Goal: Task Accomplishment & Management: Use online tool/utility

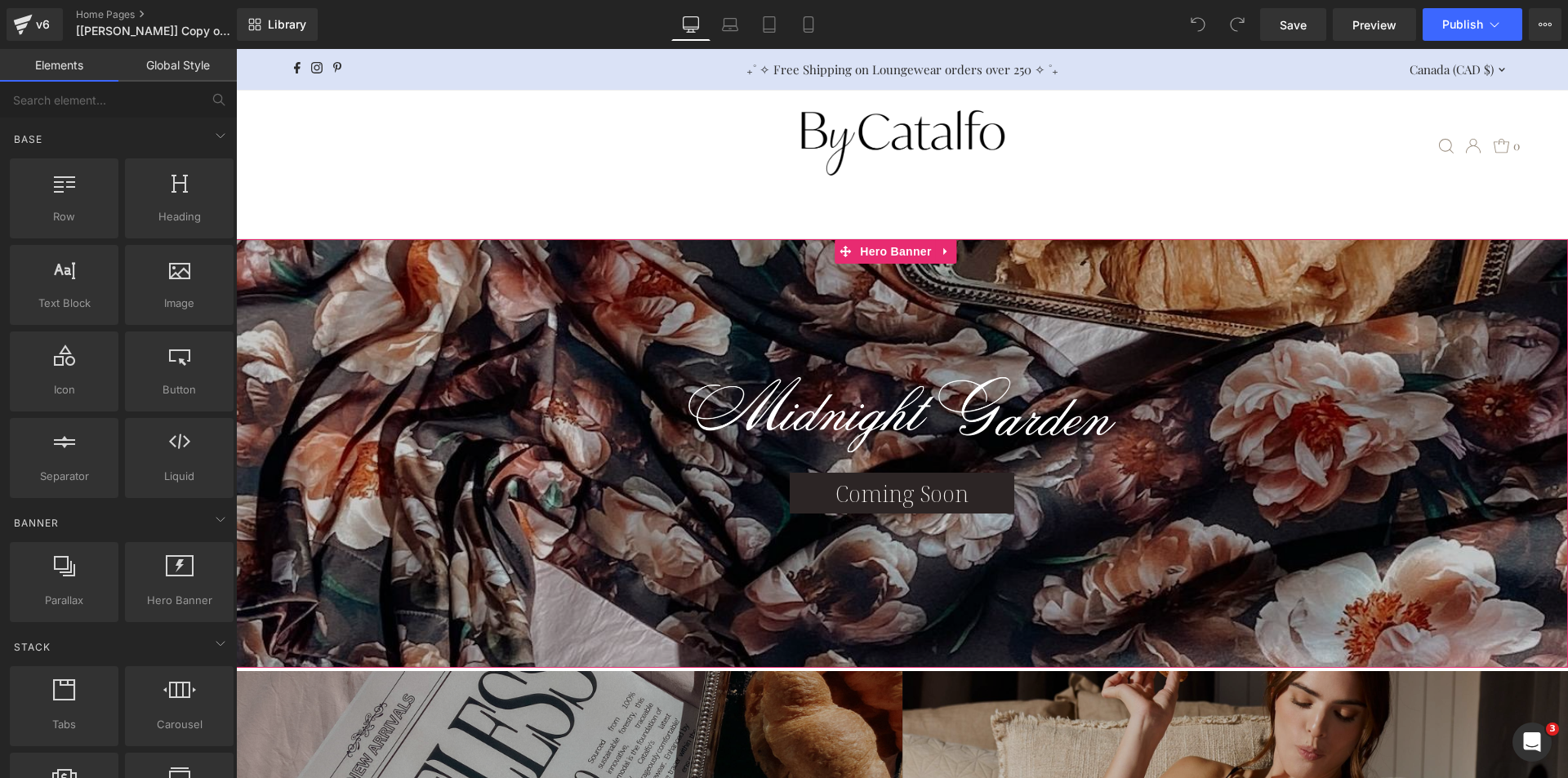
click at [641, 283] on div at bounding box center [901, 454] width 1332 height 430
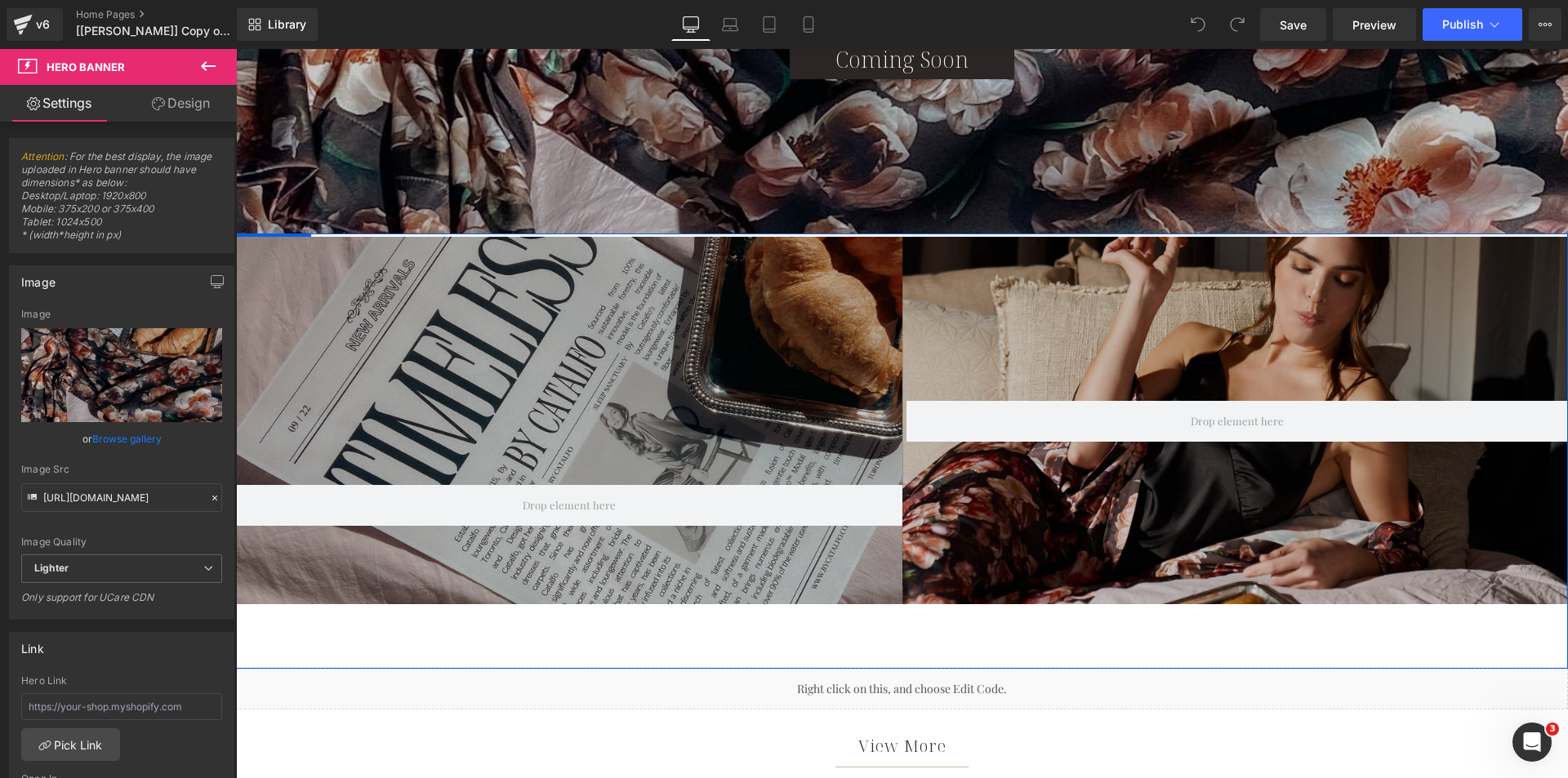
scroll to position [816, 0]
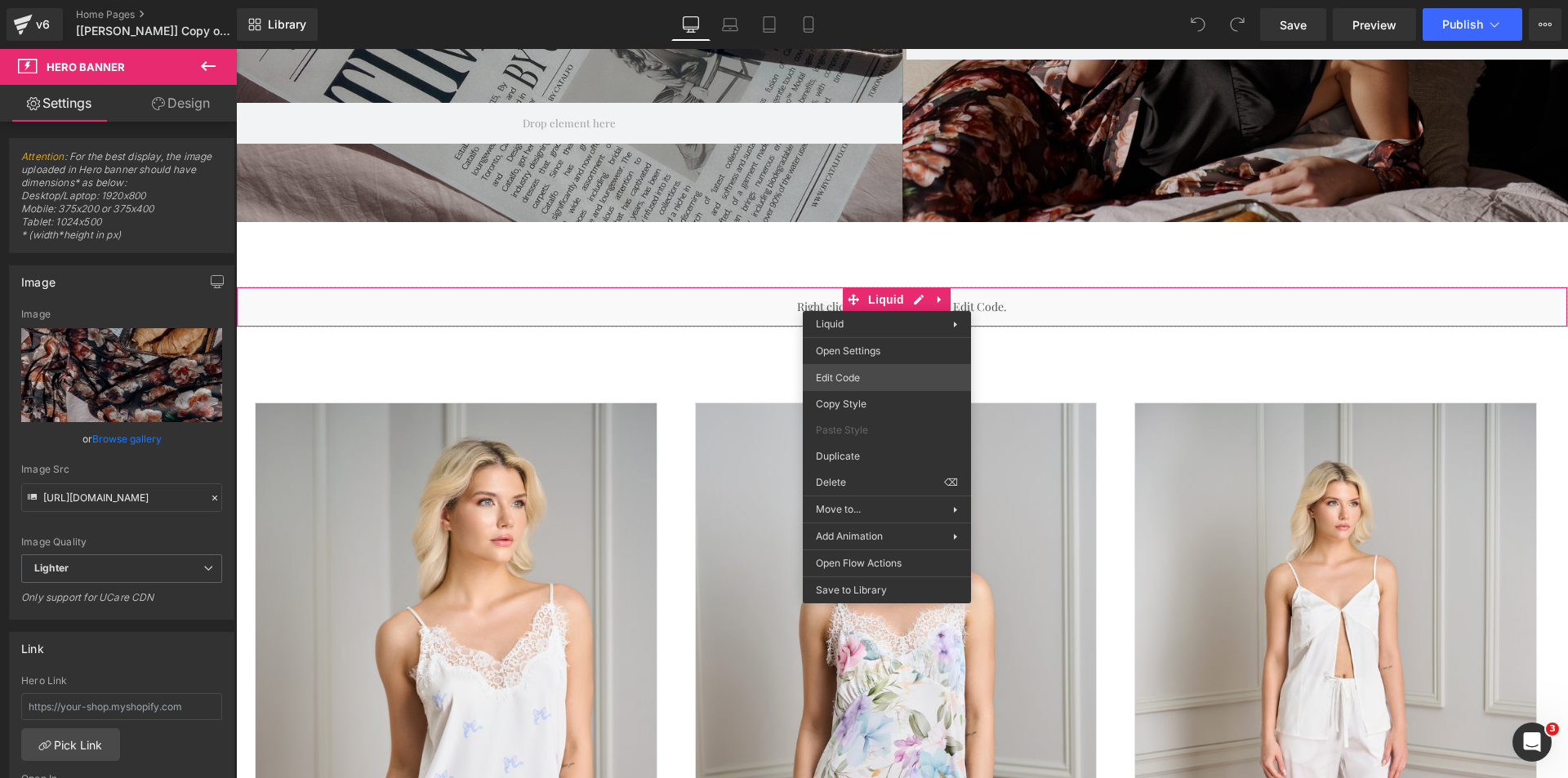
click at [848, 0] on div "You are previewing how the will restyle your page. You can not edit Elements in…" at bounding box center [784, 0] width 1568 height 0
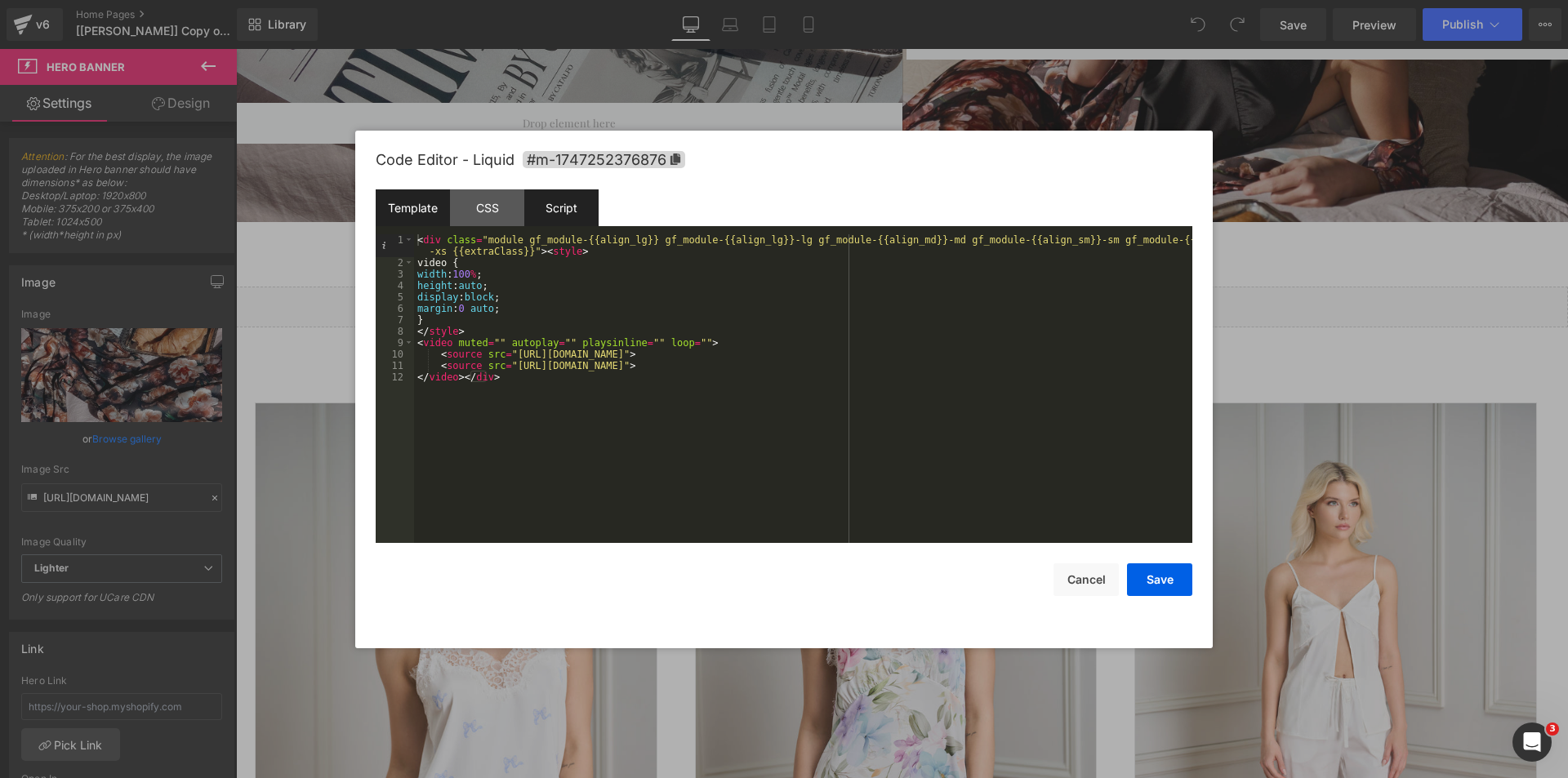
click at [558, 203] on div "Script" at bounding box center [561, 207] width 74 height 37
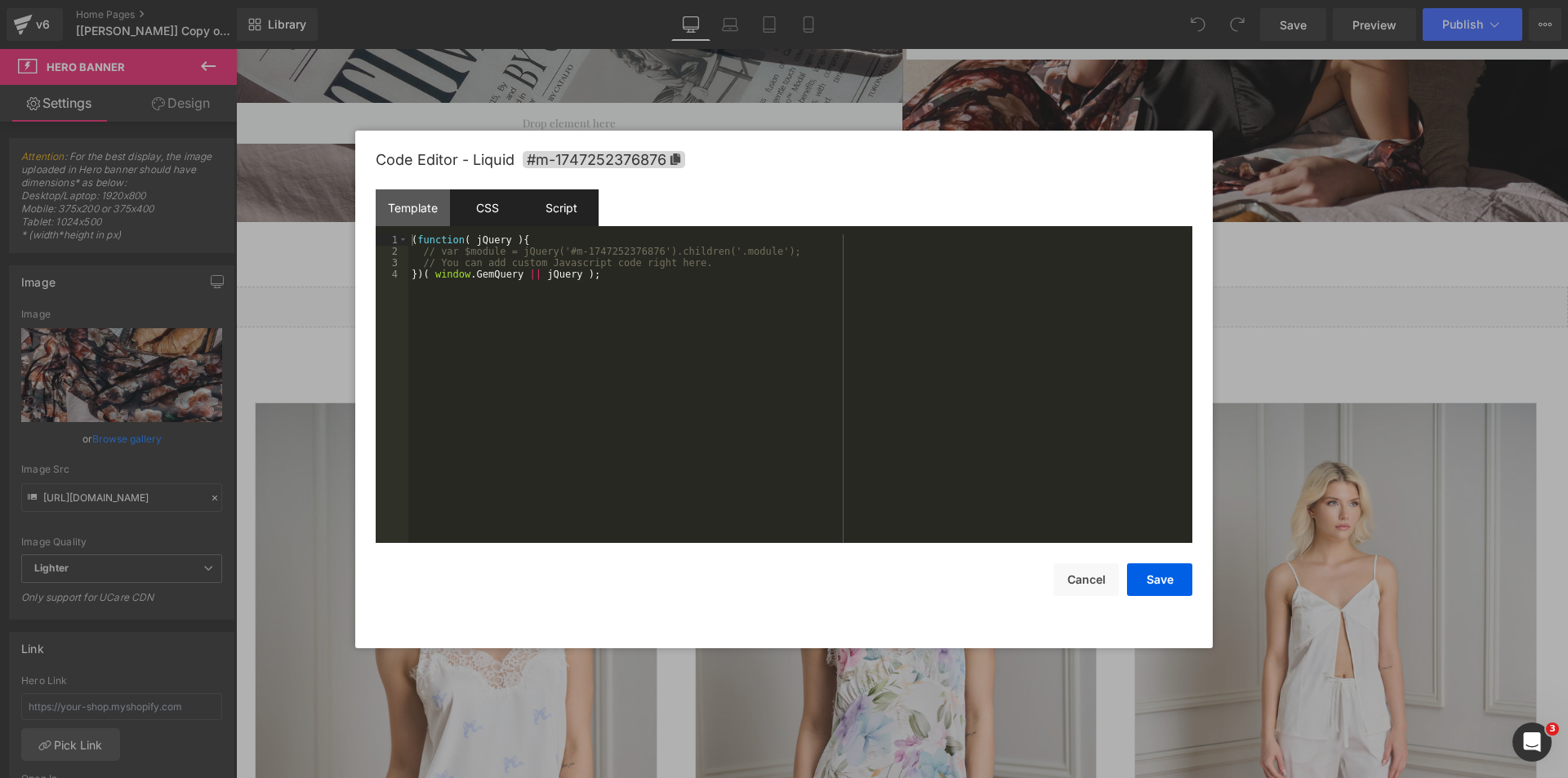
click at [503, 211] on div "CSS" at bounding box center [487, 207] width 74 height 37
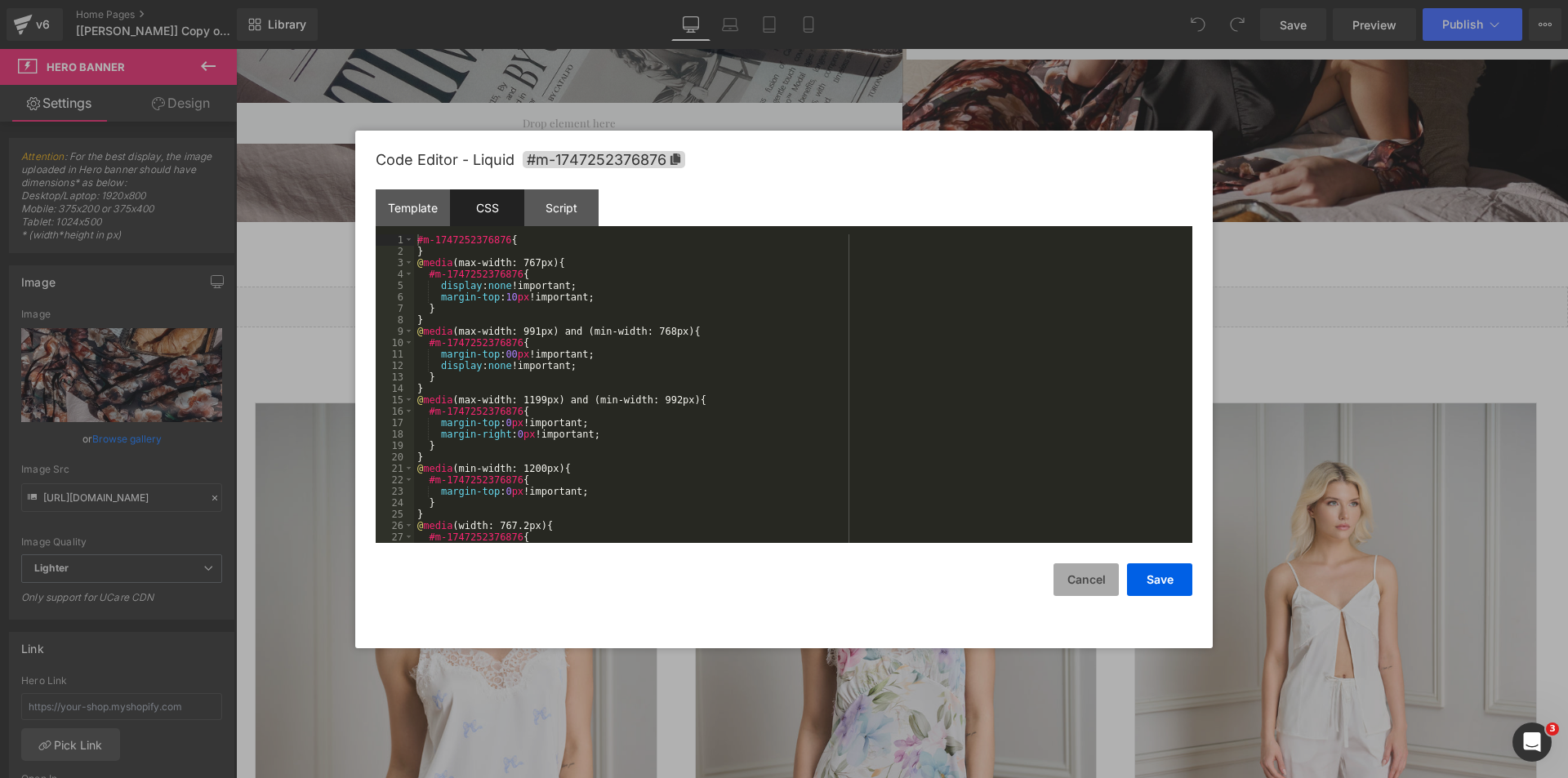
click at [1097, 575] on button "Cancel" at bounding box center [1086, 580] width 65 height 33
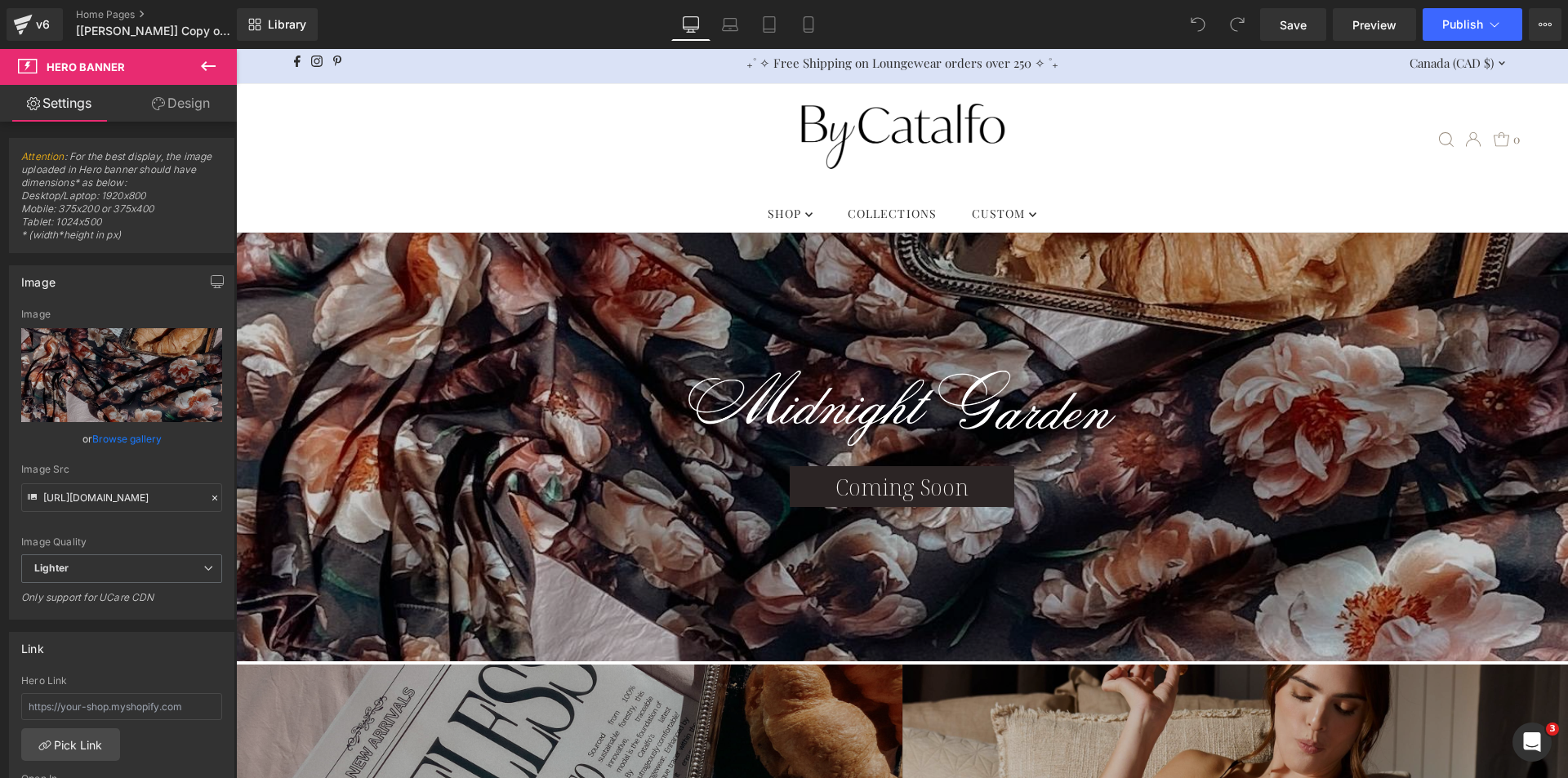
scroll to position [0, 0]
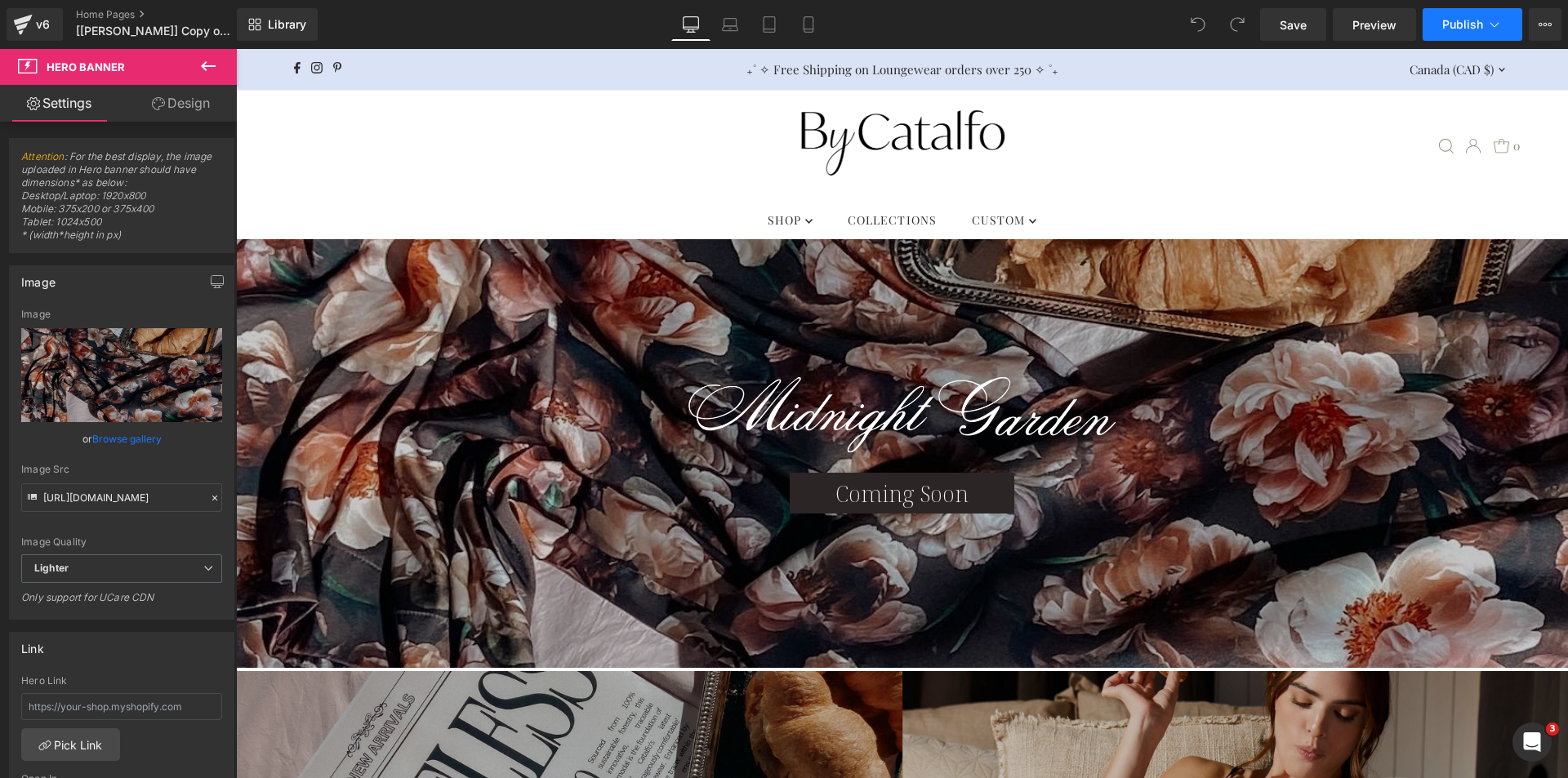
click at [1438, 21] on button "Publish" at bounding box center [1472, 24] width 100 height 33
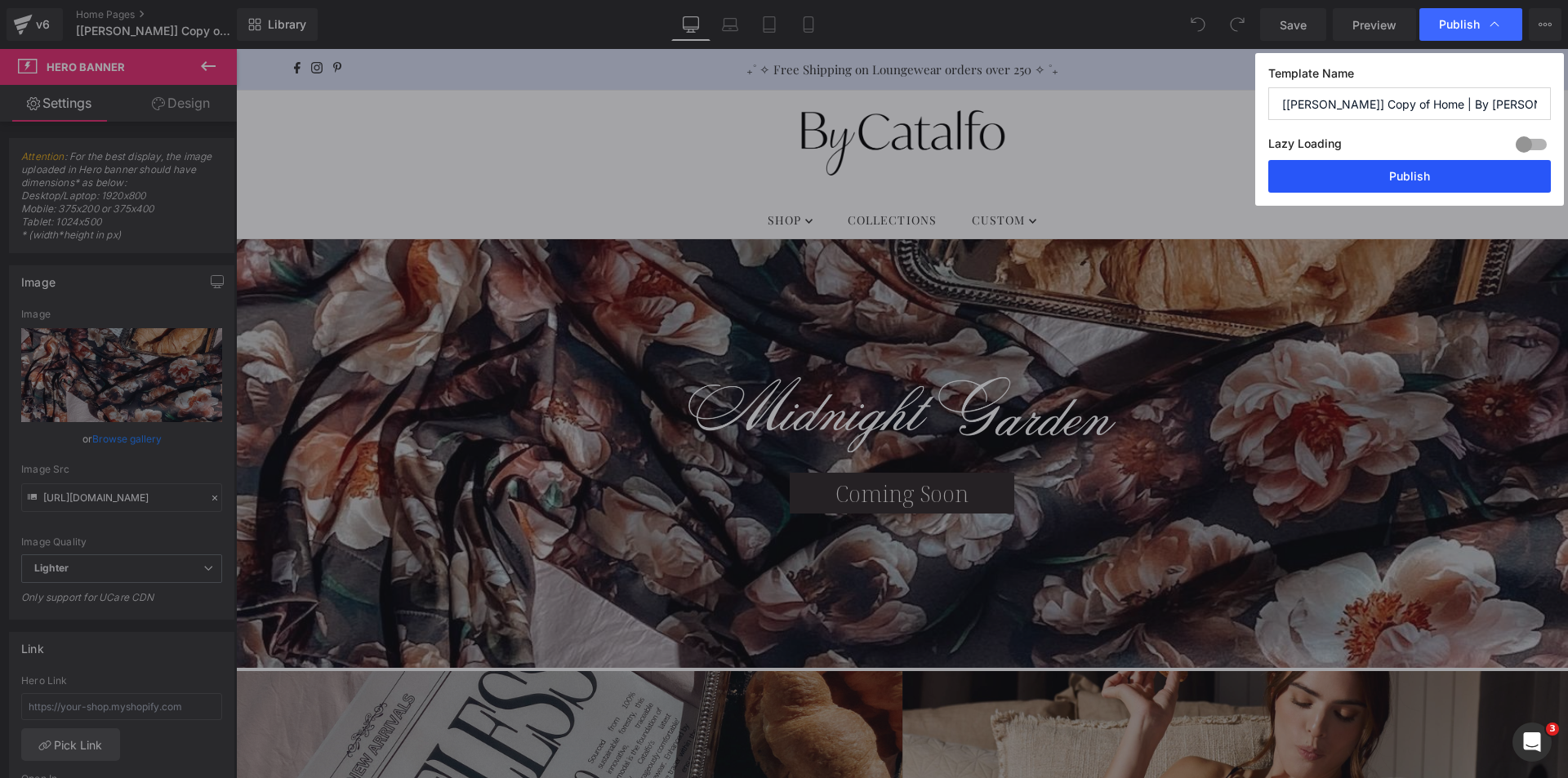
drag, startPoint x: 1319, startPoint y: 168, endPoint x: 483, endPoint y: 247, distance: 839.7
click at [1319, 168] on button "Publish" at bounding box center [1410, 176] width 282 height 33
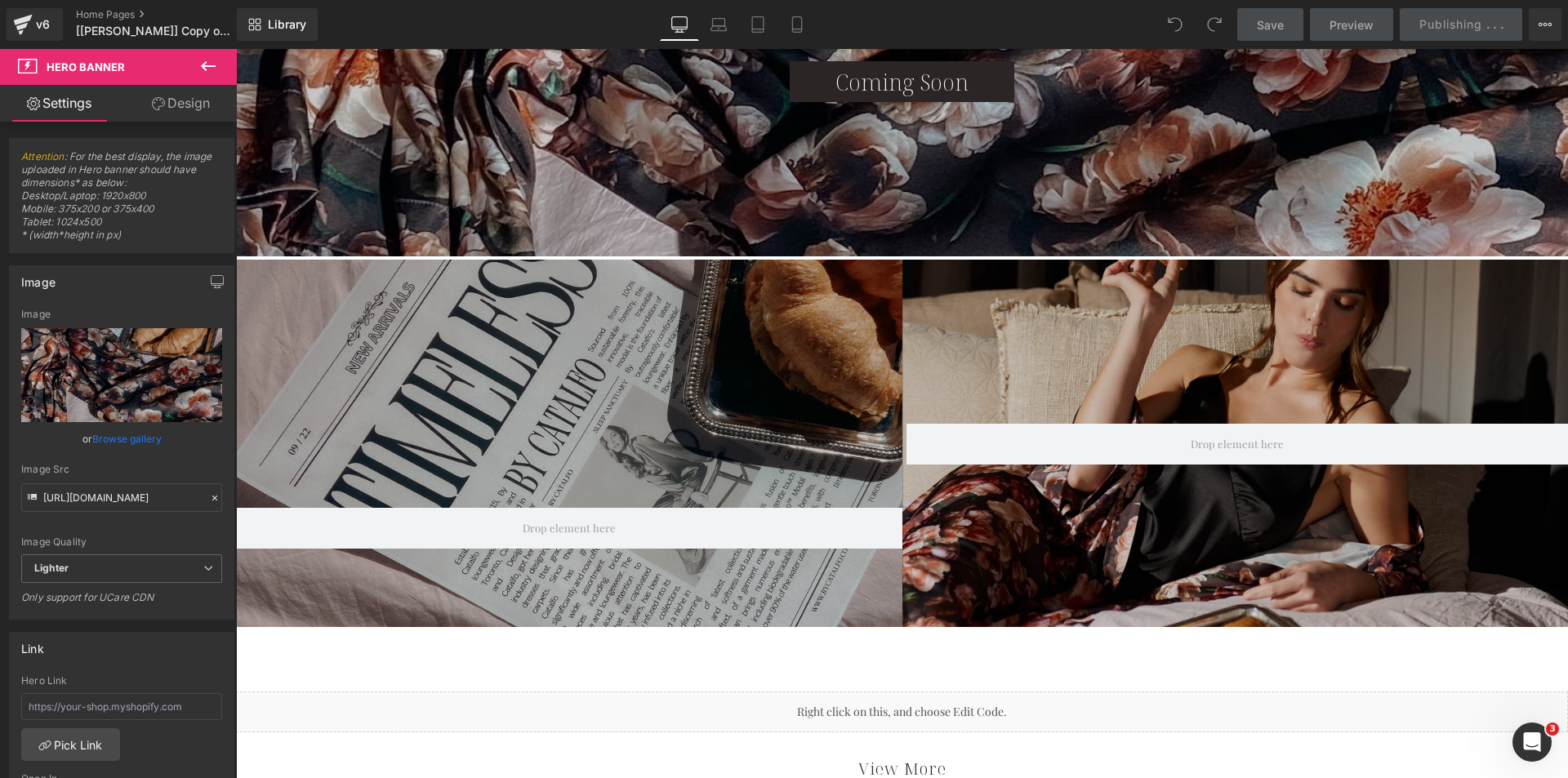
scroll to position [408, 0]
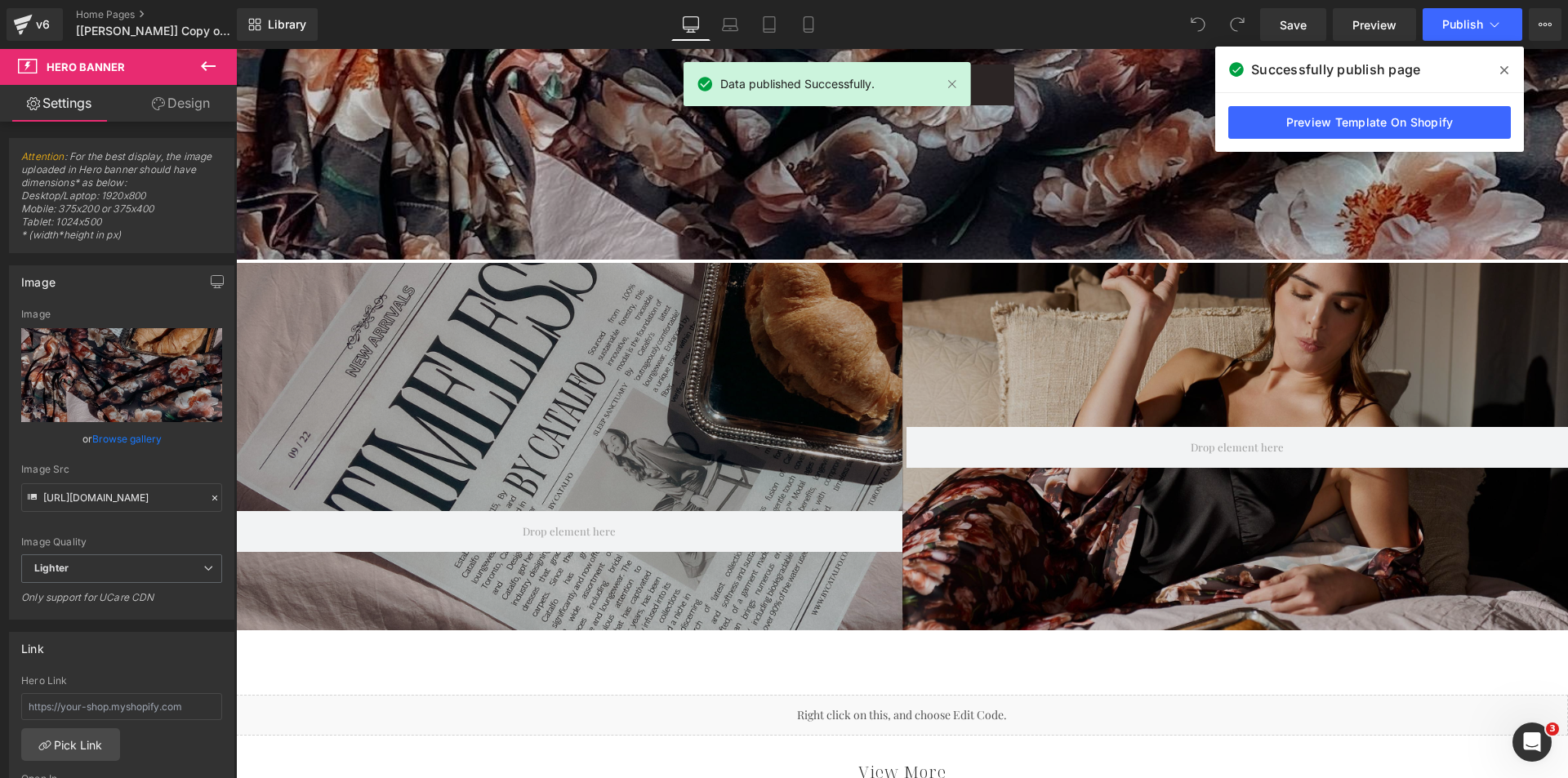
click at [1506, 65] on icon at bounding box center [1504, 70] width 8 height 13
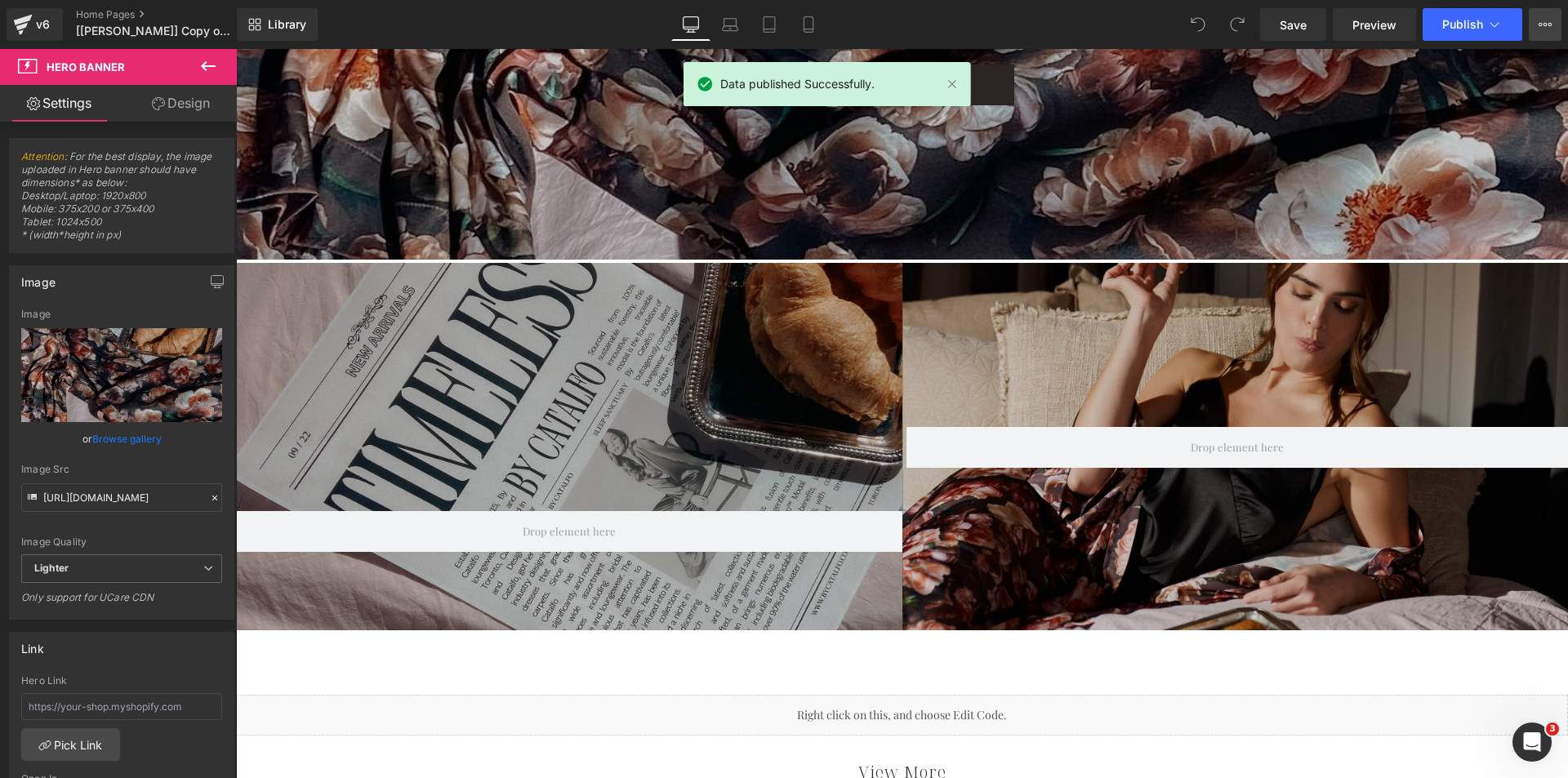
click at [1534, 35] on button "View Live Page View with current Template Save Template to Library Schedule Pub…" at bounding box center [1545, 24] width 33 height 33
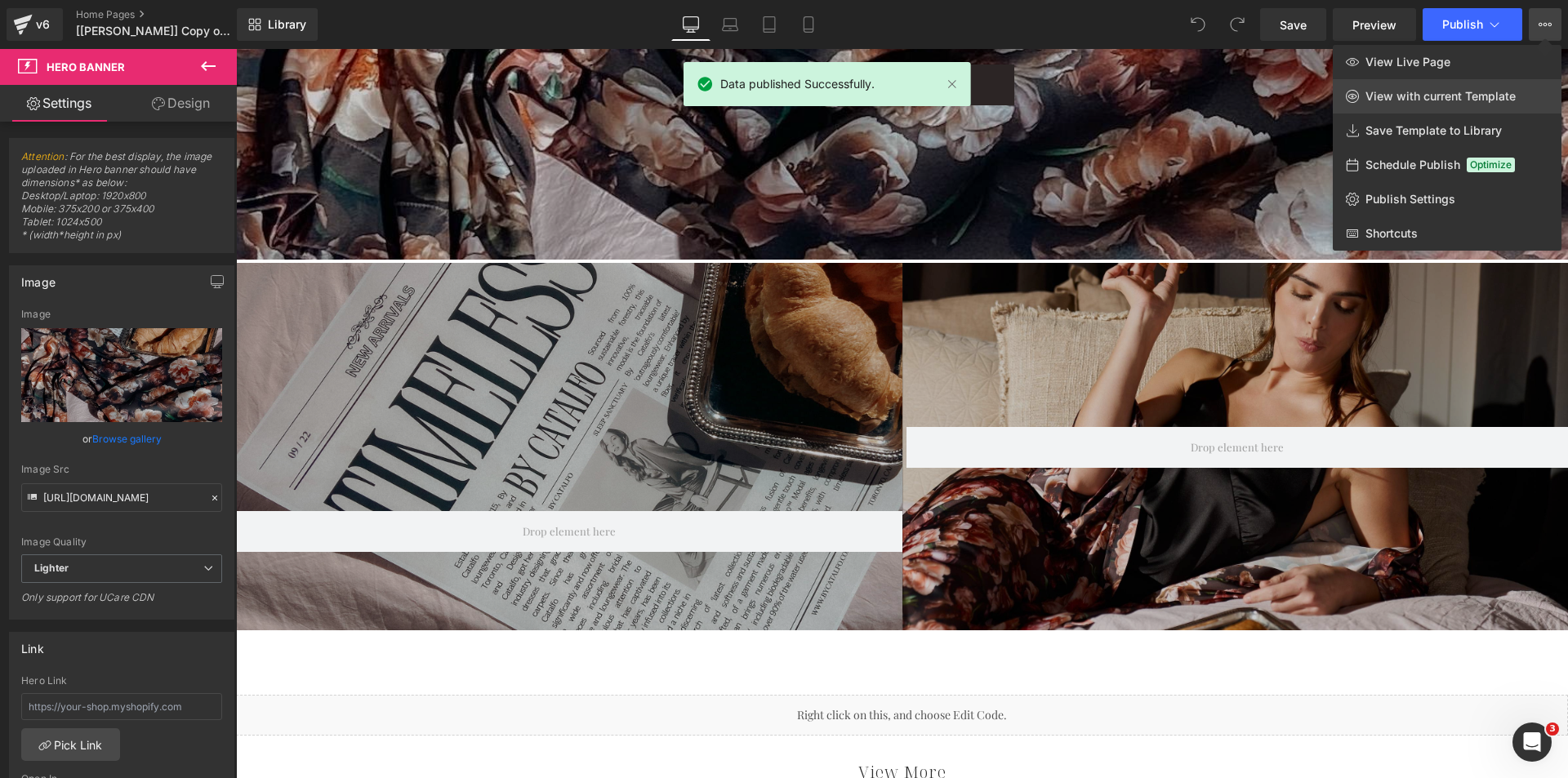
click at [1421, 93] on span "View with current Template" at bounding box center [1440, 96] width 150 height 14
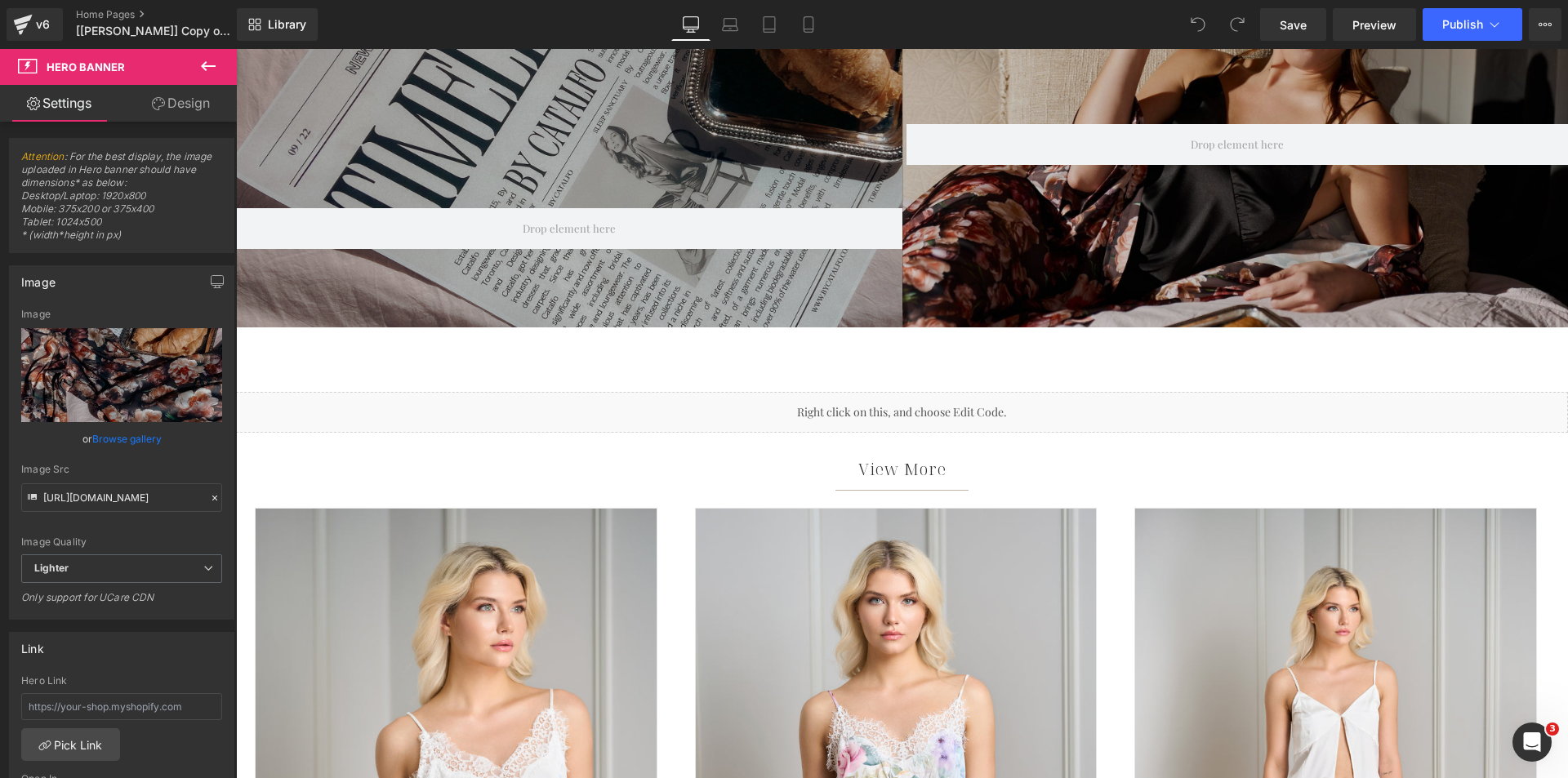
scroll to position [735, 0]
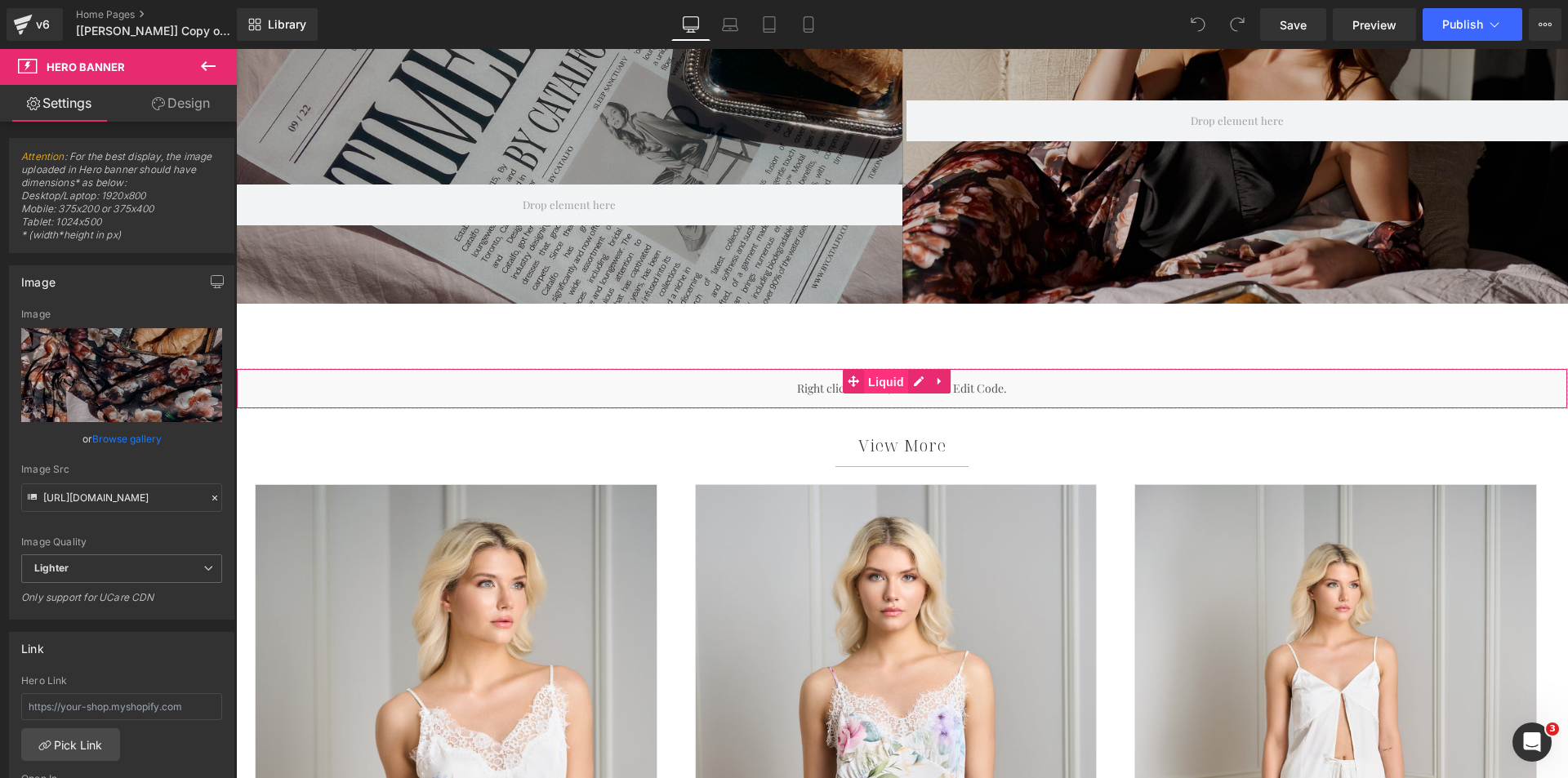
click at [875, 381] on span "Liquid" at bounding box center [885, 381] width 44 height 24
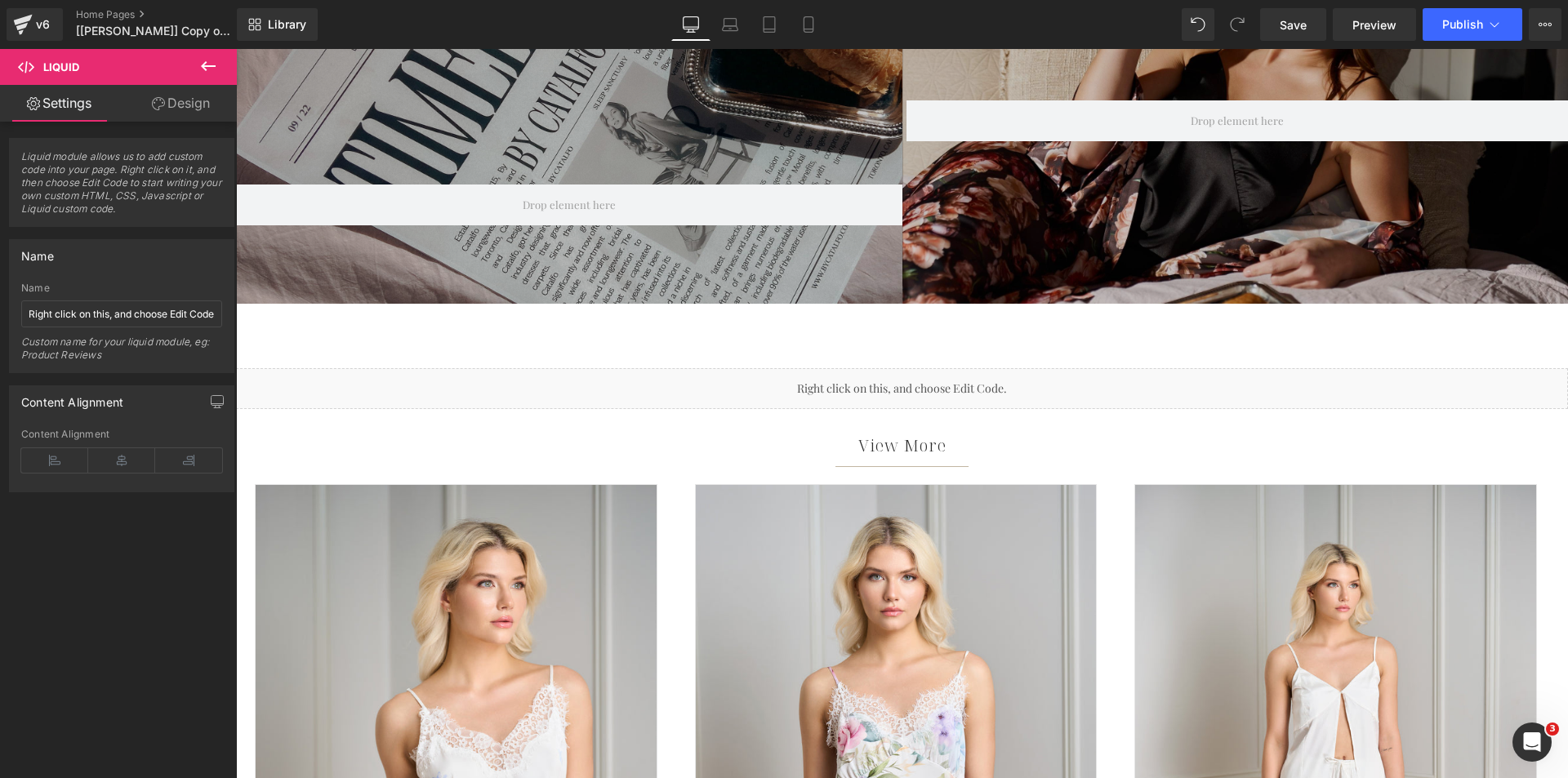
click at [205, 71] on icon at bounding box center [208, 66] width 20 height 20
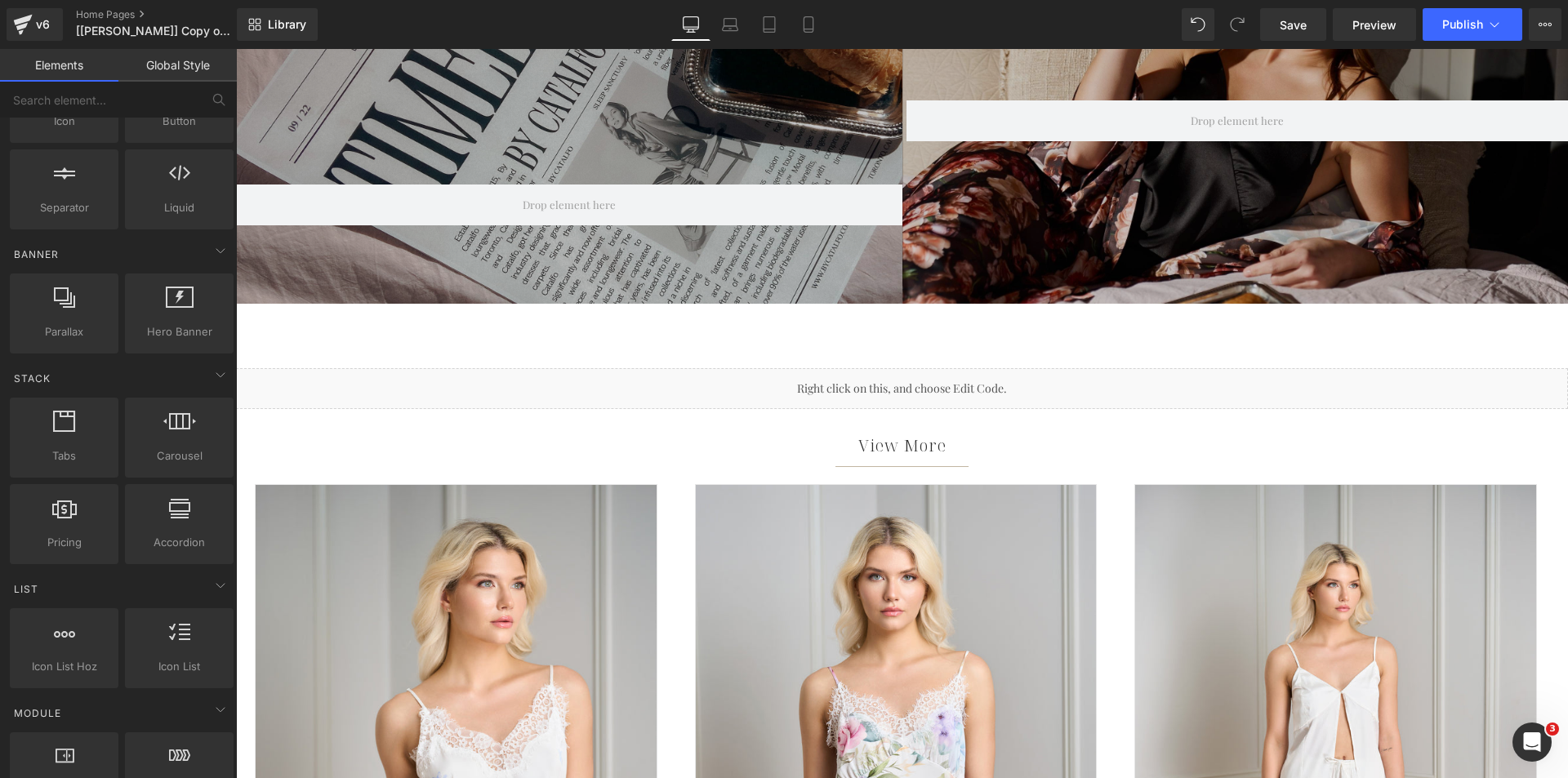
scroll to position [489, 0]
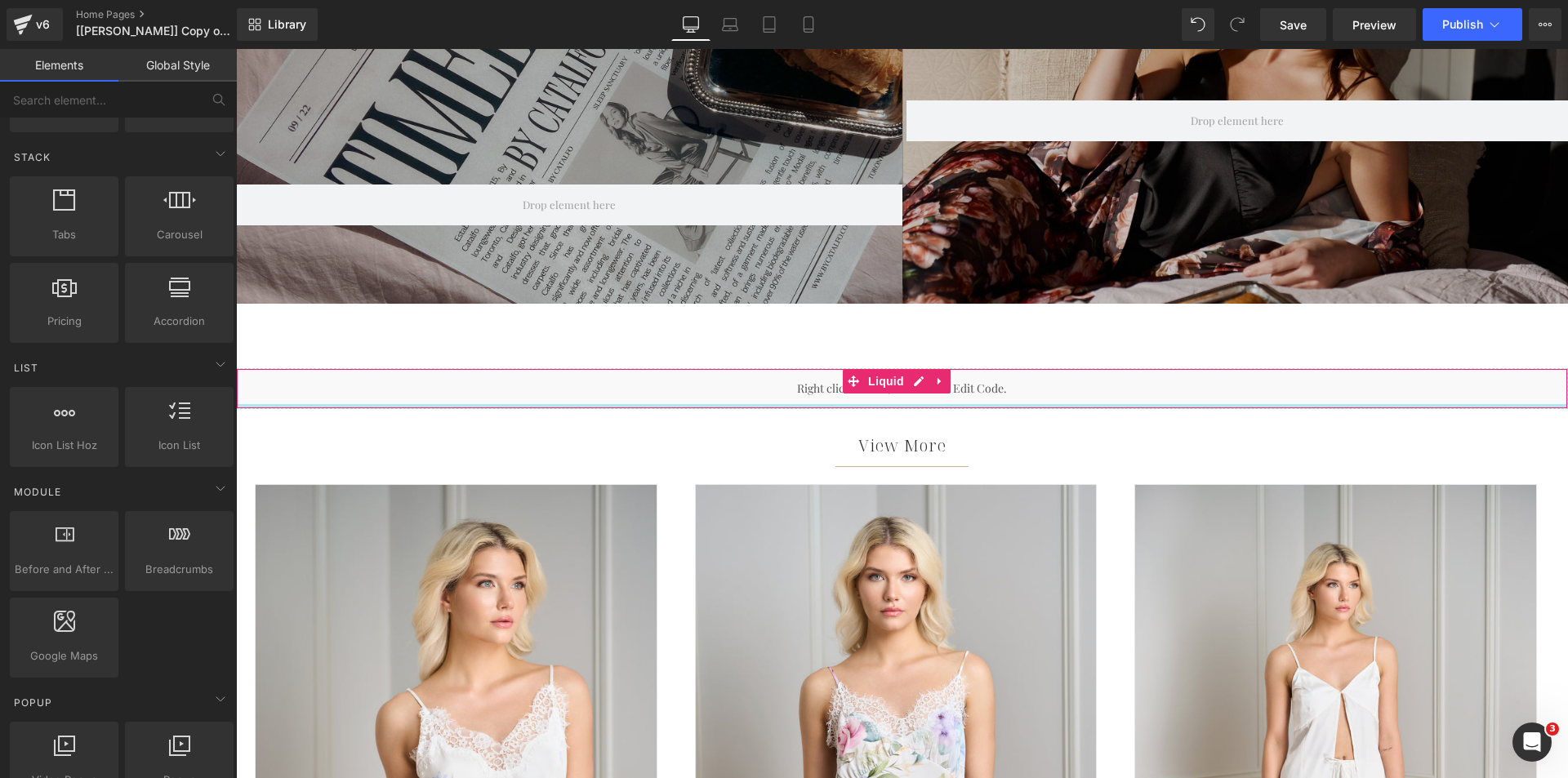
click at [668, 405] on div at bounding box center [901, 406] width 1330 height 4
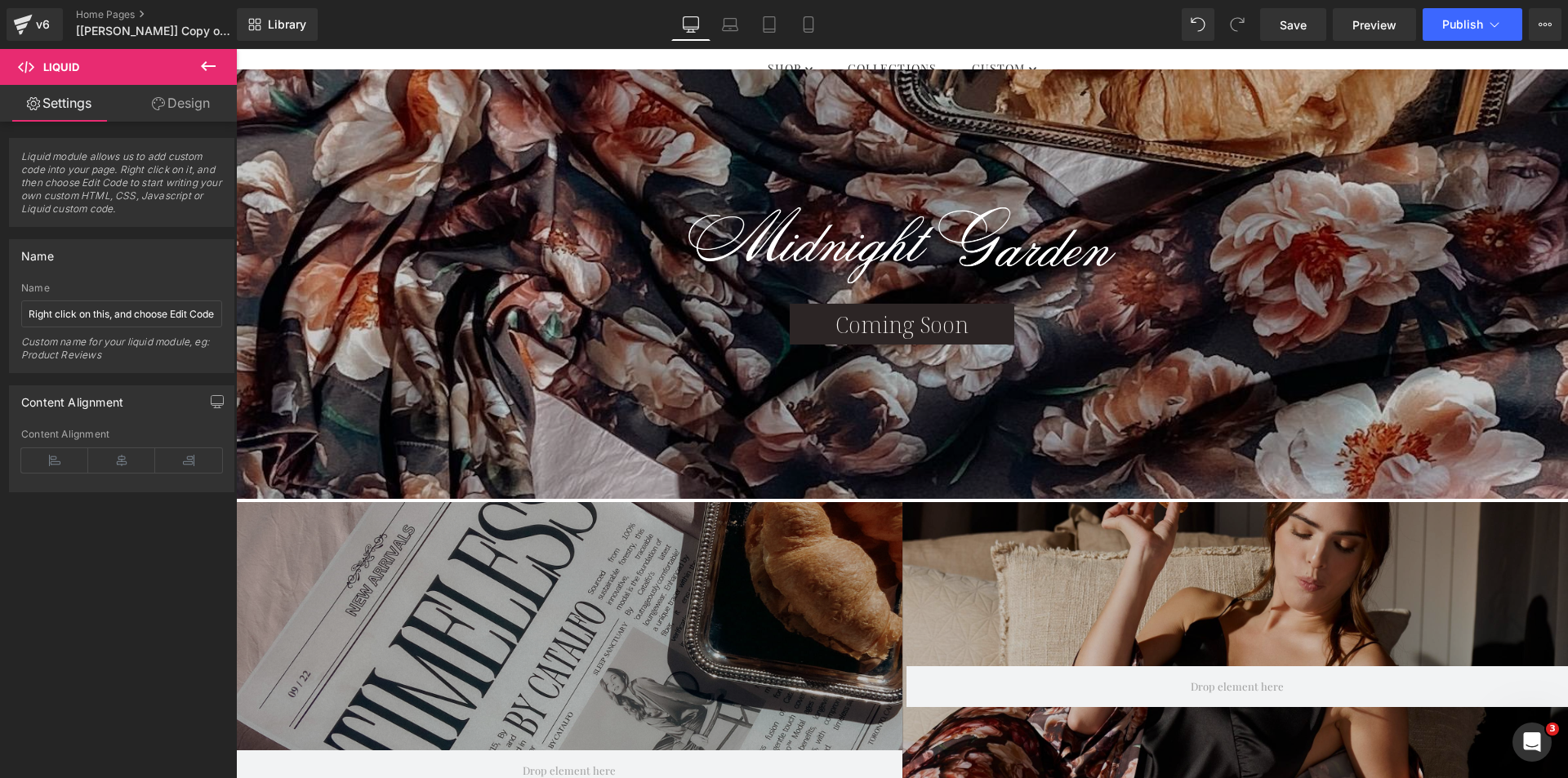
scroll to position [0, 0]
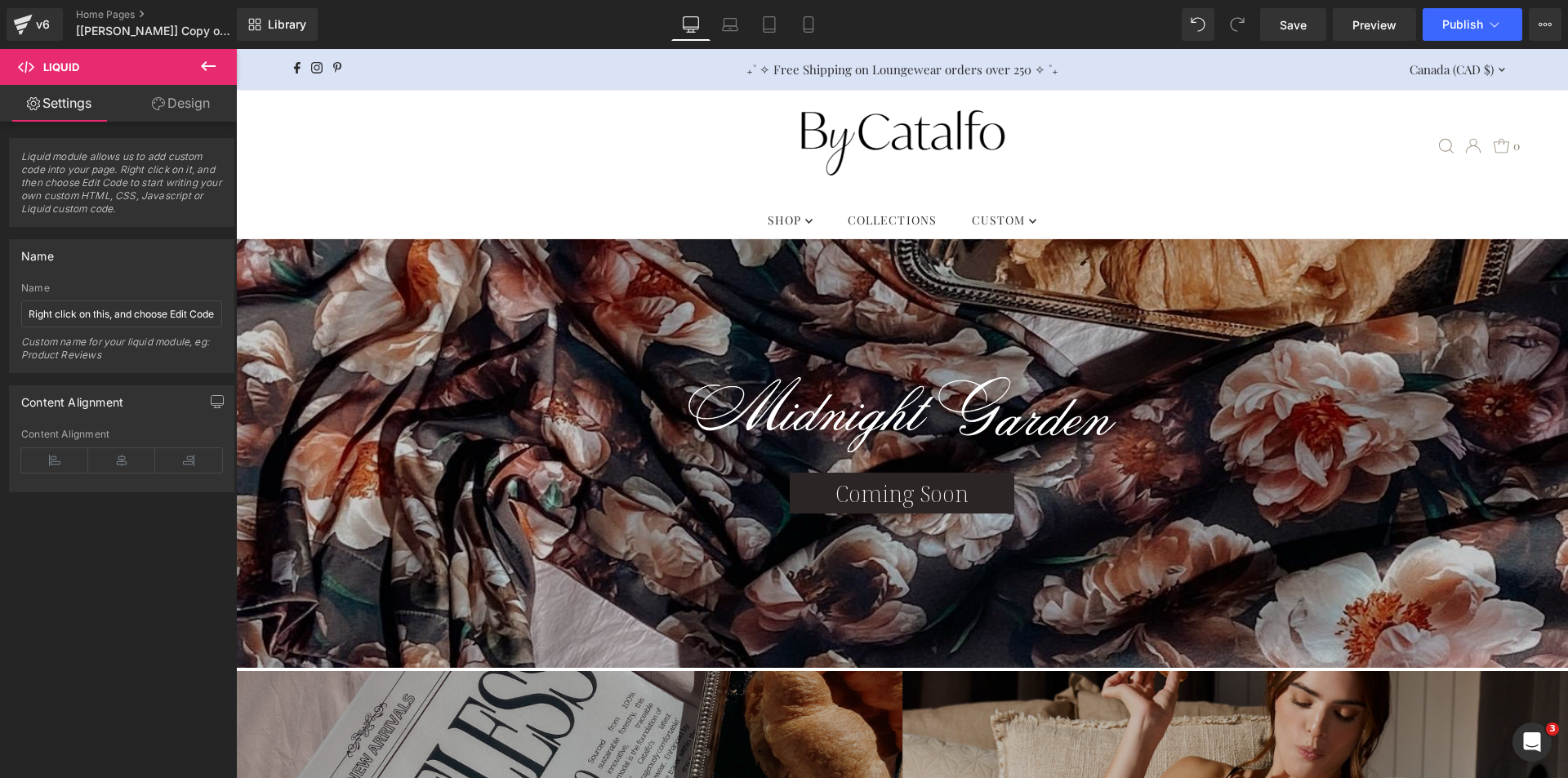
click at [861, 275] on div at bounding box center [901, 454] width 1332 height 430
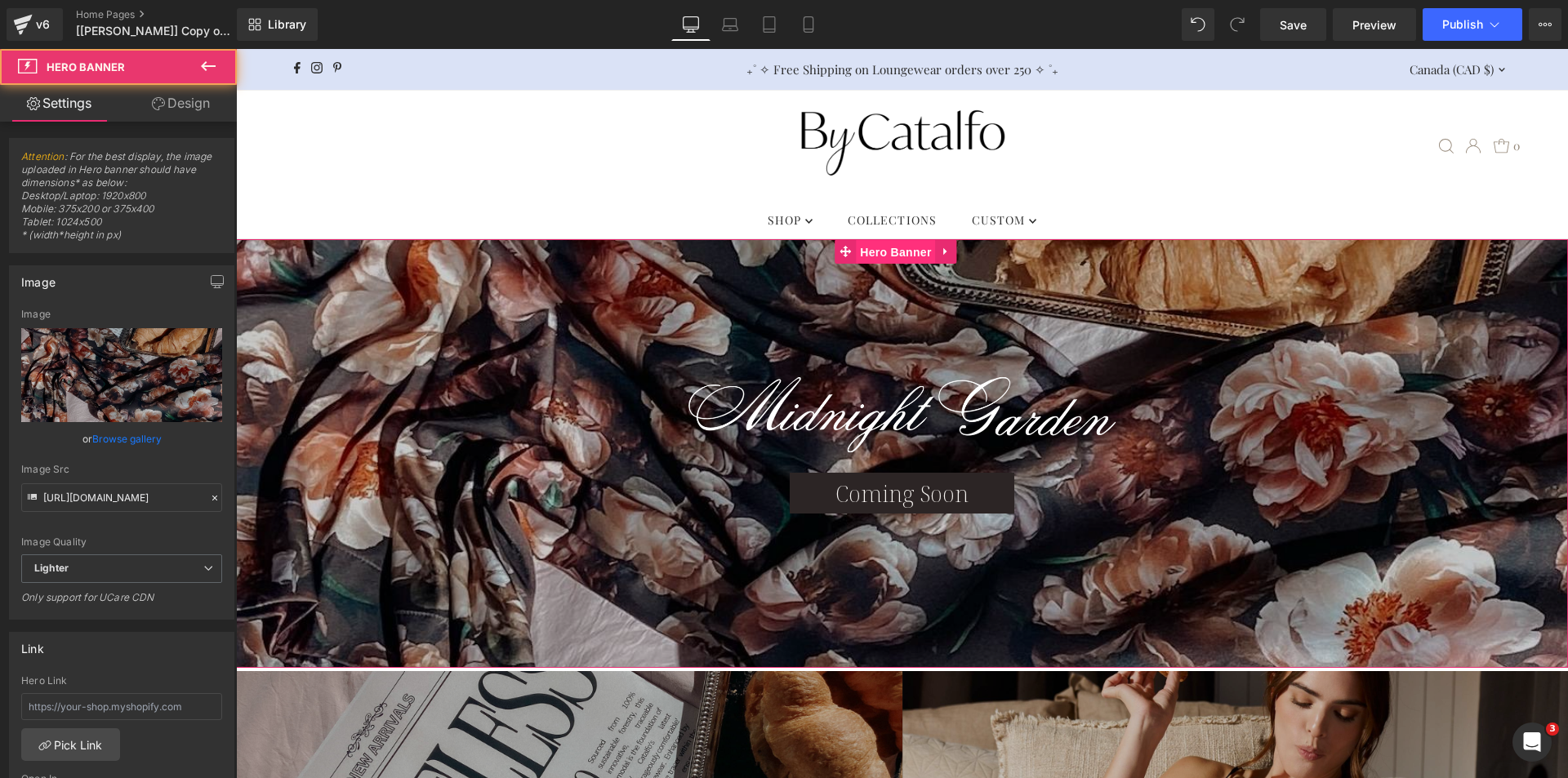
click at [883, 254] on span "Hero Banner" at bounding box center [895, 252] width 80 height 24
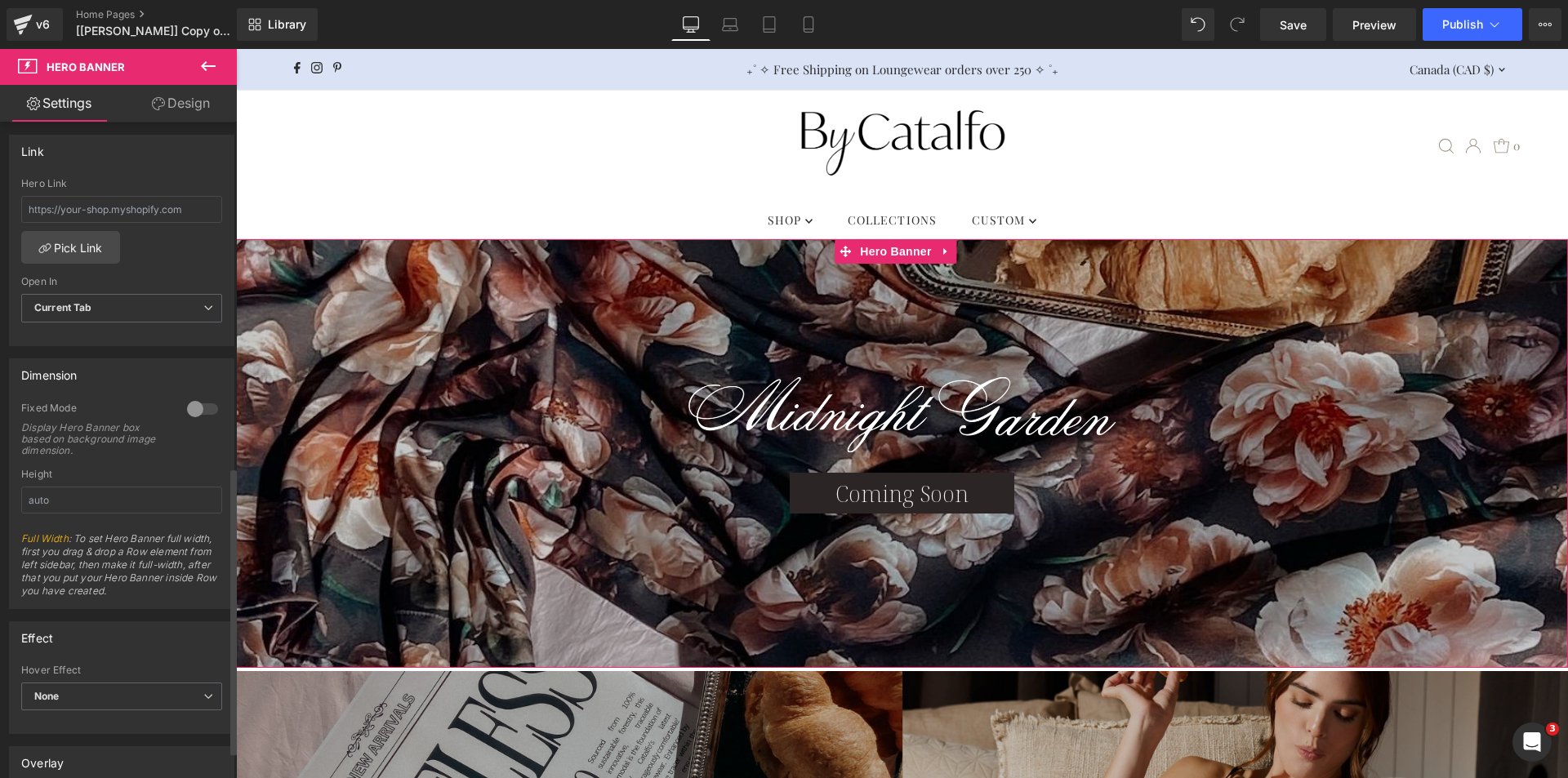
scroll to position [489, 0]
click at [198, 414] on div at bounding box center [203, 416] width 39 height 26
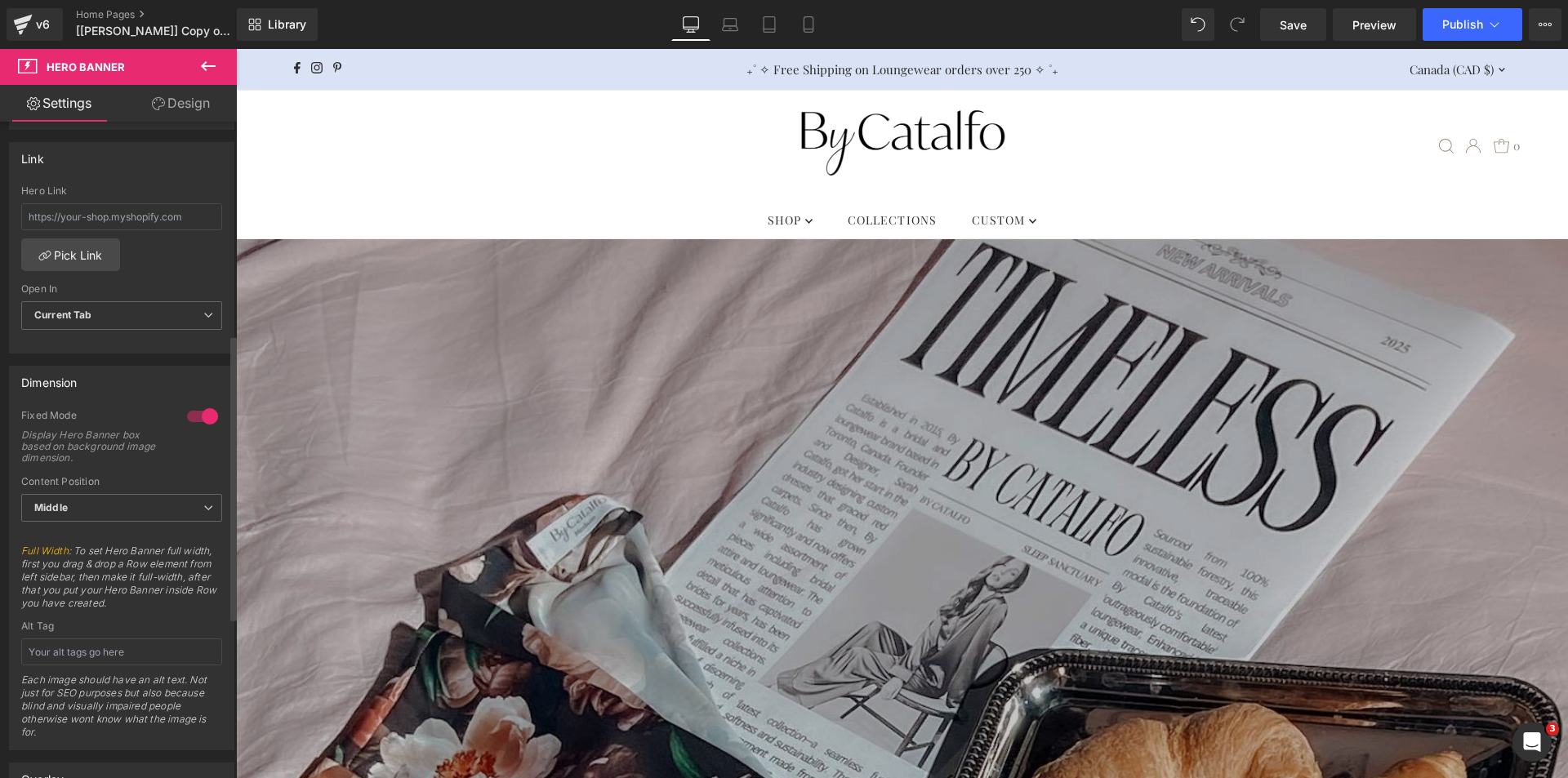
click at [198, 414] on div at bounding box center [203, 416] width 39 height 26
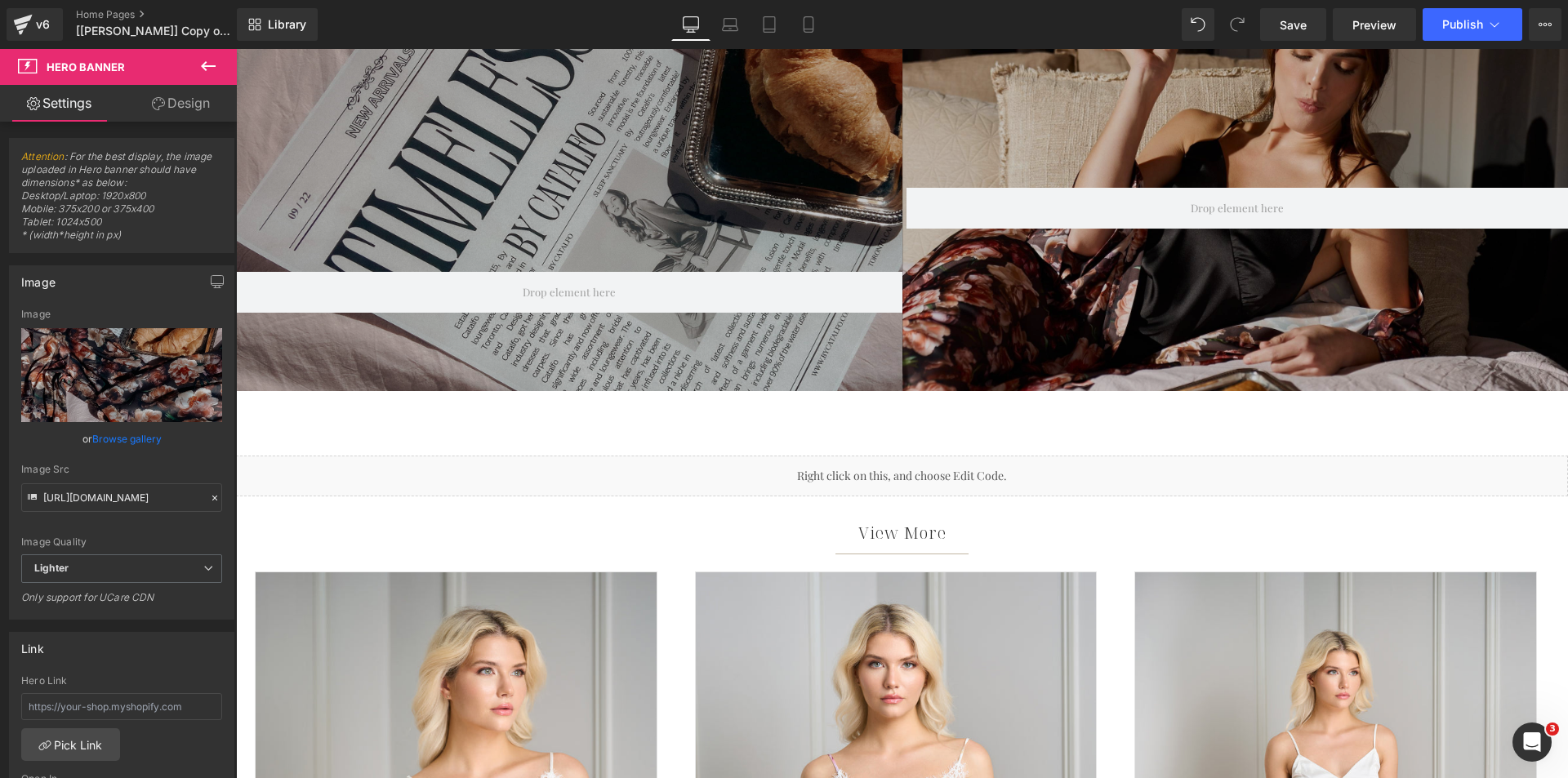
scroll to position [816, 0]
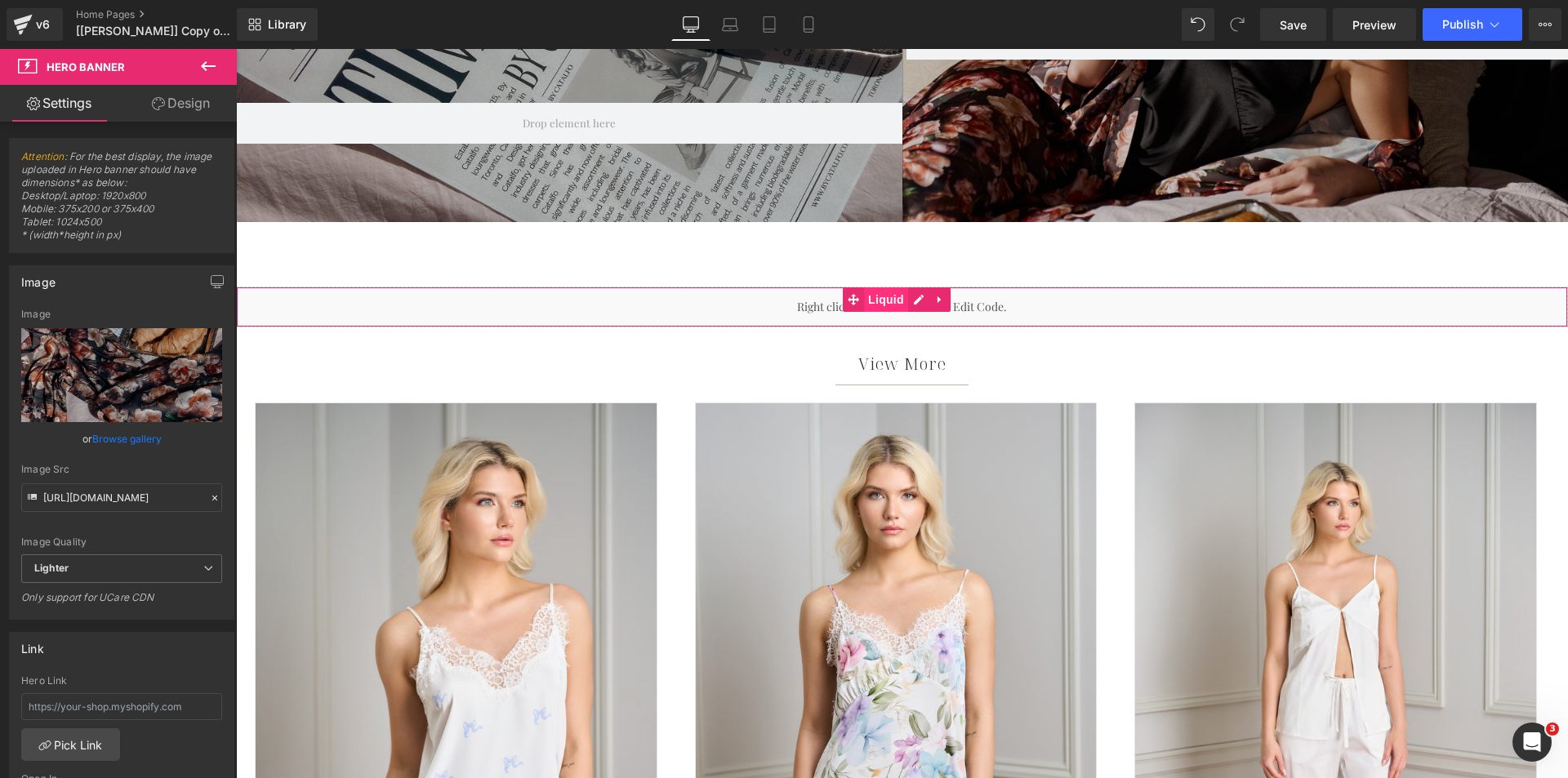
click at [885, 304] on span "Liquid" at bounding box center [885, 299] width 44 height 24
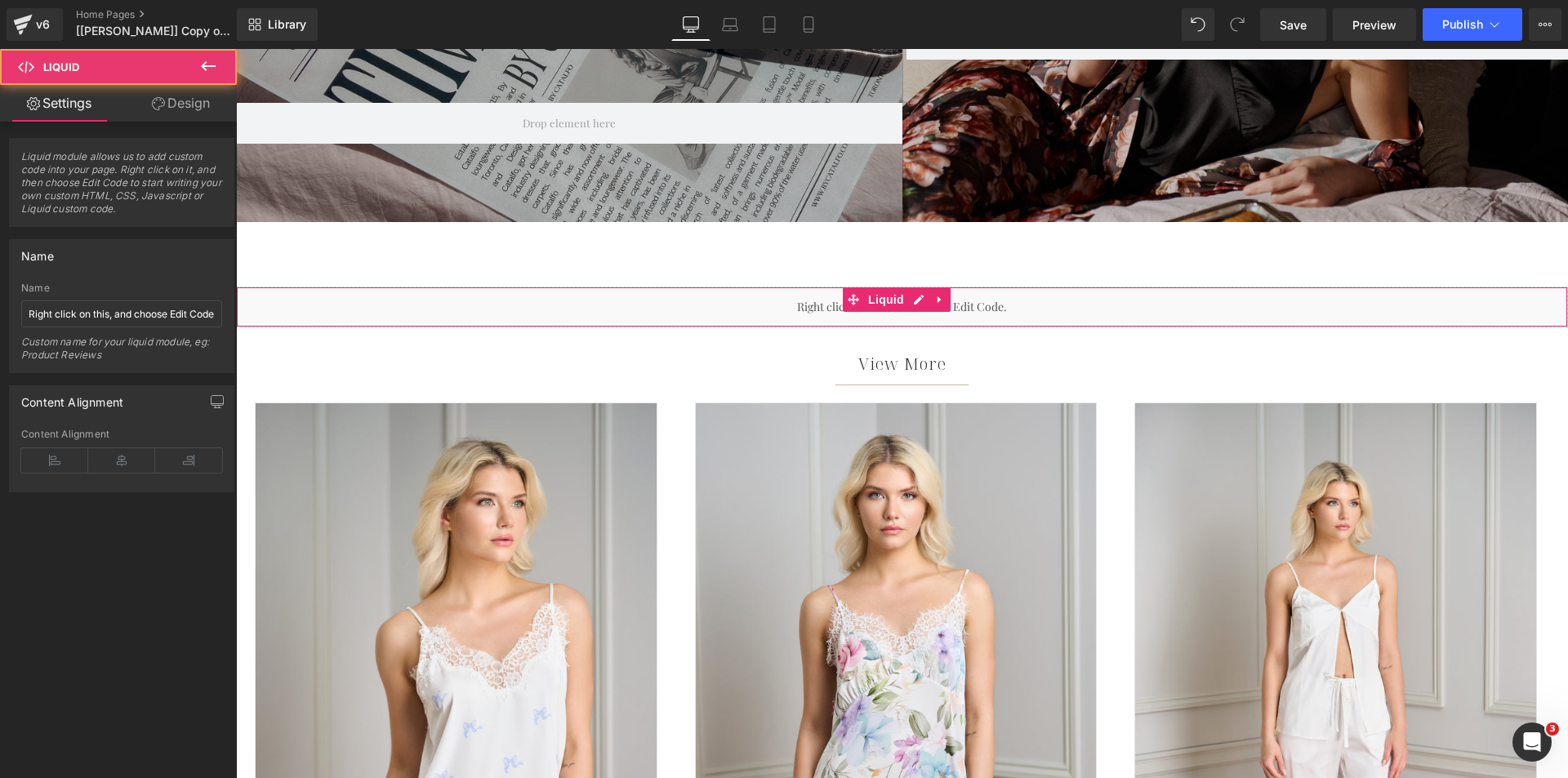
click at [155, 111] on link "Design" at bounding box center [180, 103] width 119 height 37
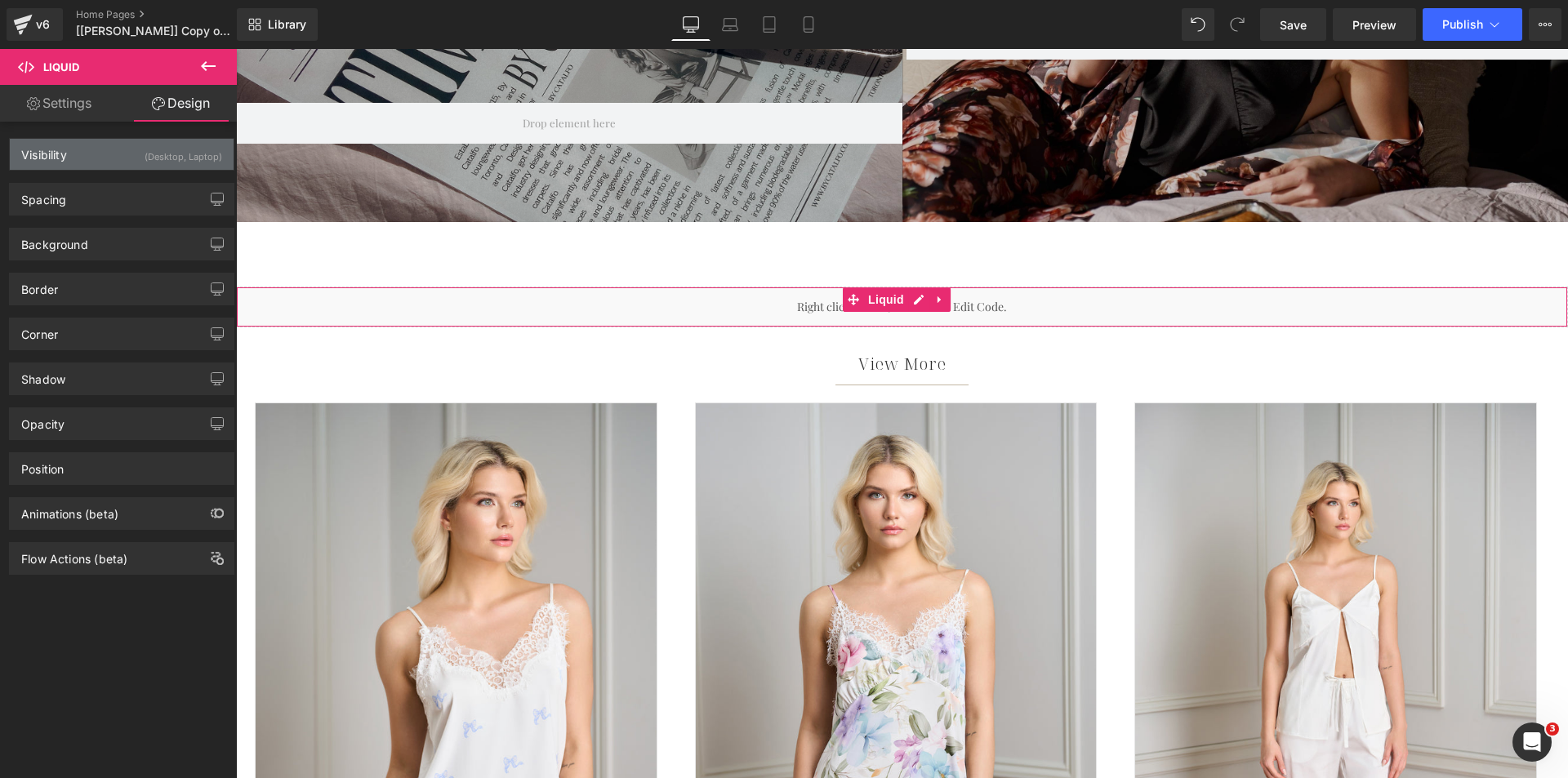
click at [126, 163] on div "Visibility (Desktop, Laptop)" at bounding box center [122, 154] width 223 height 31
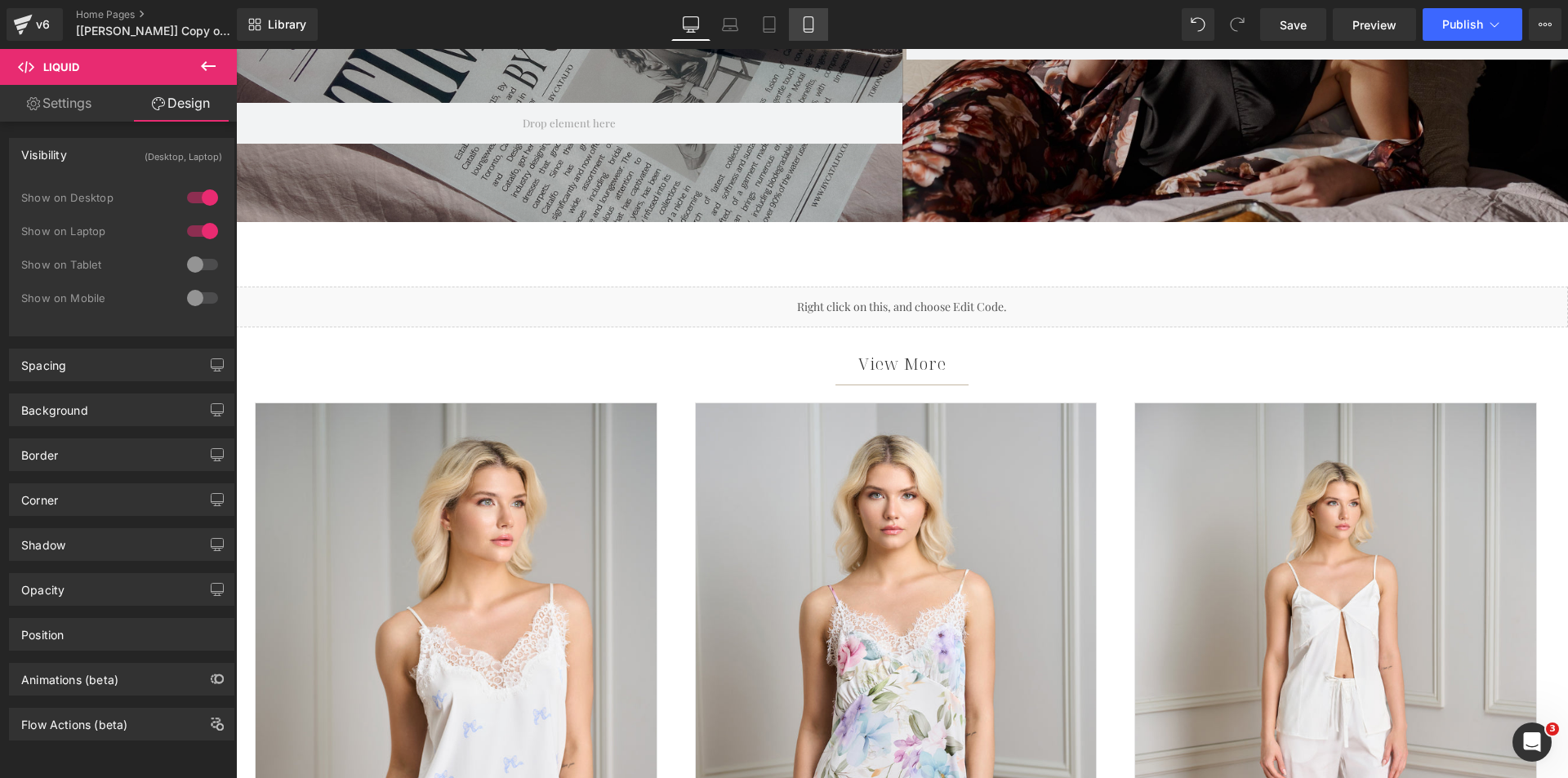
click at [809, 21] on icon at bounding box center [809, 24] width 16 height 16
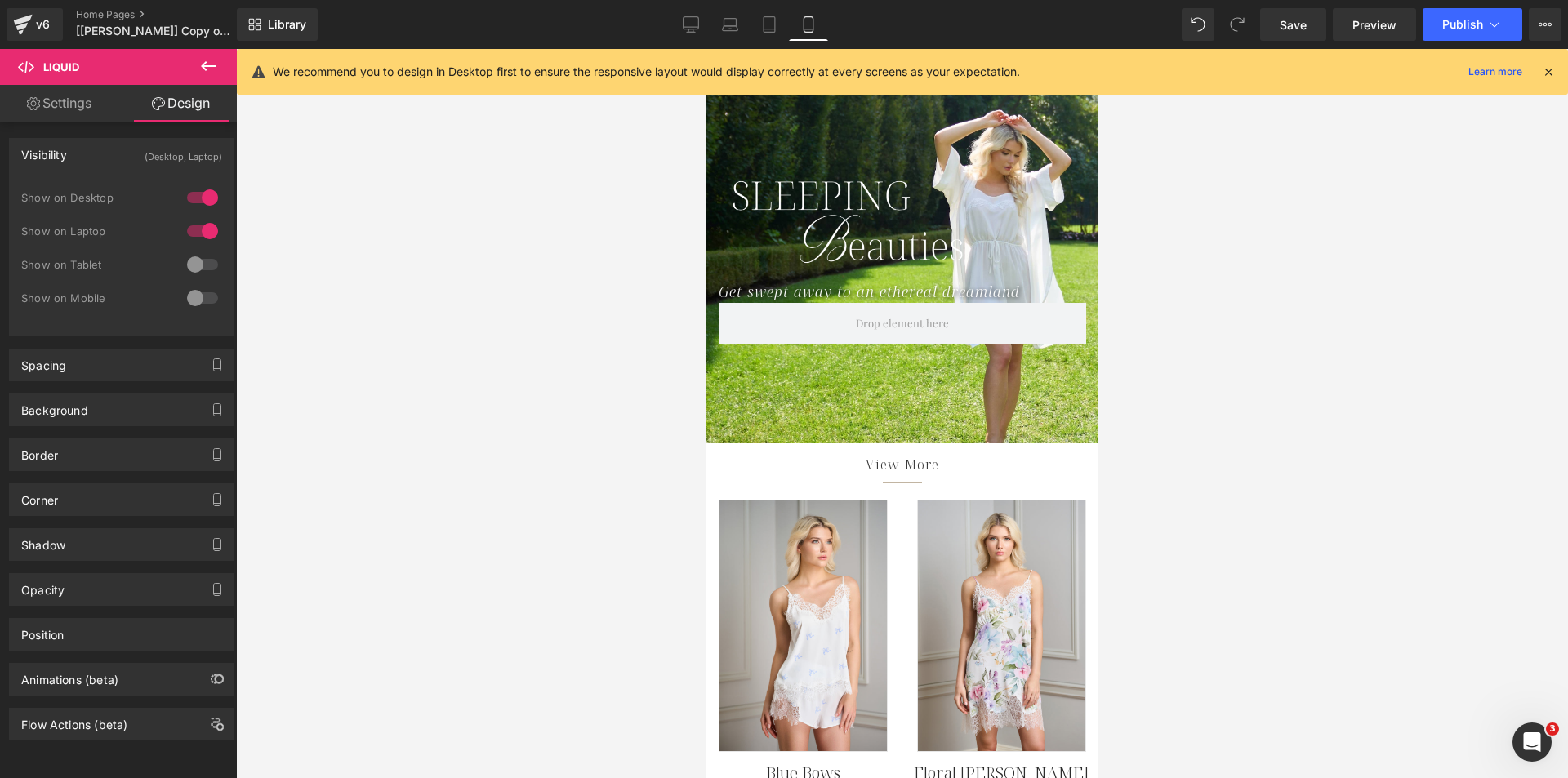
scroll to position [735, 0]
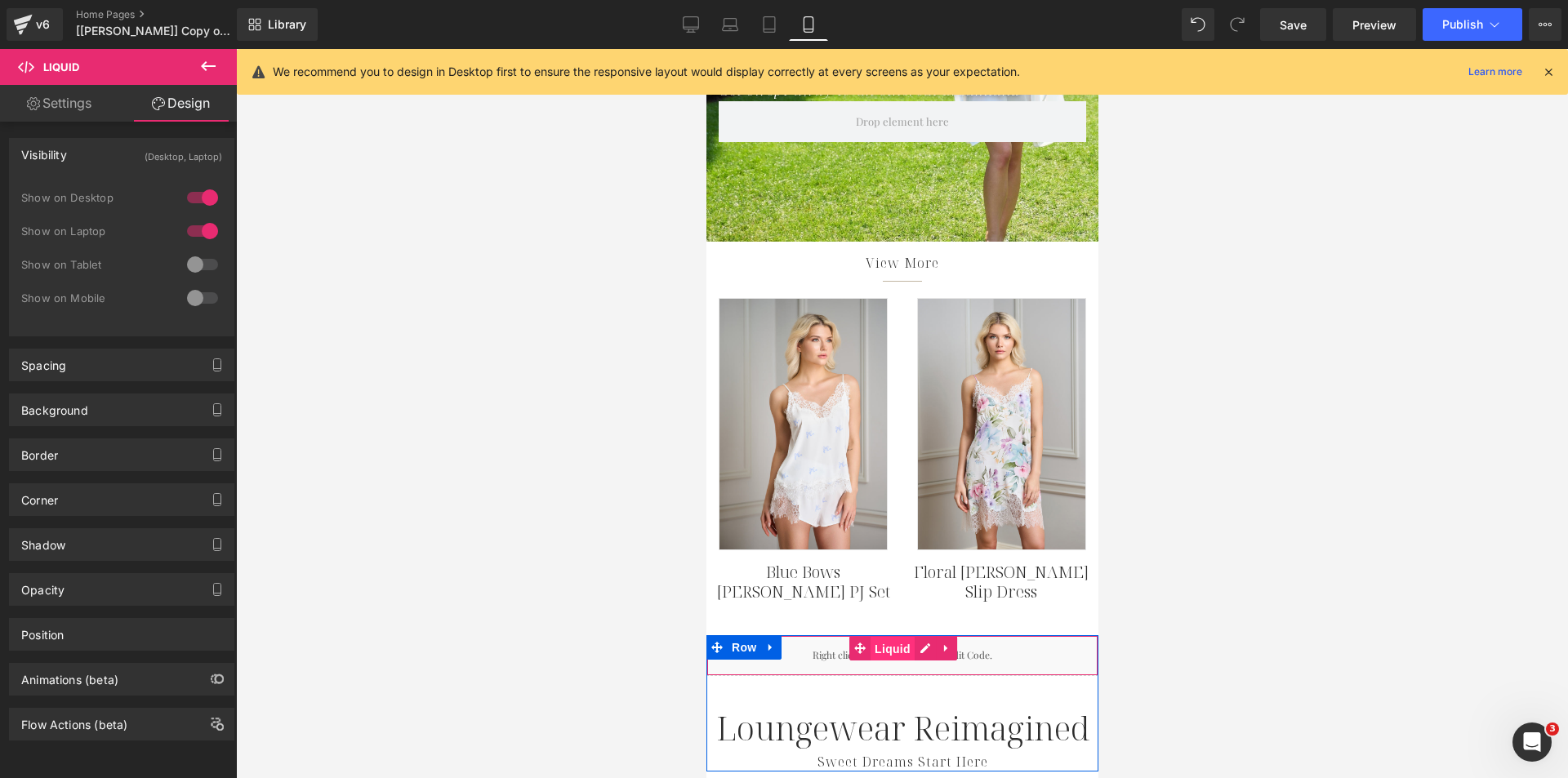
click at [889, 648] on span "Liquid" at bounding box center [892, 648] width 44 height 24
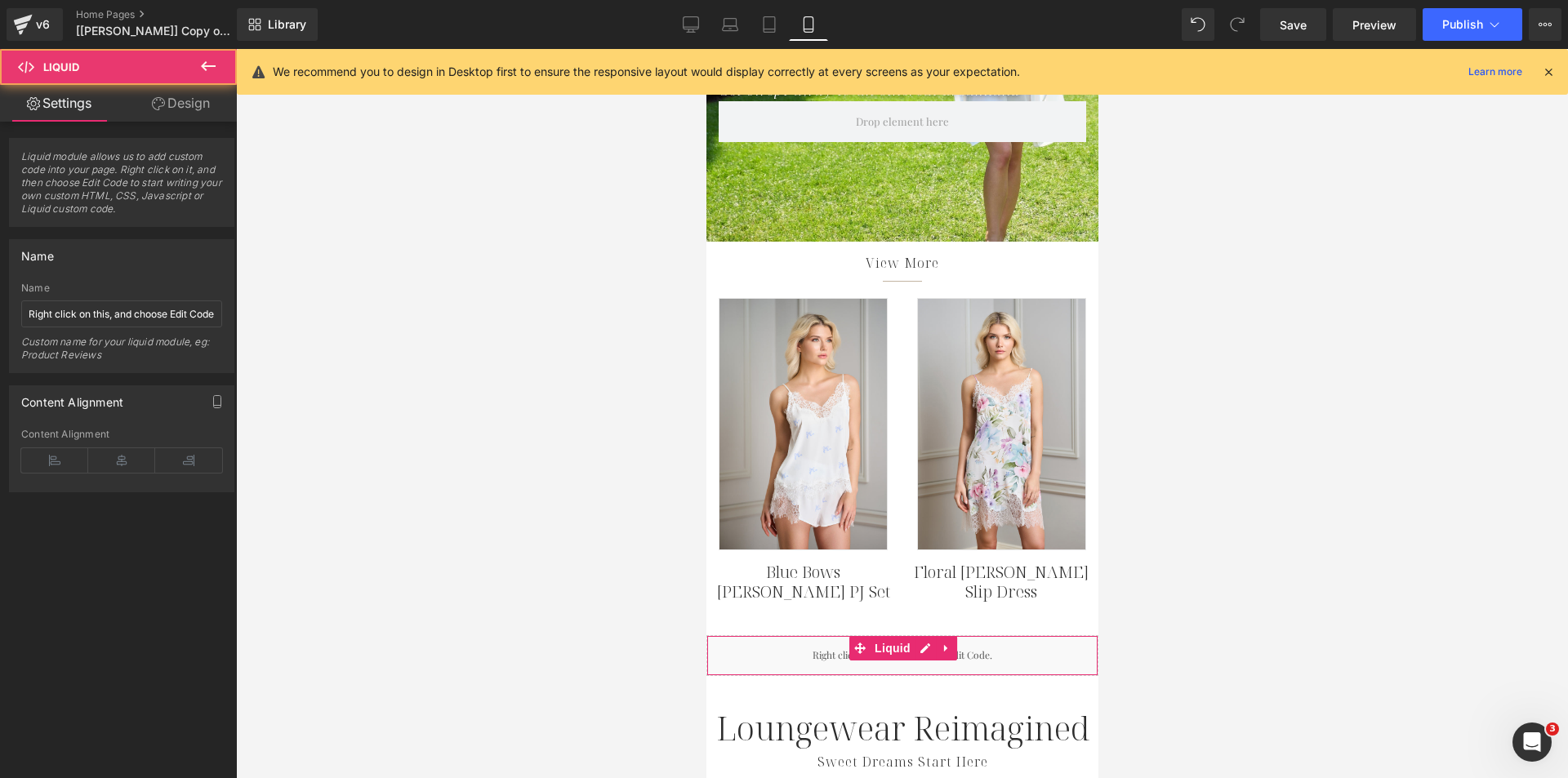
click at [172, 100] on link "Design" at bounding box center [180, 103] width 119 height 37
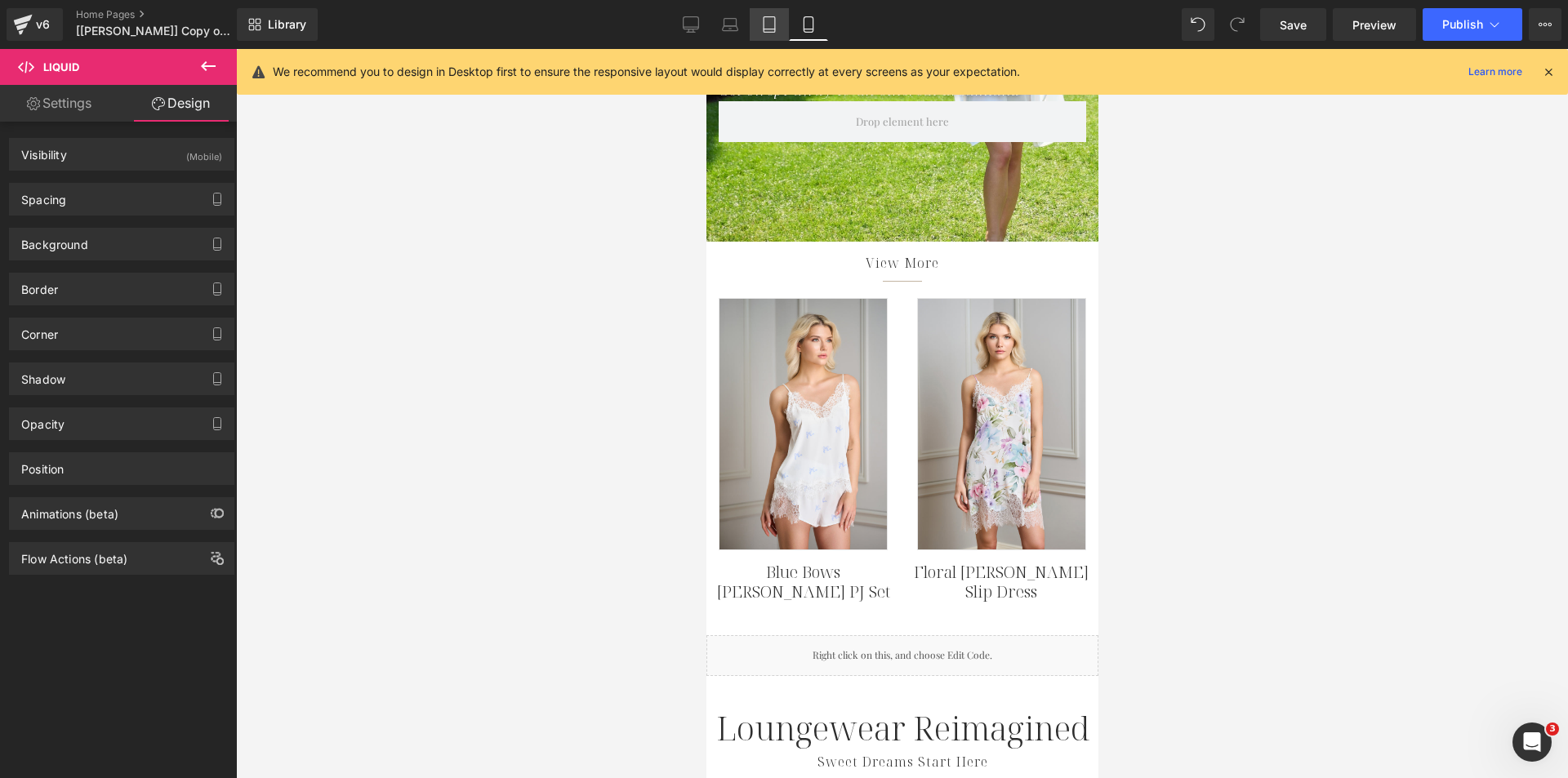
click at [767, 24] on icon at bounding box center [769, 24] width 16 height 16
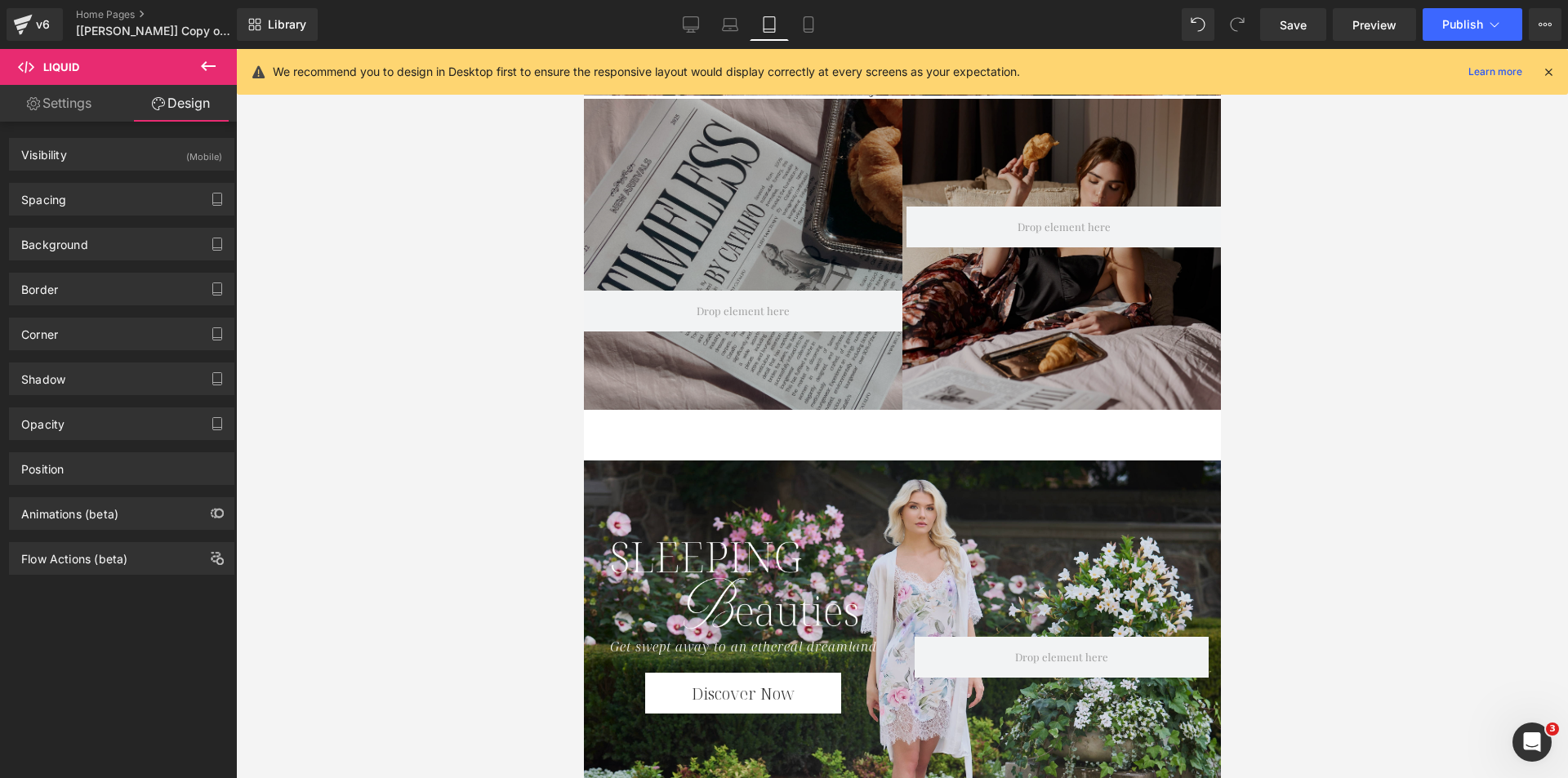
scroll to position [0, 0]
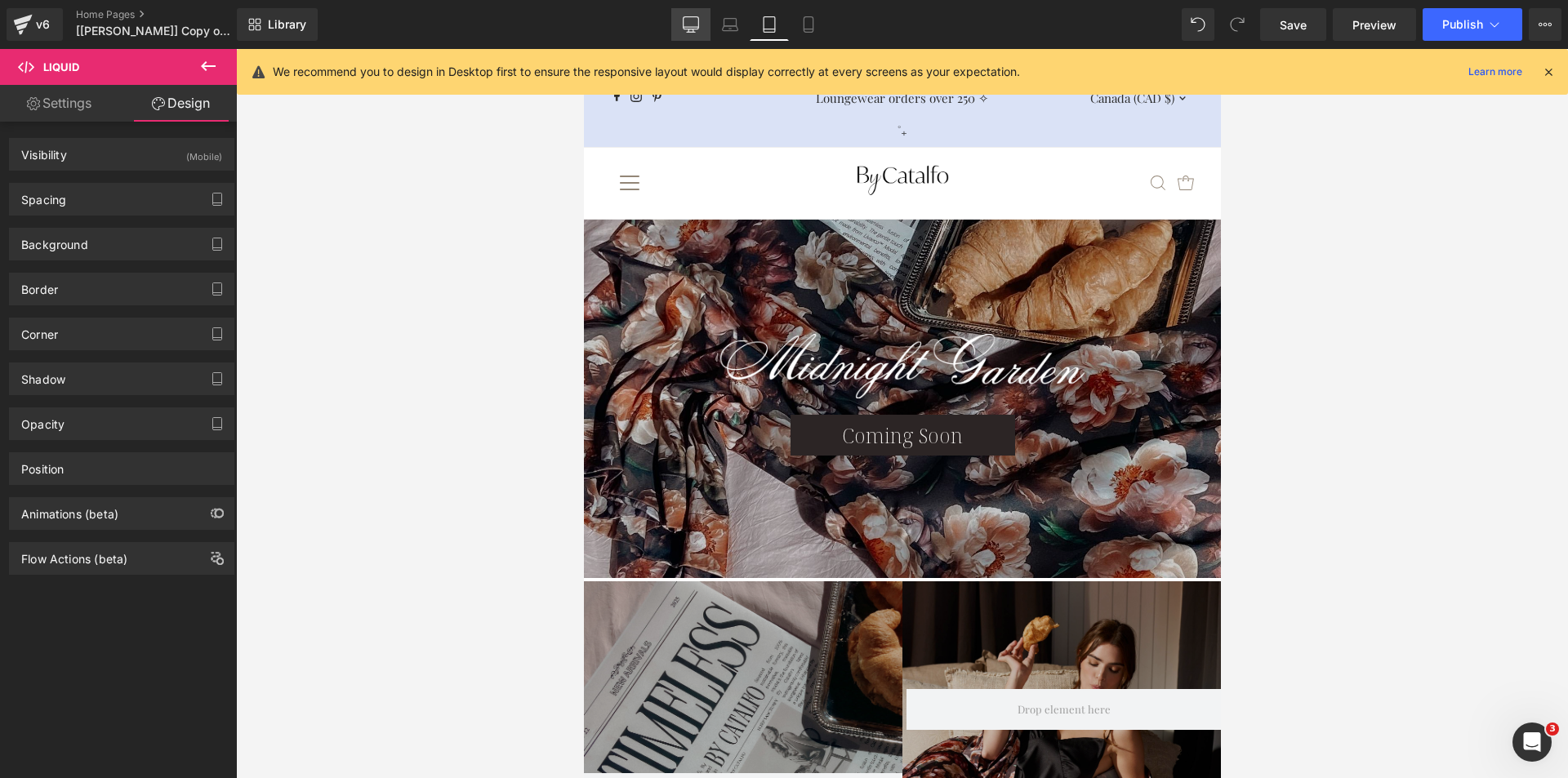
click at [683, 14] on link "Desktop" at bounding box center [691, 24] width 39 height 33
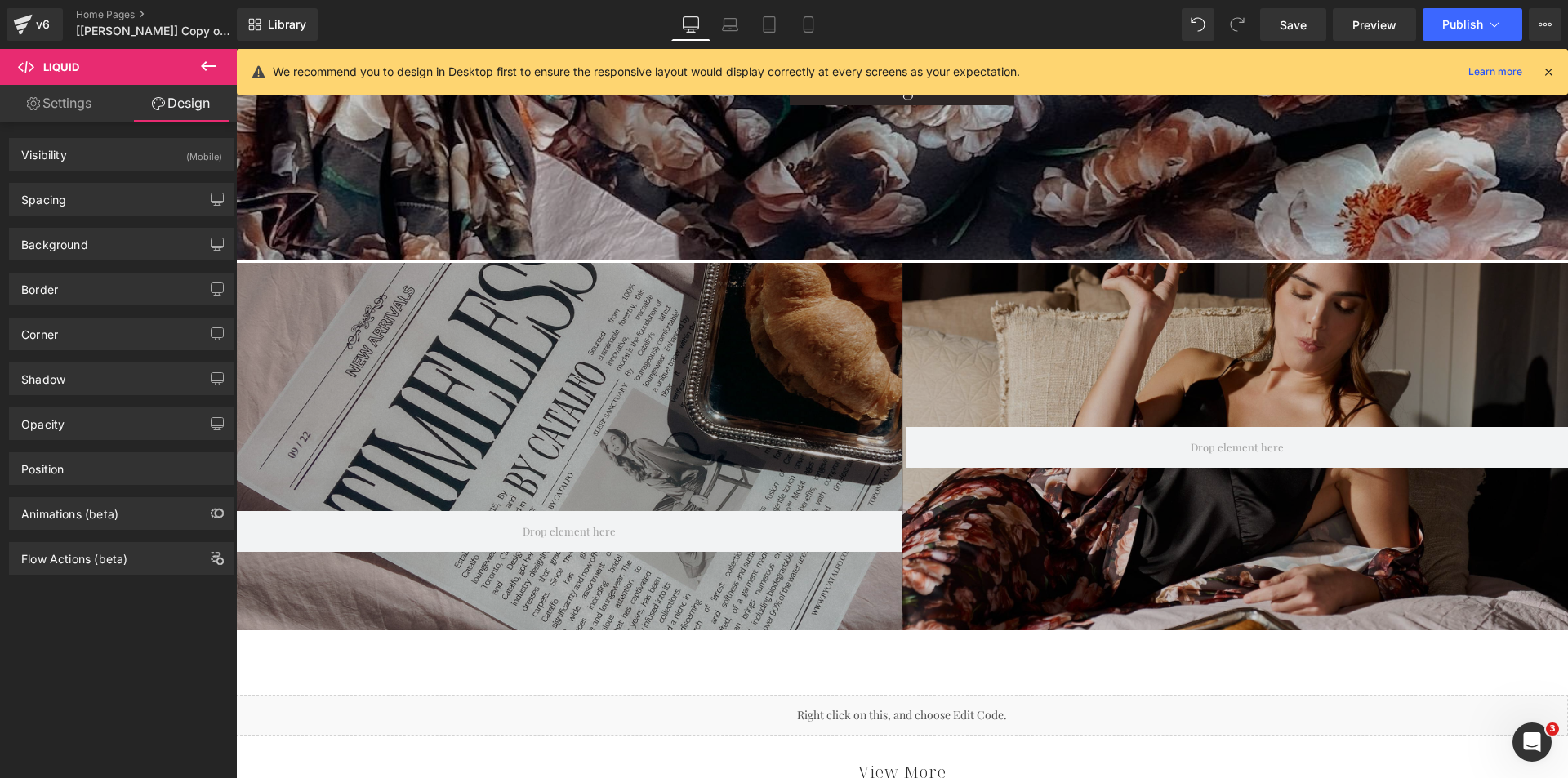
scroll to position [735, 0]
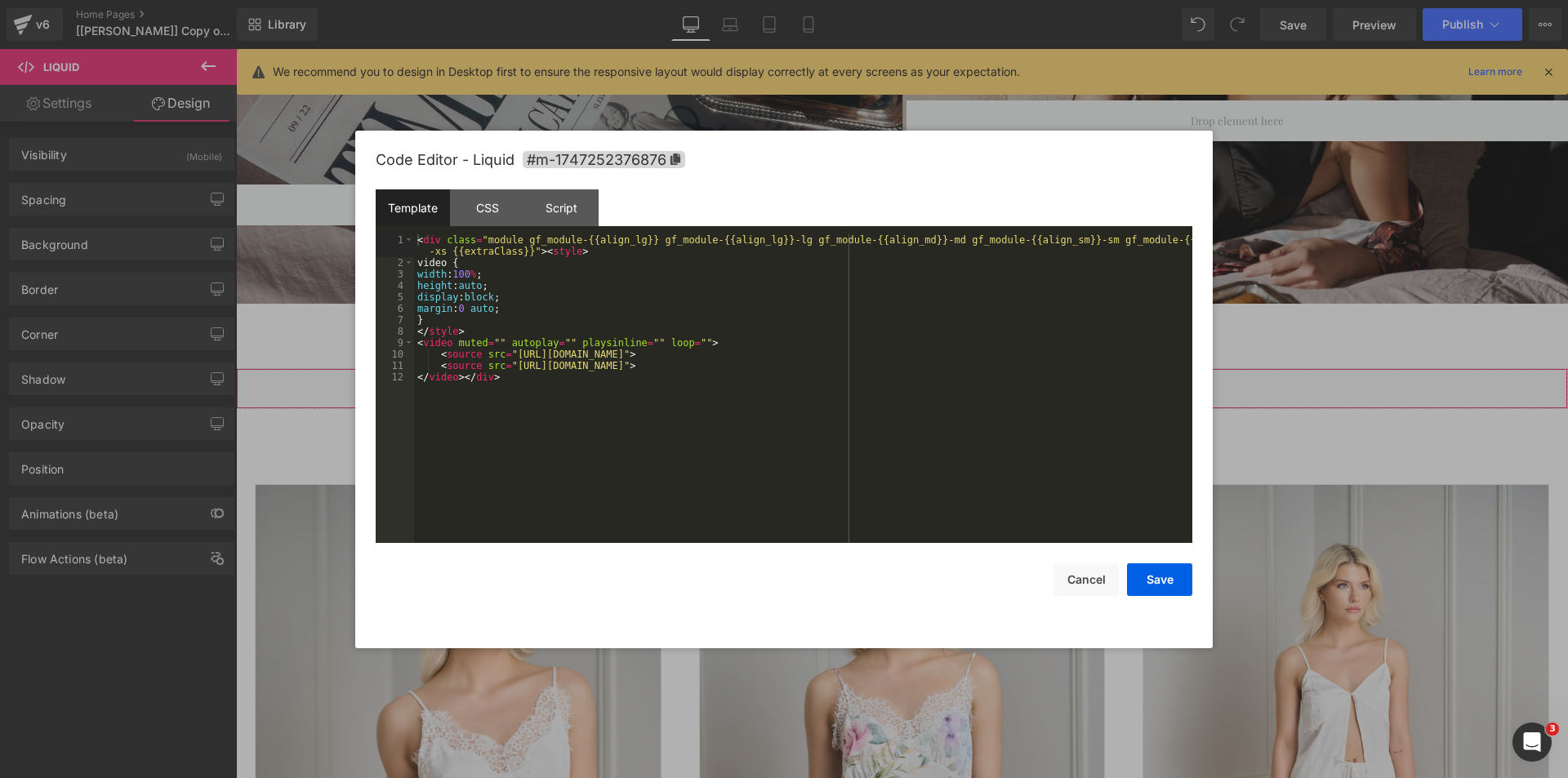
click at [843, 0] on div "Liquid You are previewing how the will restyle your page. You can not edit Elem…" at bounding box center [784, 0] width 1568 height 0
click at [560, 201] on div "Script" at bounding box center [561, 207] width 74 height 37
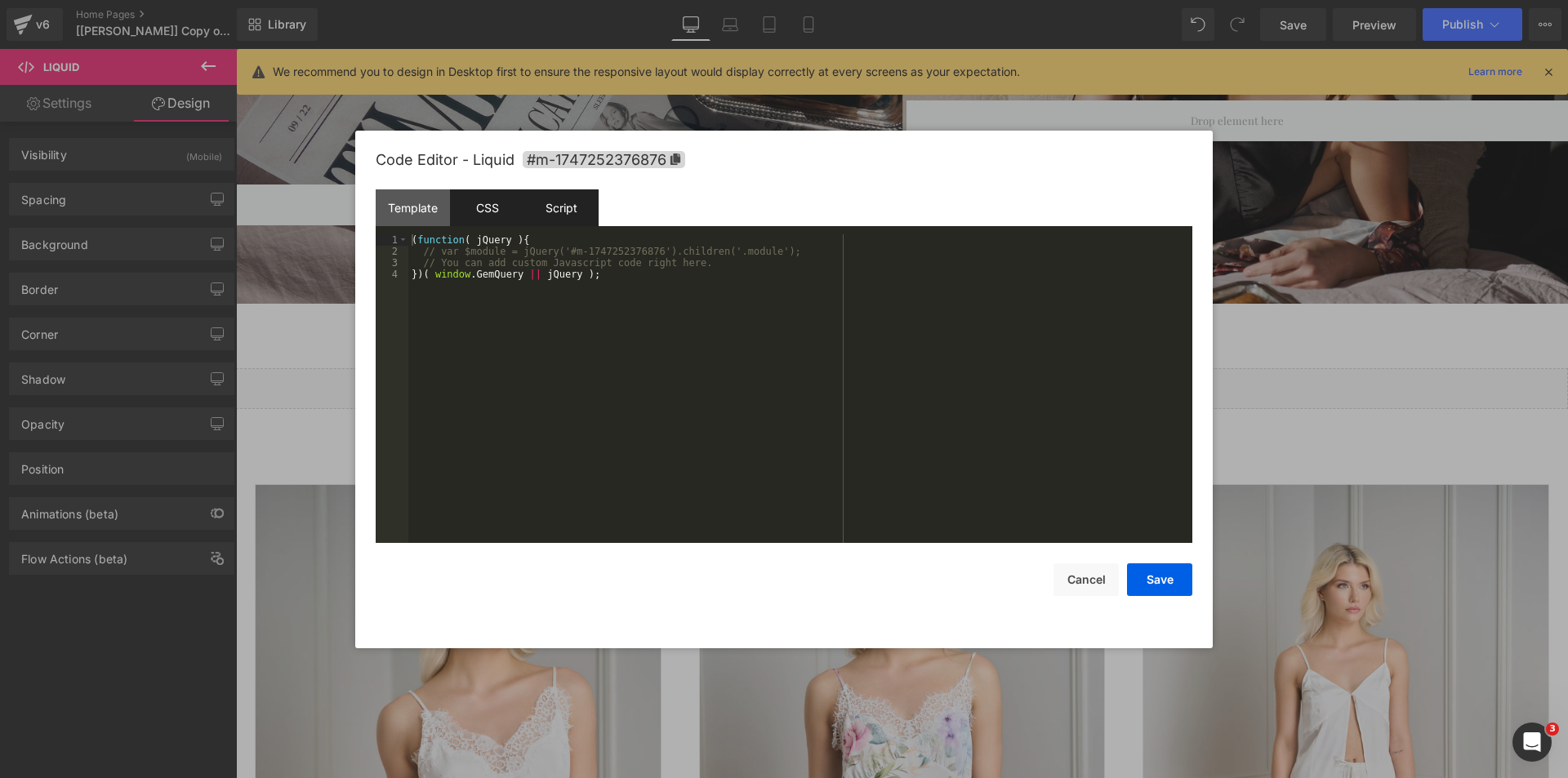
click at [507, 206] on div "CSS" at bounding box center [487, 207] width 74 height 37
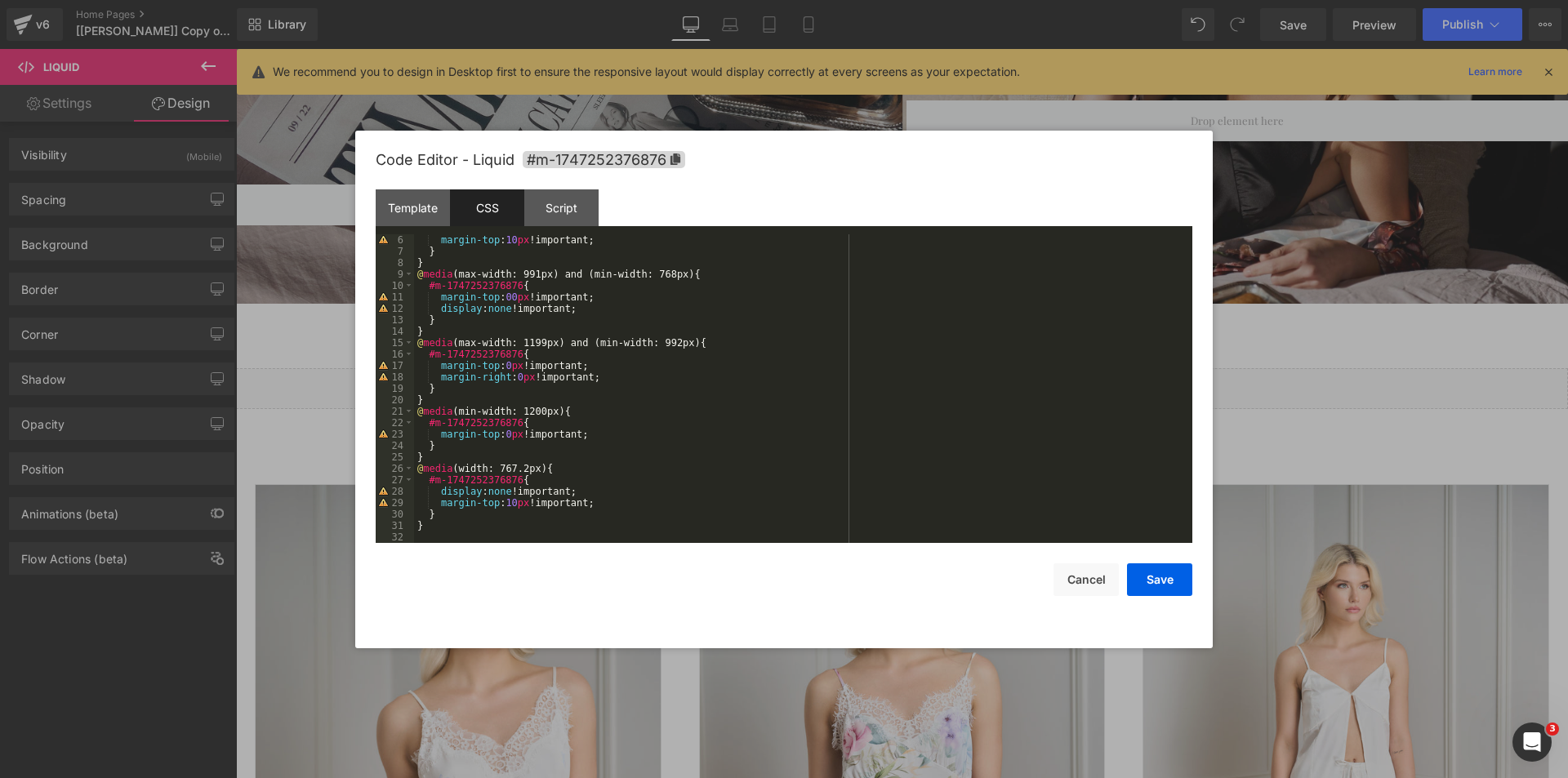
scroll to position [57, 0]
click at [425, 207] on div "Template" at bounding box center [412, 207] width 74 height 37
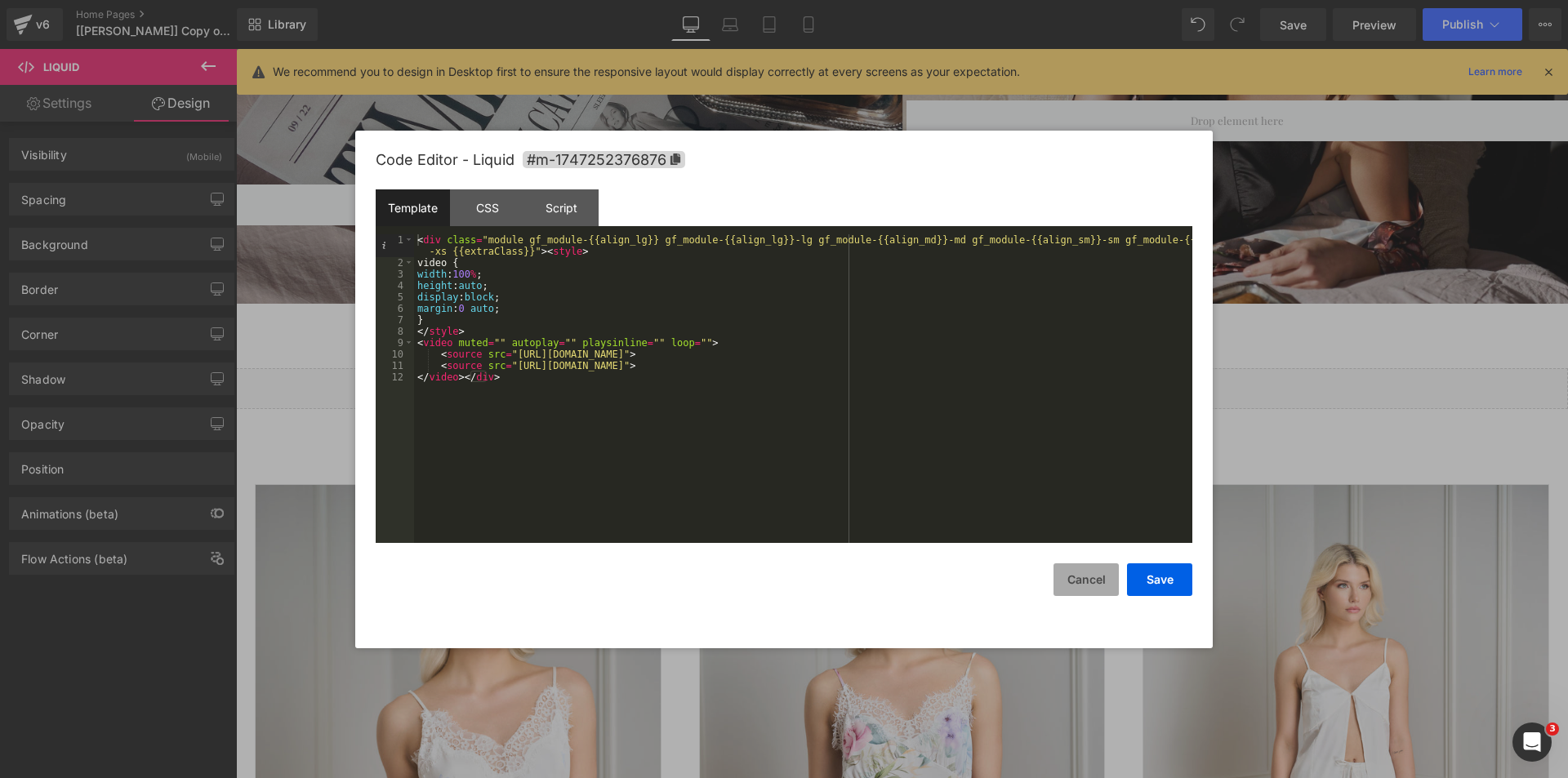
drag, startPoint x: 1085, startPoint y: 581, endPoint x: 800, endPoint y: 510, distance: 293.7
click at [1085, 581] on button "Cancel" at bounding box center [1086, 580] width 65 height 33
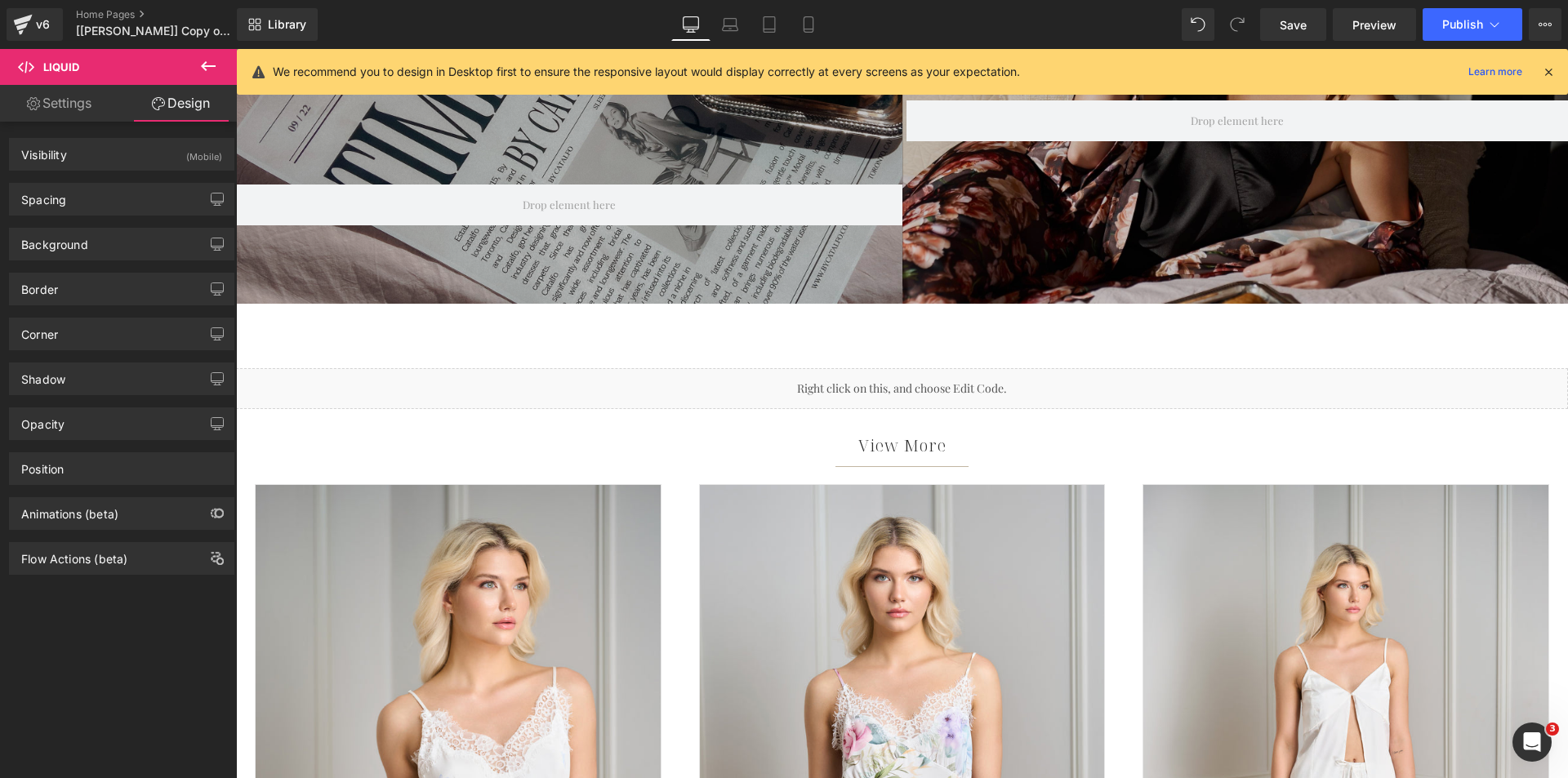
click at [203, 63] on icon at bounding box center [208, 66] width 20 height 20
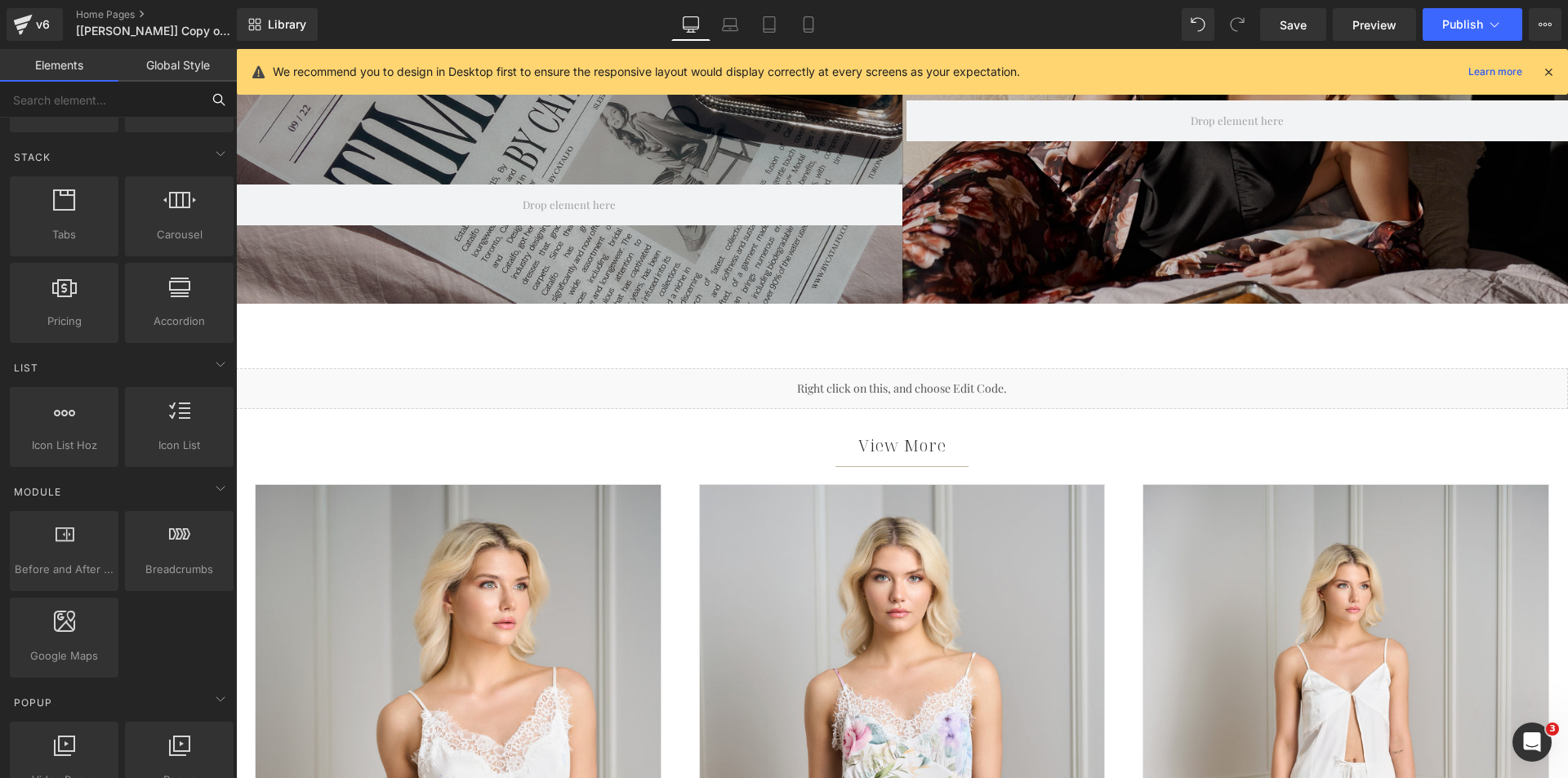
click at [100, 97] on input "text" at bounding box center [100, 99] width 201 height 36
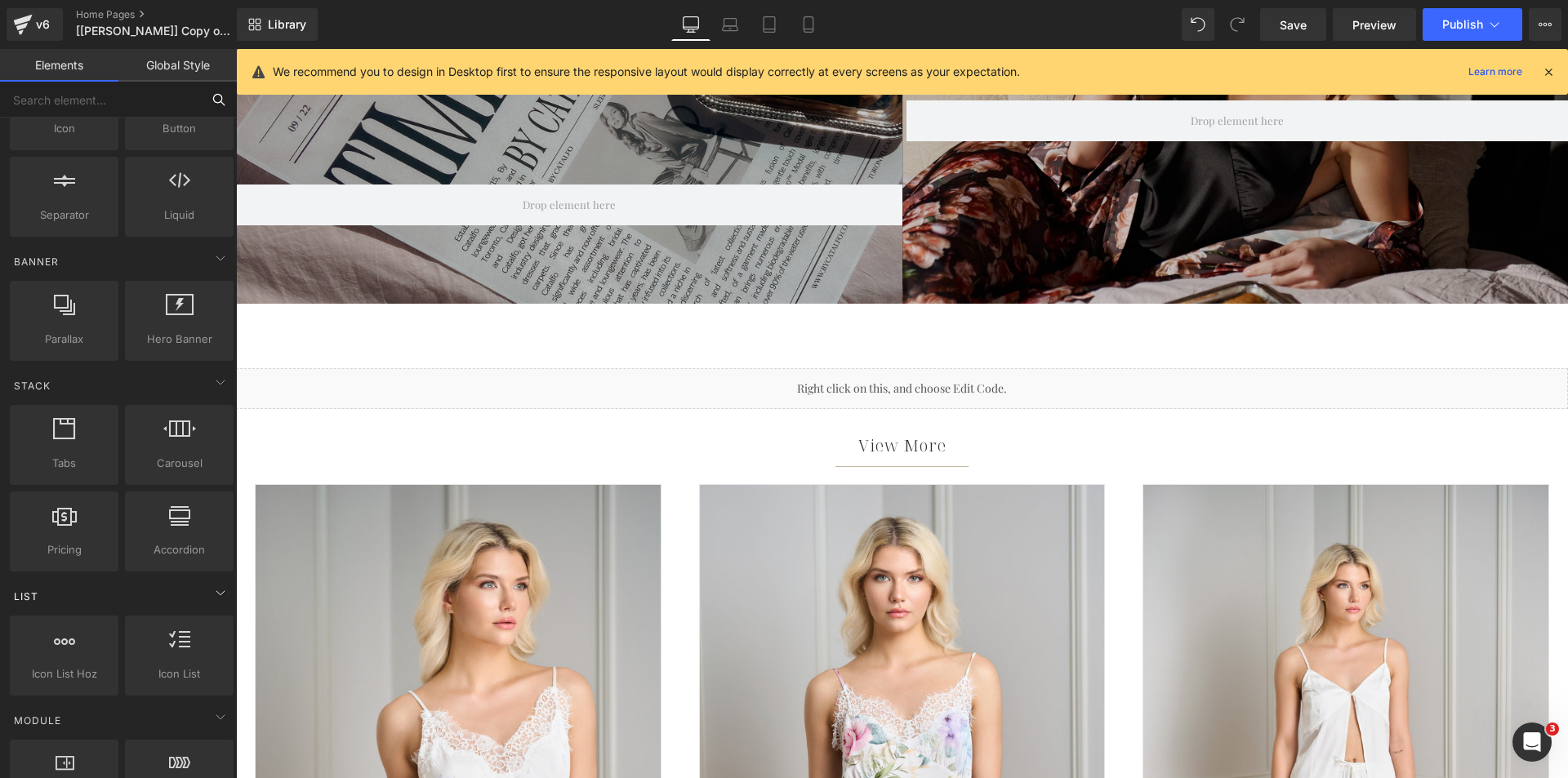
scroll to position [0, 0]
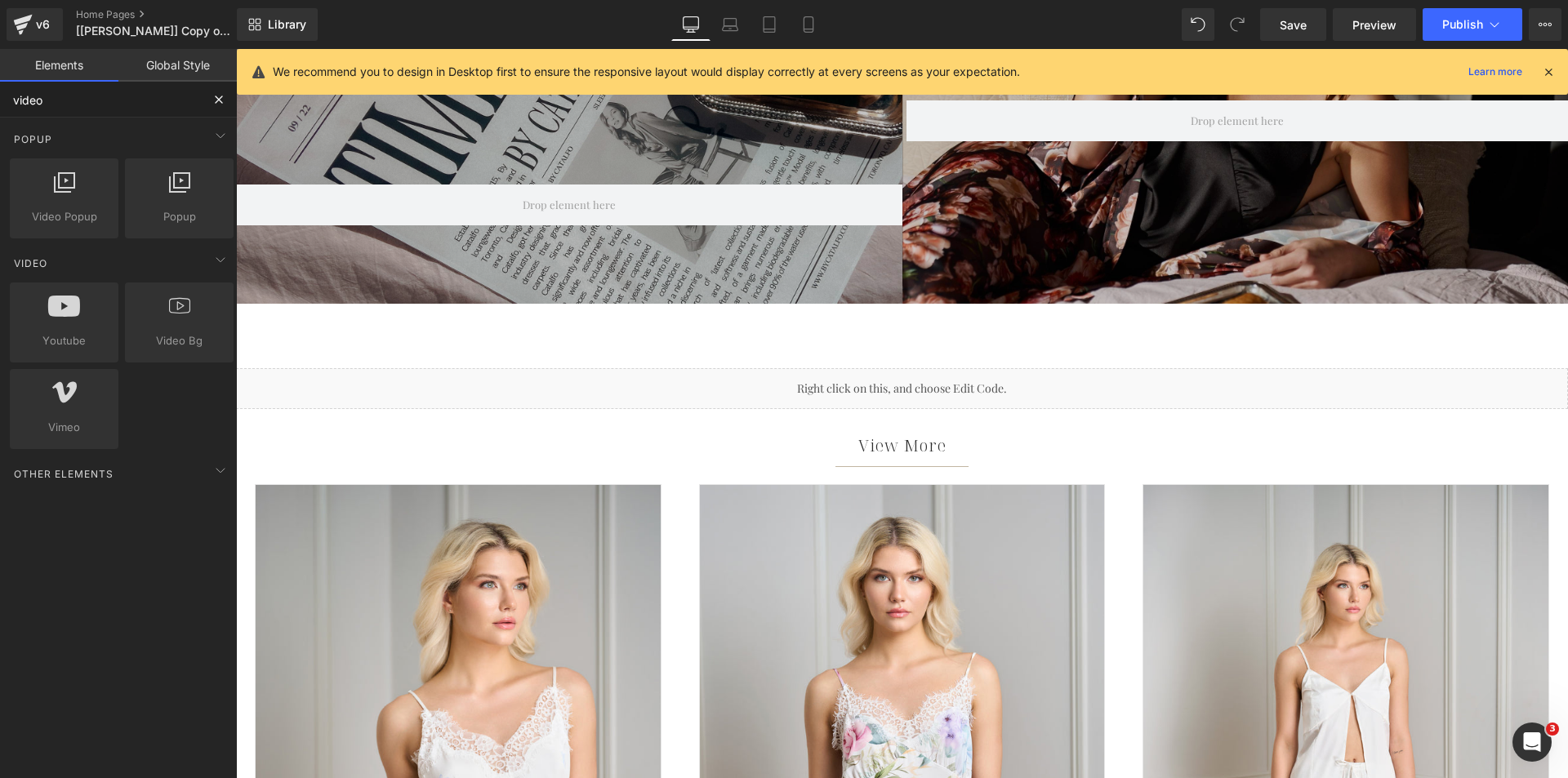
type input "video"
click at [614, 385] on div "Liquid" at bounding box center [901, 389] width 1332 height 41
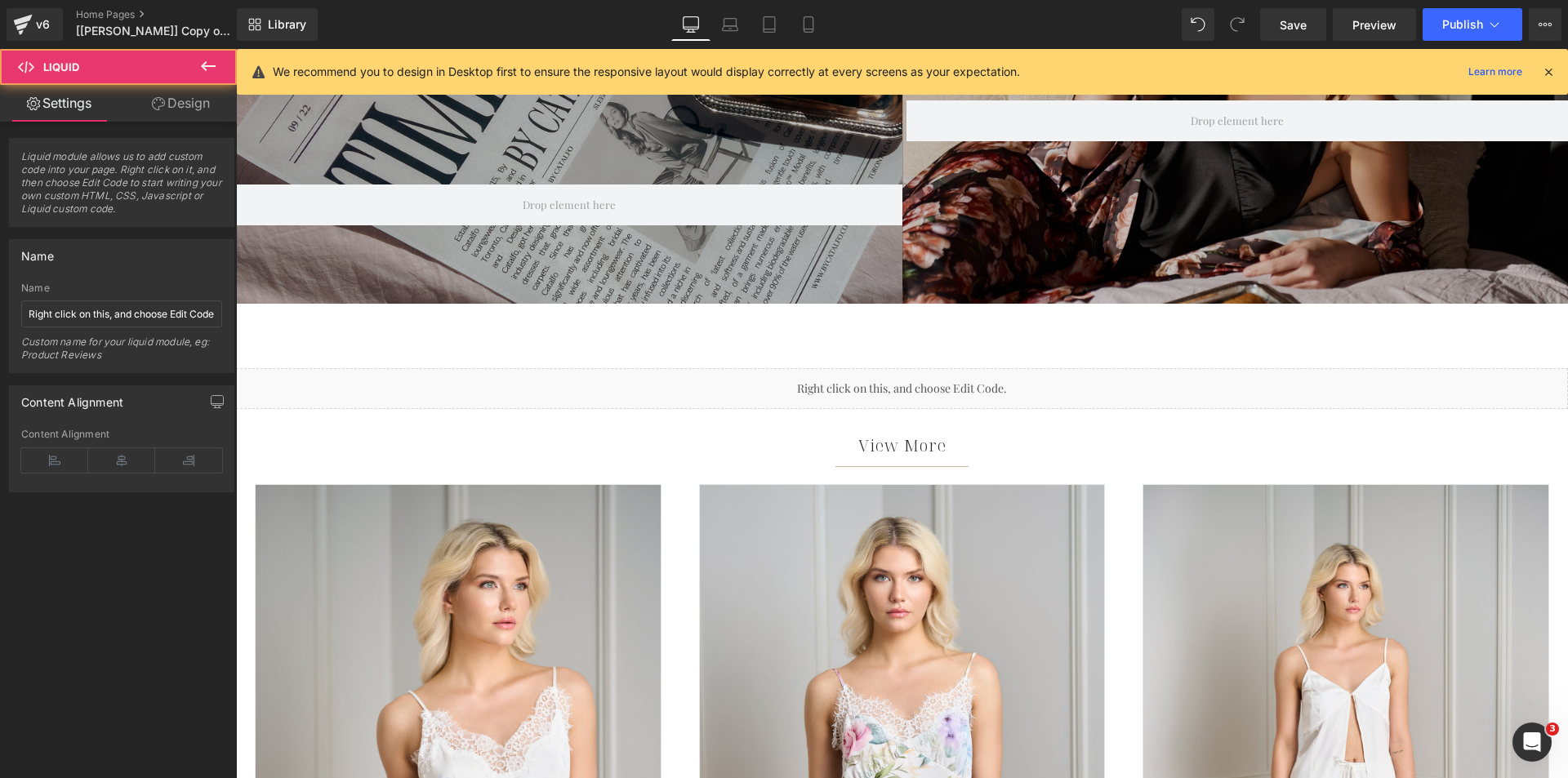
click at [203, 75] on icon at bounding box center [208, 66] width 20 height 20
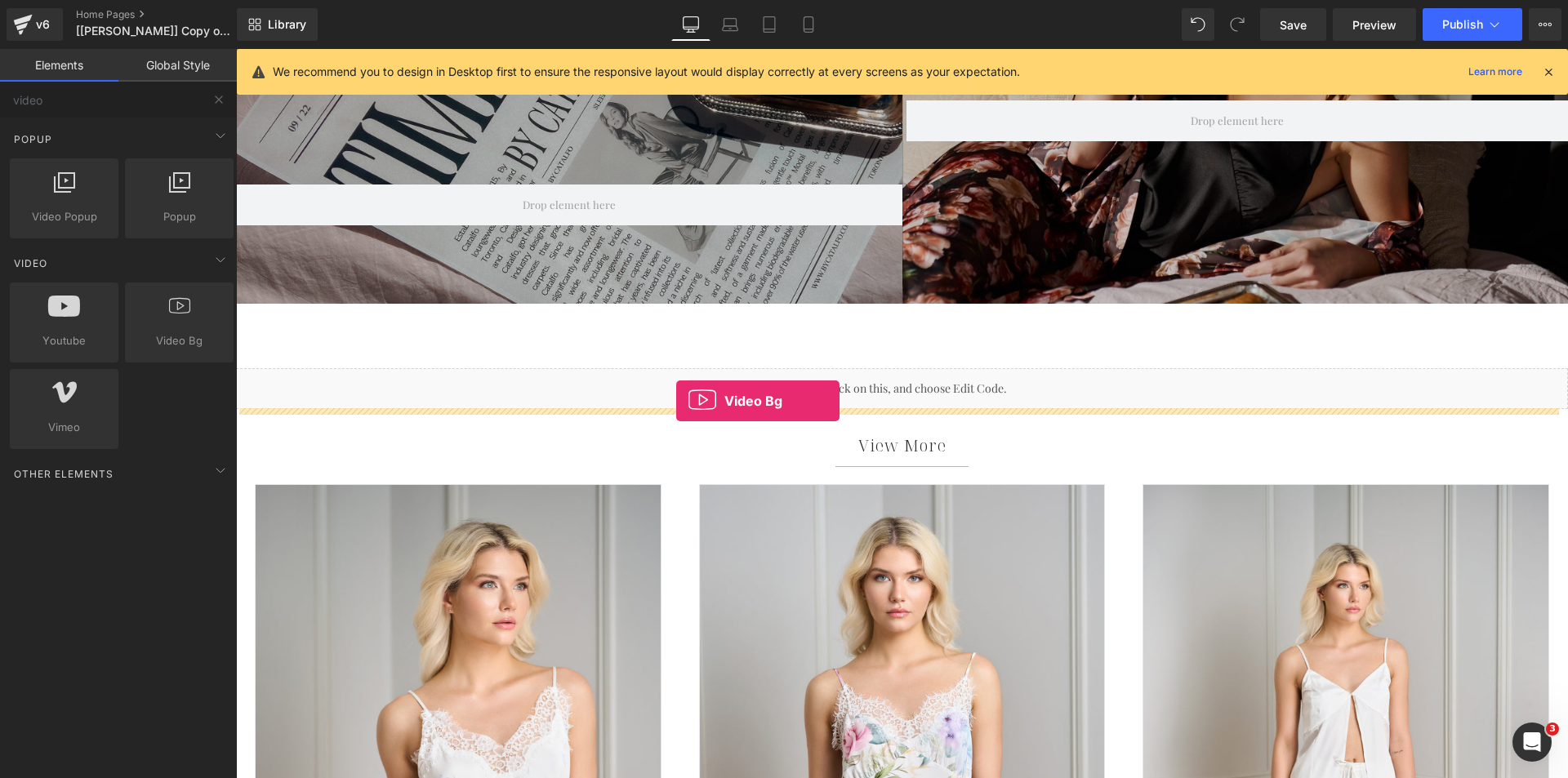
drag, startPoint x: 465, startPoint y: 397, endPoint x: 676, endPoint y: 401, distance: 211.0
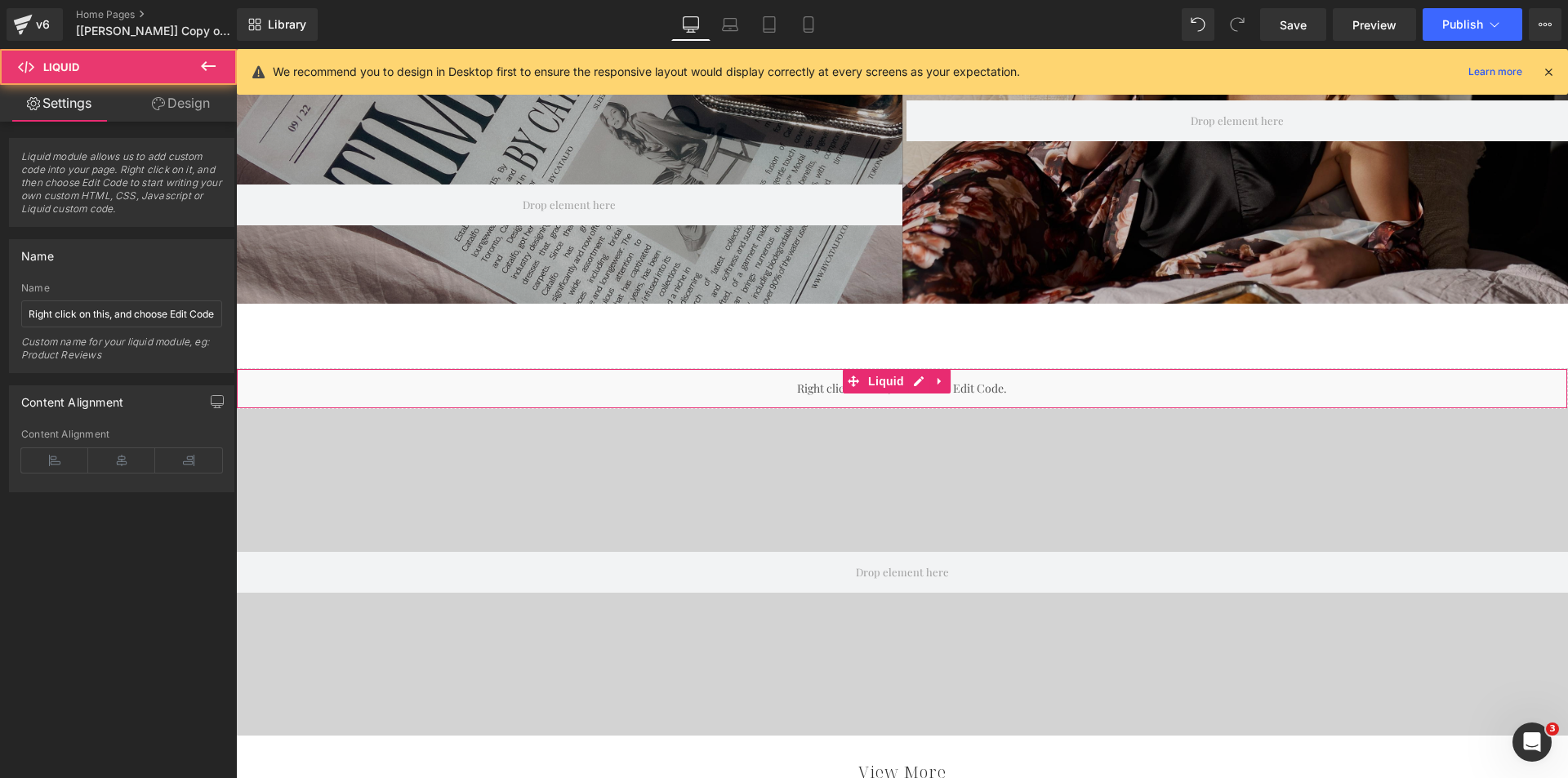
click at [889, 381] on div "Liquid" at bounding box center [901, 389] width 1332 height 41
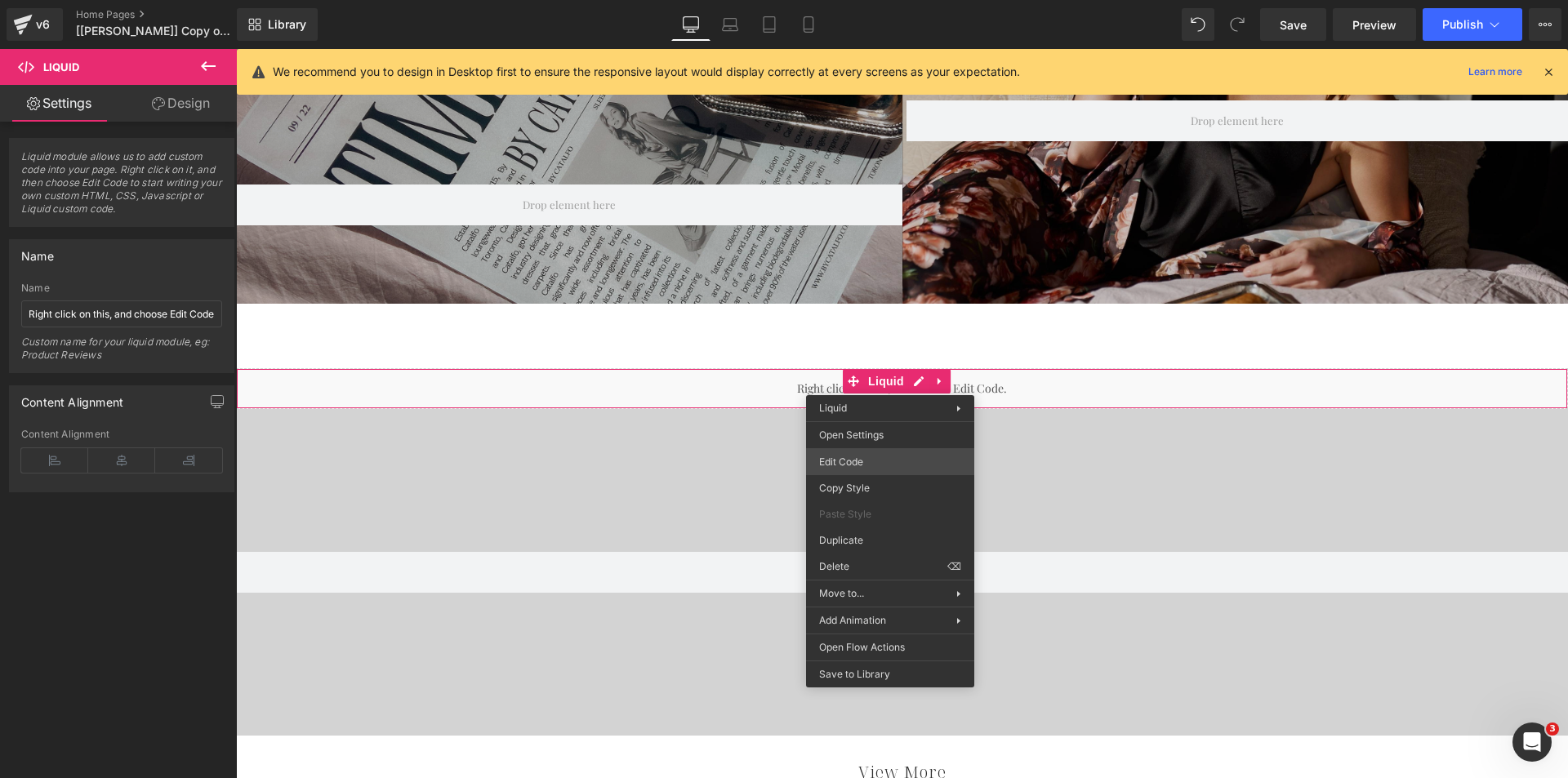
click at [847, 0] on div "Video Bg You are previewing how the will restyle your page. You can not edit El…" at bounding box center [784, 0] width 1568 height 0
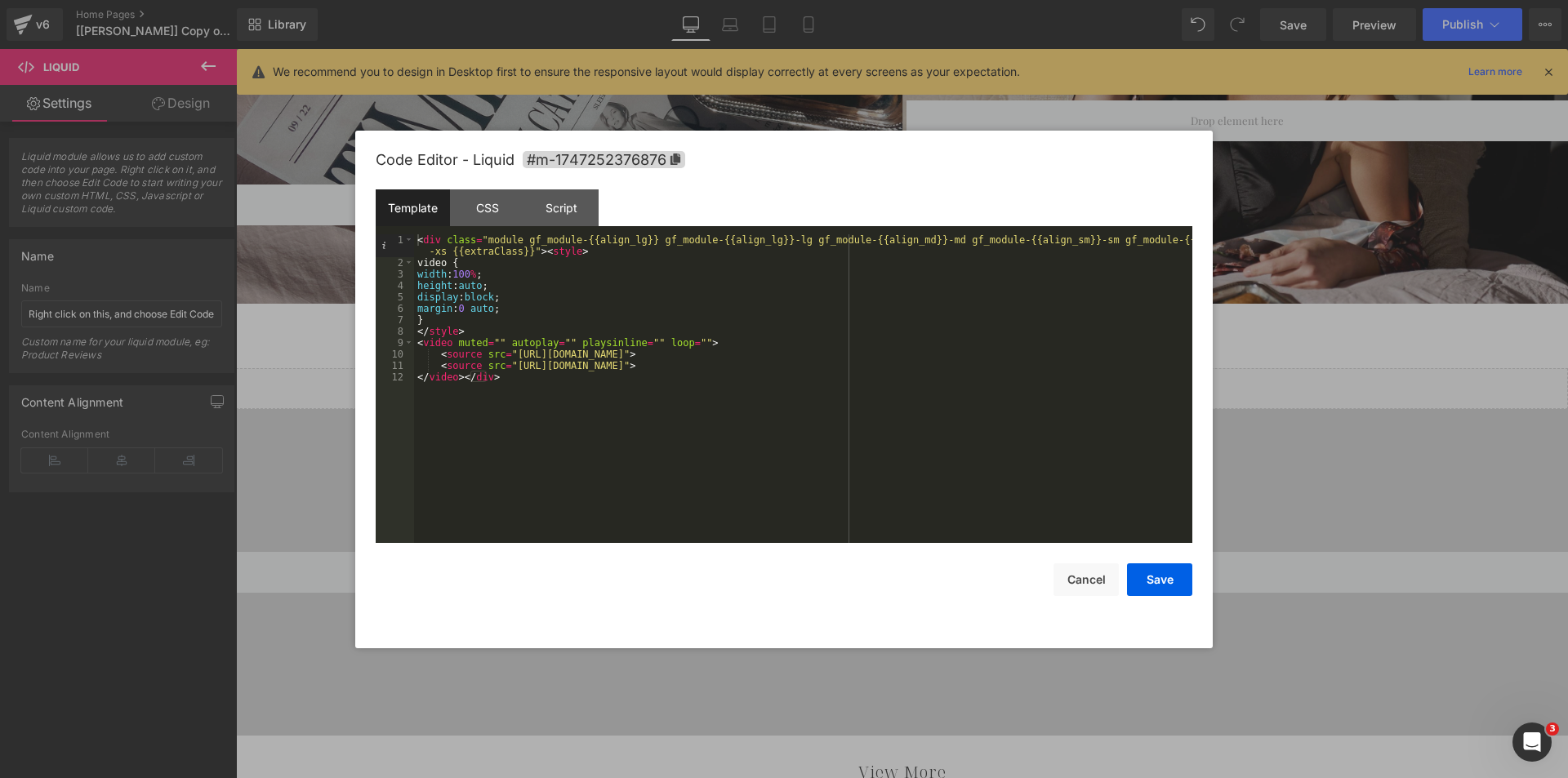
click at [508, 356] on div "< div class = "module gf_module-{{align_lg}} gf_module-{{align_lg}}-lg gf_modul…" at bounding box center [802, 406] width 778 height 343
click at [901, 356] on div "< div class = "module gf_module-{{align_lg}} gf_module-{{align_lg}}-lg gf_modul…" at bounding box center [802, 406] width 778 height 343
click at [1087, 579] on button "Cancel" at bounding box center [1086, 580] width 65 height 33
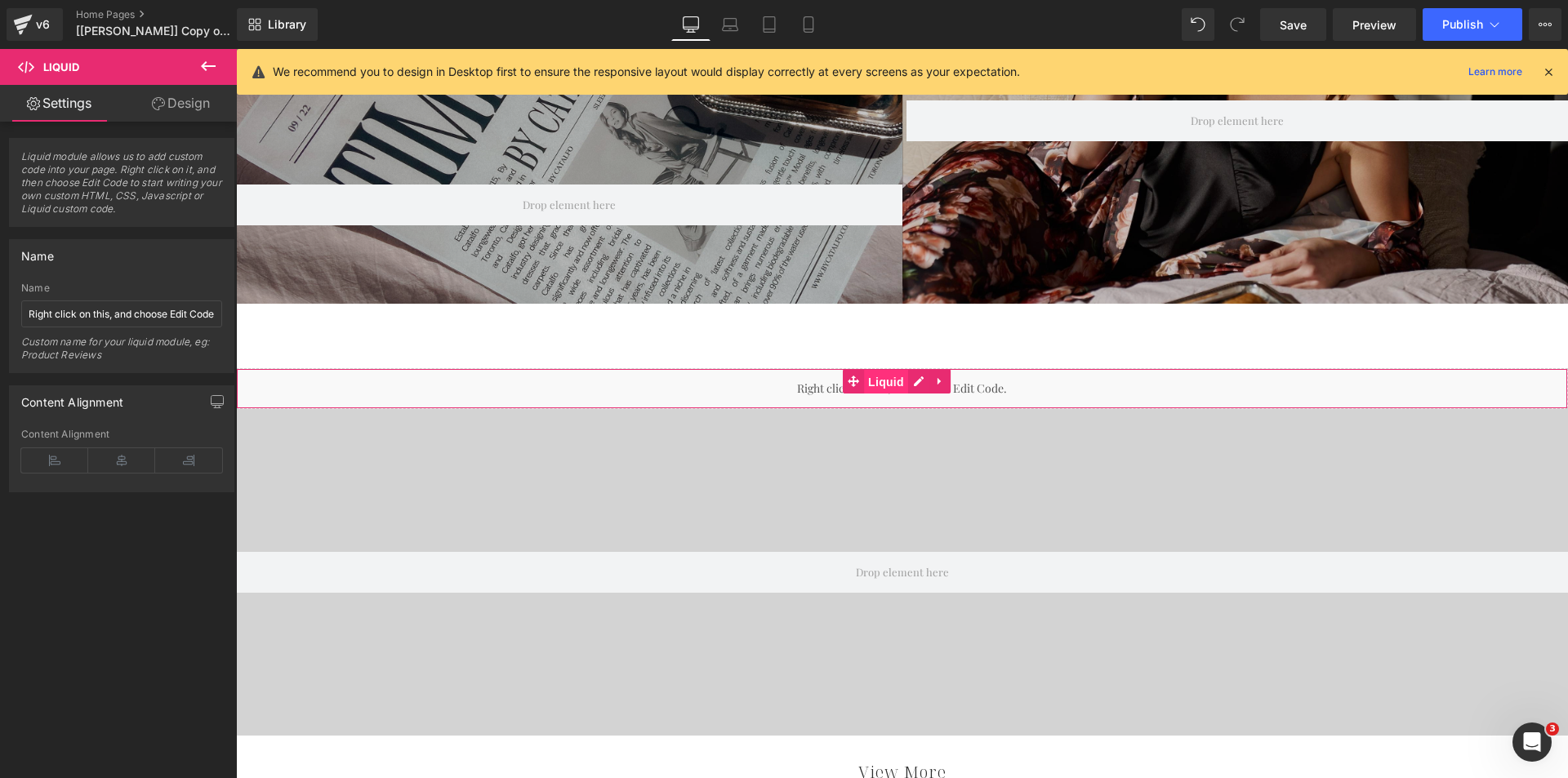
click at [877, 377] on span "Liquid" at bounding box center [885, 381] width 44 height 24
drag, startPoint x: 203, startPoint y: 103, endPoint x: 377, endPoint y: 365, distance: 314.5
click at [203, 103] on link "Design" at bounding box center [180, 103] width 119 height 37
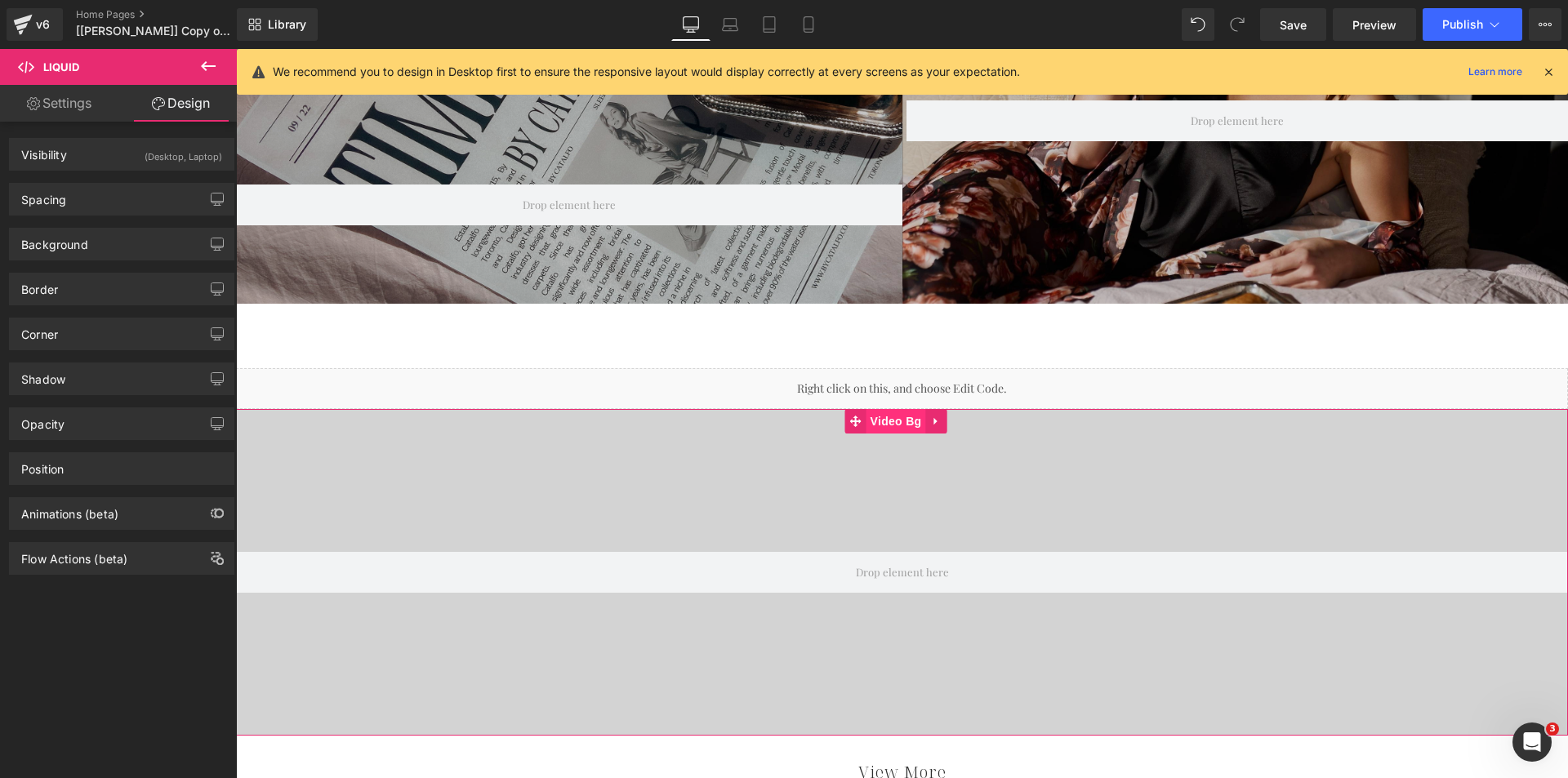
click at [888, 429] on span "Video Bg" at bounding box center [896, 421] width 60 height 24
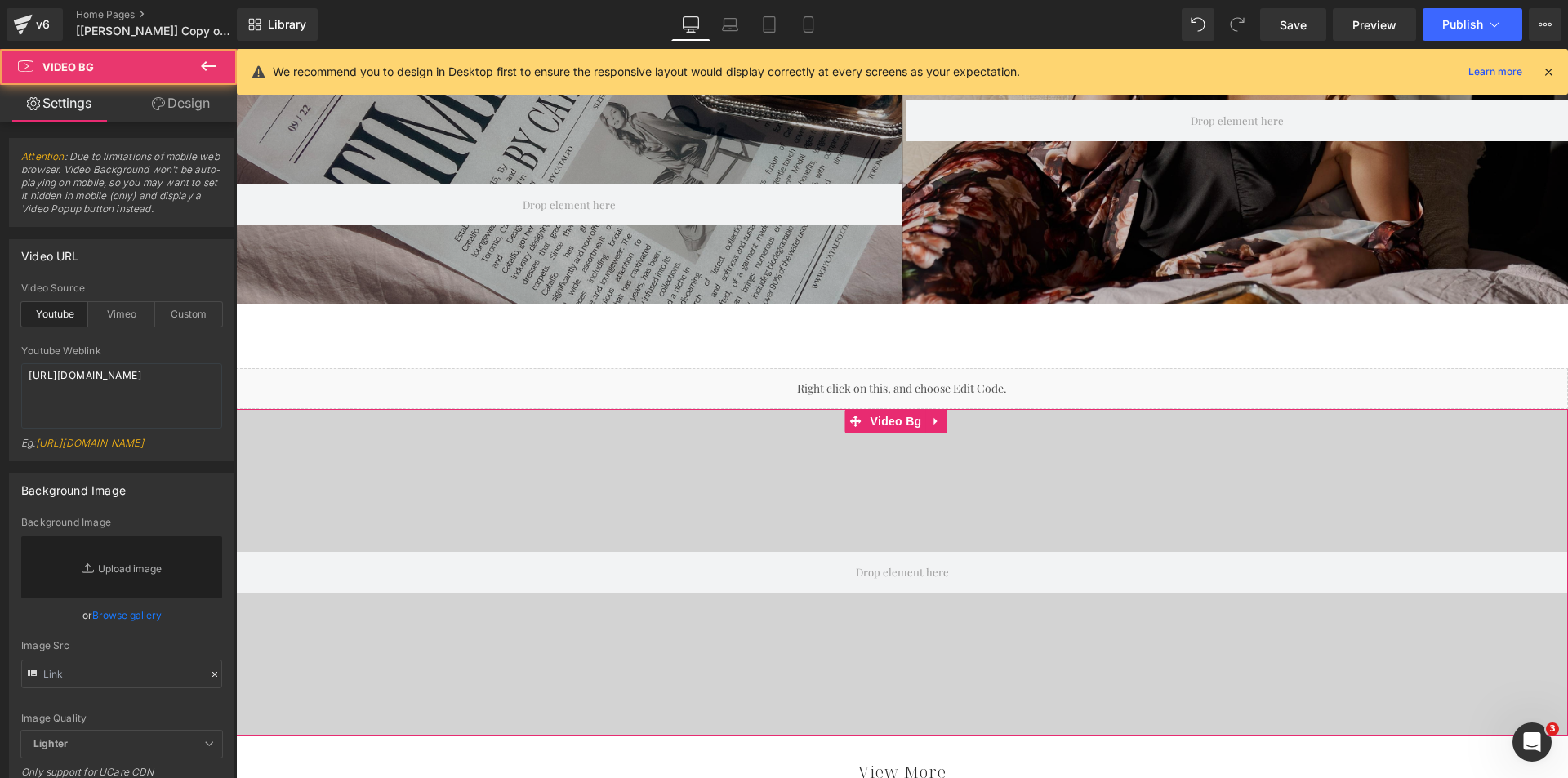
click at [170, 108] on link "Design" at bounding box center [180, 103] width 119 height 37
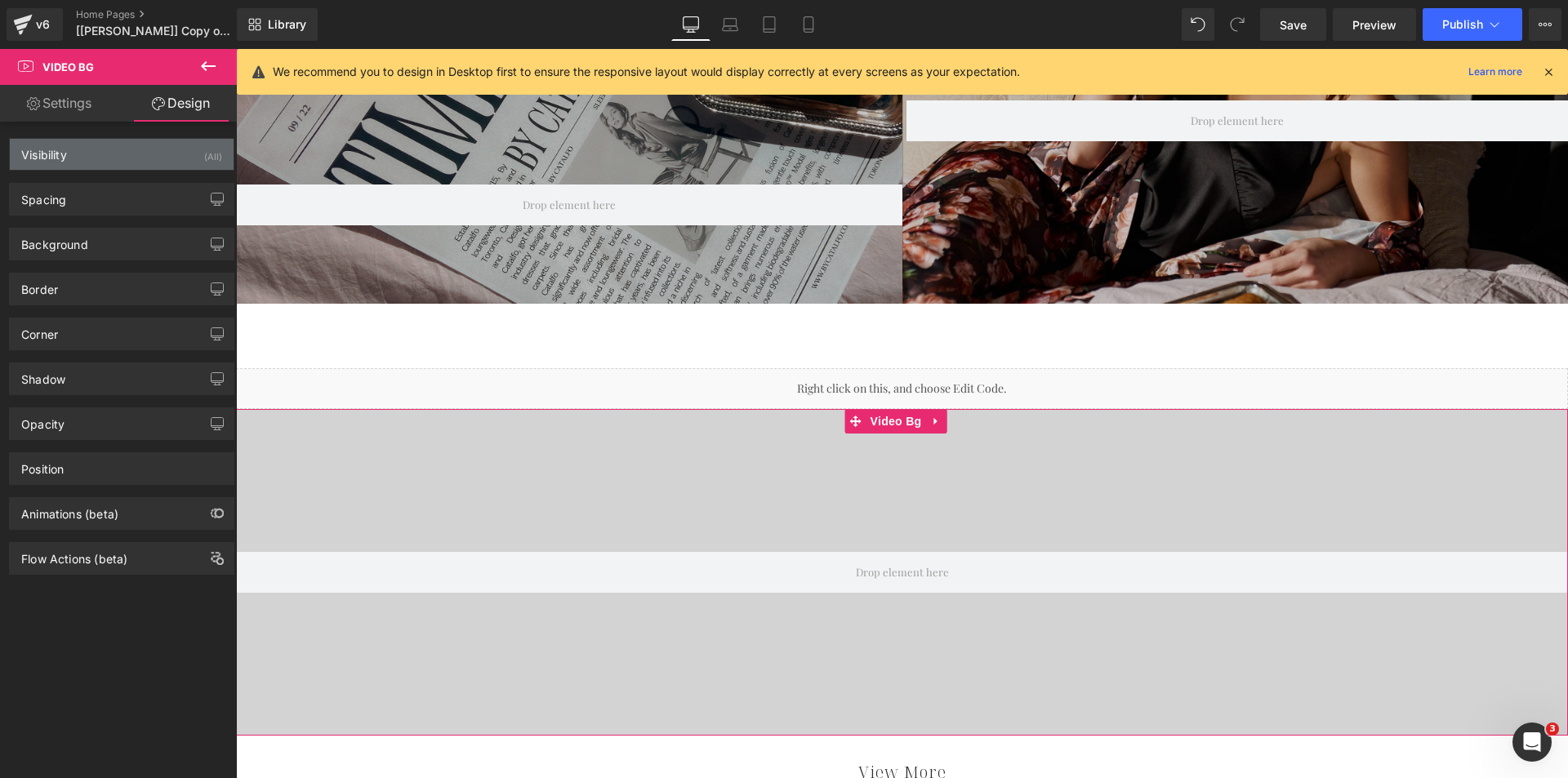
click at [152, 143] on div "Visibility (All)" at bounding box center [122, 154] width 223 height 31
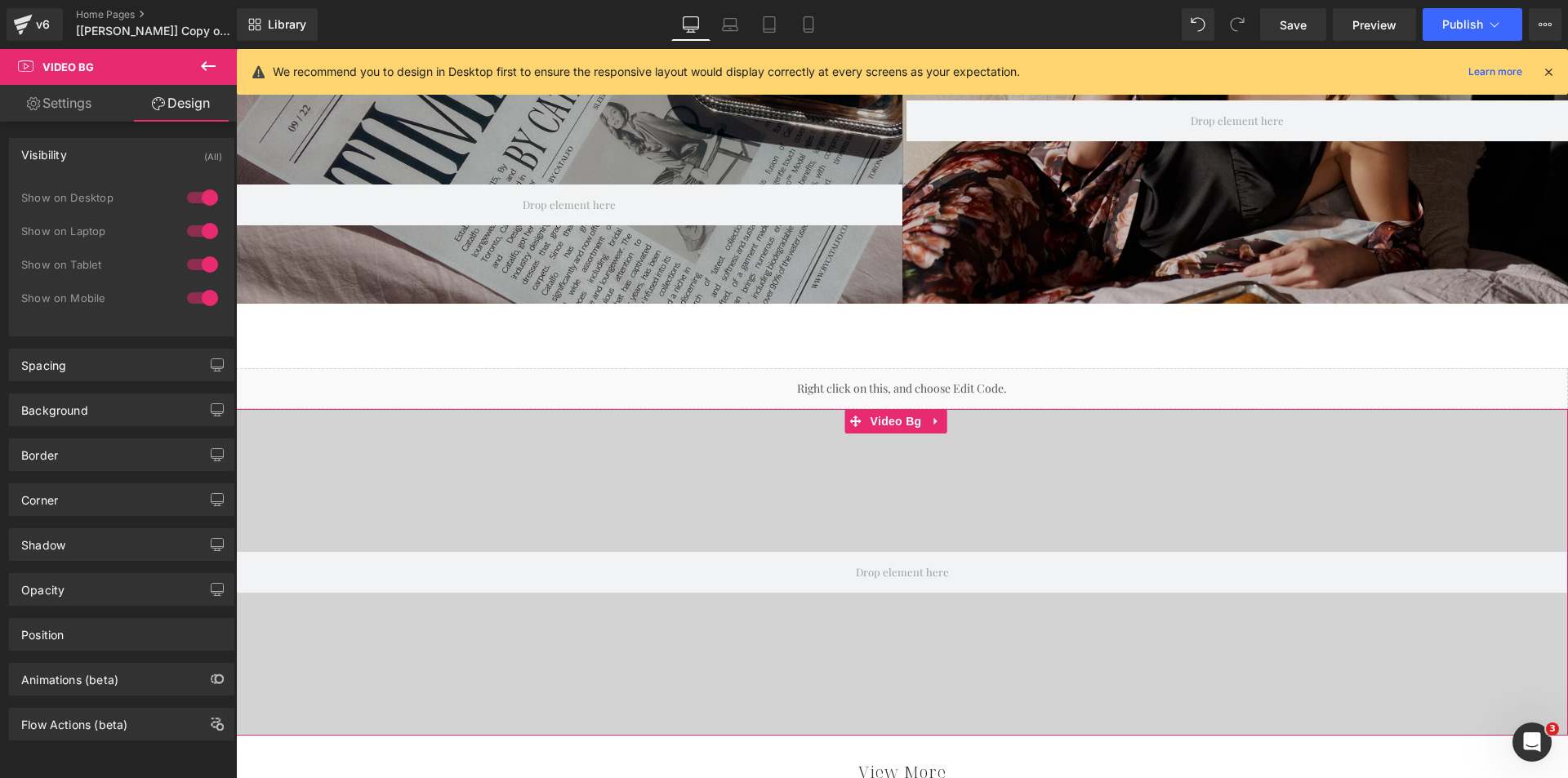
click at [197, 266] on div at bounding box center [203, 264] width 39 height 26
click at [195, 290] on div at bounding box center [203, 297] width 39 height 26
click at [58, 102] on link "Settings" at bounding box center [59, 103] width 119 height 37
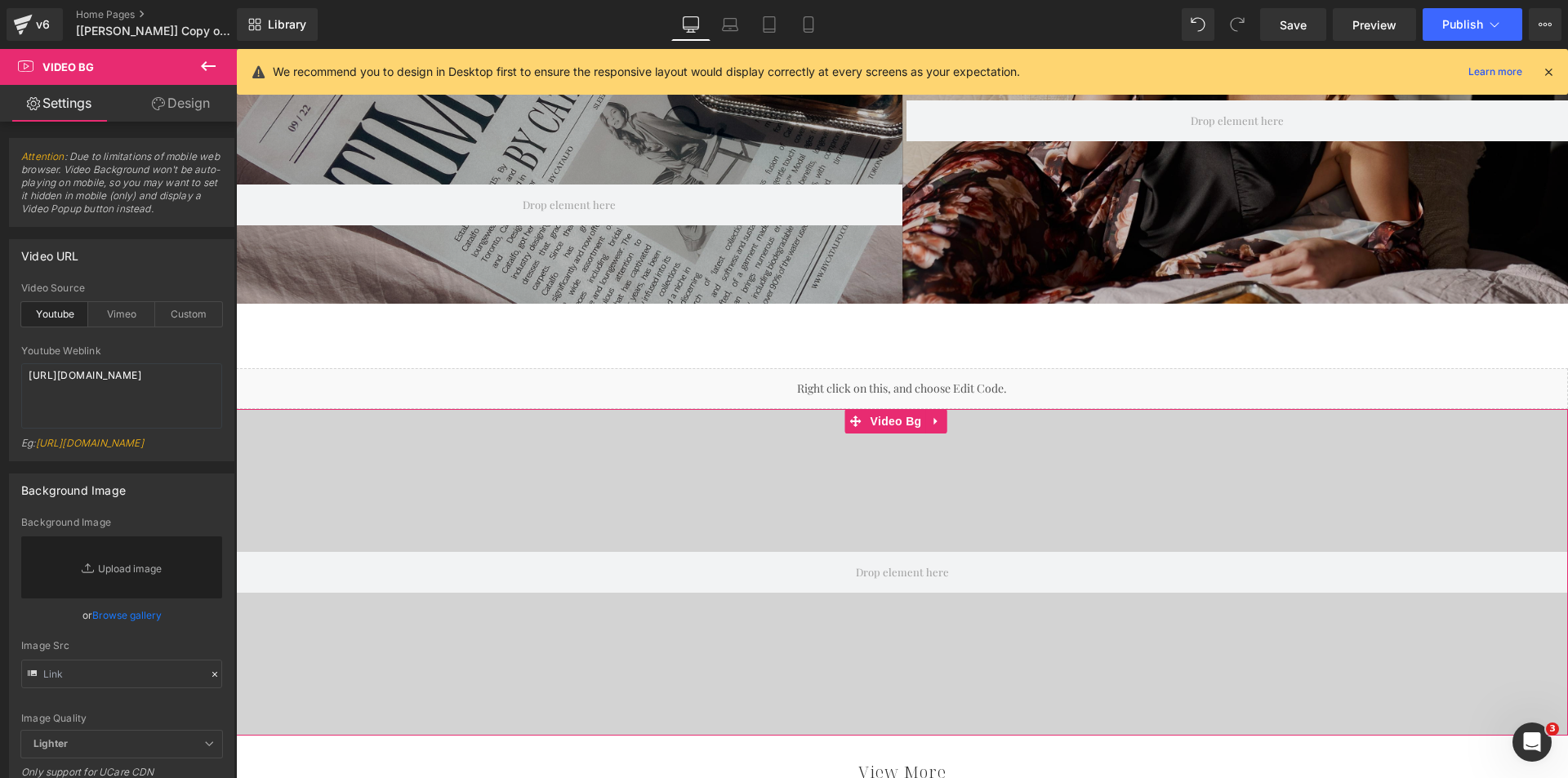
scroll to position [899, 0]
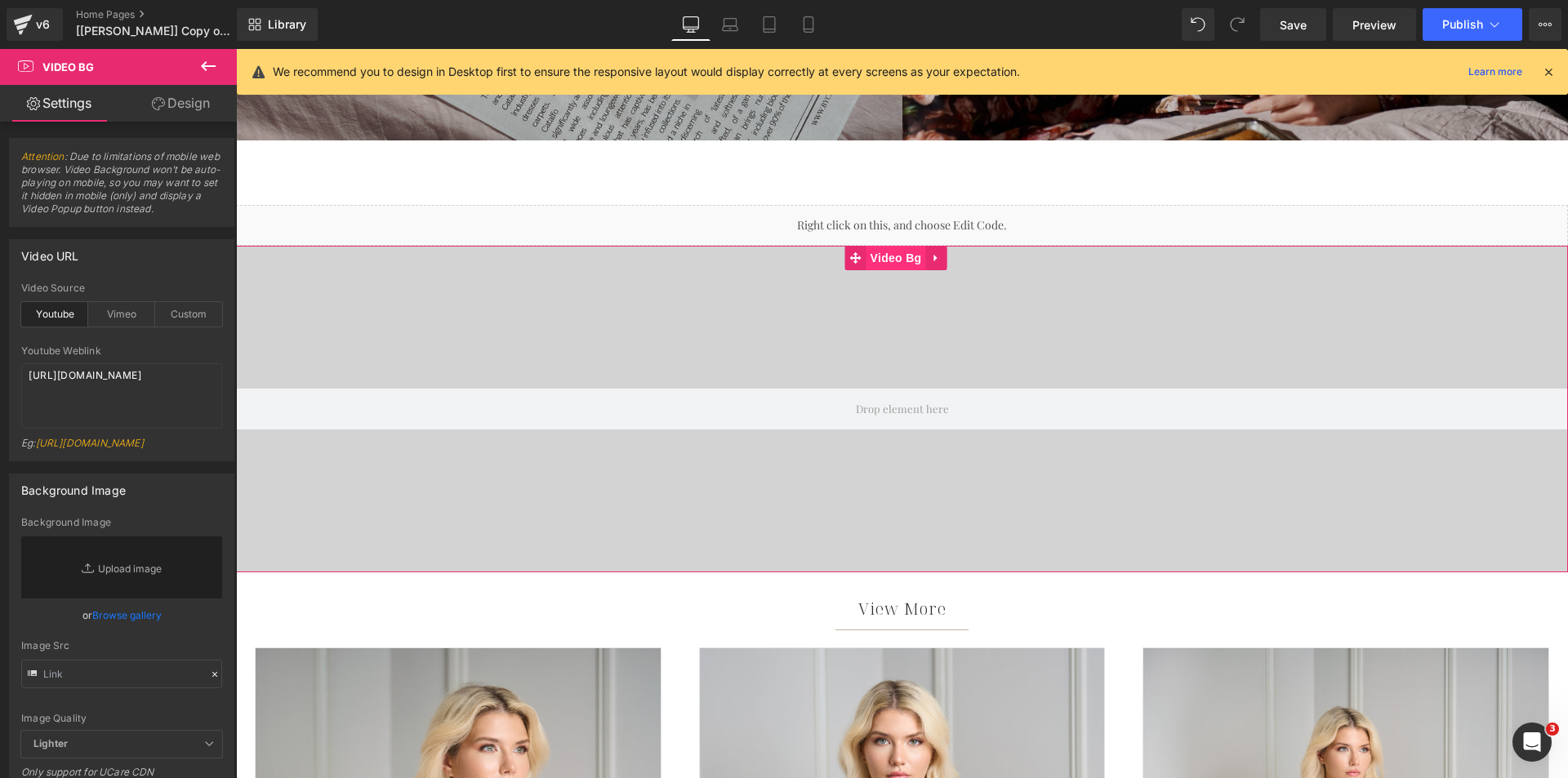
click at [894, 257] on span "Video Bg" at bounding box center [896, 257] width 60 height 24
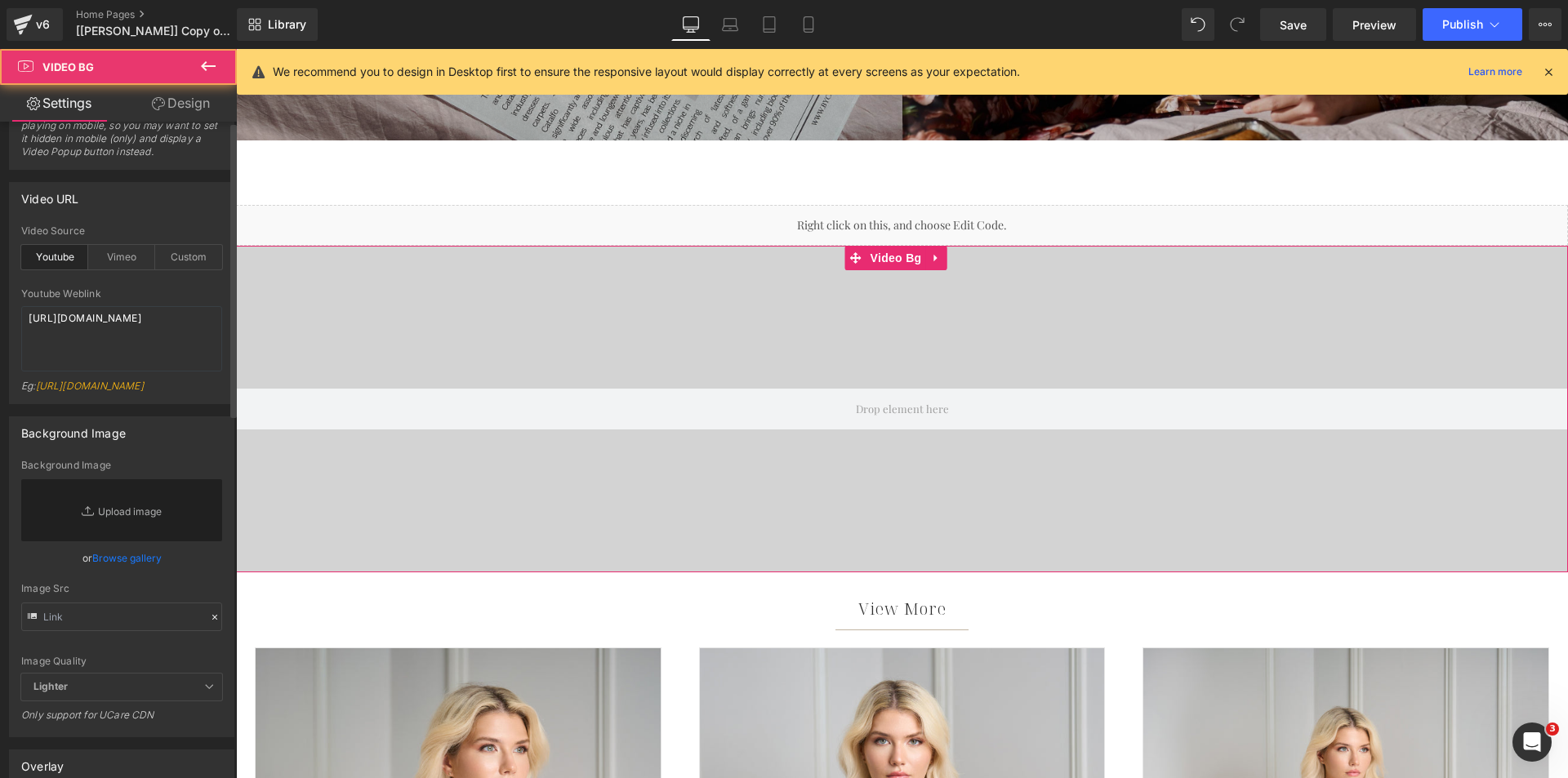
scroll to position [81, 0]
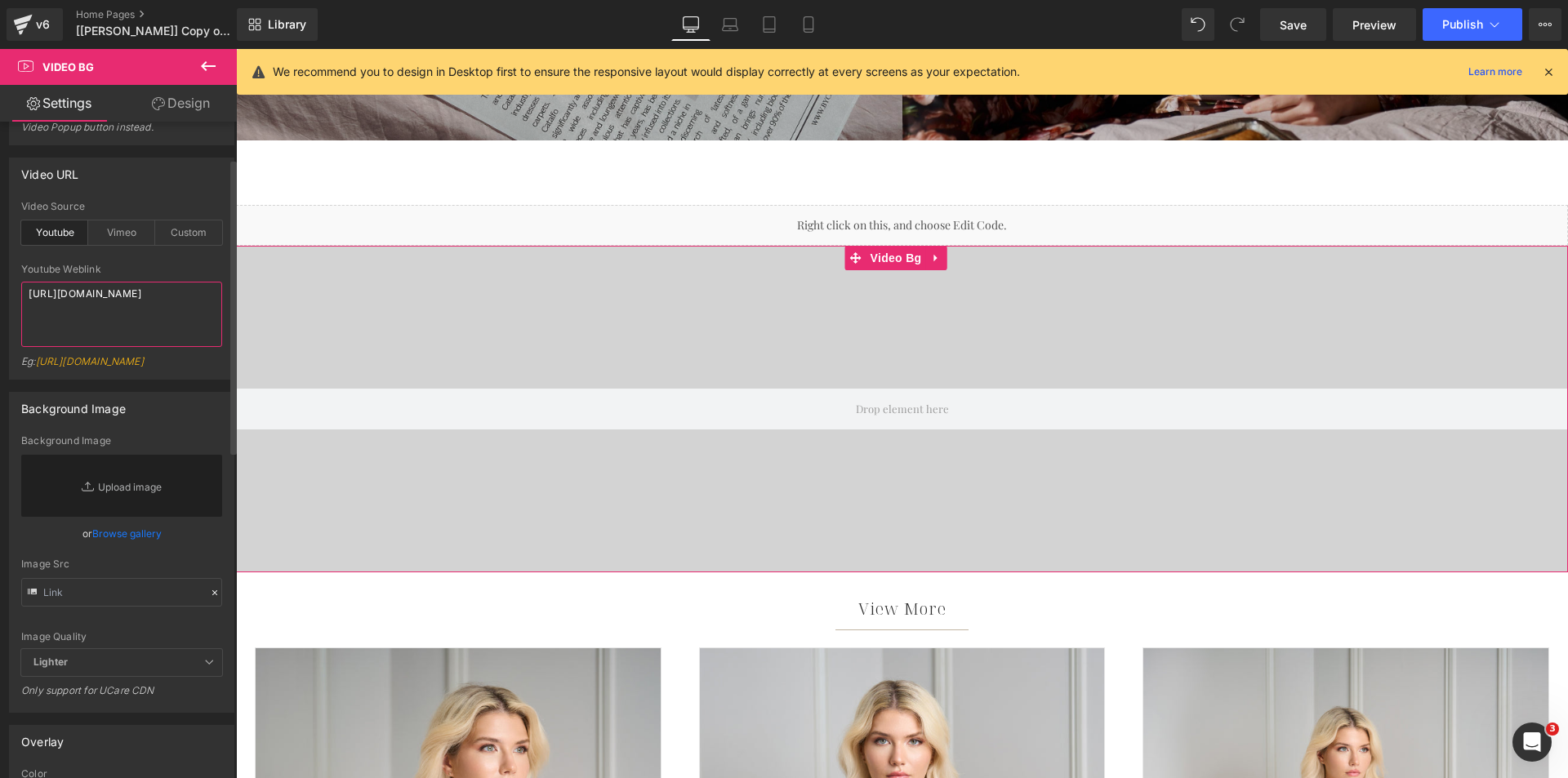
click at [98, 319] on textarea "[URL][DOMAIN_NAME]" at bounding box center [122, 314] width 201 height 65
click at [189, 236] on div "Custom" at bounding box center [189, 232] width 67 height 24
click at [141, 309] on textarea "[URL][DOMAIN_NAME]" at bounding box center [122, 314] width 201 height 65
paste textarea "videos/c/o/v/ce5b0b957fe84a15ac5d9f165bf19dfb.mp4"
type textarea "[URL][DOMAIN_NAME]"
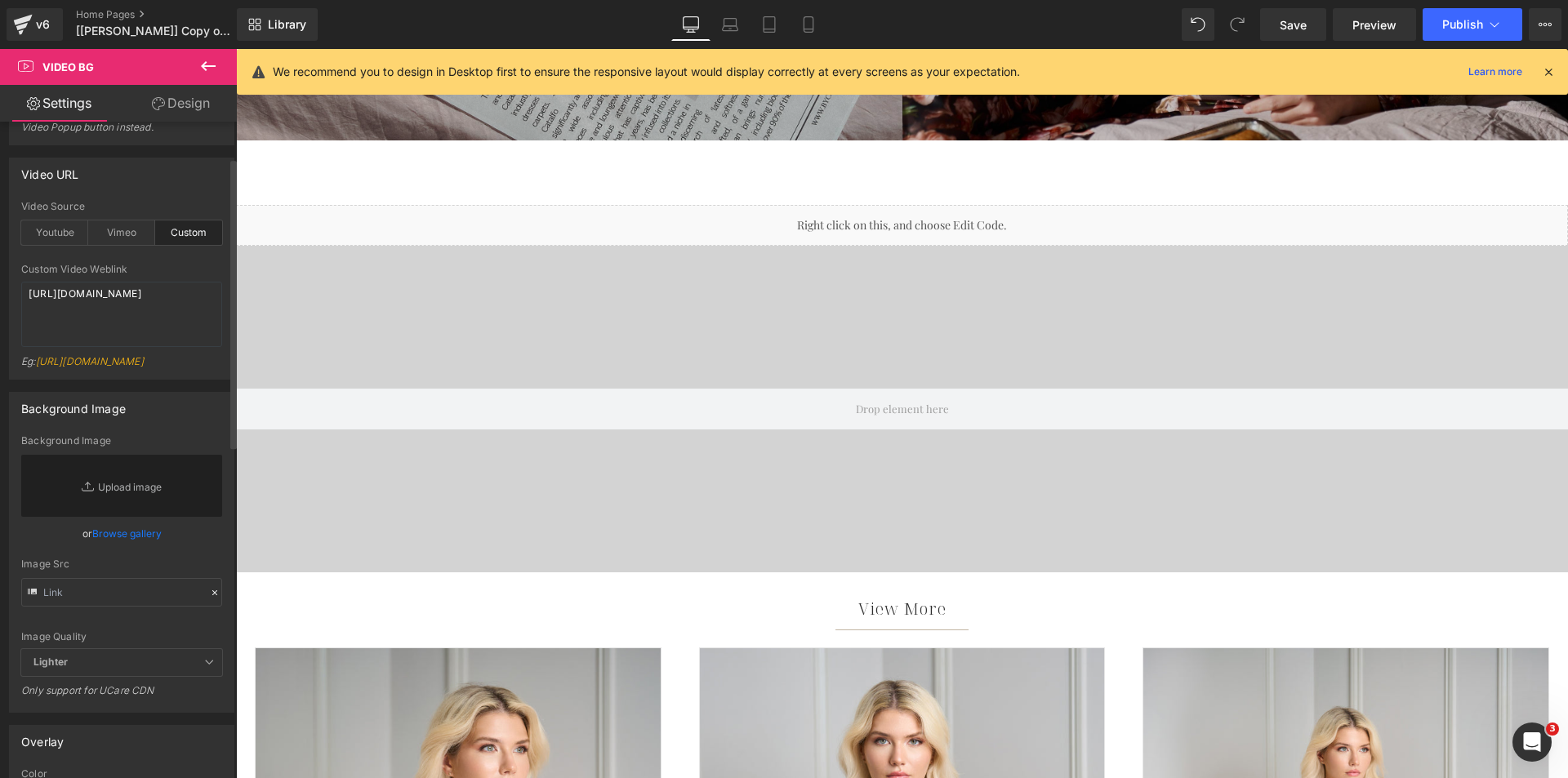
click at [147, 263] on div "youtube Video Source Youtube Vimeo Custom Youtube Weblink [URL][DOMAIN_NAME] Eg…" at bounding box center [122, 289] width 223 height 178
click at [942, 222] on icon at bounding box center [940, 218] width 12 height 13
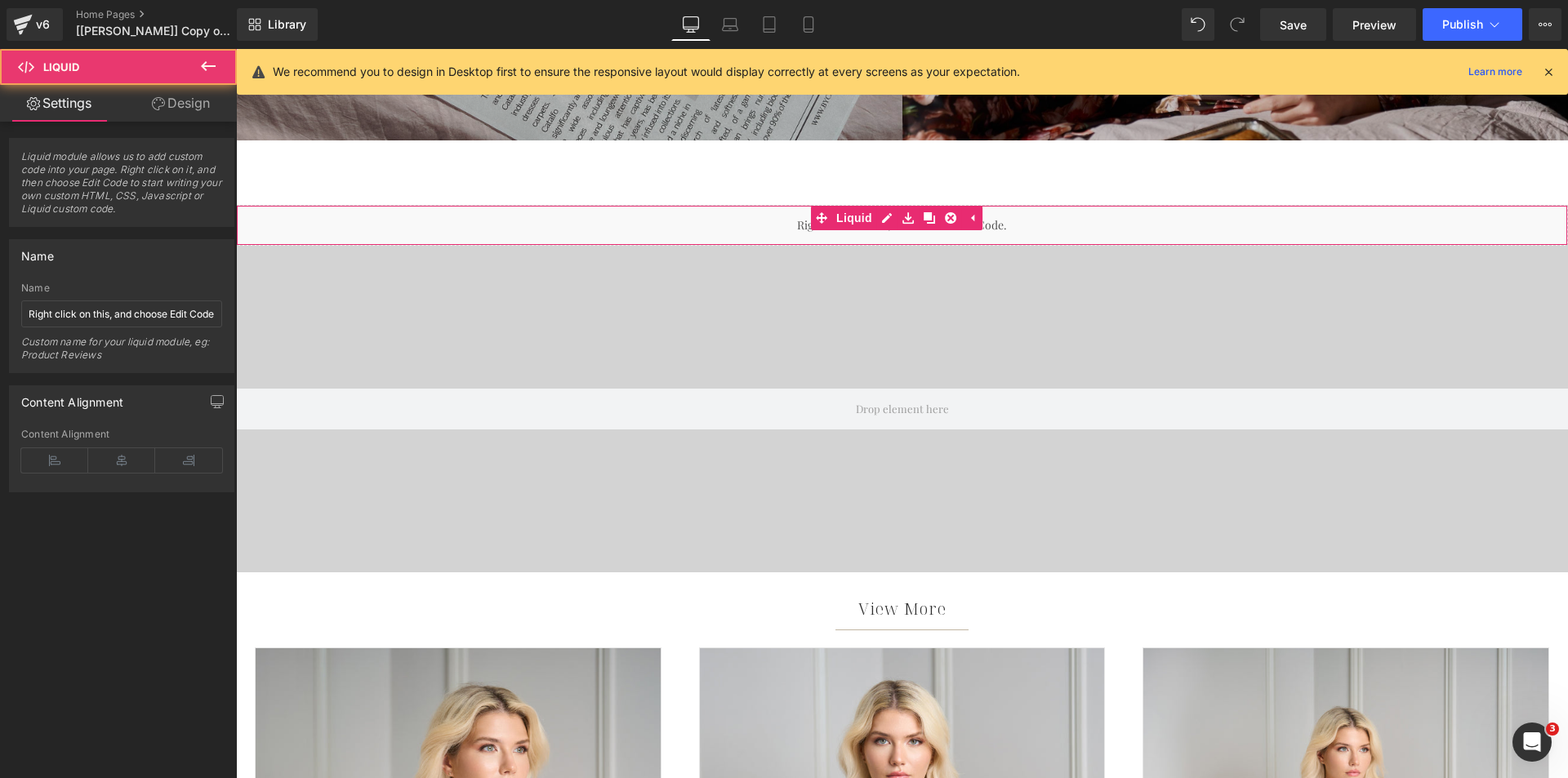
click at [711, 221] on div "Liquid" at bounding box center [901, 225] width 1332 height 41
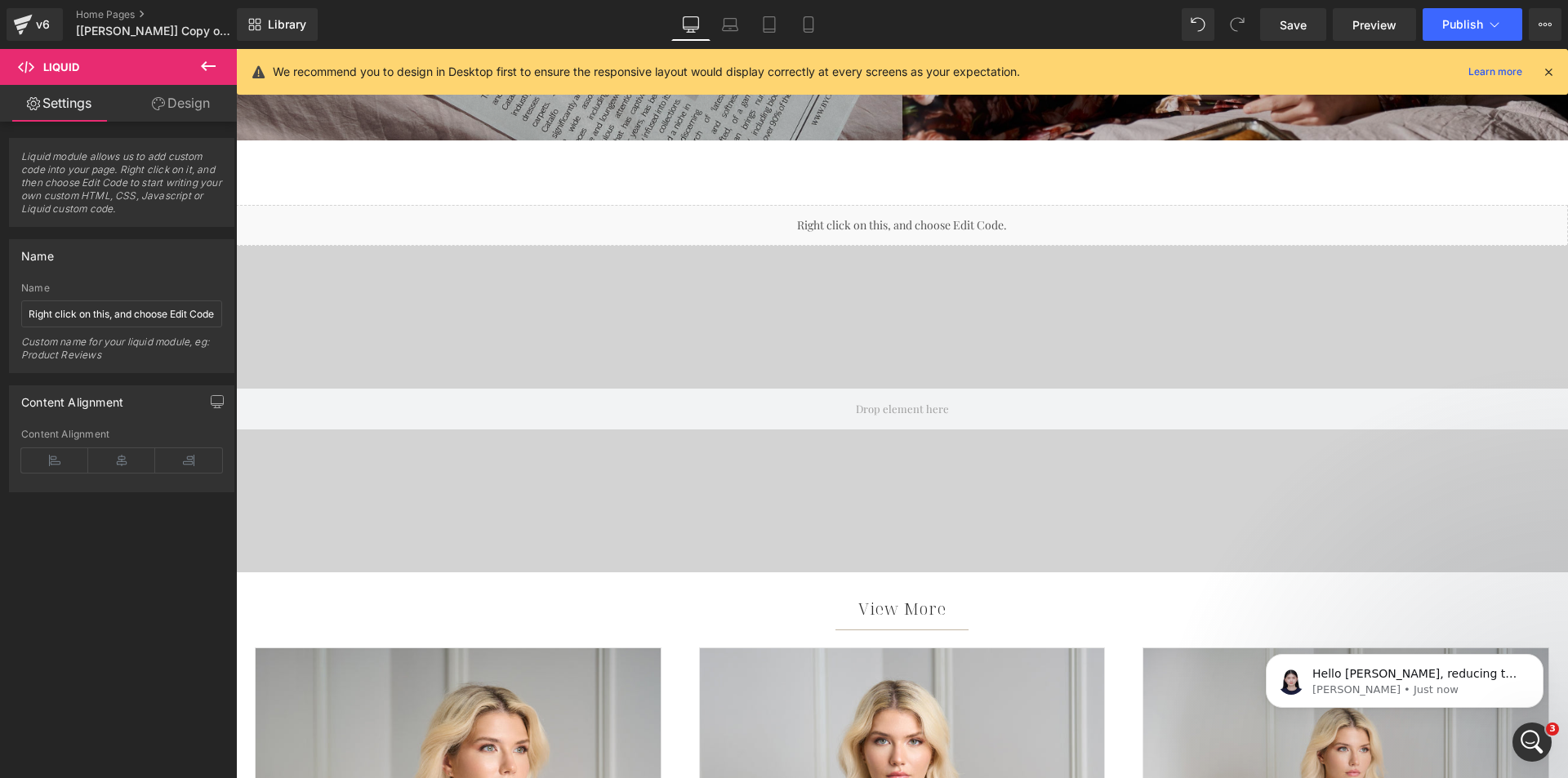
scroll to position [0, 0]
drag, startPoint x: 880, startPoint y: 249, endPoint x: 782, endPoint y: 262, distance: 98.9
click at [880, 249] on span "Video Bg" at bounding box center [896, 257] width 60 height 24
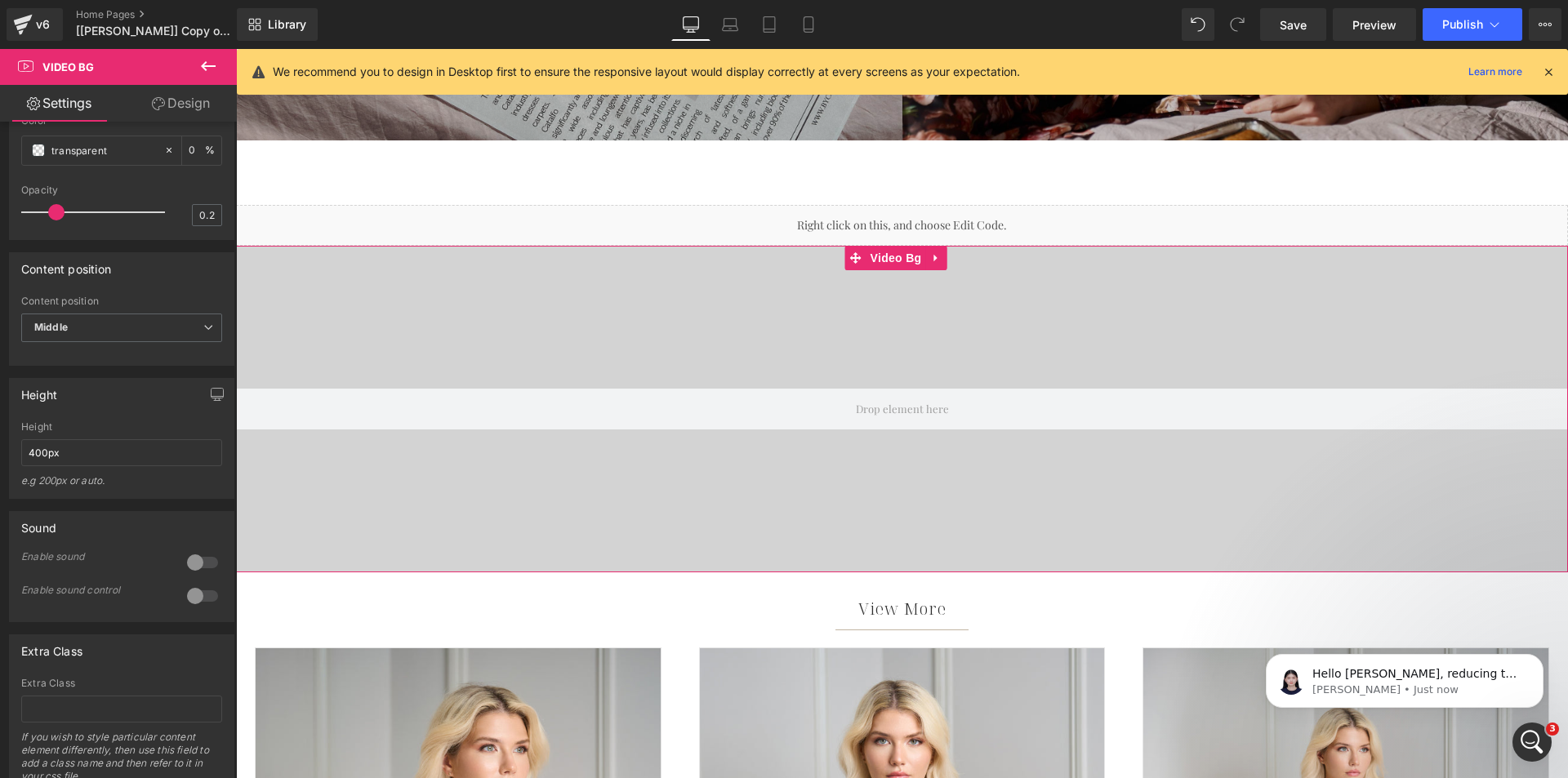
scroll to position [816, 0]
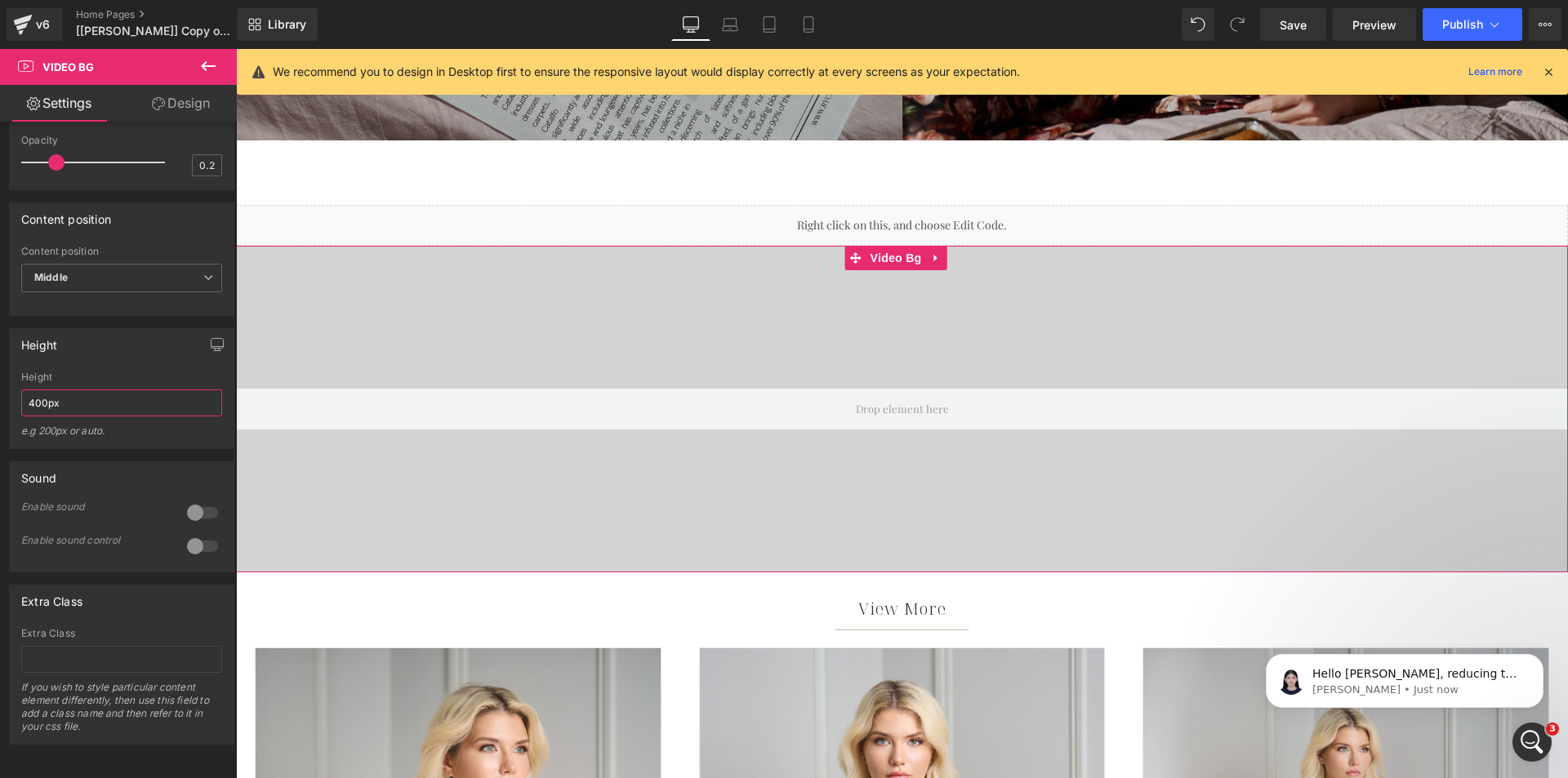
click at [48, 411] on input "400px" at bounding box center [122, 403] width 201 height 27
click at [36, 412] on input "400px" at bounding box center [122, 403] width 201 height 27
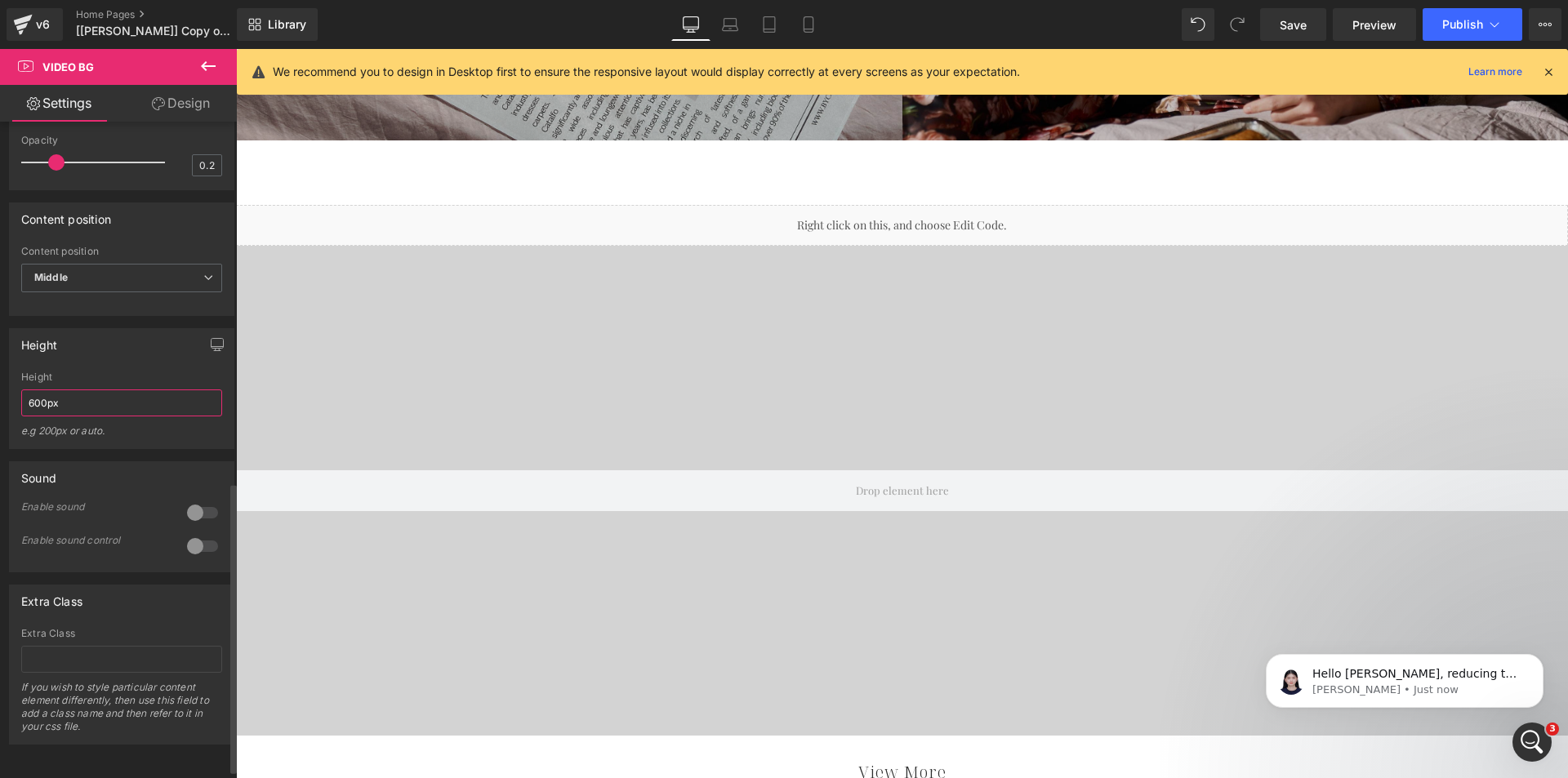
type input "600px"
click at [125, 367] on div "Height 400px Height 600px e.g 200px or auto. 400px Height 400px e.g 200px or au…" at bounding box center [122, 388] width 225 height 121
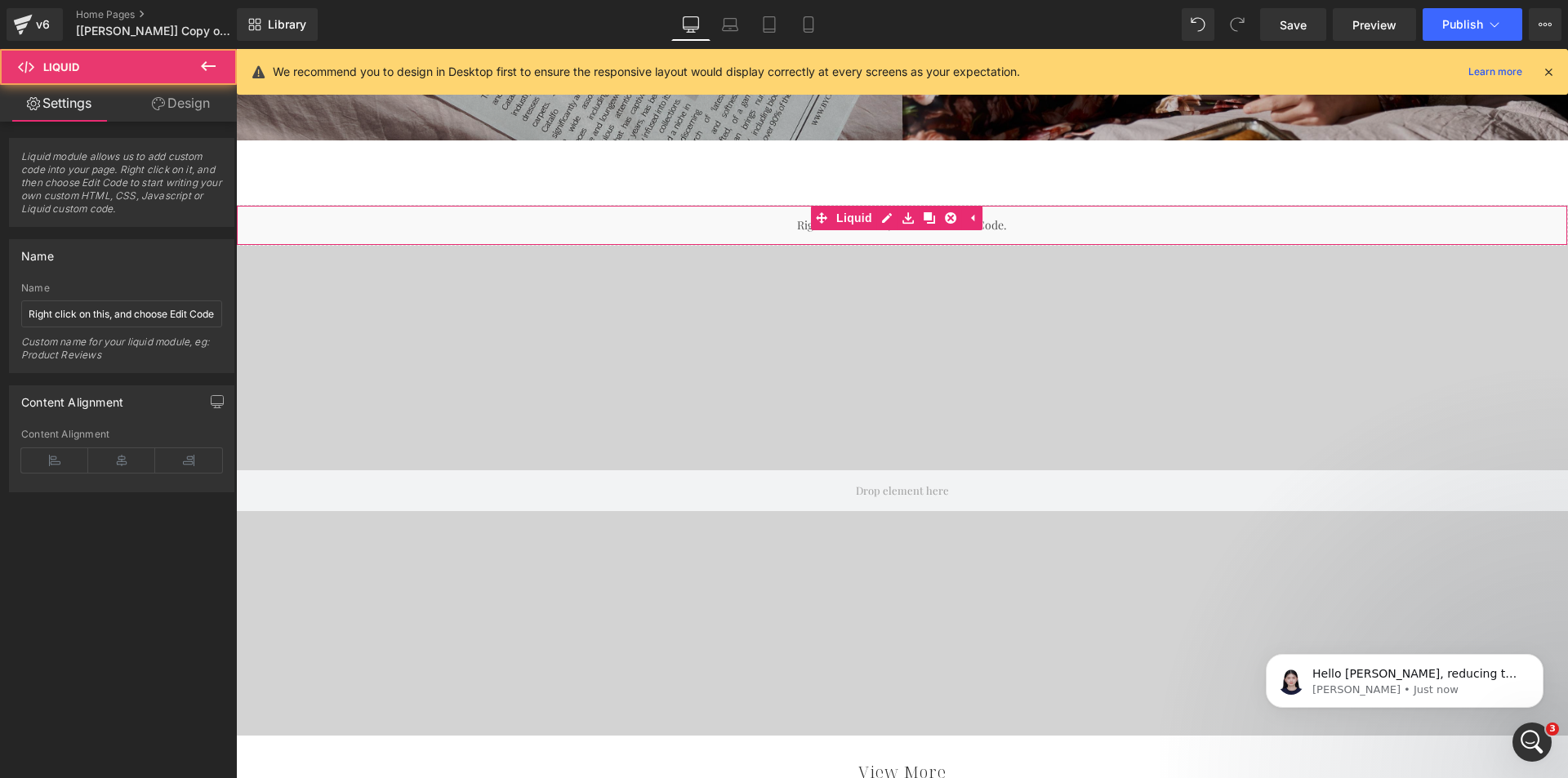
click at [705, 226] on div "Liquid" at bounding box center [901, 225] width 1332 height 41
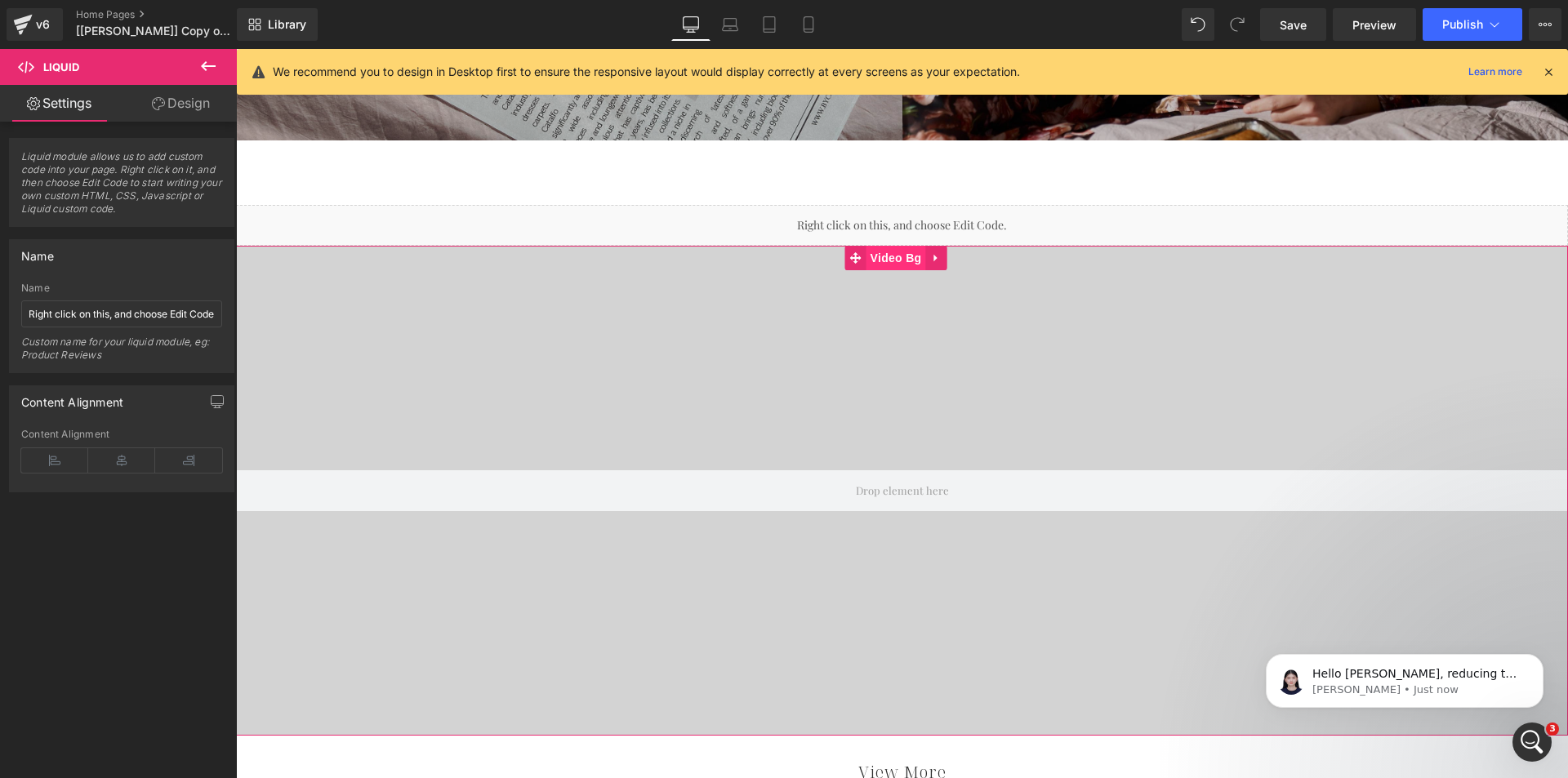
click at [900, 261] on span "Video Bg" at bounding box center [896, 257] width 60 height 24
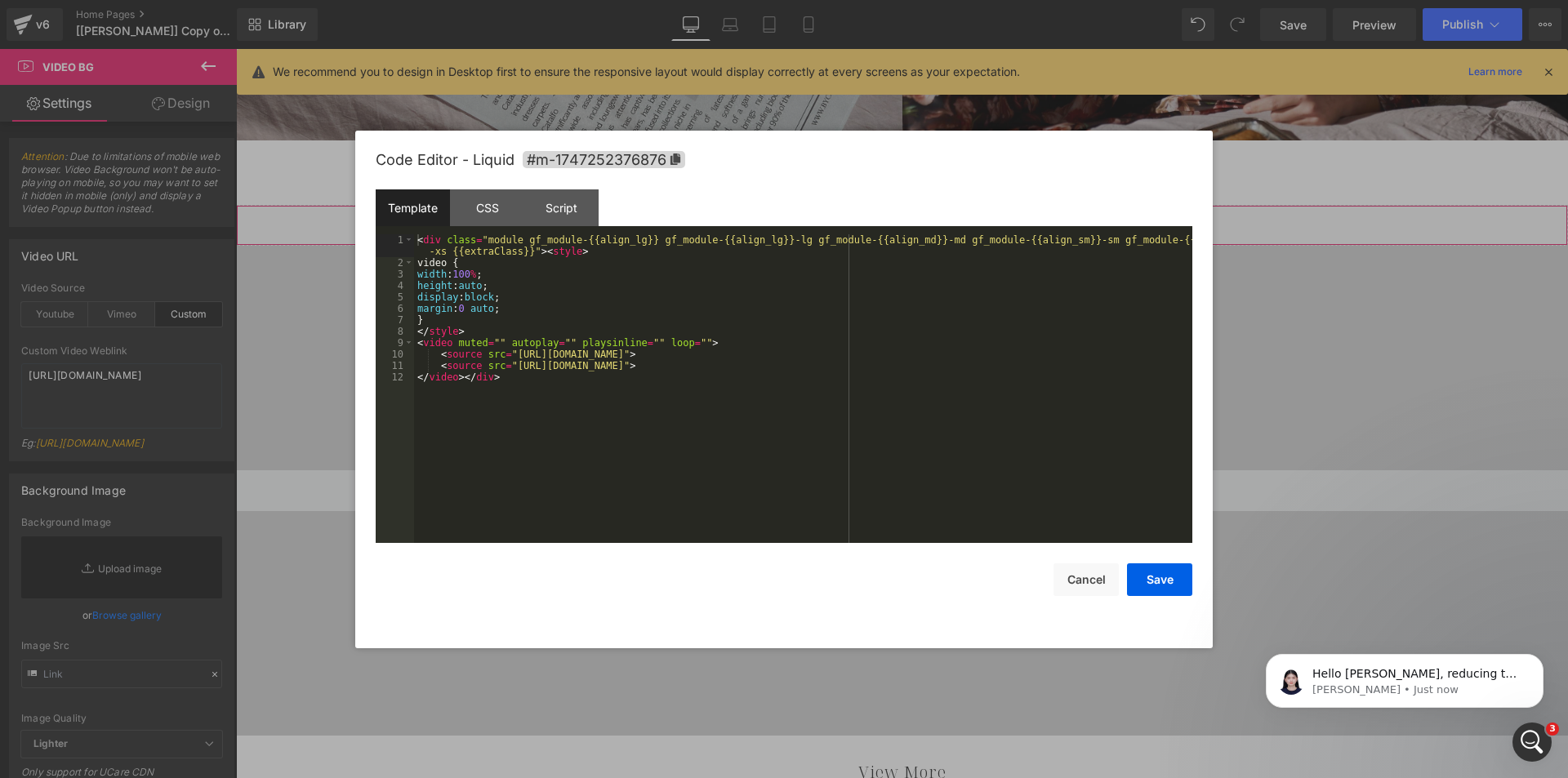
click at [815, 0] on div "Video Bg You are previewing how the will restyle your page. You can not edit El…" at bounding box center [784, 0] width 1568 height 0
click at [1065, 576] on button "Cancel" at bounding box center [1086, 580] width 65 height 33
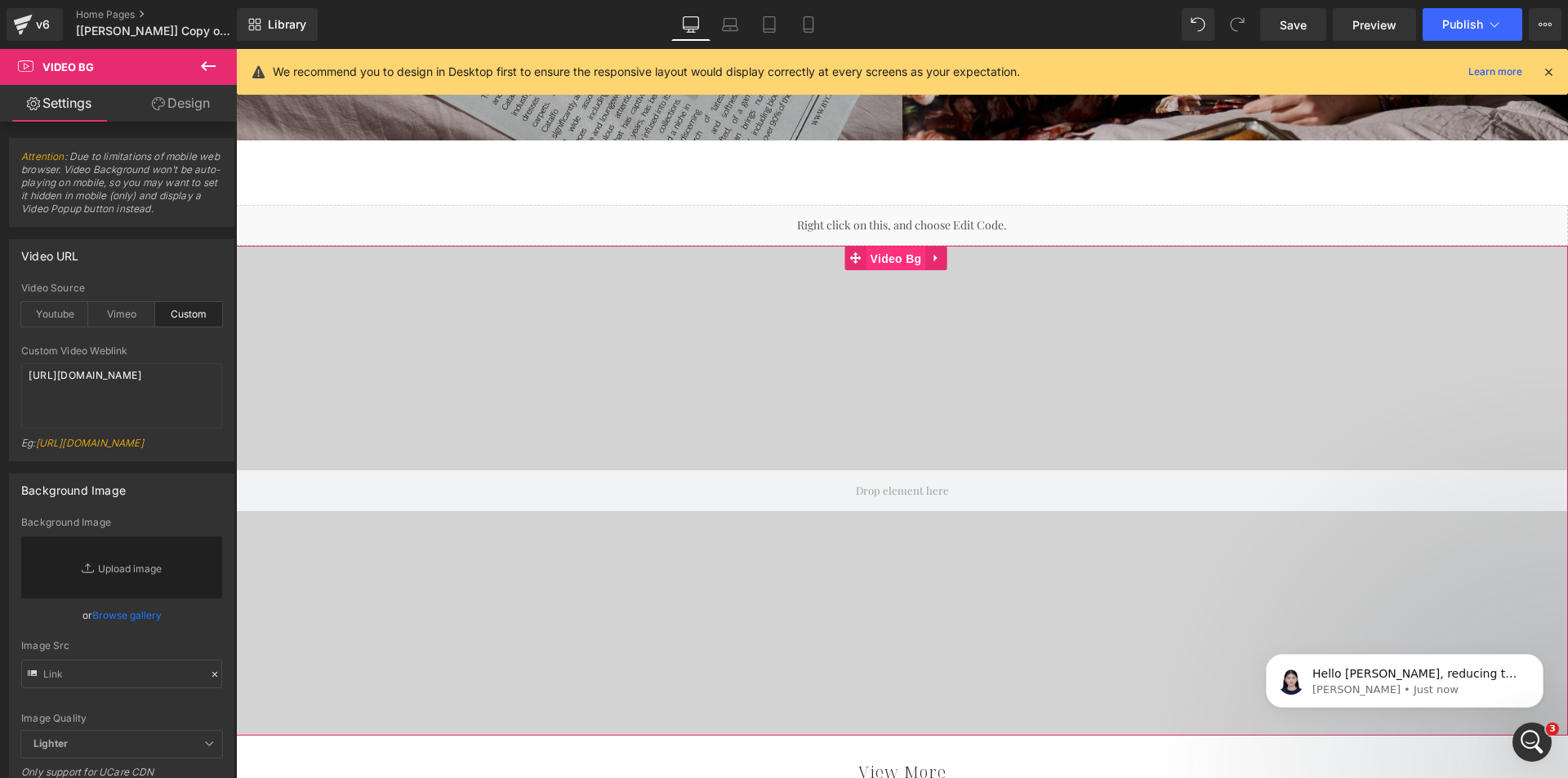
click at [889, 269] on span "Video Bg" at bounding box center [896, 258] width 60 height 24
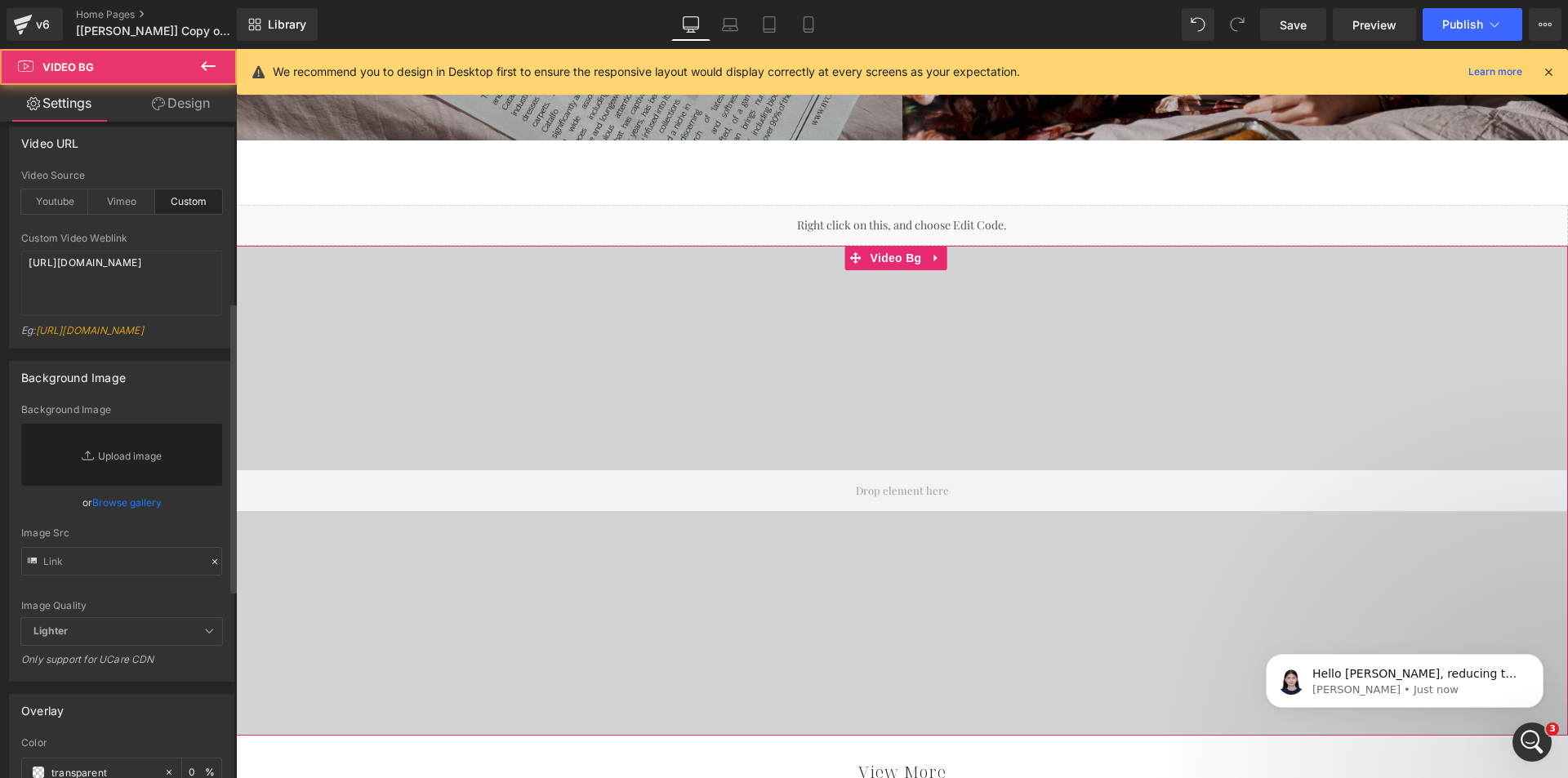
scroll to position [408, 0]
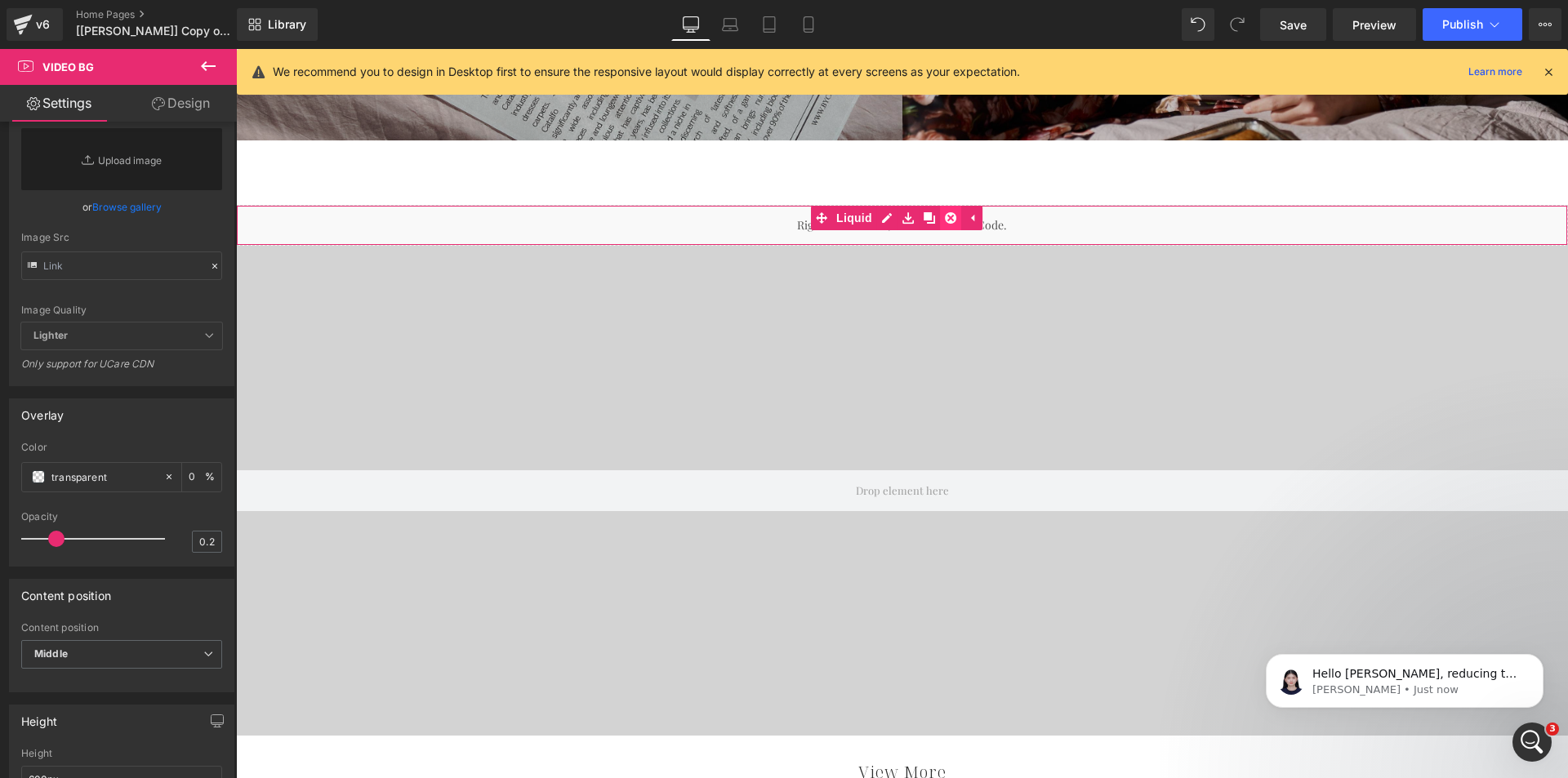
click at [952, 215] on icon at bounding box center [951, 218] width 12 height 12
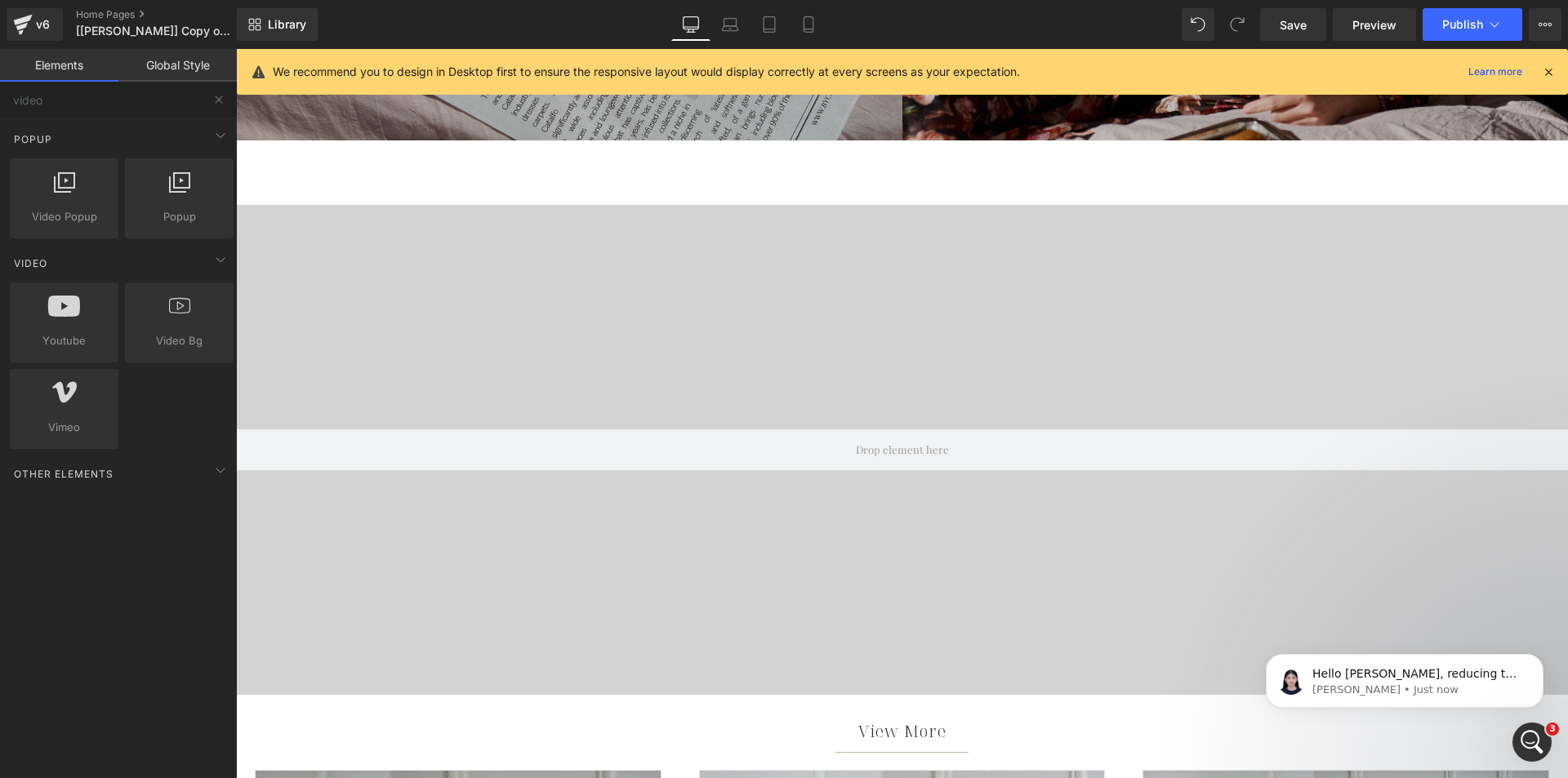
click at [1548, 68] on icon at bounding box center [1548, 71] width 14 height 14
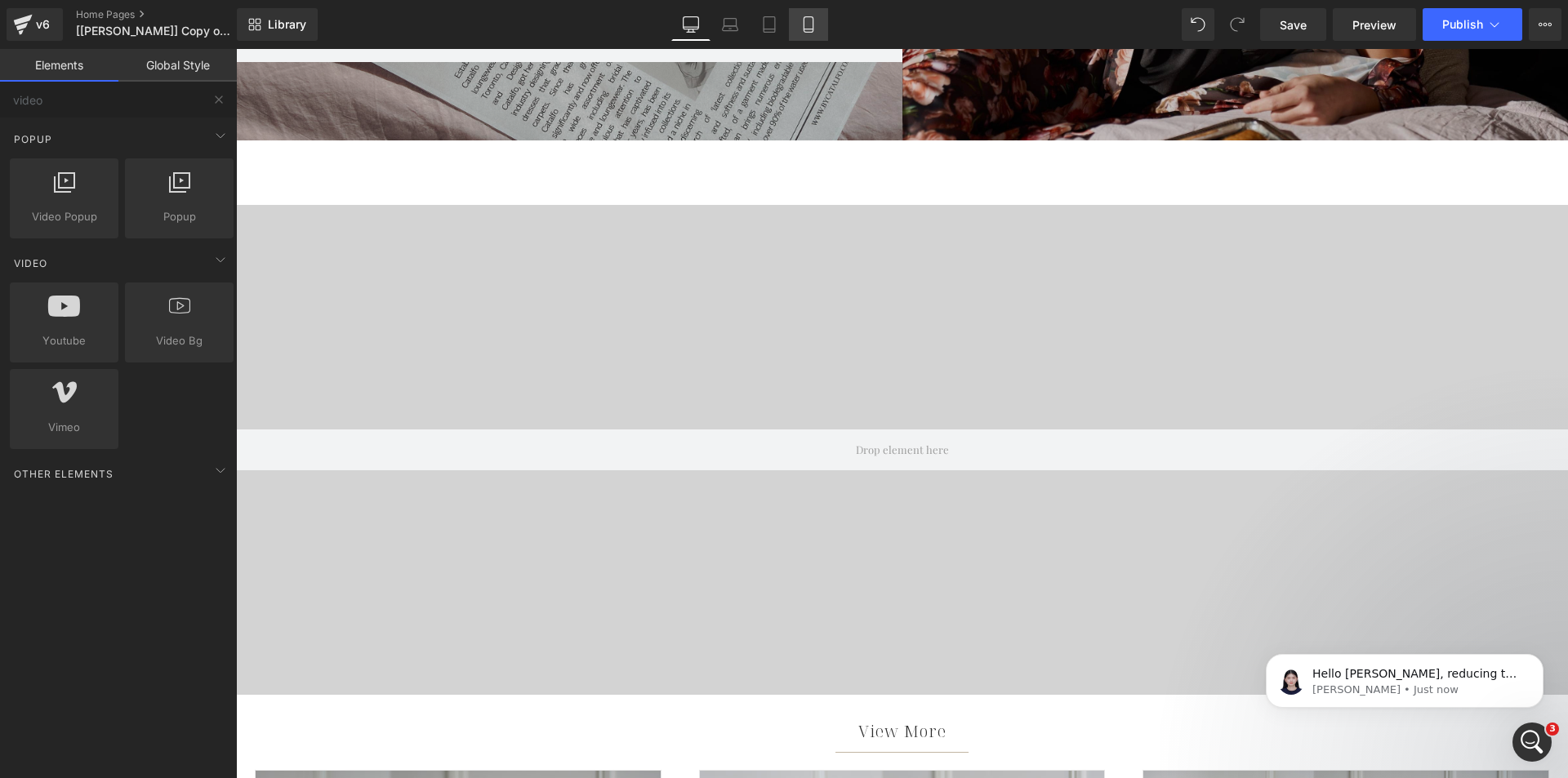
click at [815, 29] on icon at bounding box center [809, 24] width 16 height 16
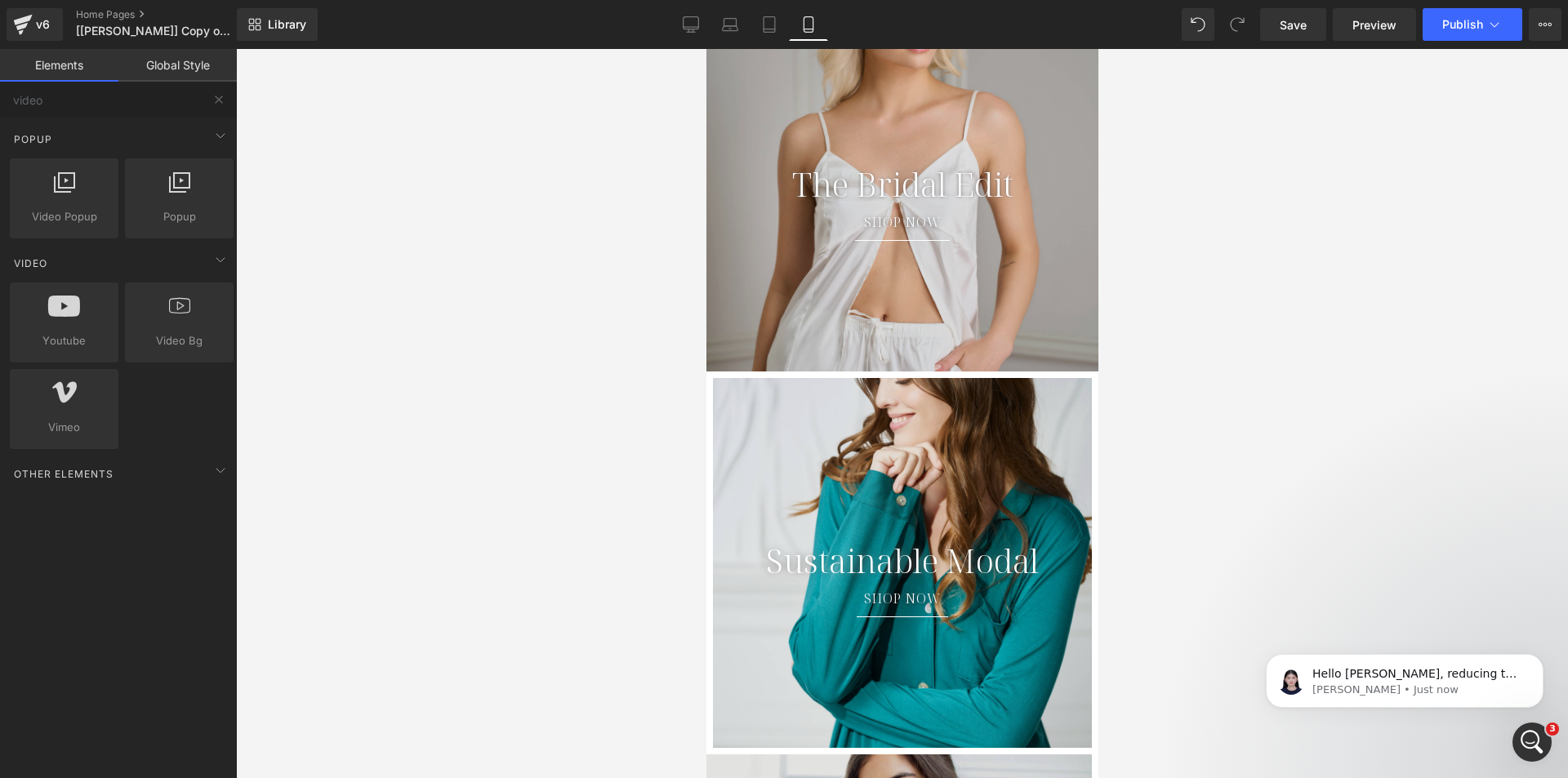
scroll to position [957, 0]
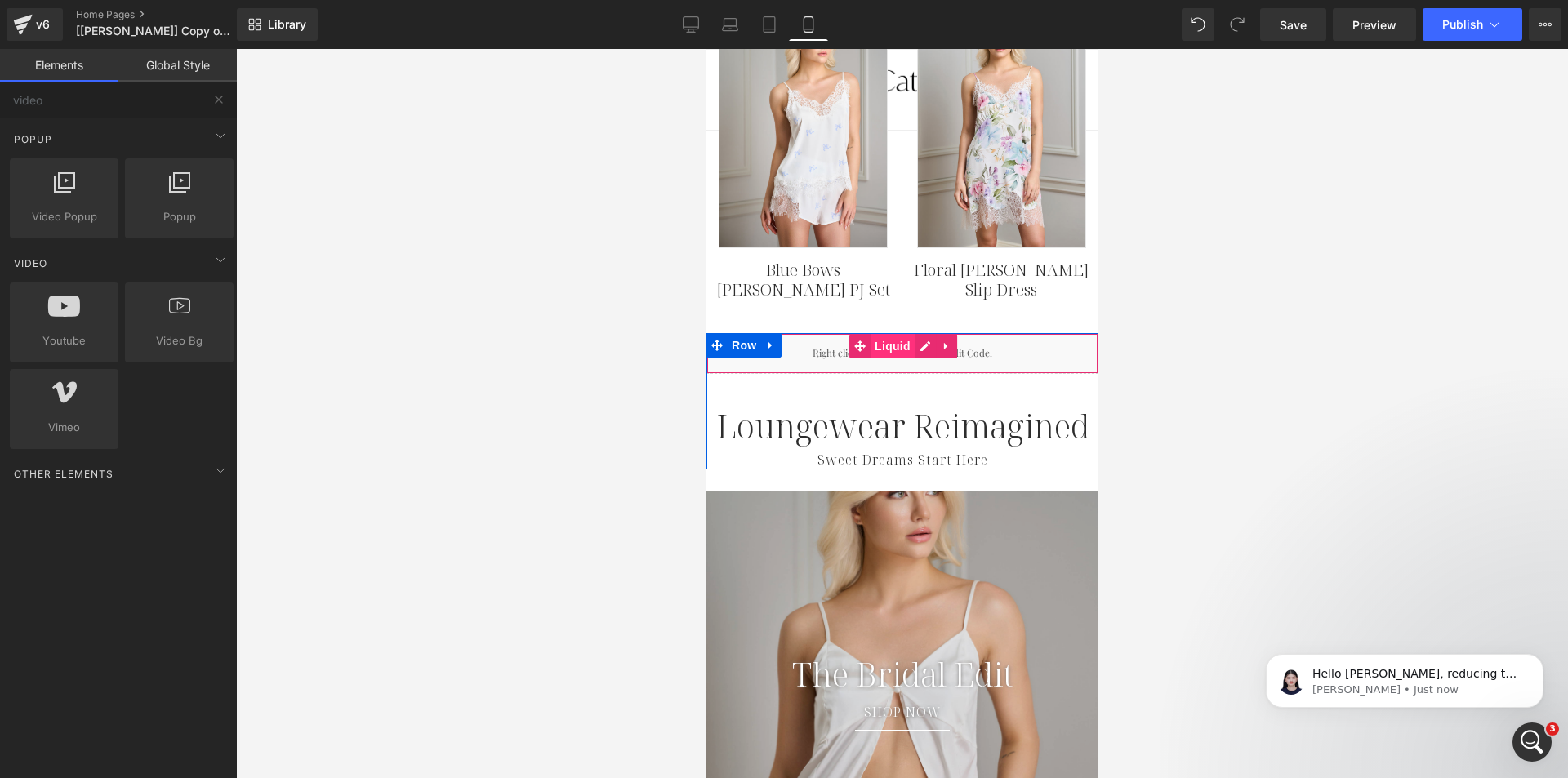
click at [890, 342] on span "Liquid" at bounding box center [892, 346] width 44 height 24
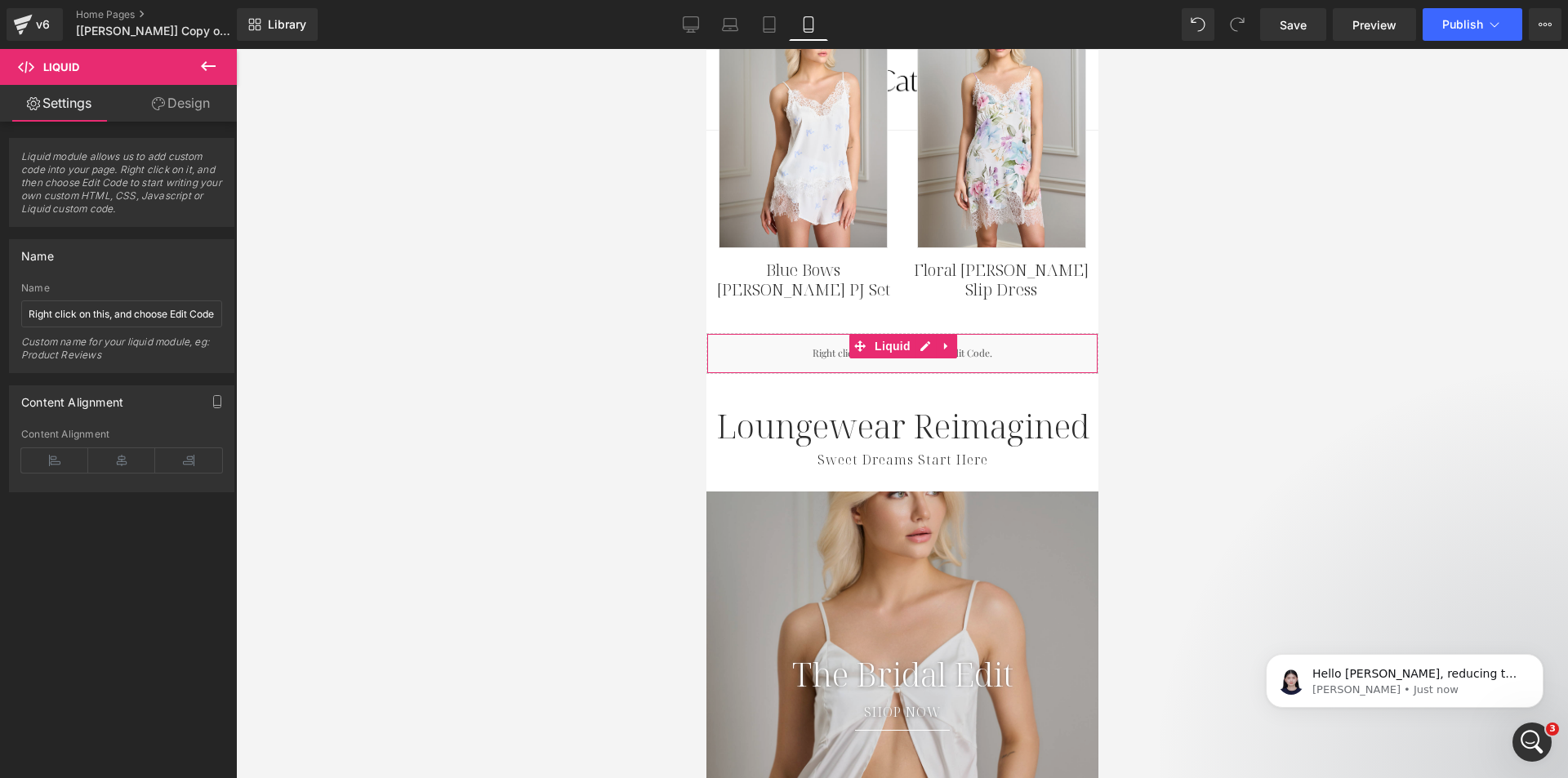
click at [176, 102] on link "Design" at bounding box center [180, 103] width 119 height 37
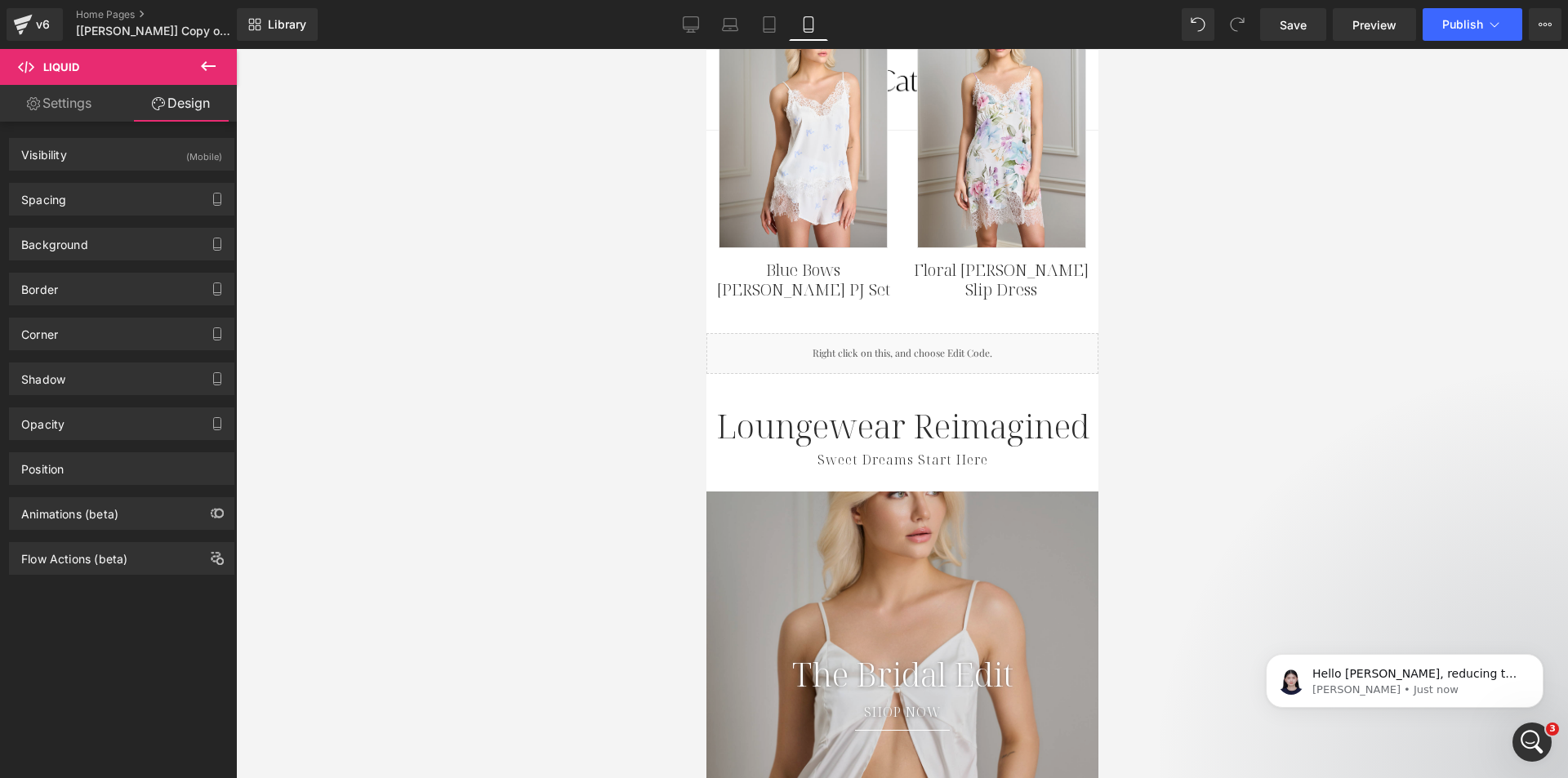
click at [195, 72] on button at bounding box center [208, 67] width 57 height 36
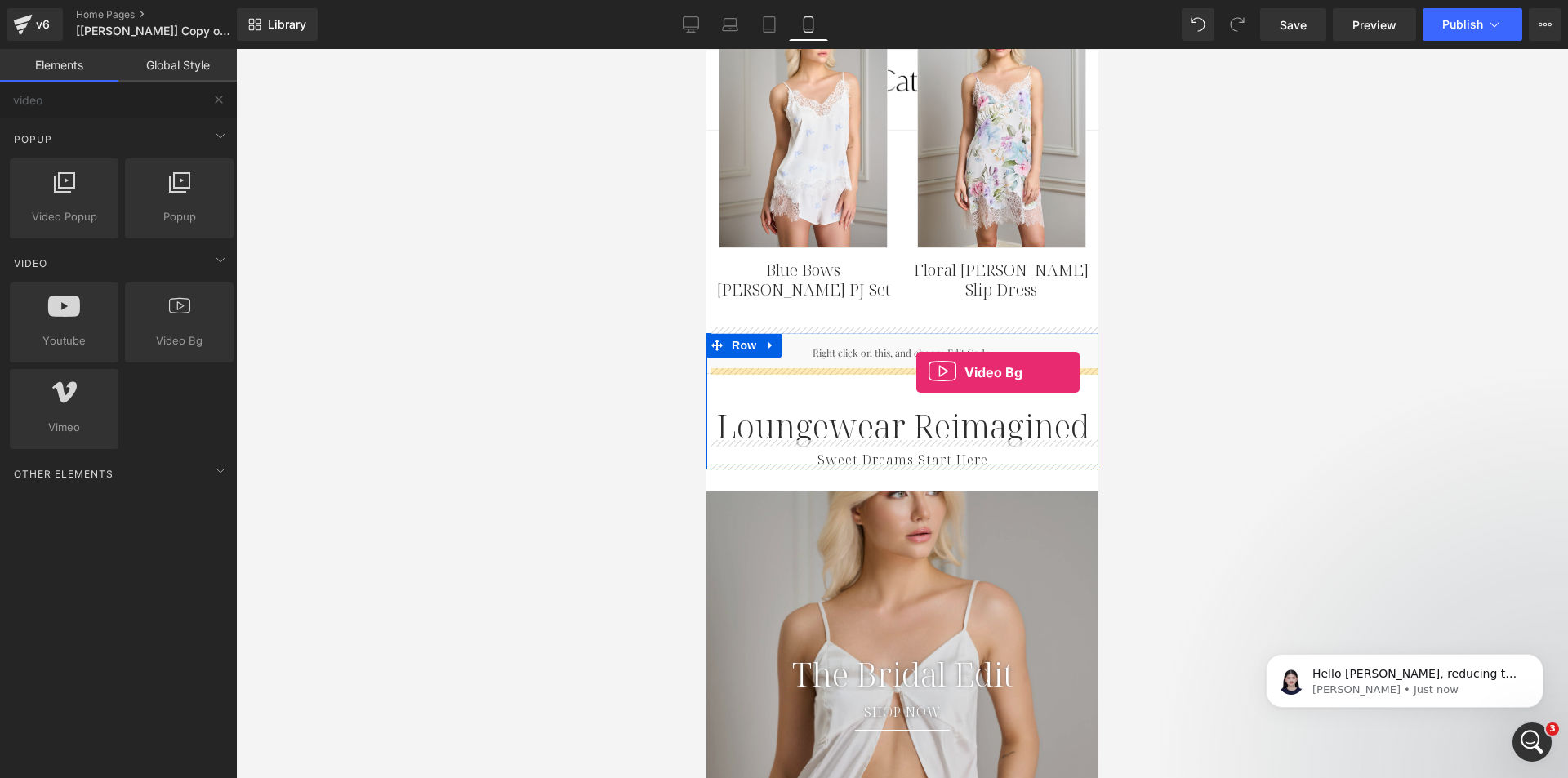
drag, startPoint x: 958, startPoint y: 357, endPoint x: 916, endPoint y: 372, distance: 44.6
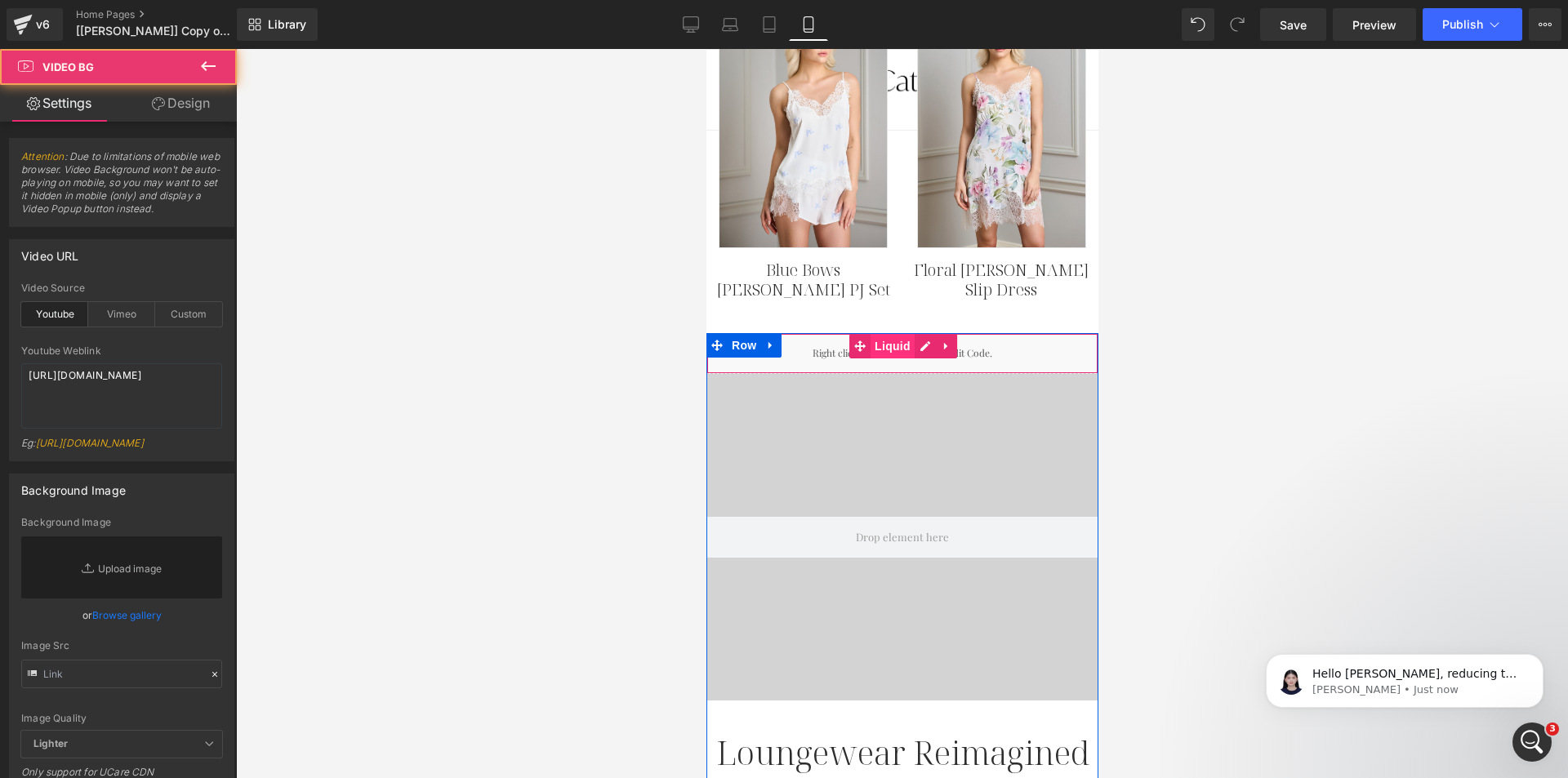
click at [881, 344] on span "Liquid" at bounding box center [892, 346] width 44 height 24
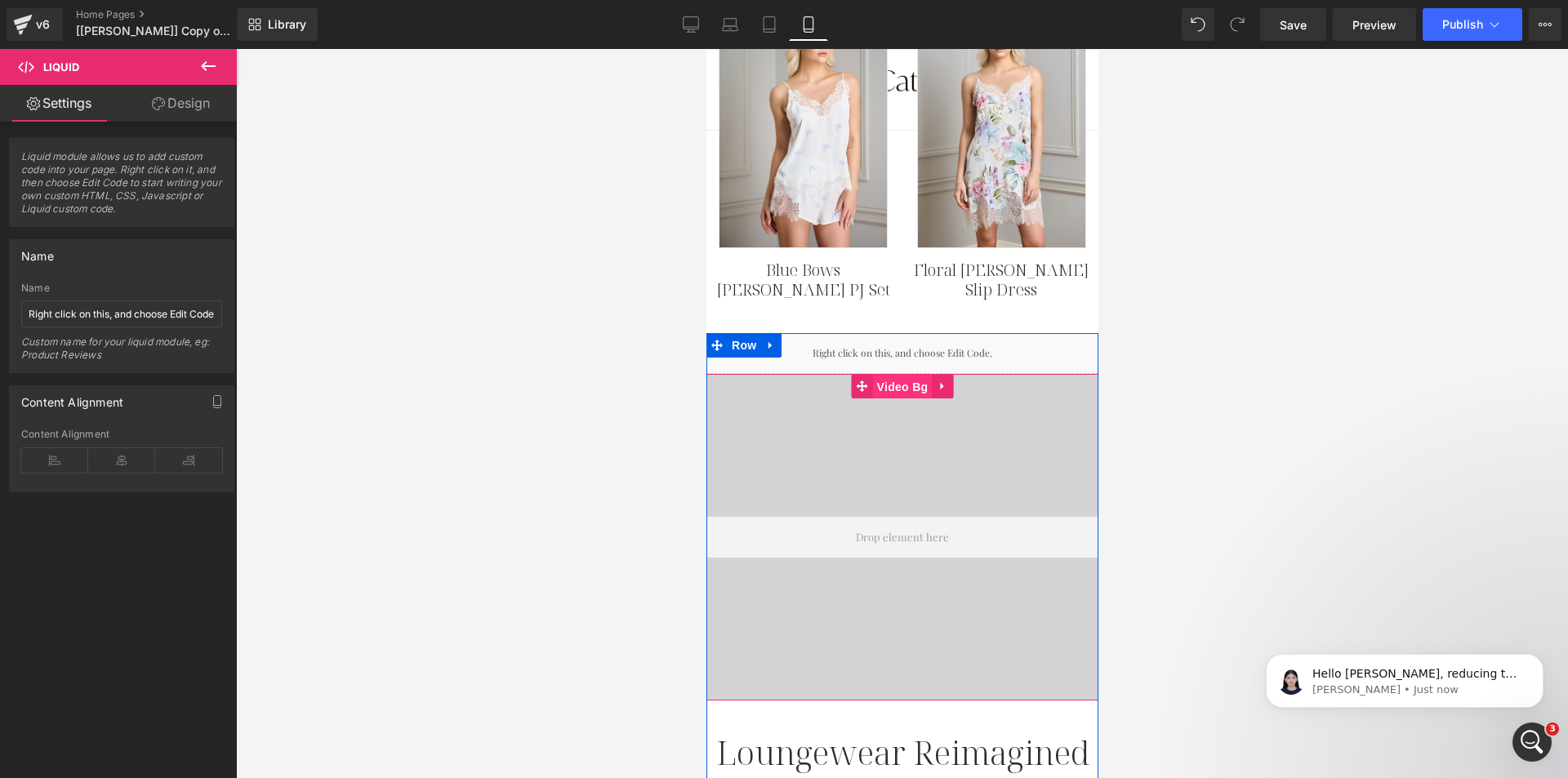
click at [901, 386] on span "Video Bg" at bounding box center [901, 387] width 60 height 24
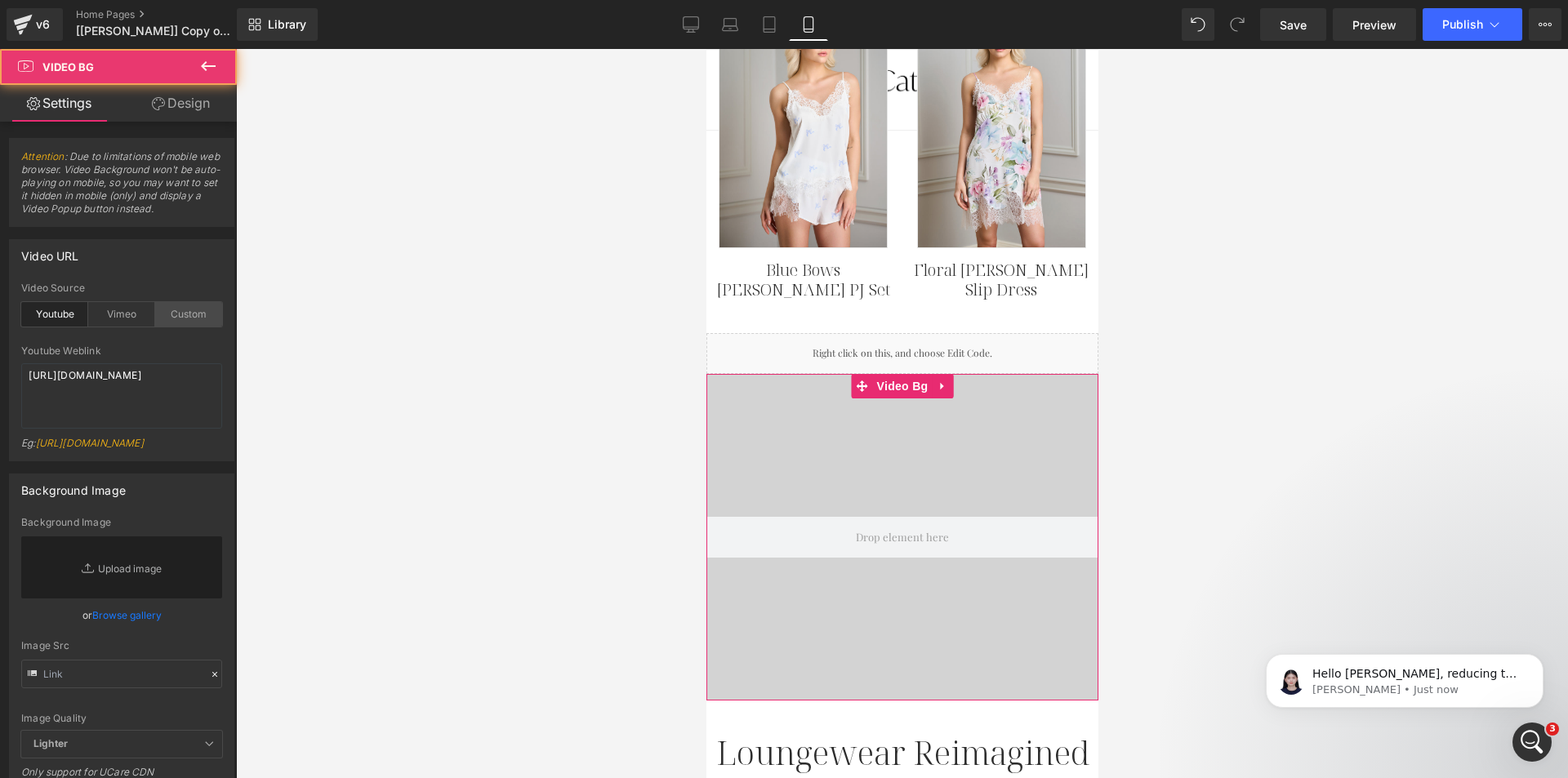
click at [189, 322] on div "Custom" at bounding box center [189, 314] width 67 height 24
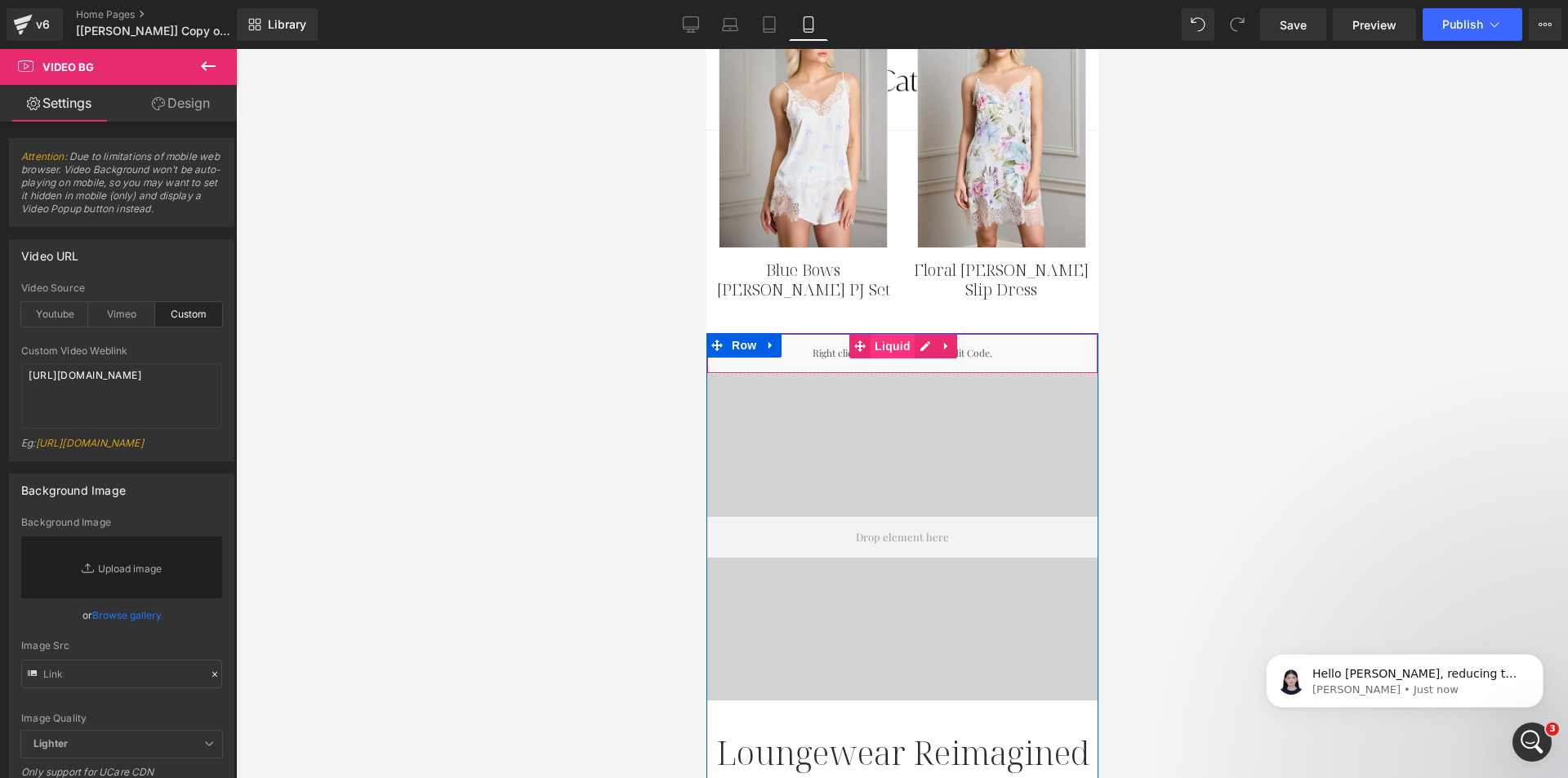
click at [883, 338] on span "Liquid" at bounding box center [892, 346] width 44 height 24
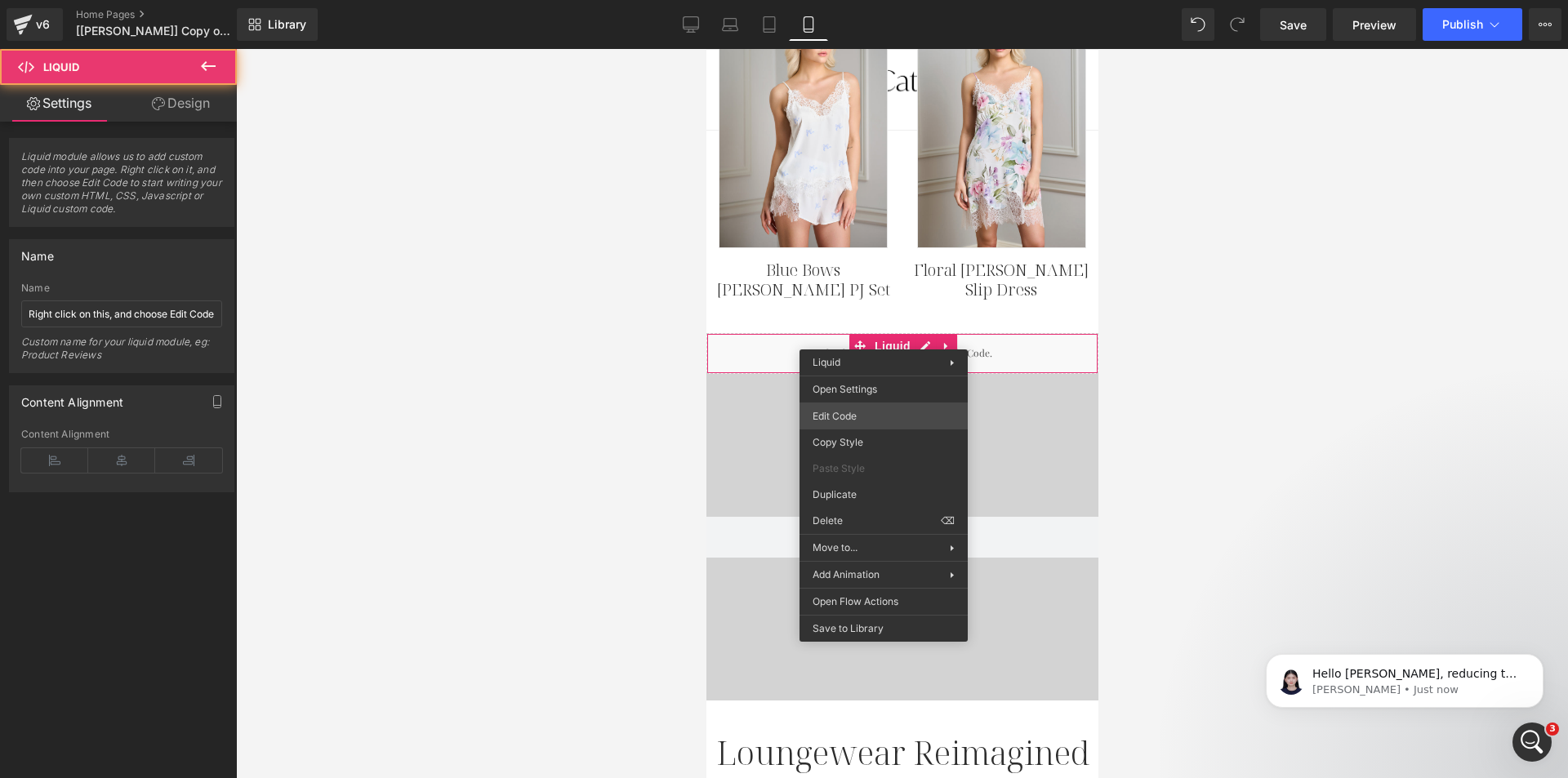
click at [830, 0] on div "Liquid You are previewing how the will restyle your page. You can not edit Elem…" at bounding box center [784, 0] width 1568 height 0
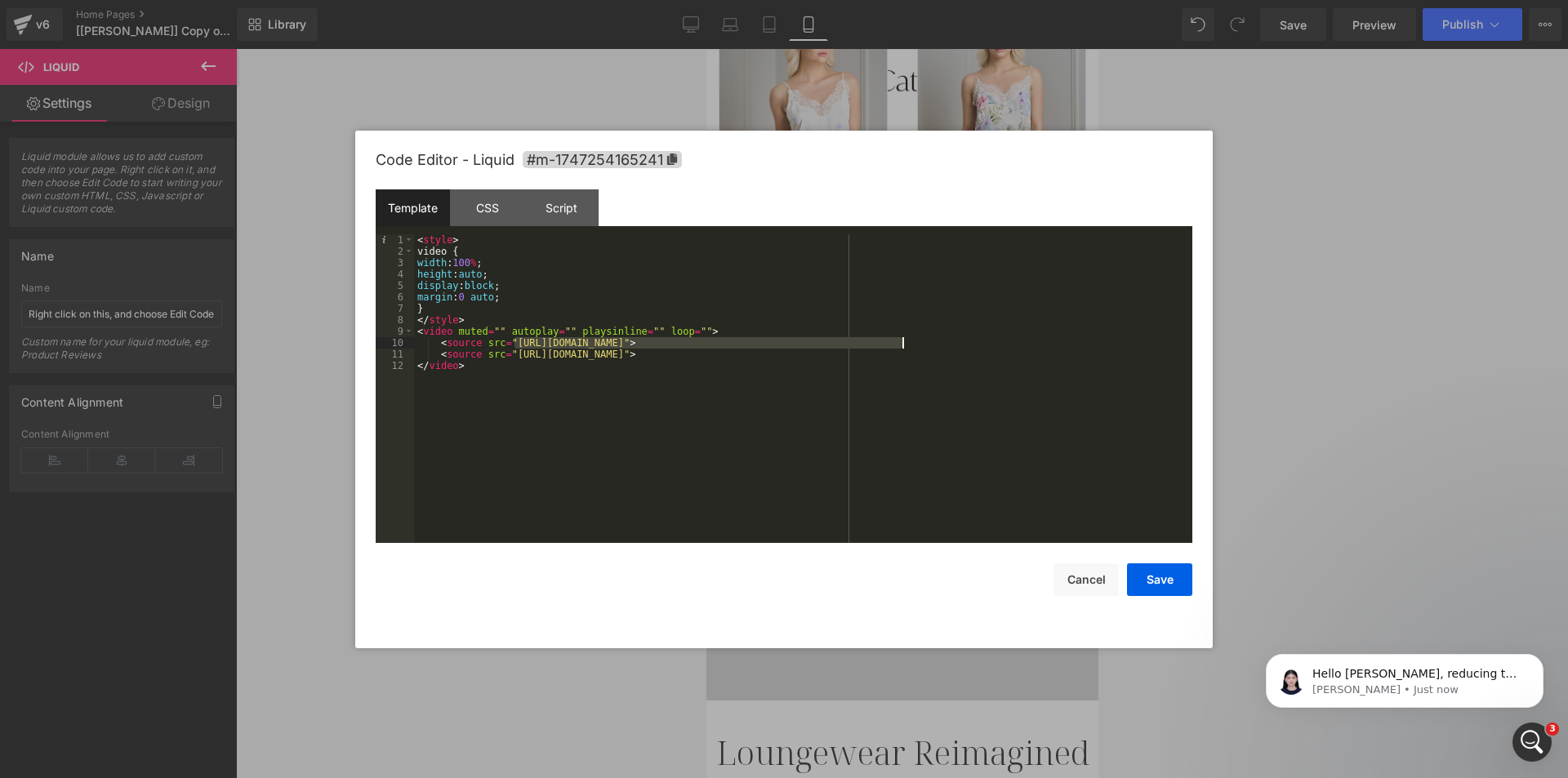
drag, startPoint x: 515, startPoint y: 342, endPoint x: 901, endPoint y: 342, distance: 386.0
click at [901, 342] on div "< style > video { width : 100 % ; height : auto ; display : block ; margin : 0 …" at bounding box center [802, 399] width 778 height 331
click at [511, 343] on div "< style > video { width : 100 % ; height : auto ; display : block ; margin : 0 …" at bounding box center [802, 399] width 778 height 331
click at [902, 345] on div "< style > video { width : 100 % ; height : auto ; display : block ; margin : 0 …" at bounding box center [802, 399] width 778 height 331
click at [1086, 587] on button "Cancel" at bounding box center [1086, 580] width 65 height 33
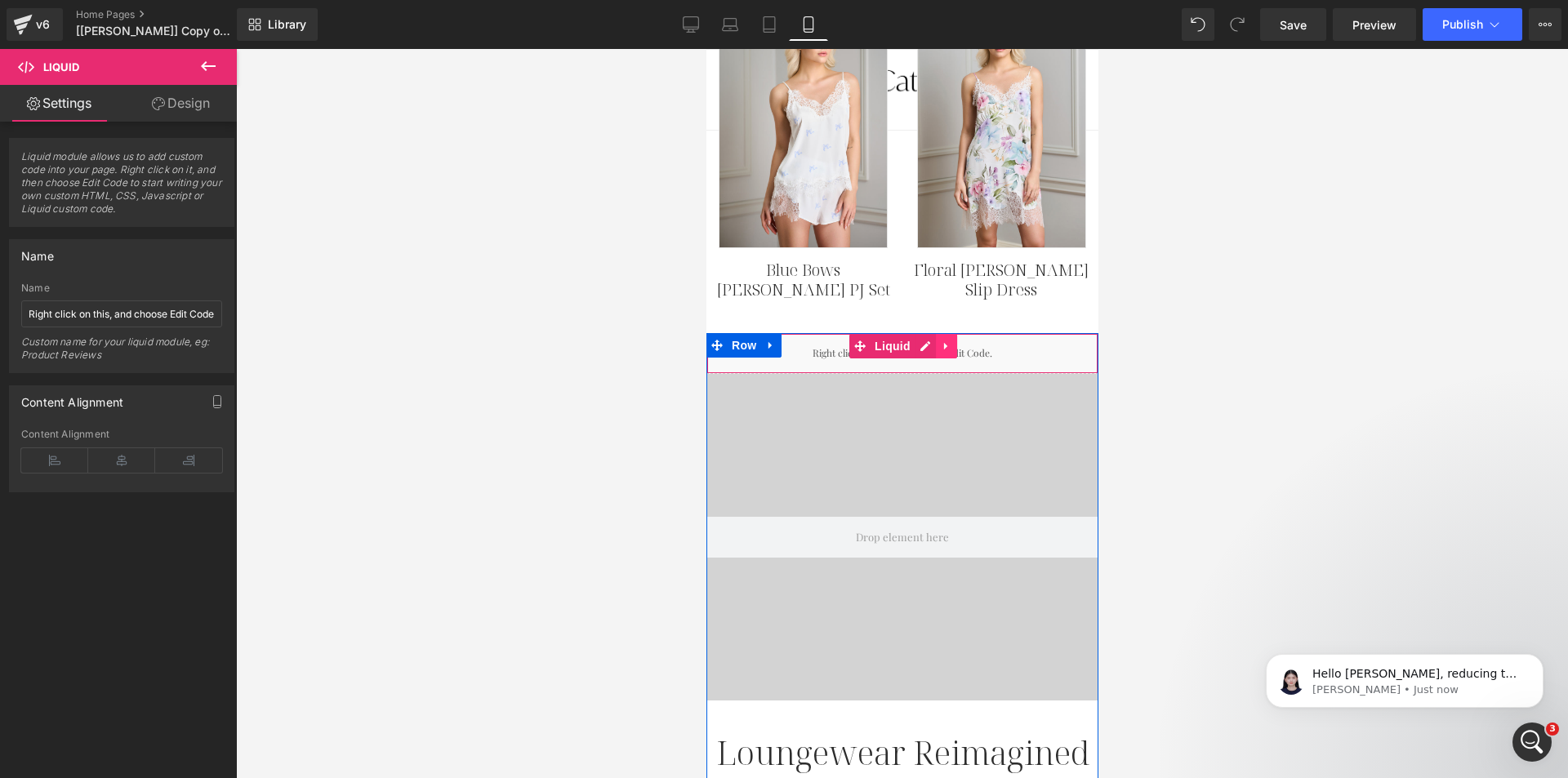
click at [940, 344] on icon at bounding box center [945, 346] width 12 height 13
click at [951, 341] on icon at bounding box center [956, 346] width 12 height 12
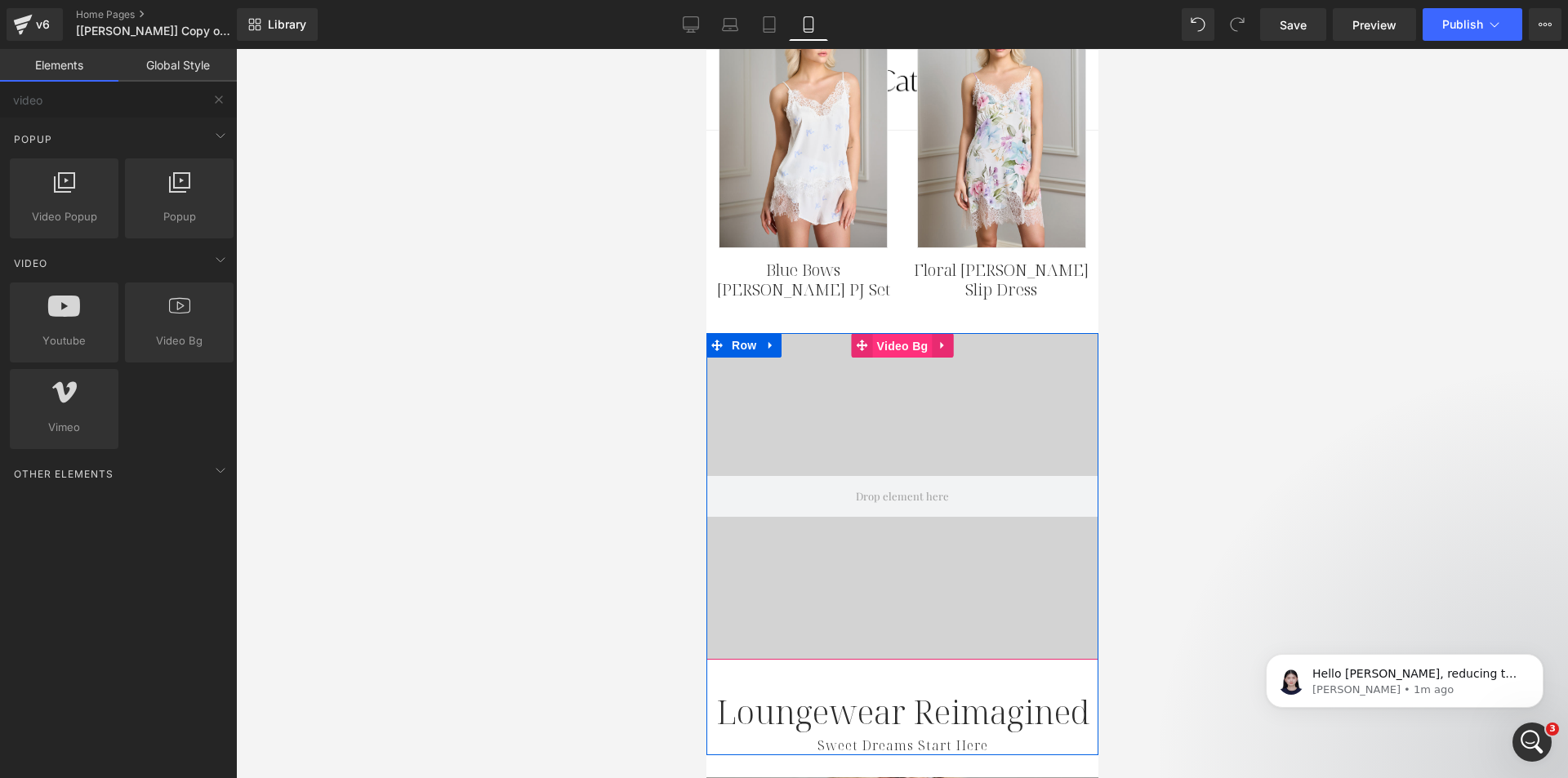
drag, startPoint x: 893, startPoint y: 341, endPoint x: 966, endPoint y: 394, distance: 90.2
click at [893, 341] on span "Video Bg" at bounding box center [901, 346] width 60 height 24
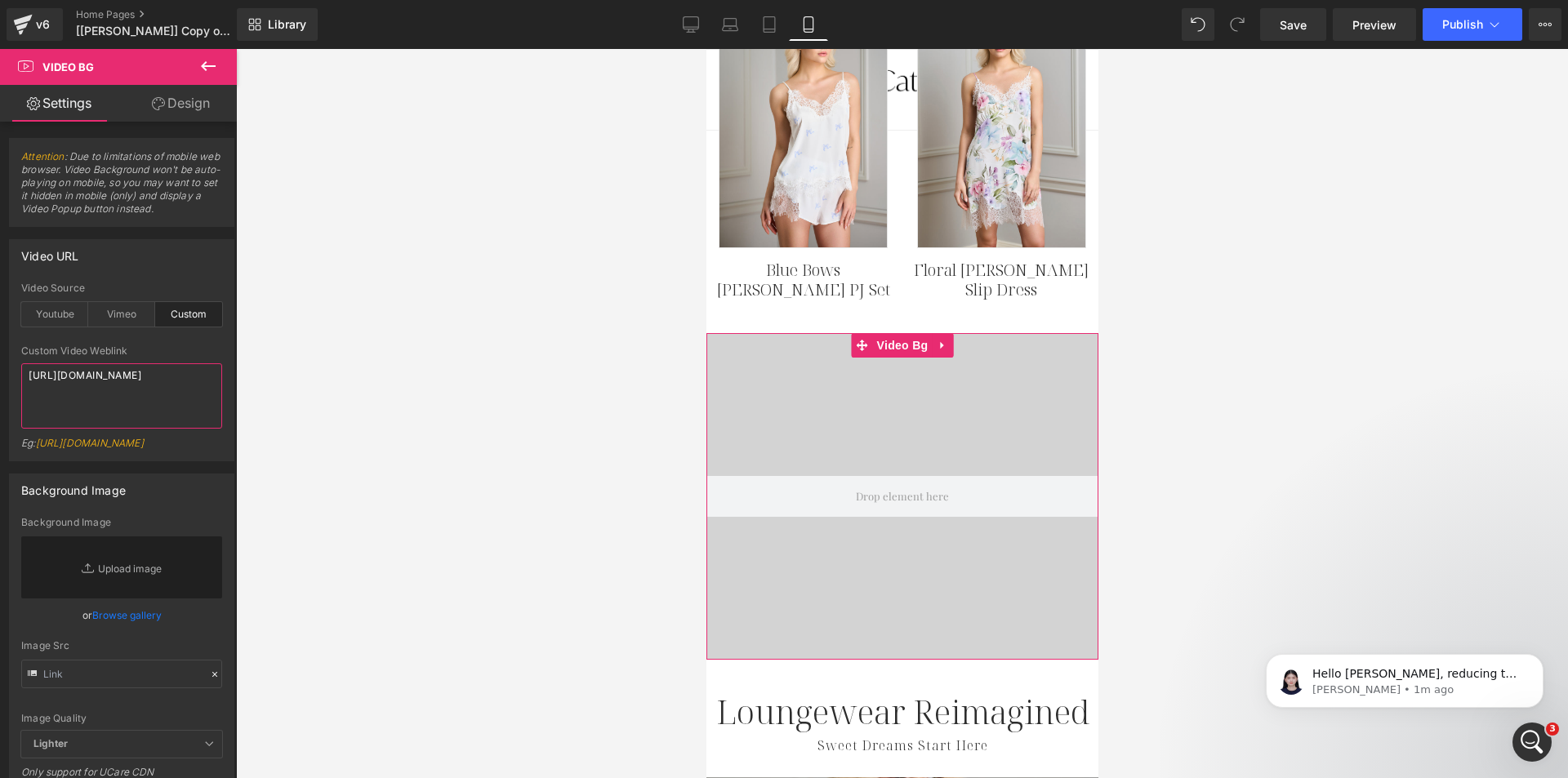
click at [119, 392] on textarea "[URL][DOMAIN_NAME]" at bounding box center [122, 396] width 201 height 65
paste textarea "videos/c/o/v/e0066497a3a04e6b85b6d7b533d0319f.mp4"
type textarea "[URL][DOMAIN_NAME]"
click at [165, 339] on div at bounding box center [122, 340] width 201 height 11
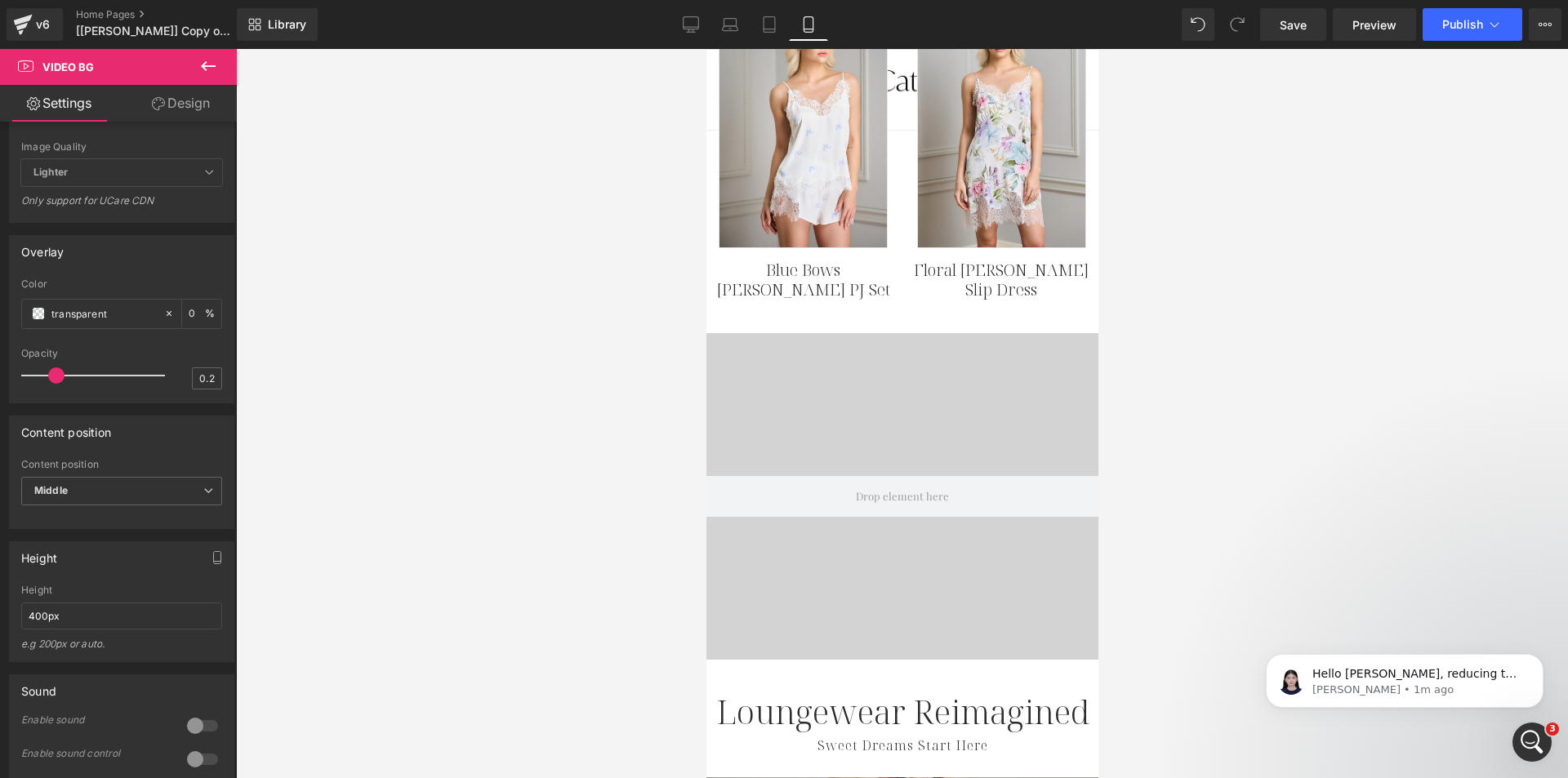
scroll to position [735, 0]
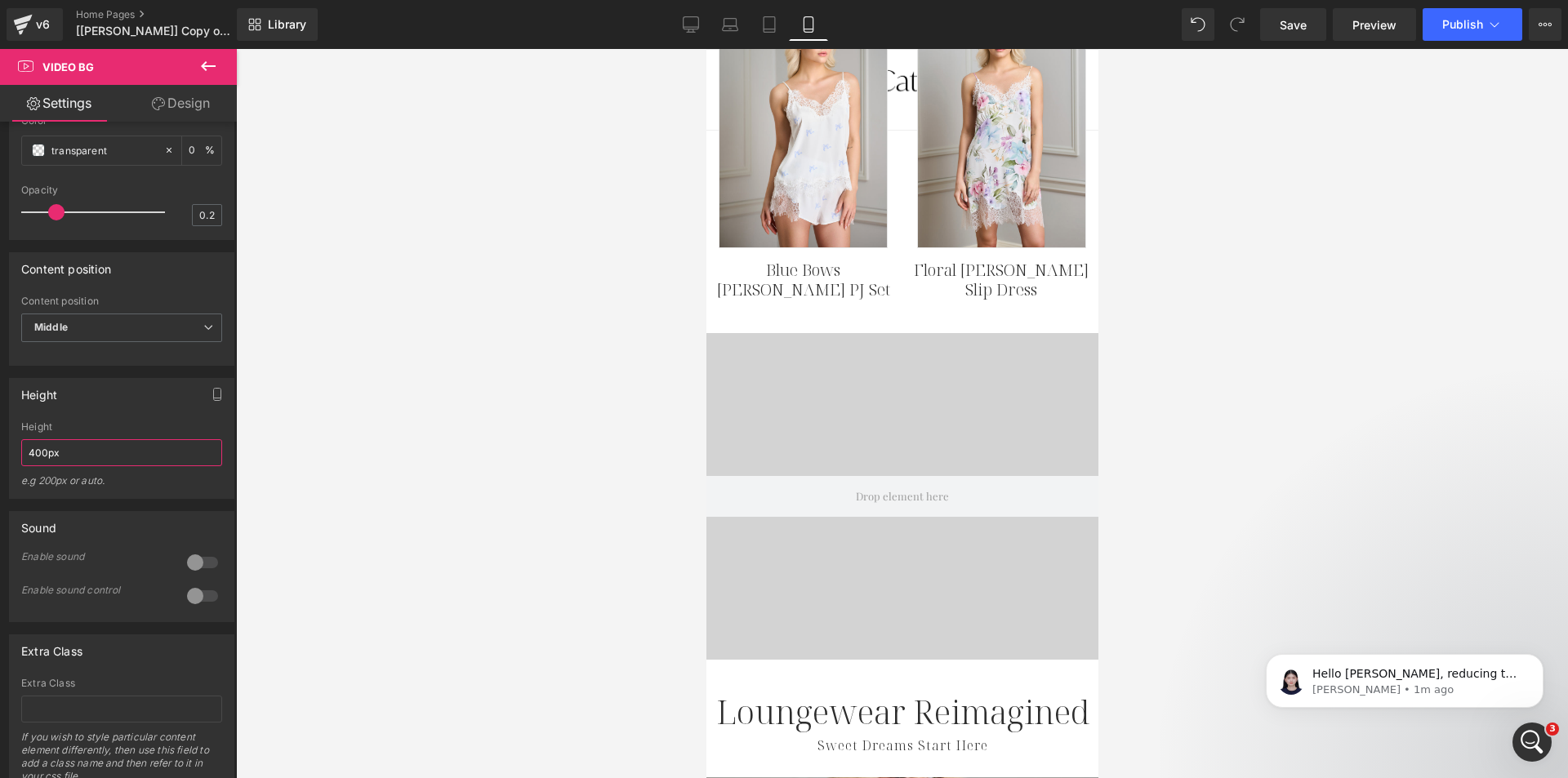
drag, startPoint x: 36, startPoint y: 489, endPoint x: 5, endPoint y: 489, distance: 31.0
click at [5, 489] on div "Height 400px Height 400px e.g 200px or auto. 400px Height 400px e.g 200px or au…" at bounding box center [122, 432] width 244 height 133
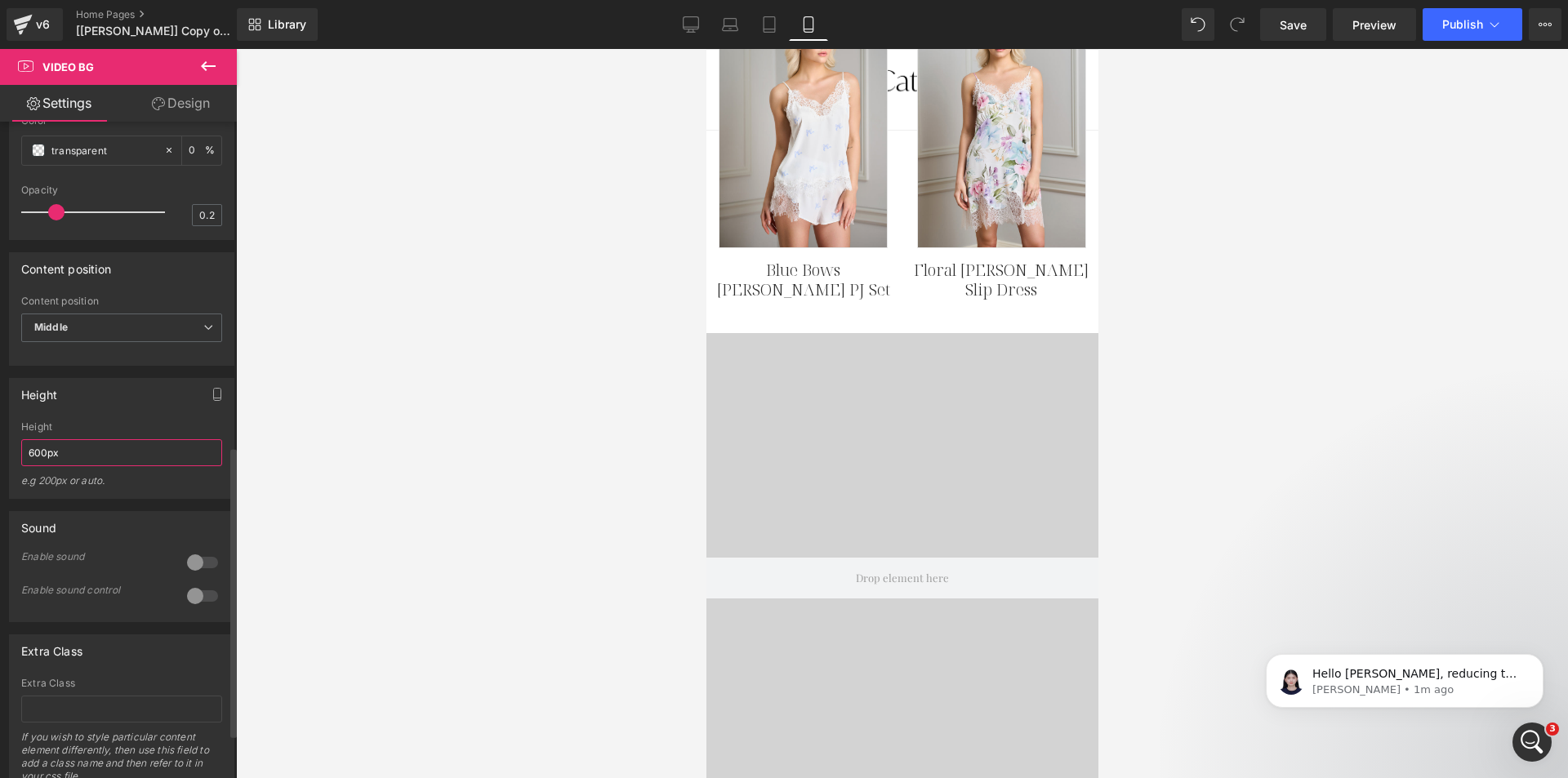
type input "600px"
click at [149, 410] on div "Height" at bounding box center [122, 394] width 223 height 31
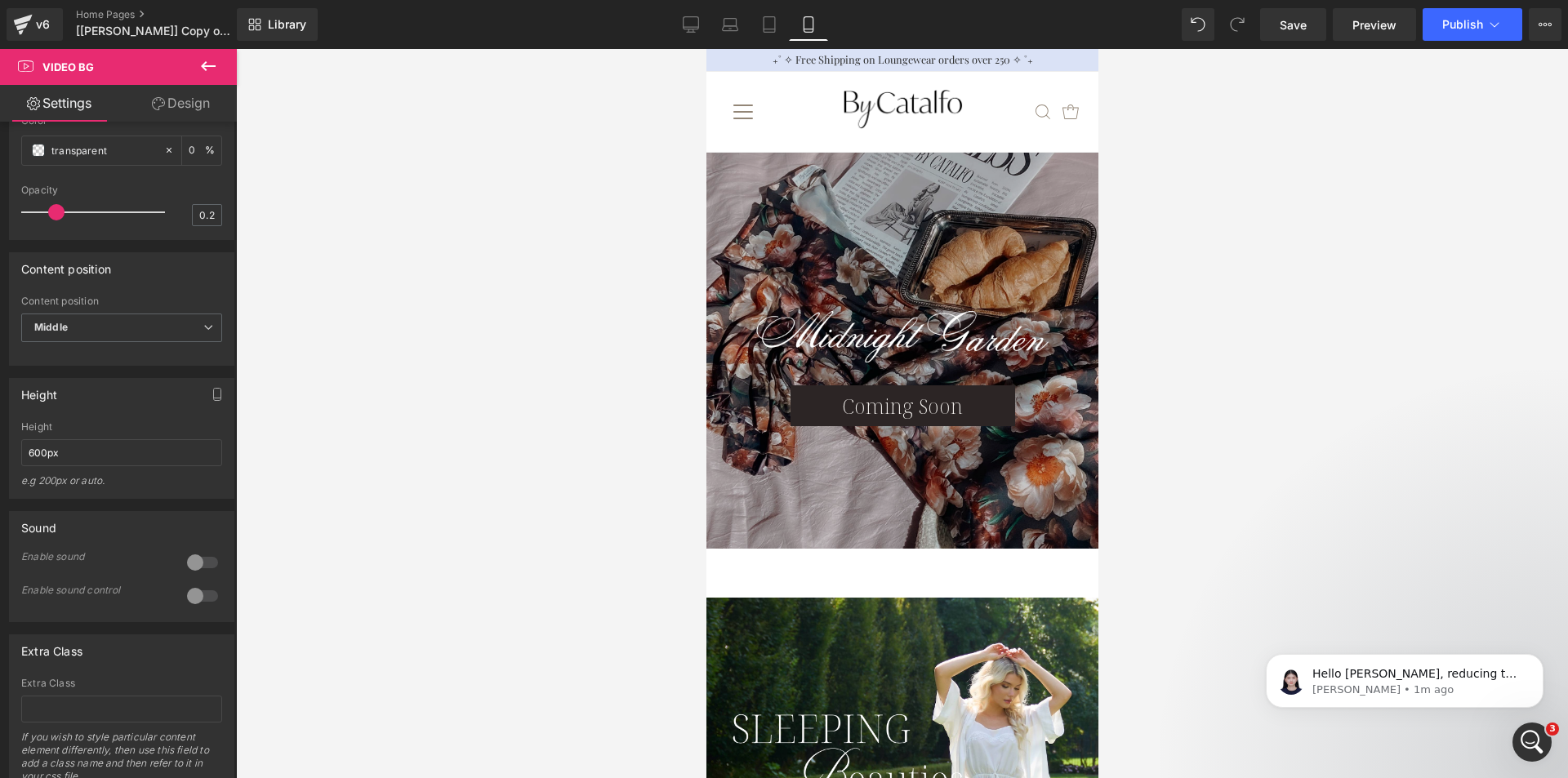
scroll to position [0, 0]
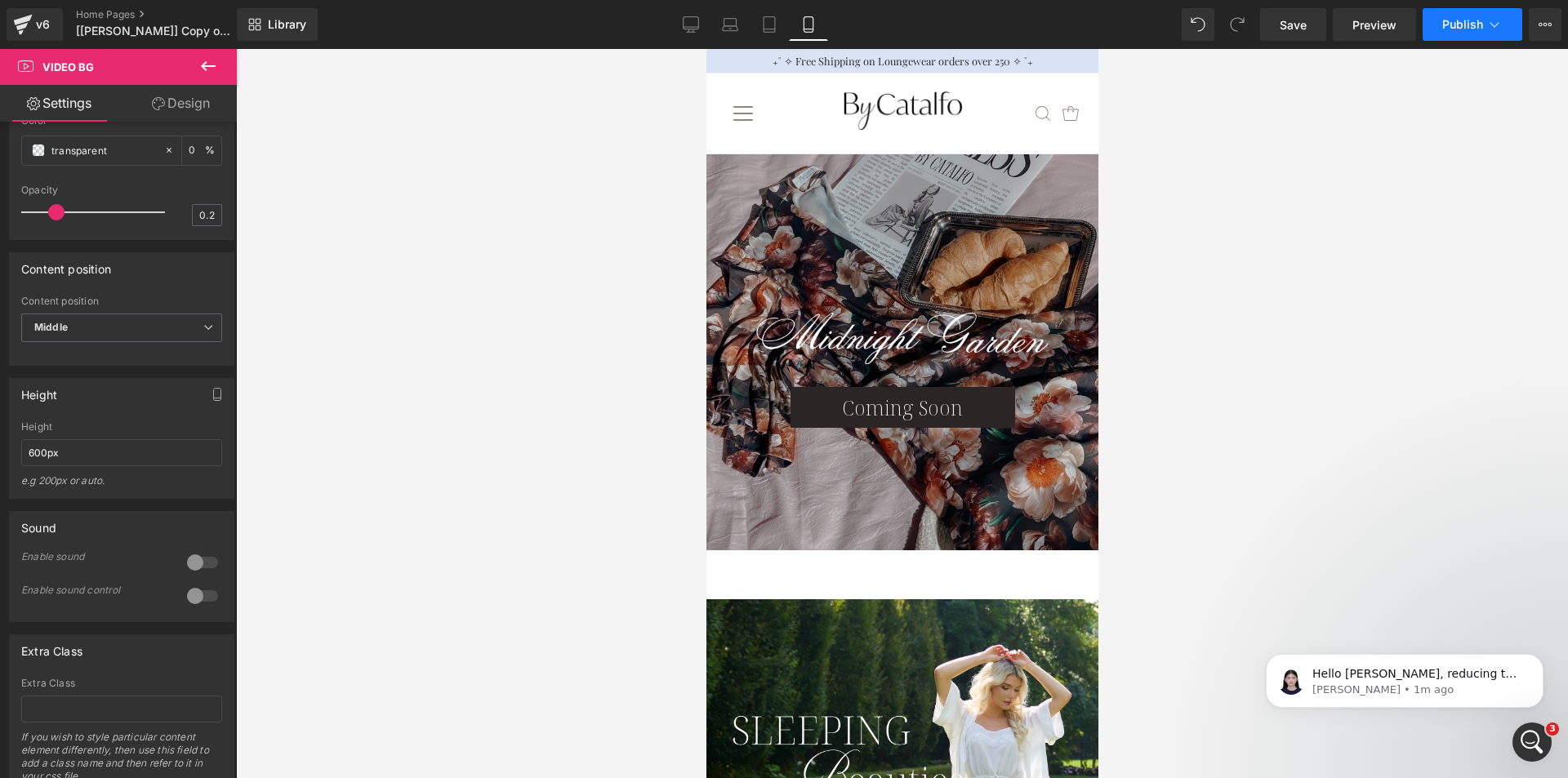
click at [1451, 20] on span "Publish" at bounding box center [1463, 24] width 41 height 13
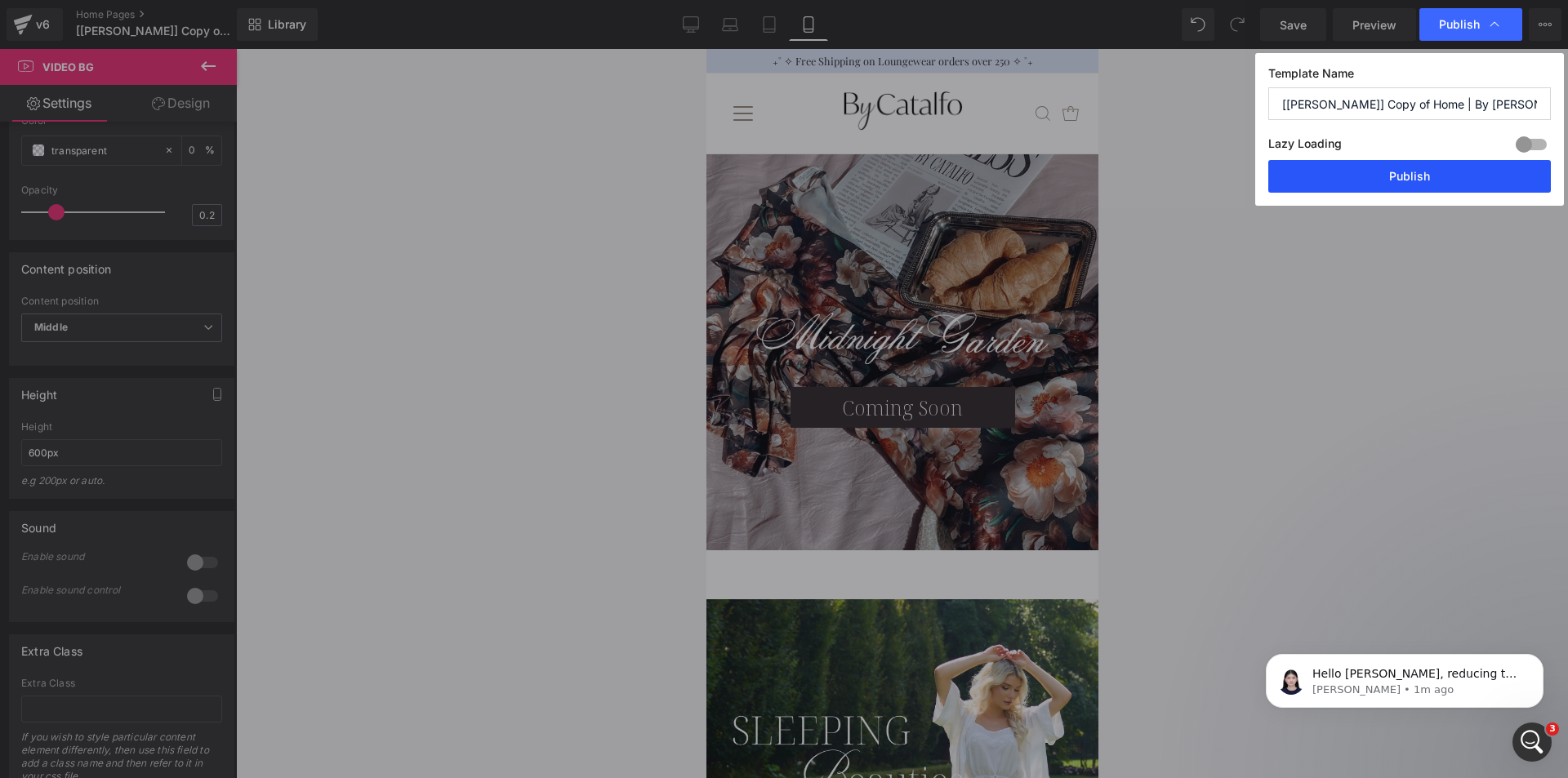
click at [1334, 171] on button "Publish" at bounding box center [1410, 176] width 282 height 33
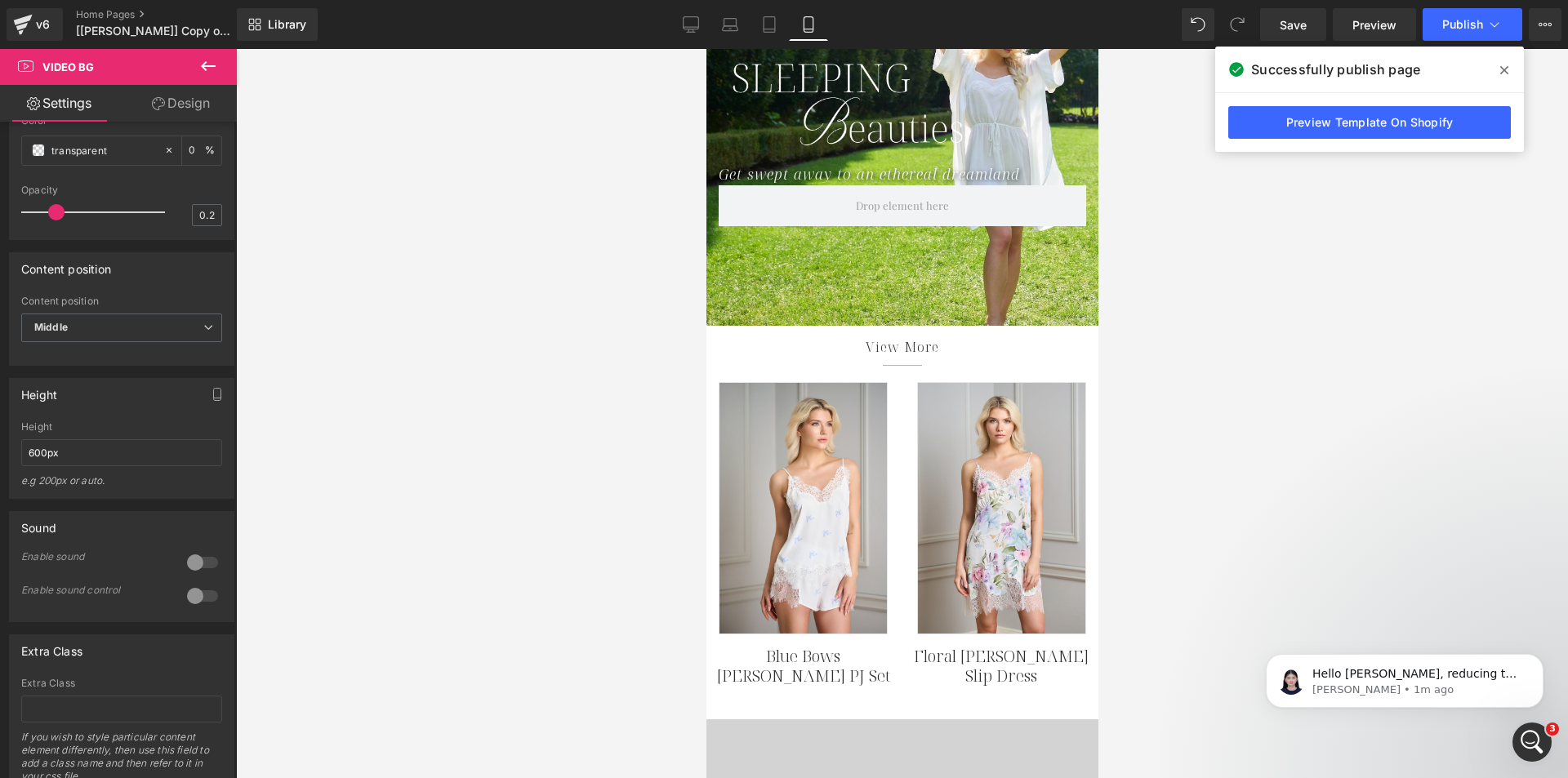
scroll to position [572, 0]
click at [1548, 21] on icon at bounding box center [1545, 24] width 13 height 13
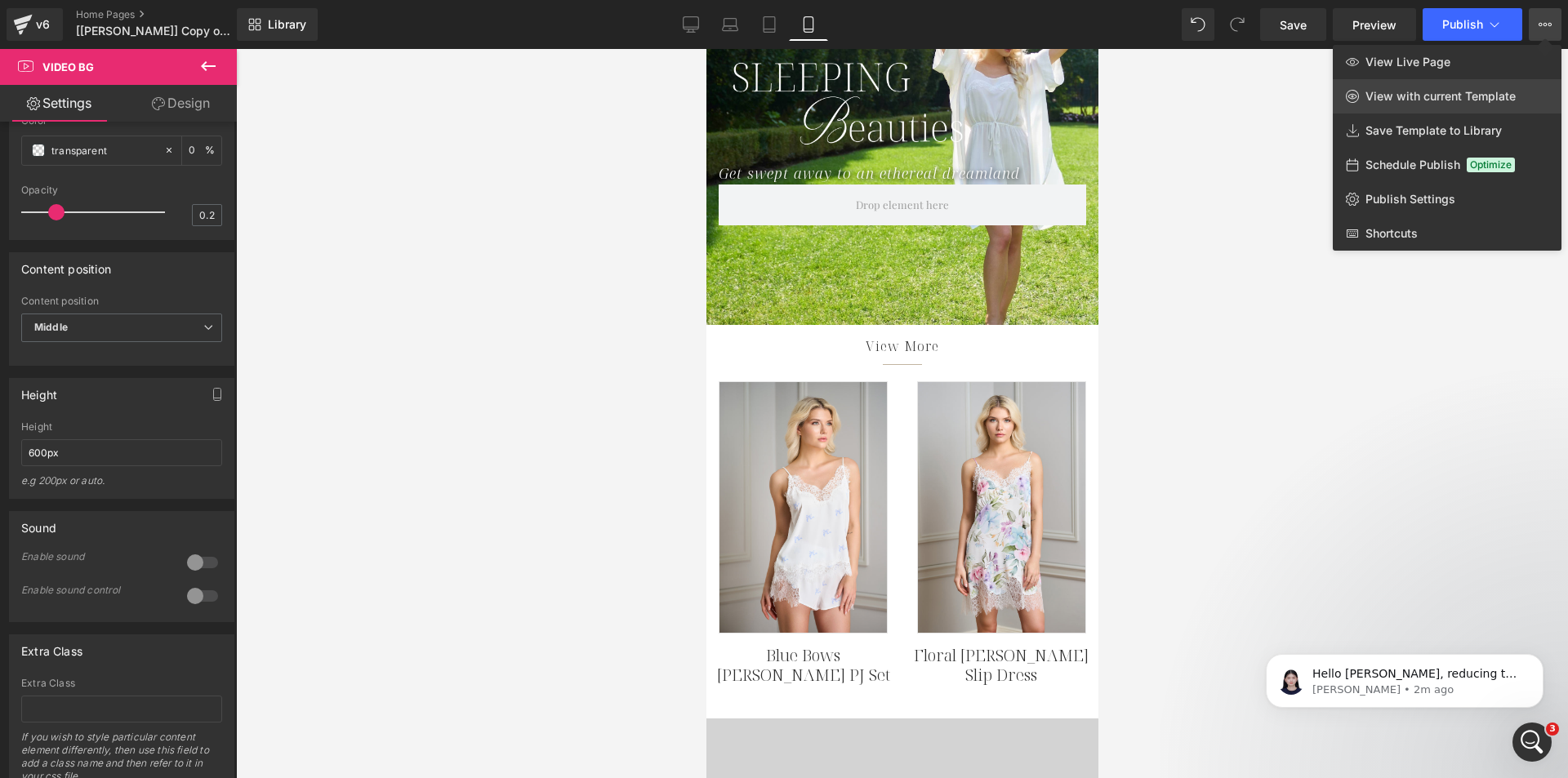
click at [1439, 86] on link "View with current Template" at bounding box center [1447, 96] width 229 height 34
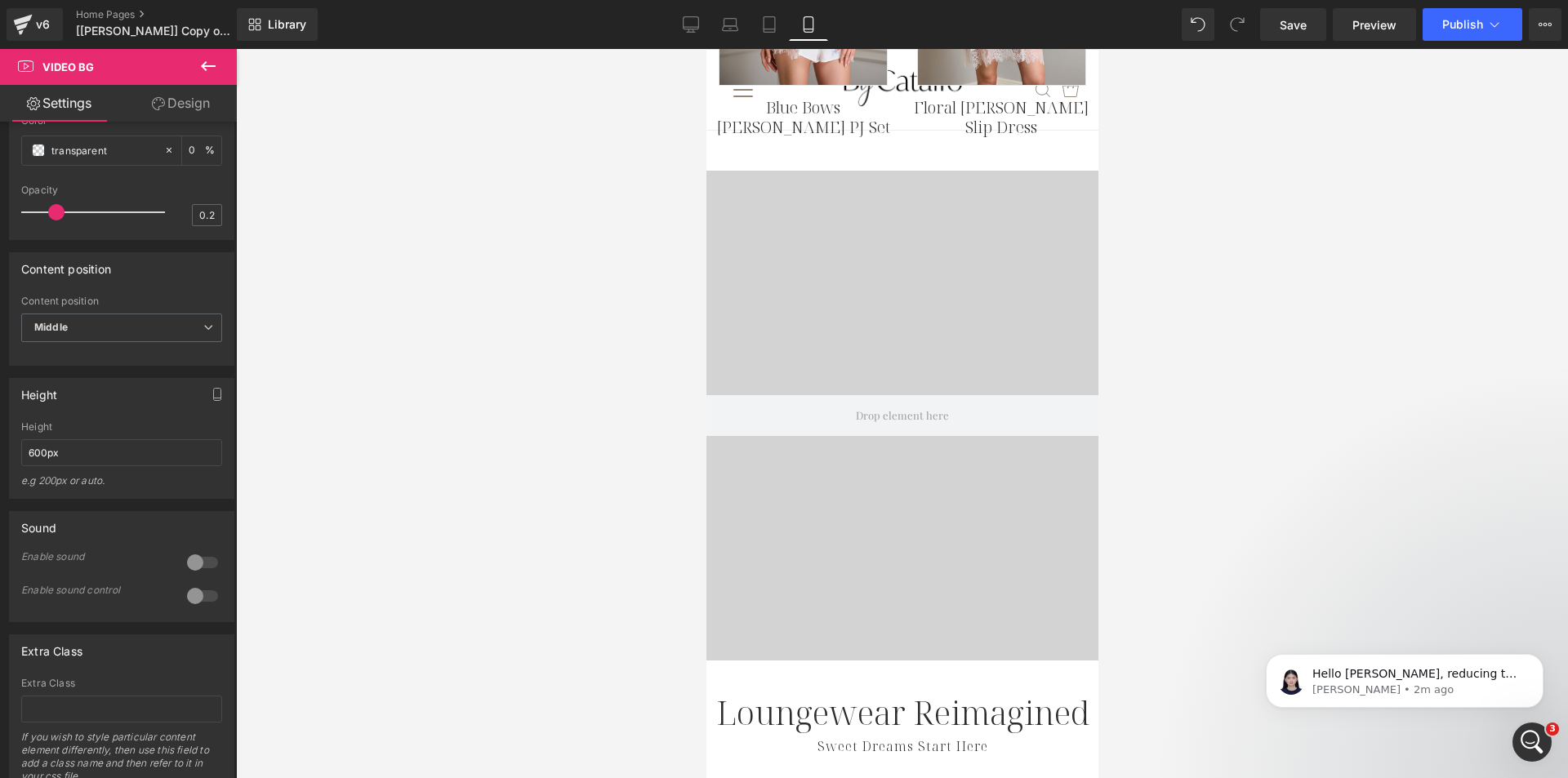
scroll to position [1143, 0]
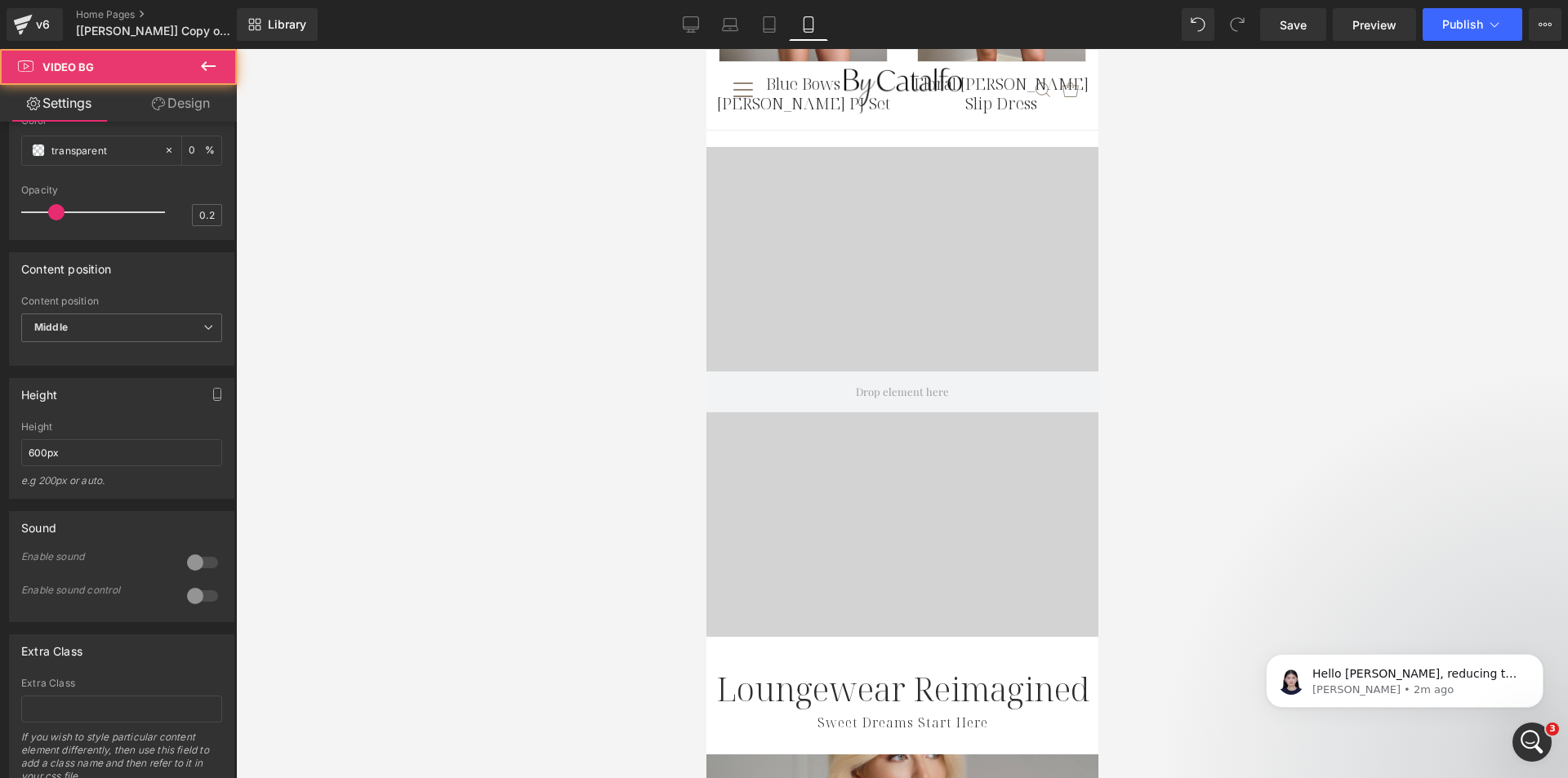
click at [874, 206] on div at bounding box center [901, 392] width 392 height 489
click at [193, 106] on link "Design" at bounding box center [180, 103] width 119 height 37
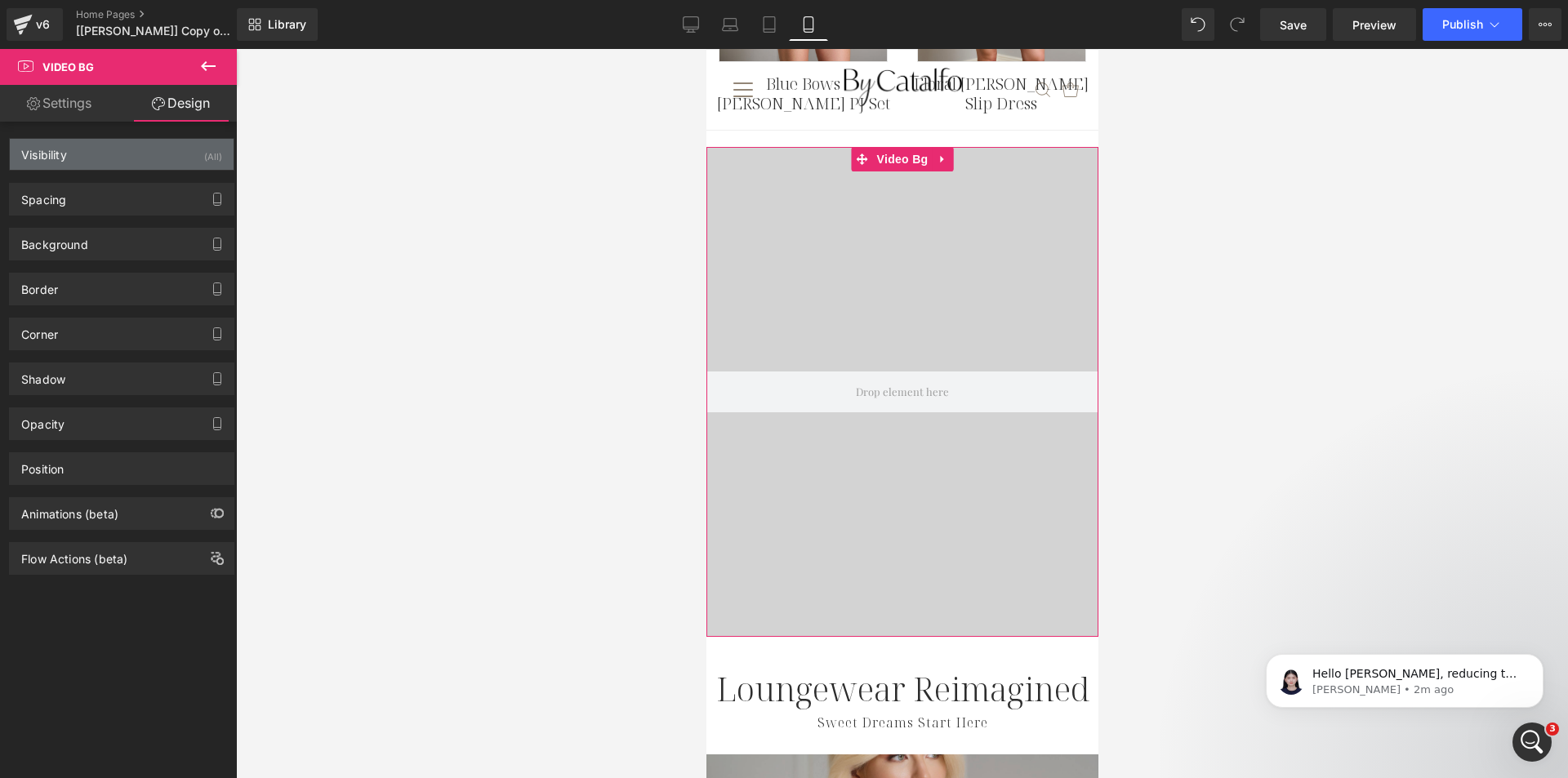
click at [166, 146] on div "Visibility (All)" at bounding box center [122, 154] width 223 height 31
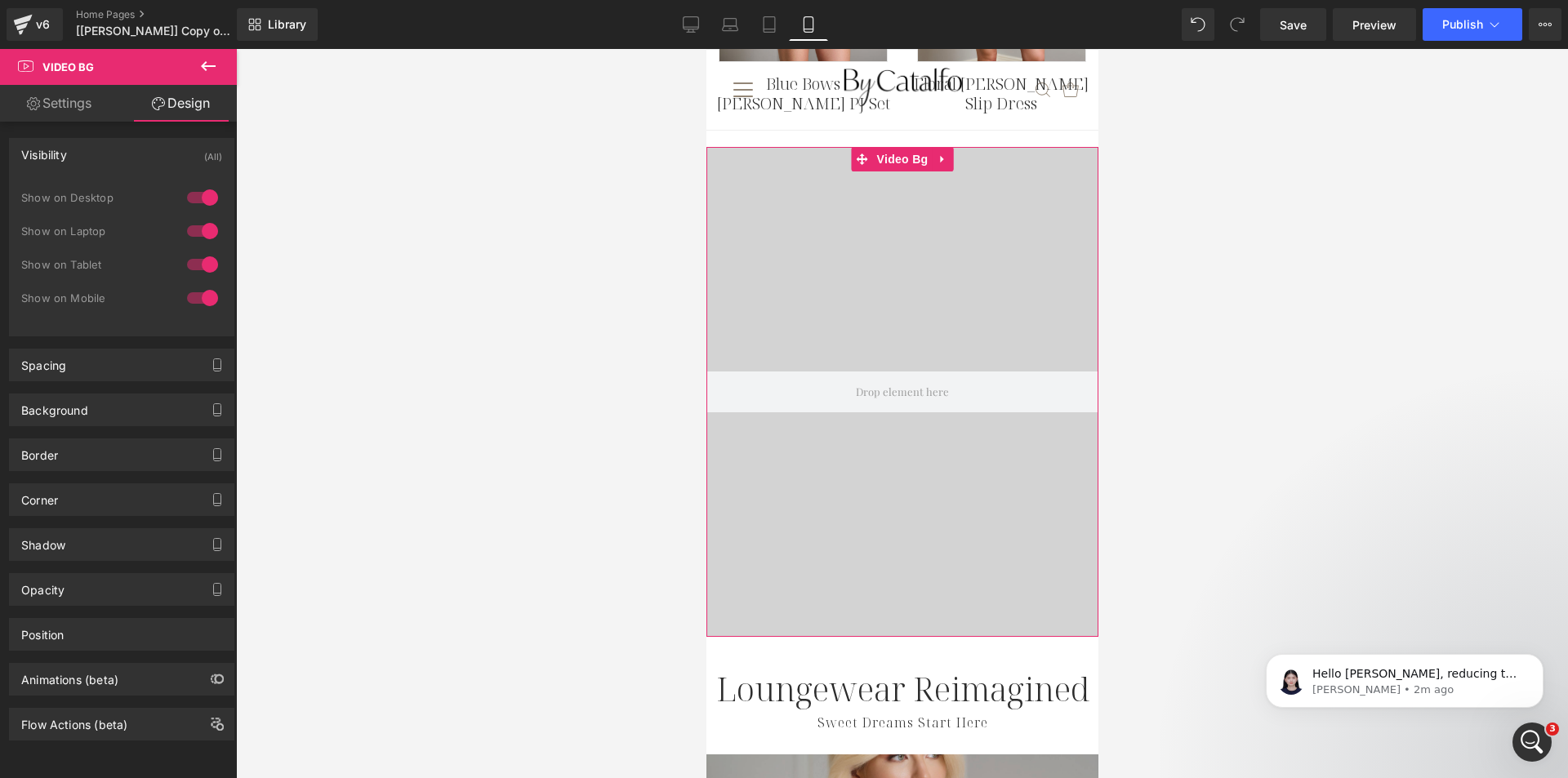
click at [205, 261] on div at bounding box center [203, 264] width 39 height 26
click at [195, 232] on div at bounding box center [203, 230] width 39 height 26
click at [195, 199] on div at bounding box center [203, 197] width 39 height 26
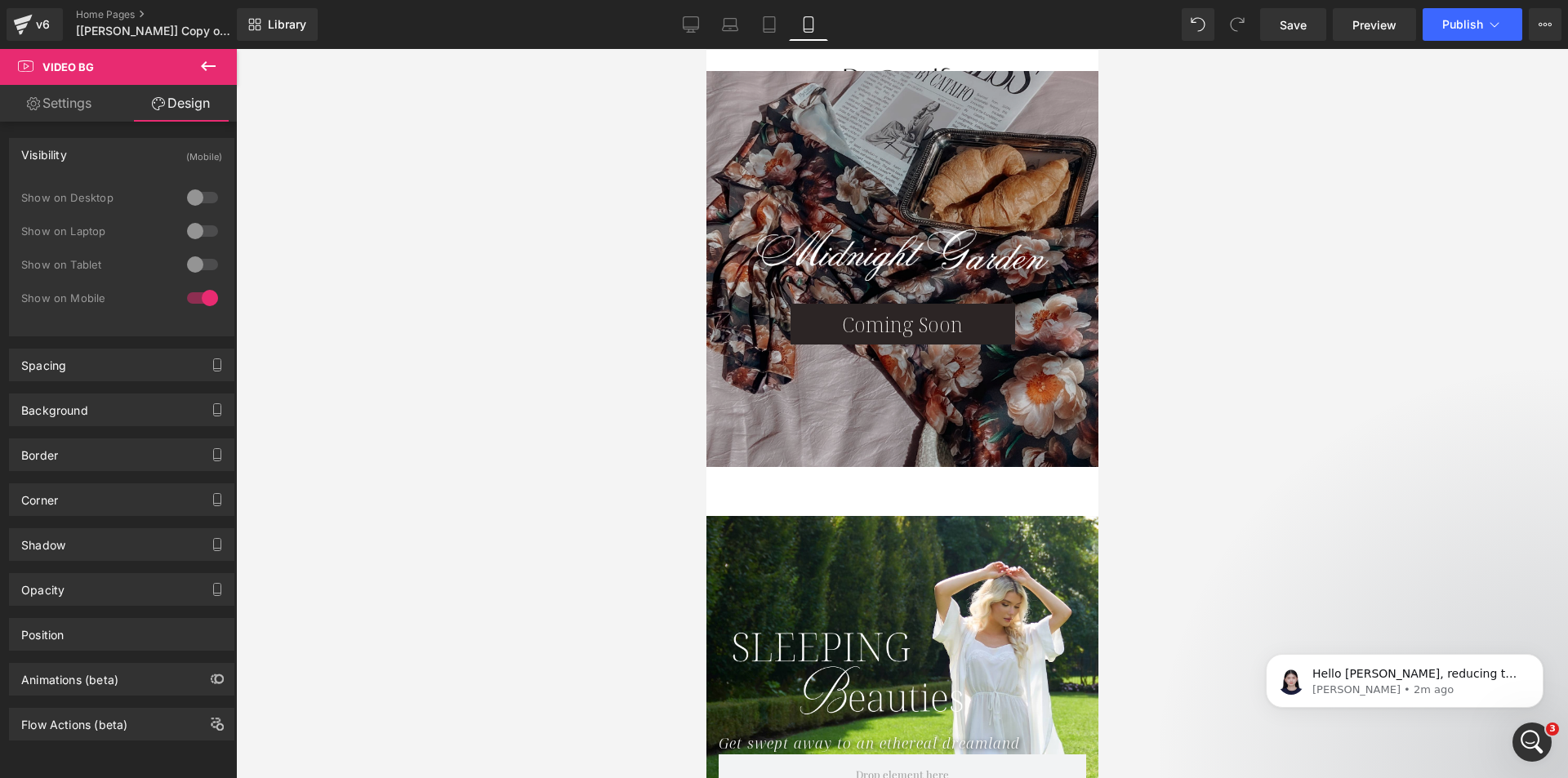
scroll to position [0, 0]
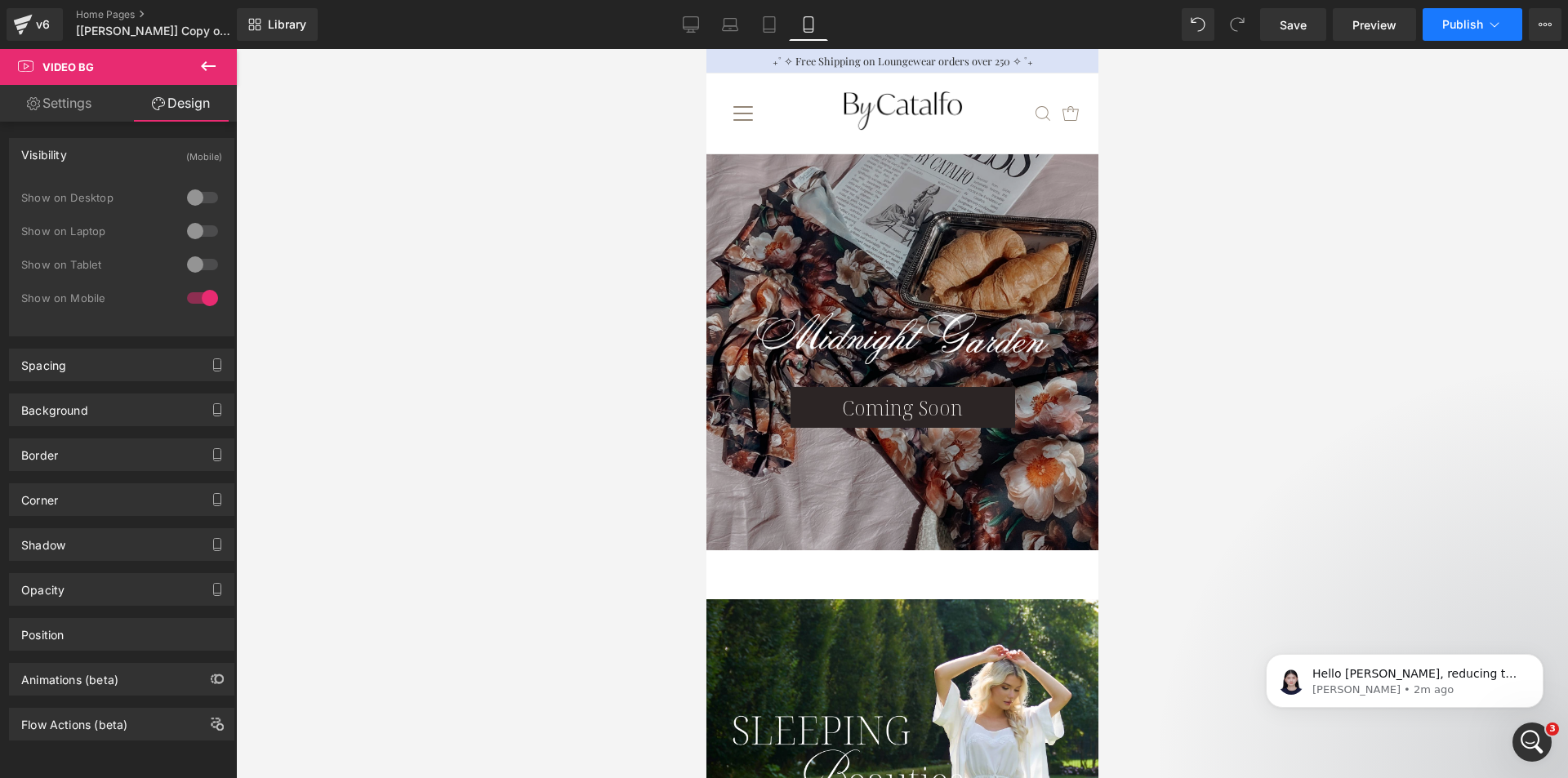
click at [1463, 26] on span "Publish" at bounding box center [1463, 24] width 41 height 13
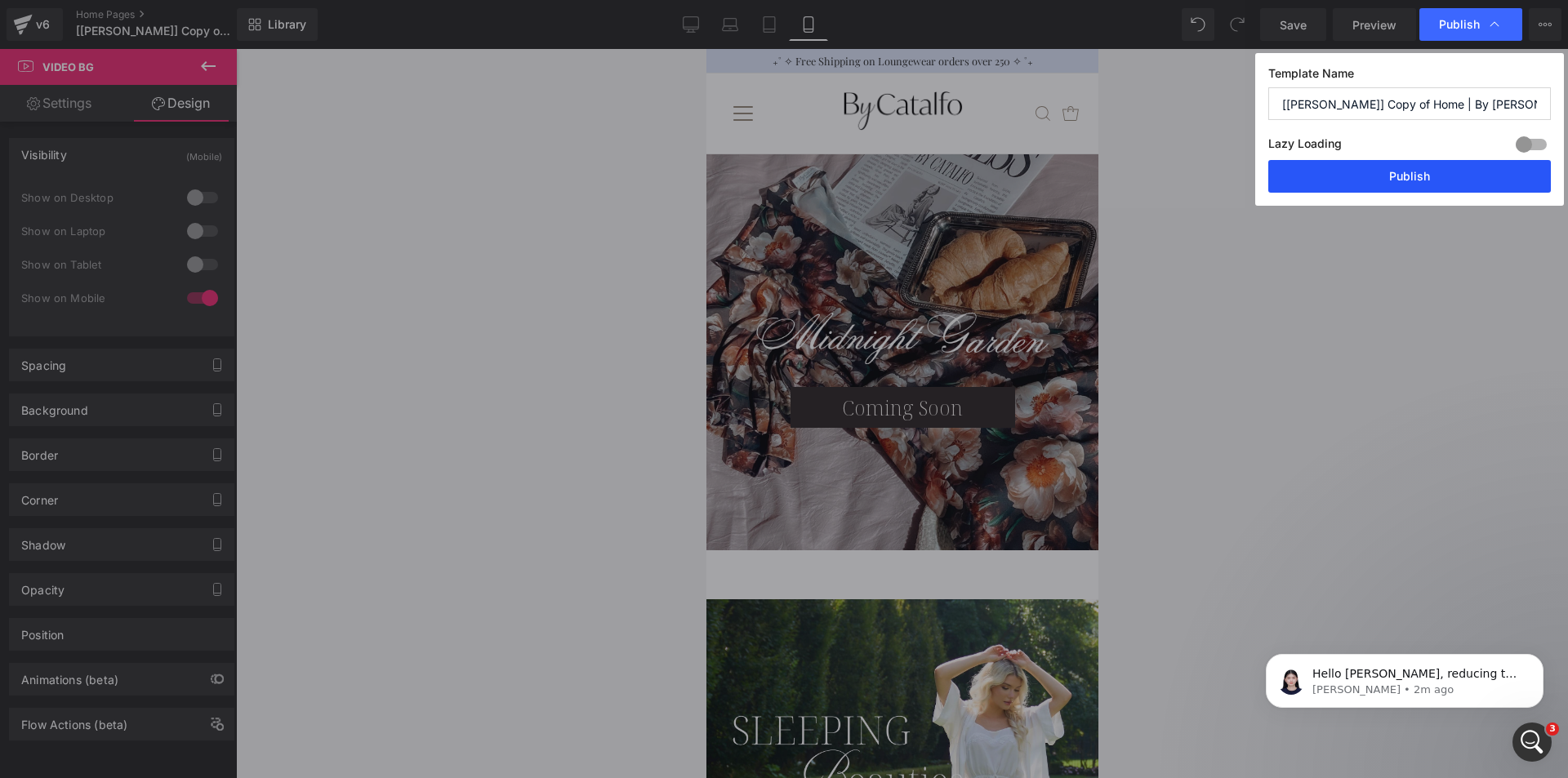
click at [1335, 180] on button "Publish" at bounding box center [1410, 176] width 282 height 33
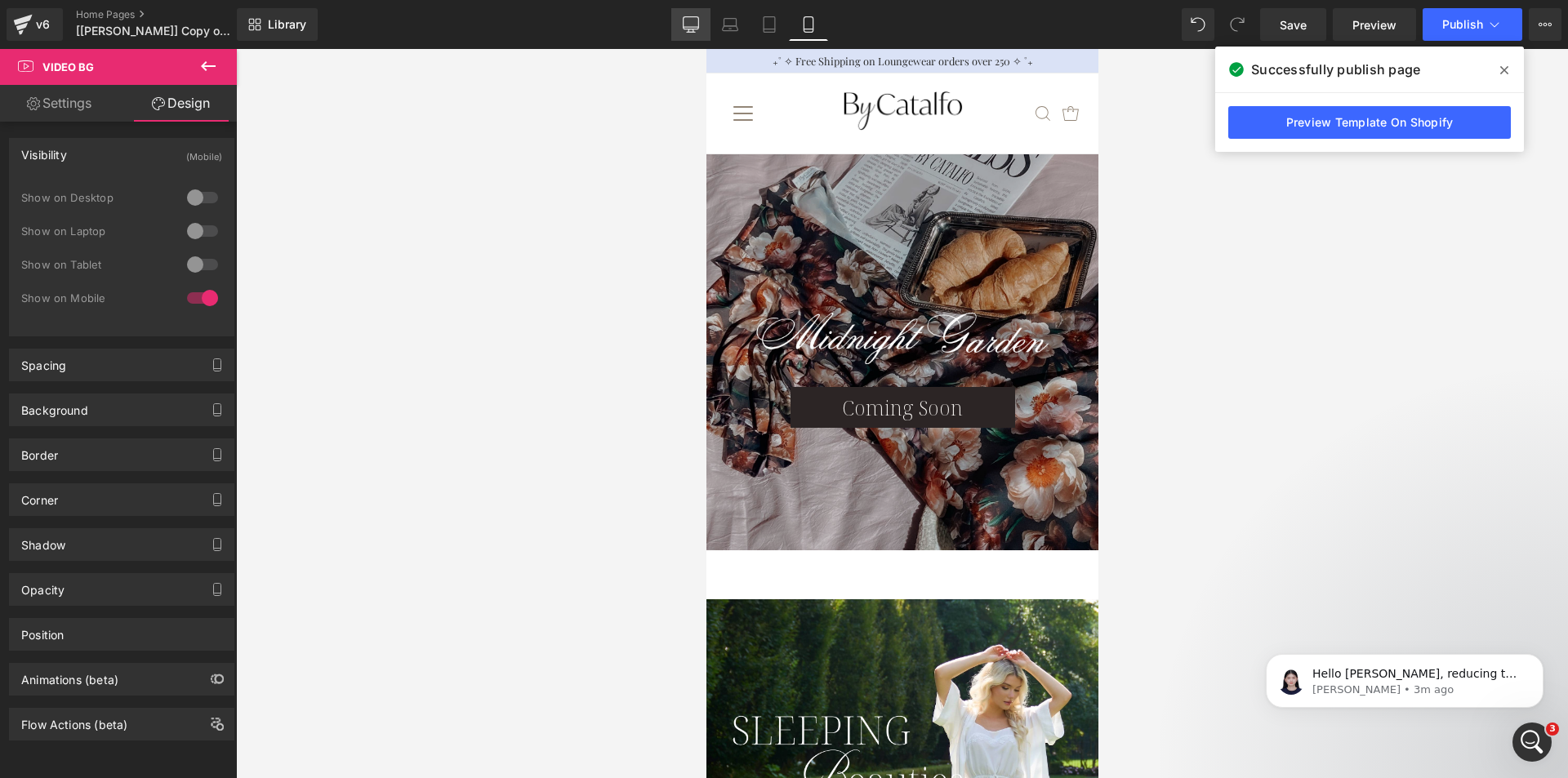
click at [687, 19] on icon at bounding box center [691, 24] width 16 height 16
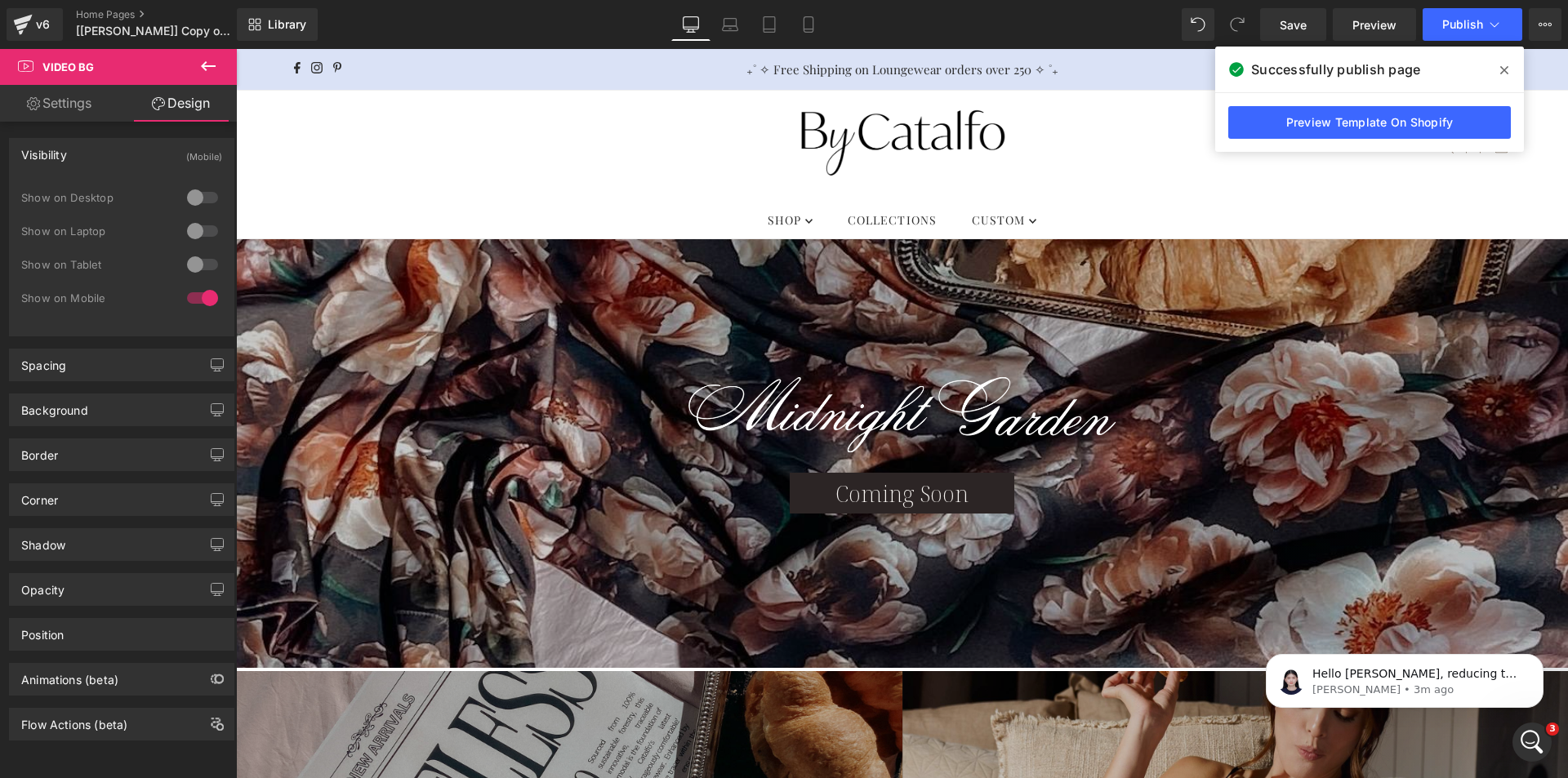
click at [1501, 74] on icon at bounding box center [1504, 70] width 8 height 13
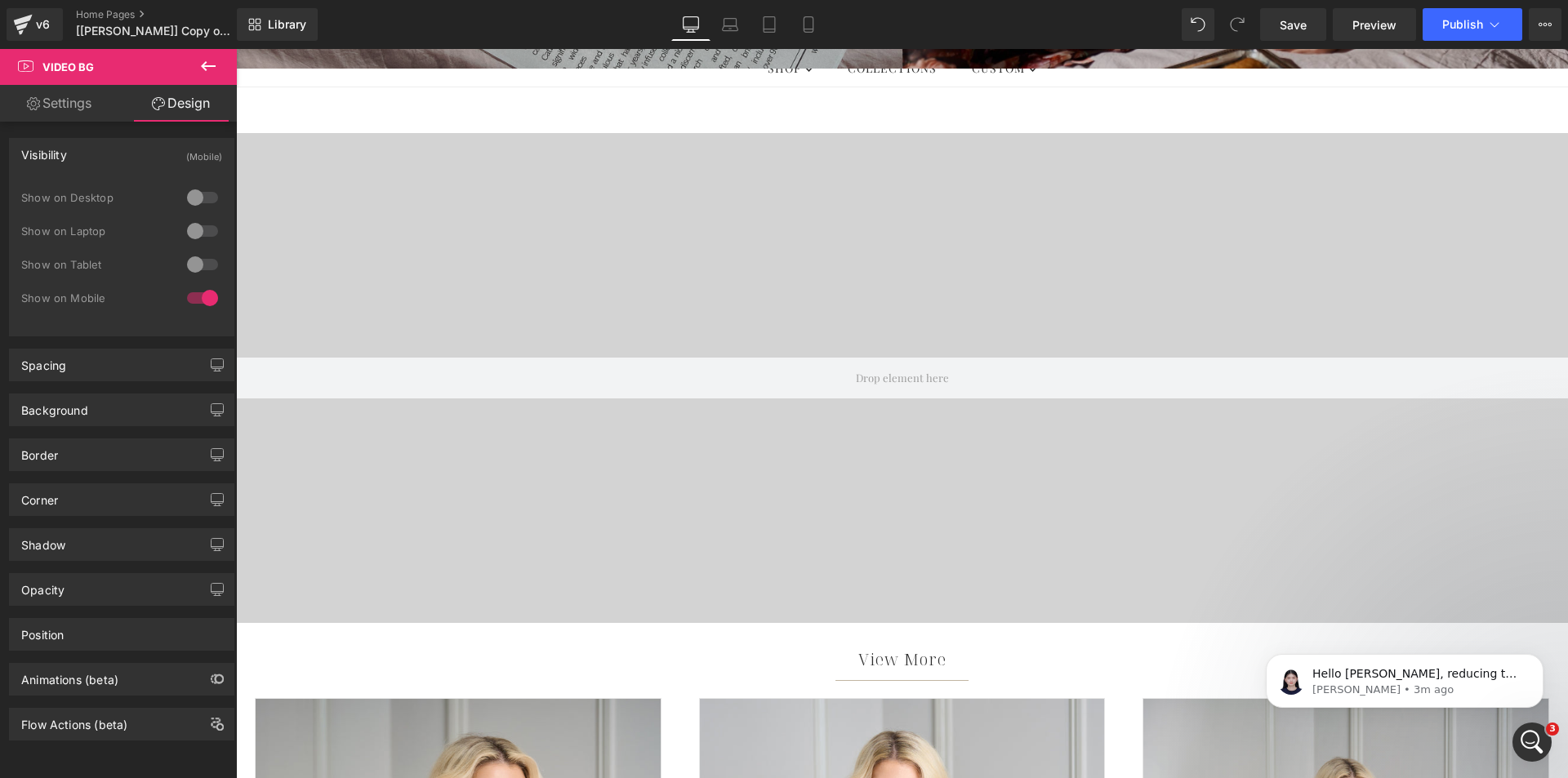
scroll to position [980, 0]
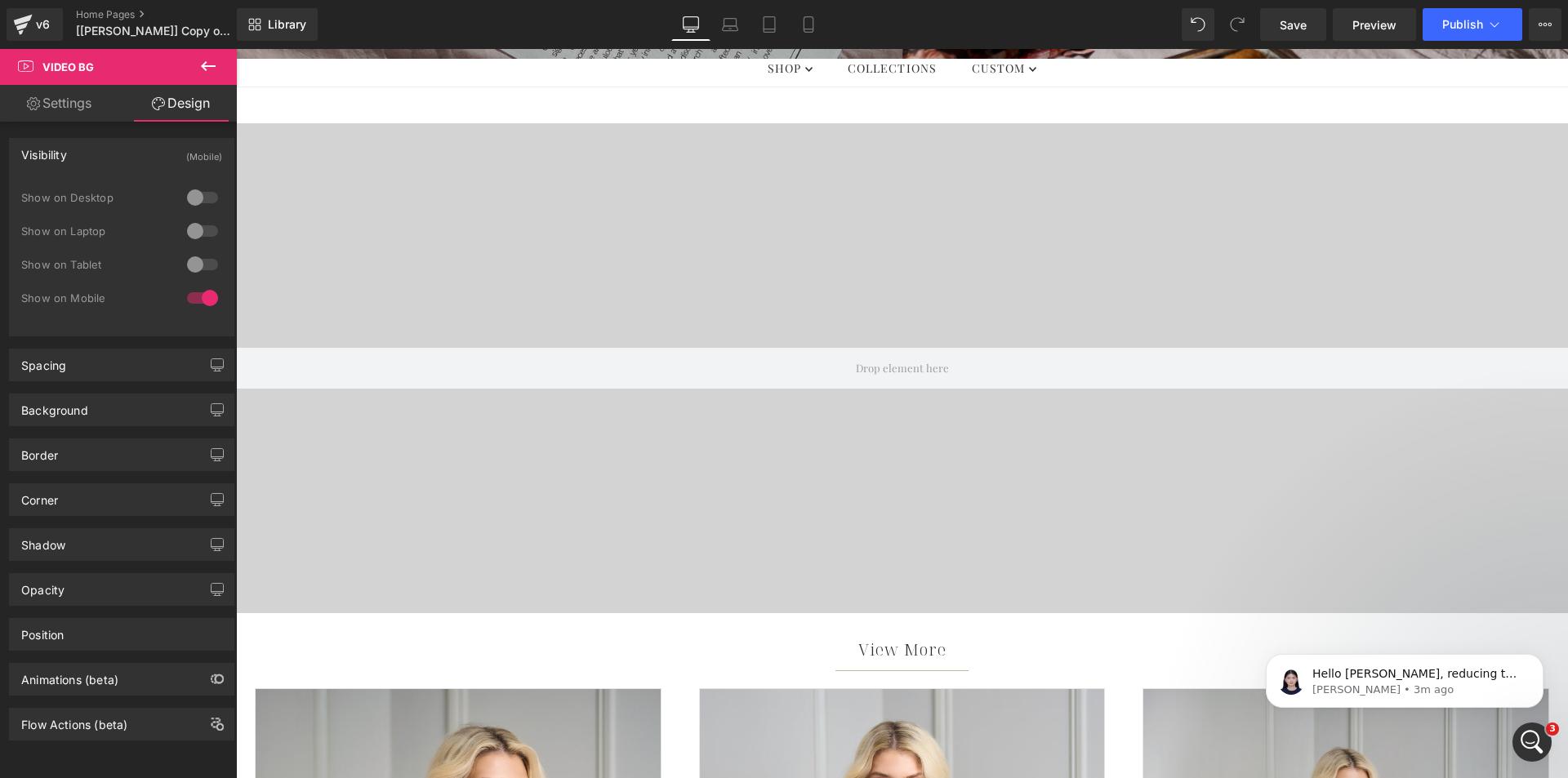
click at [852, 172] on div at bounding box center [901, 368] width 1332 height 489
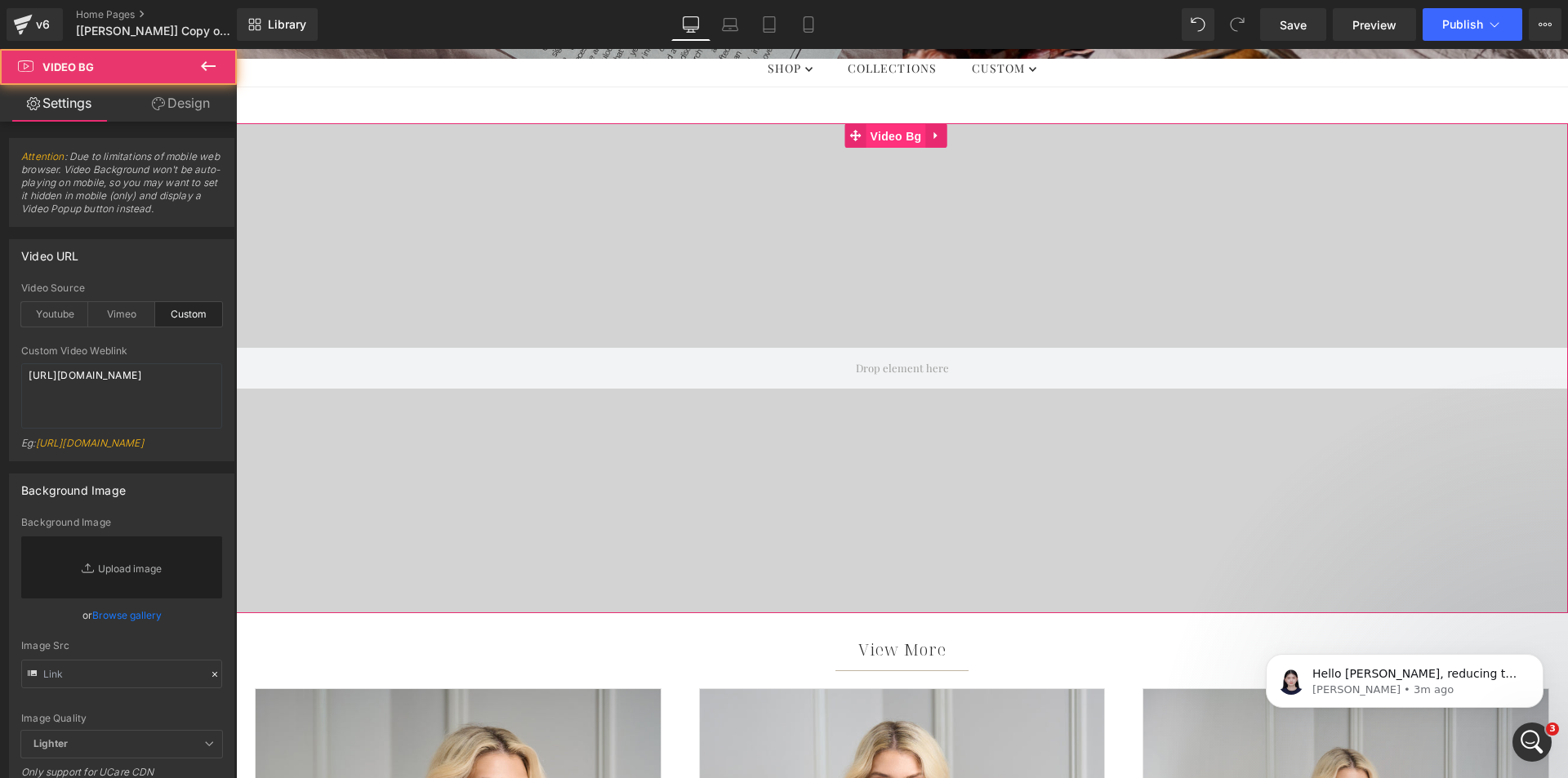
click at [894, 142] on span "Video Bg" at bounding box center [896, 136] width 60 height 24
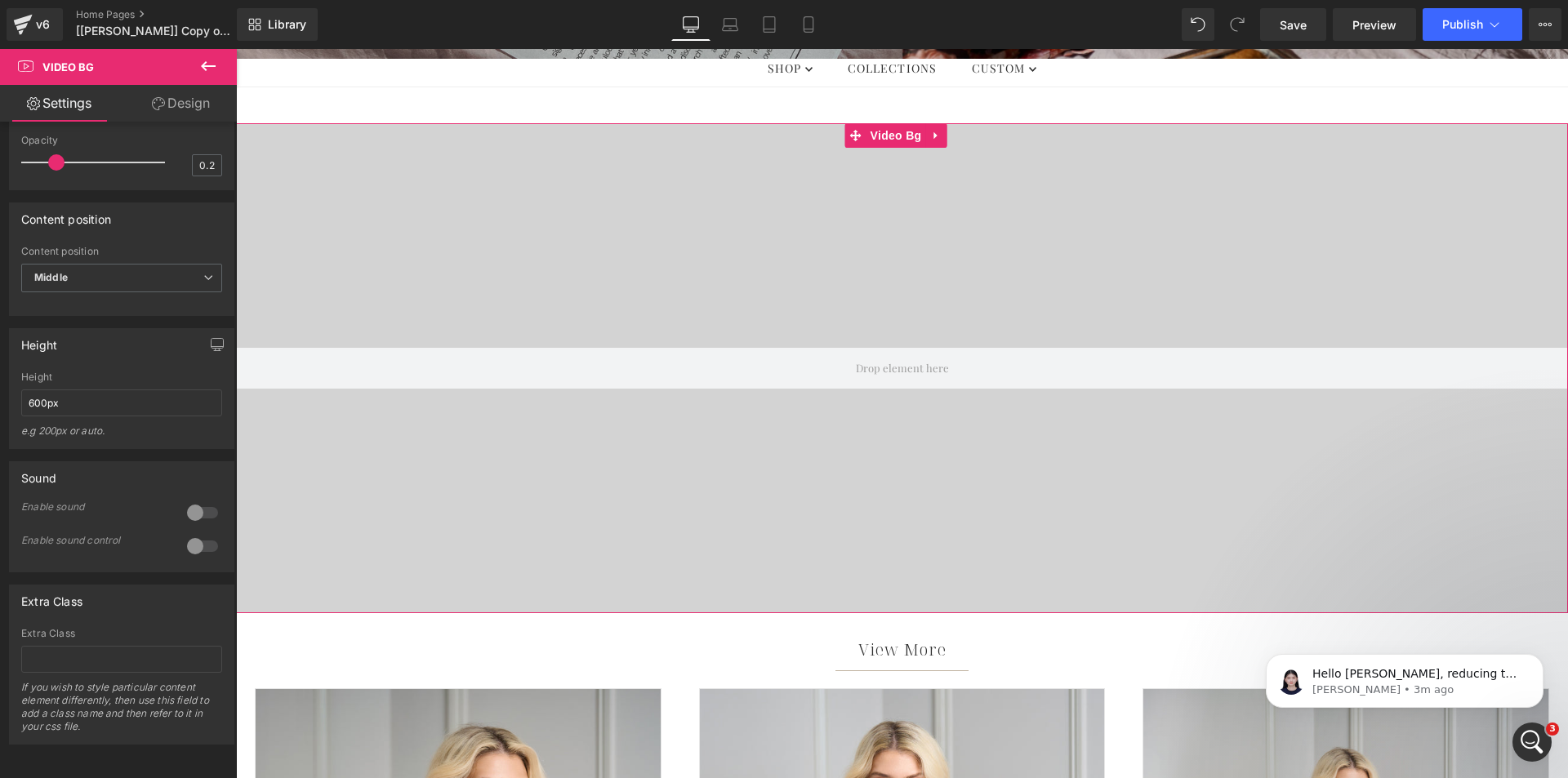
scroll to position [816, 0]
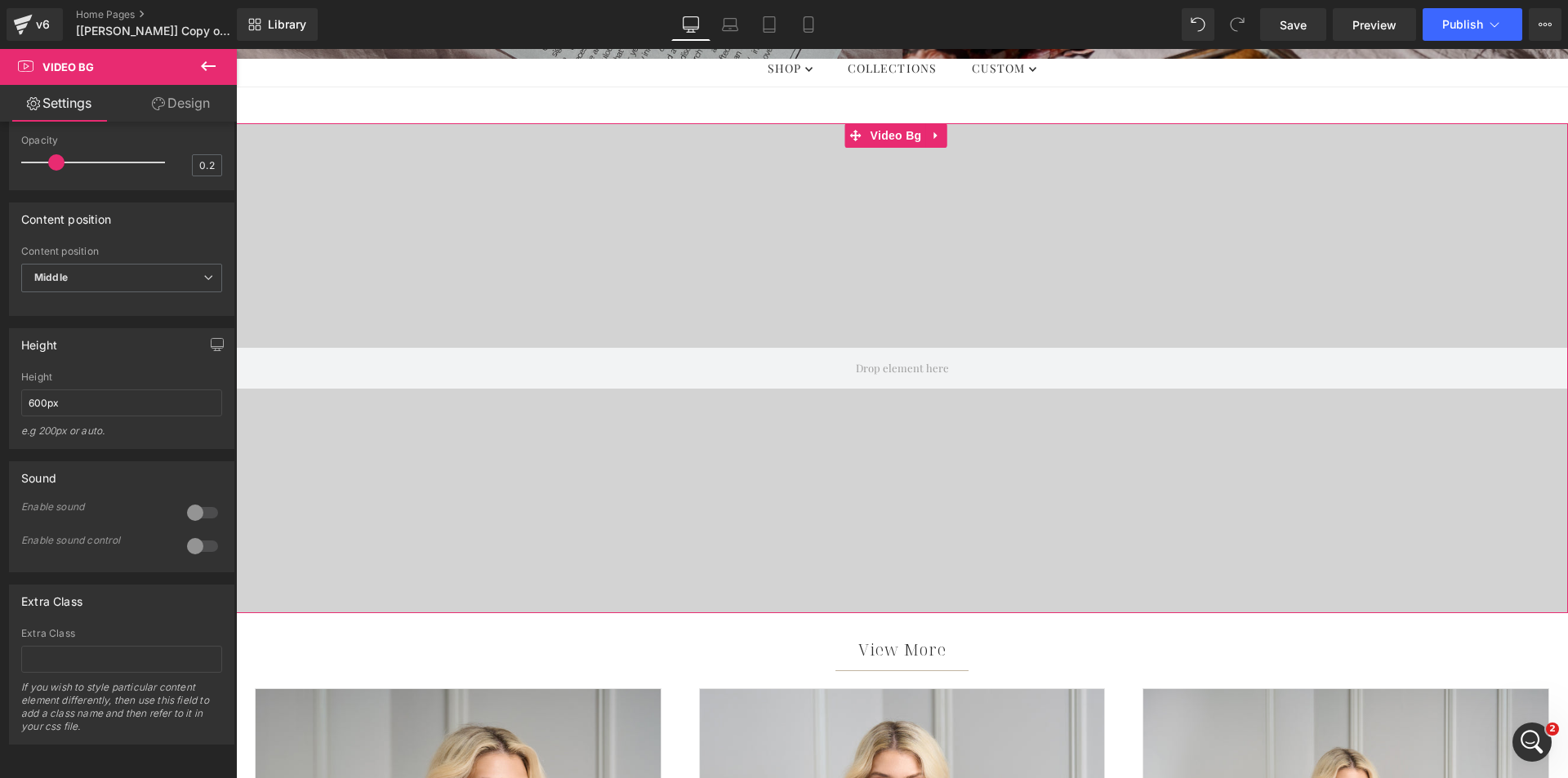
click at [731, 205] on div at bounding box center [901, 368] width 1332 height 489
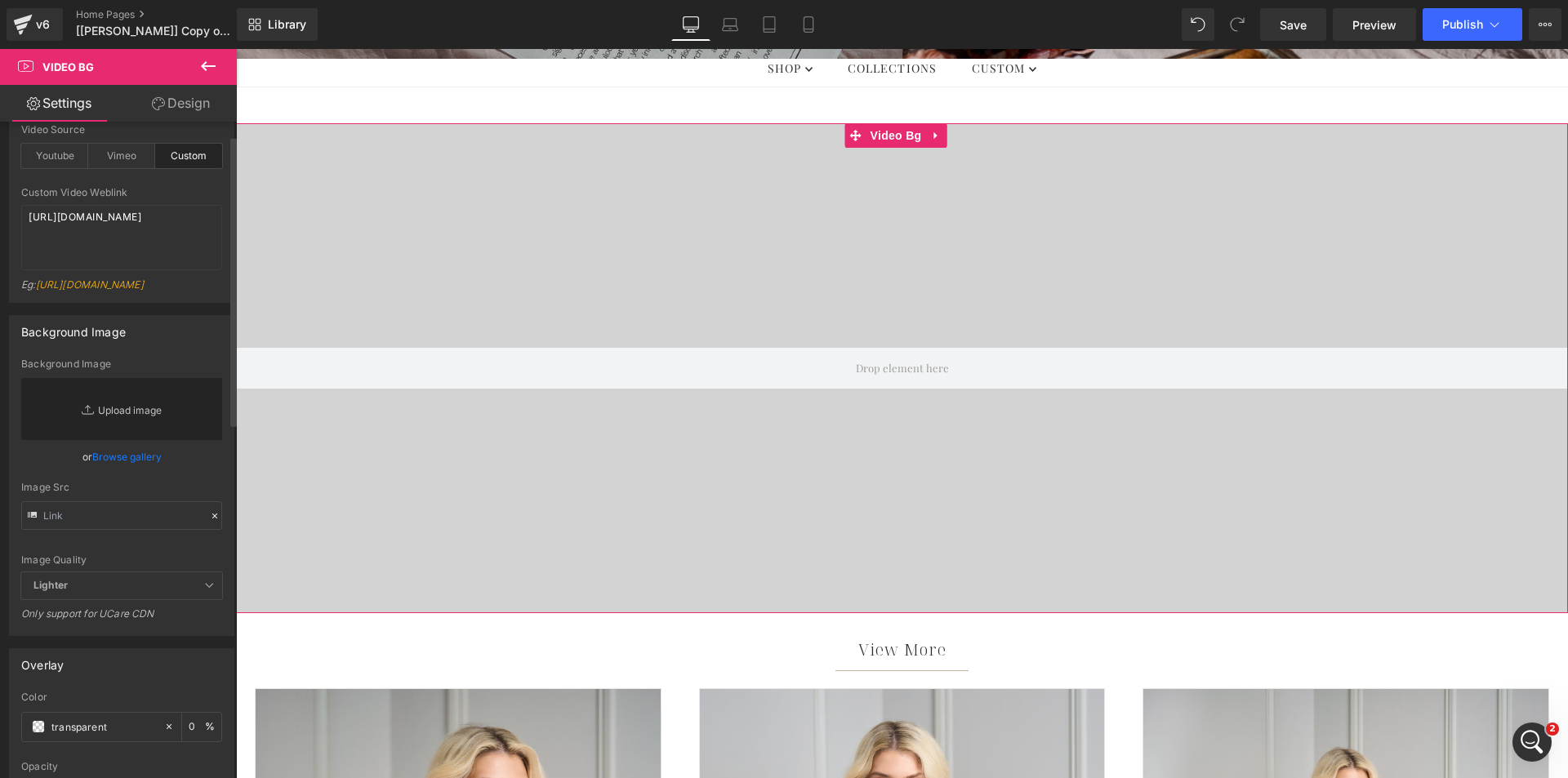
scroll to position [0, 0]
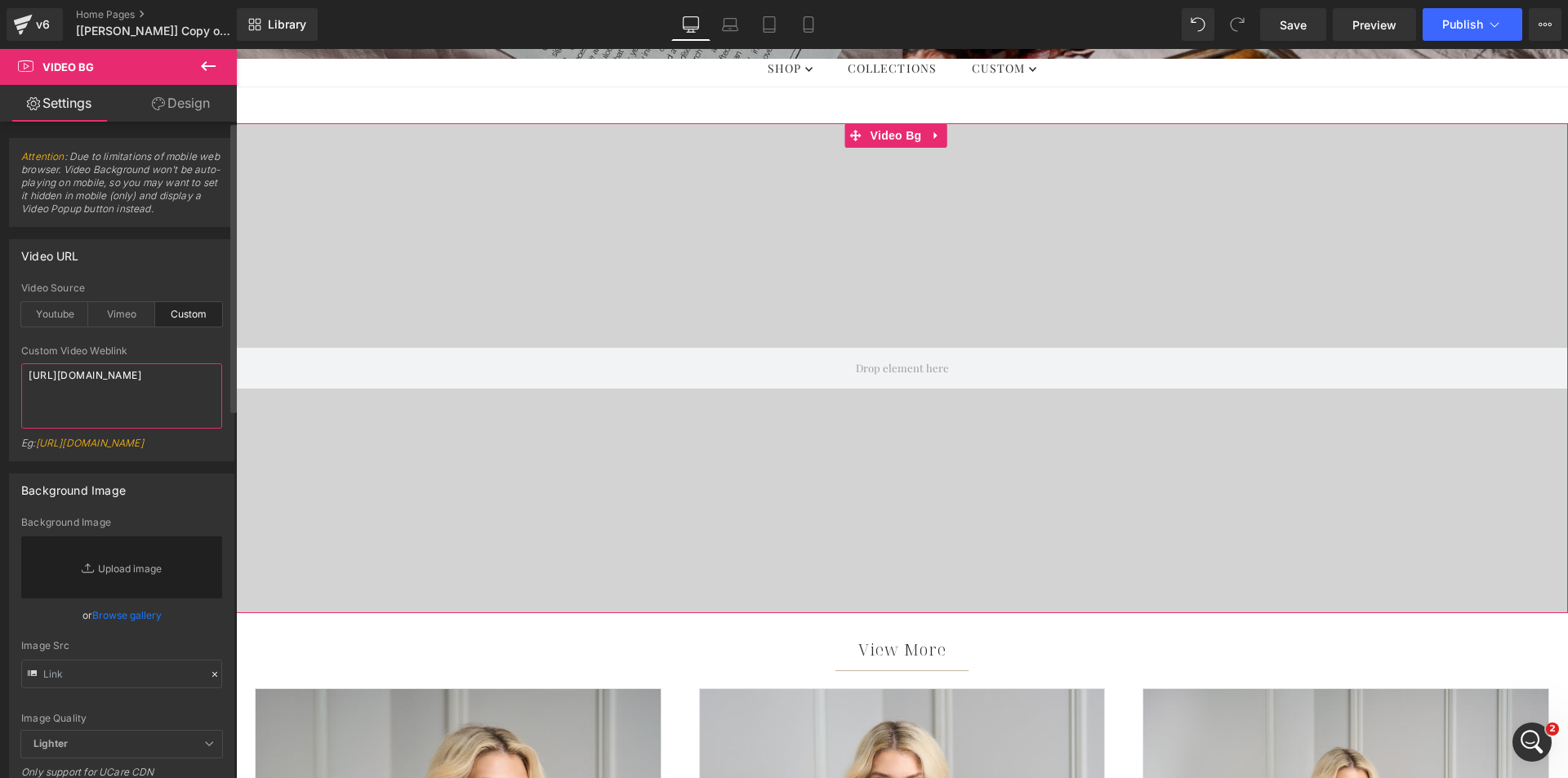
click at [116, 414] on textarea "[URL][DOMAIN_NAME]" at bounding box center [122, 396] width 201 height 65
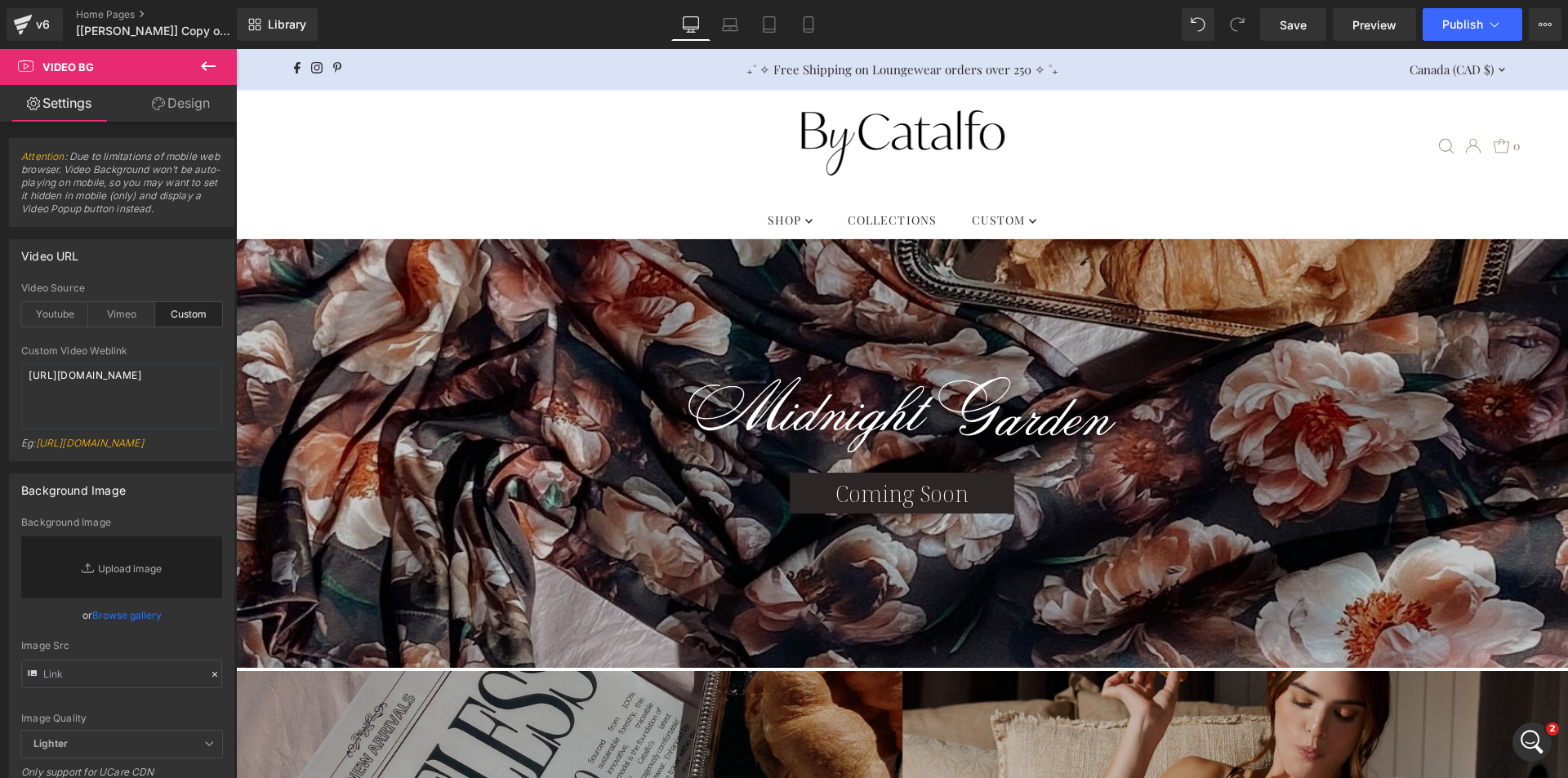
click at [217, 63] on icon at bounding box center [208, 66] width 20 height 20
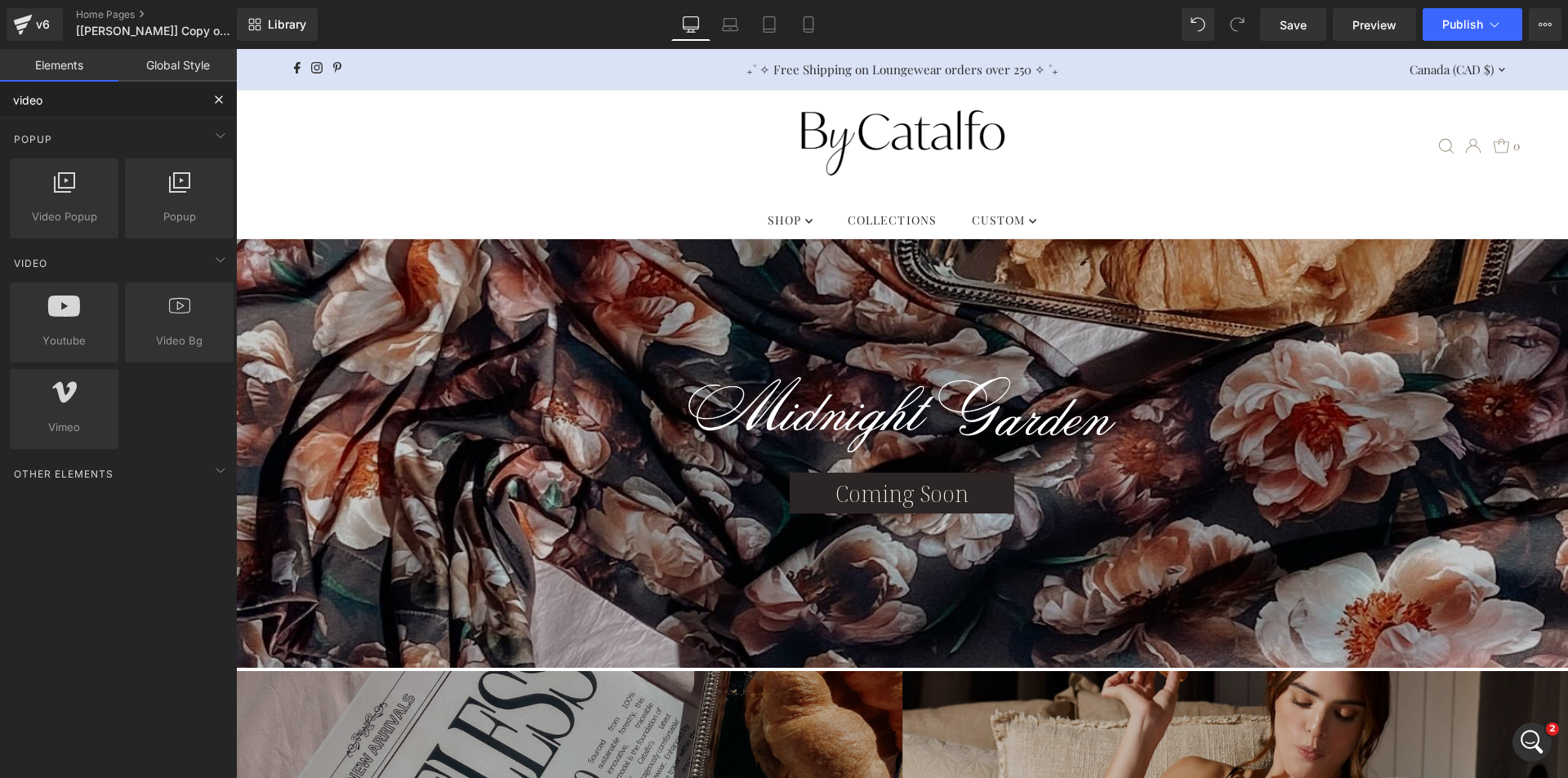
click at [109, 89] on input "video" at bounding box center [100, 99] width 201 height 36
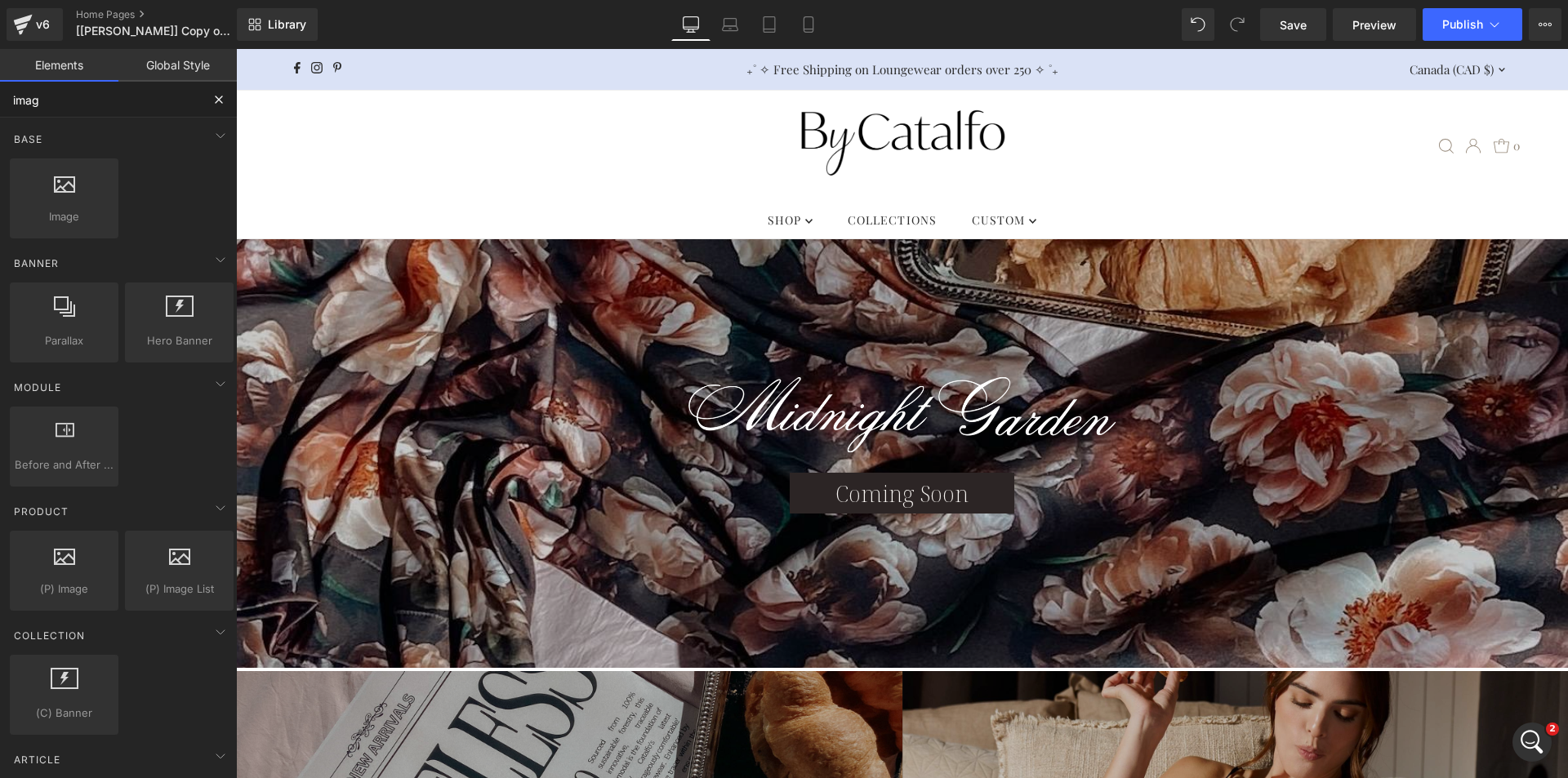
type input "image"
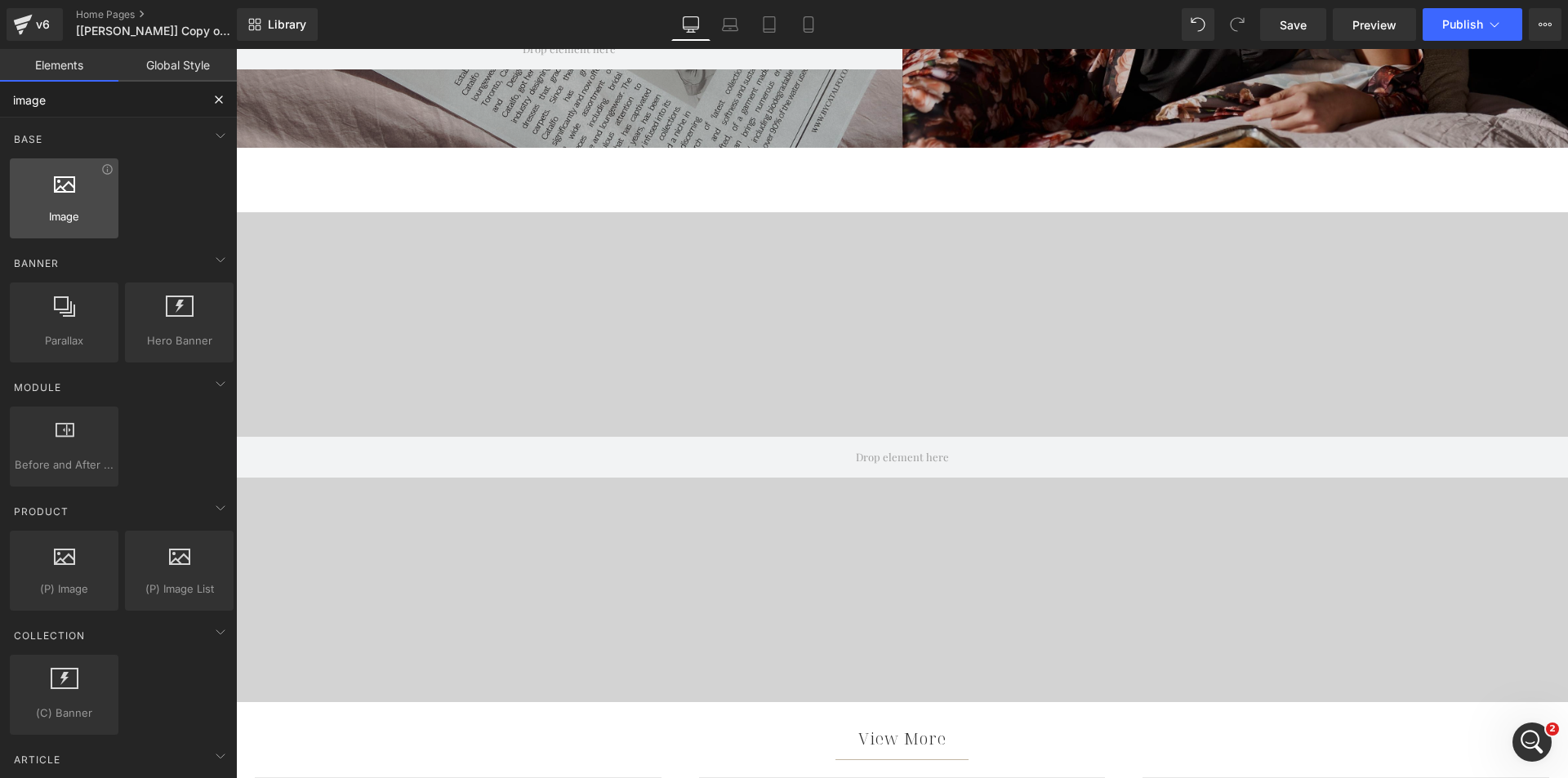
scroll to position [899, 0]
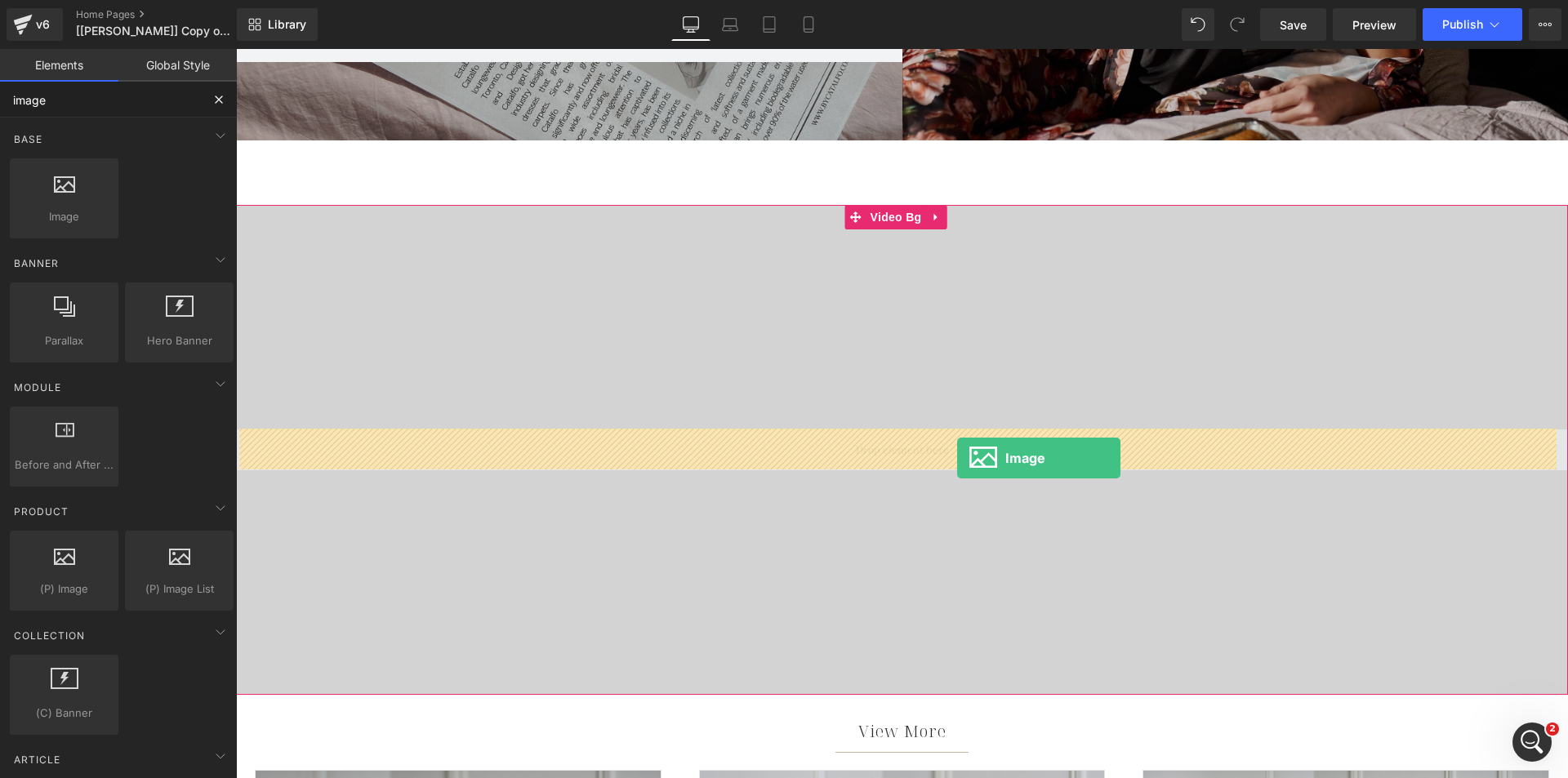
drag, startPoint x: 329, startPoint y: 262, endPoint x: 957, endPoint y: 458, distance: 657.9
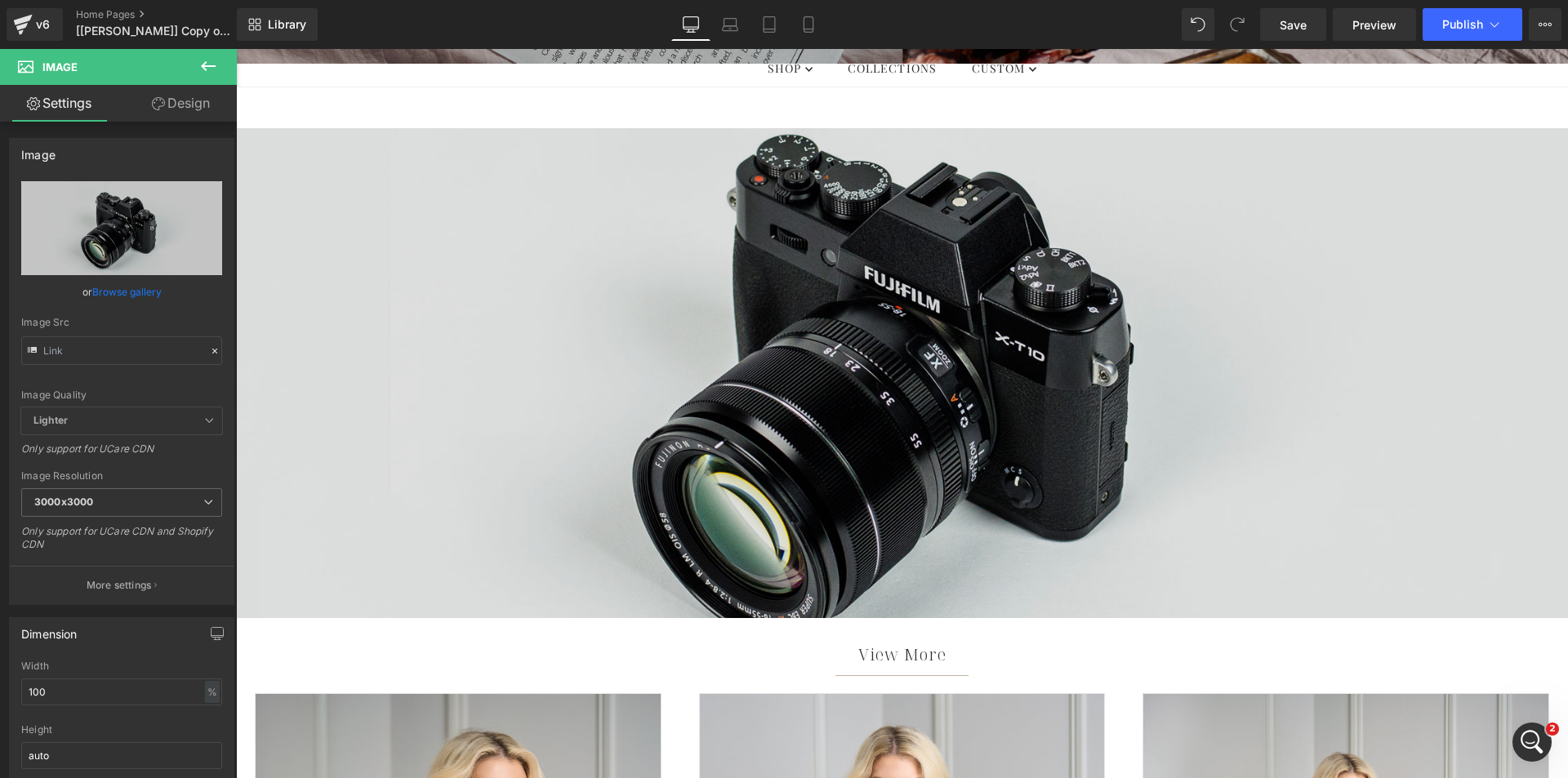
scroll to position [1061, 0]
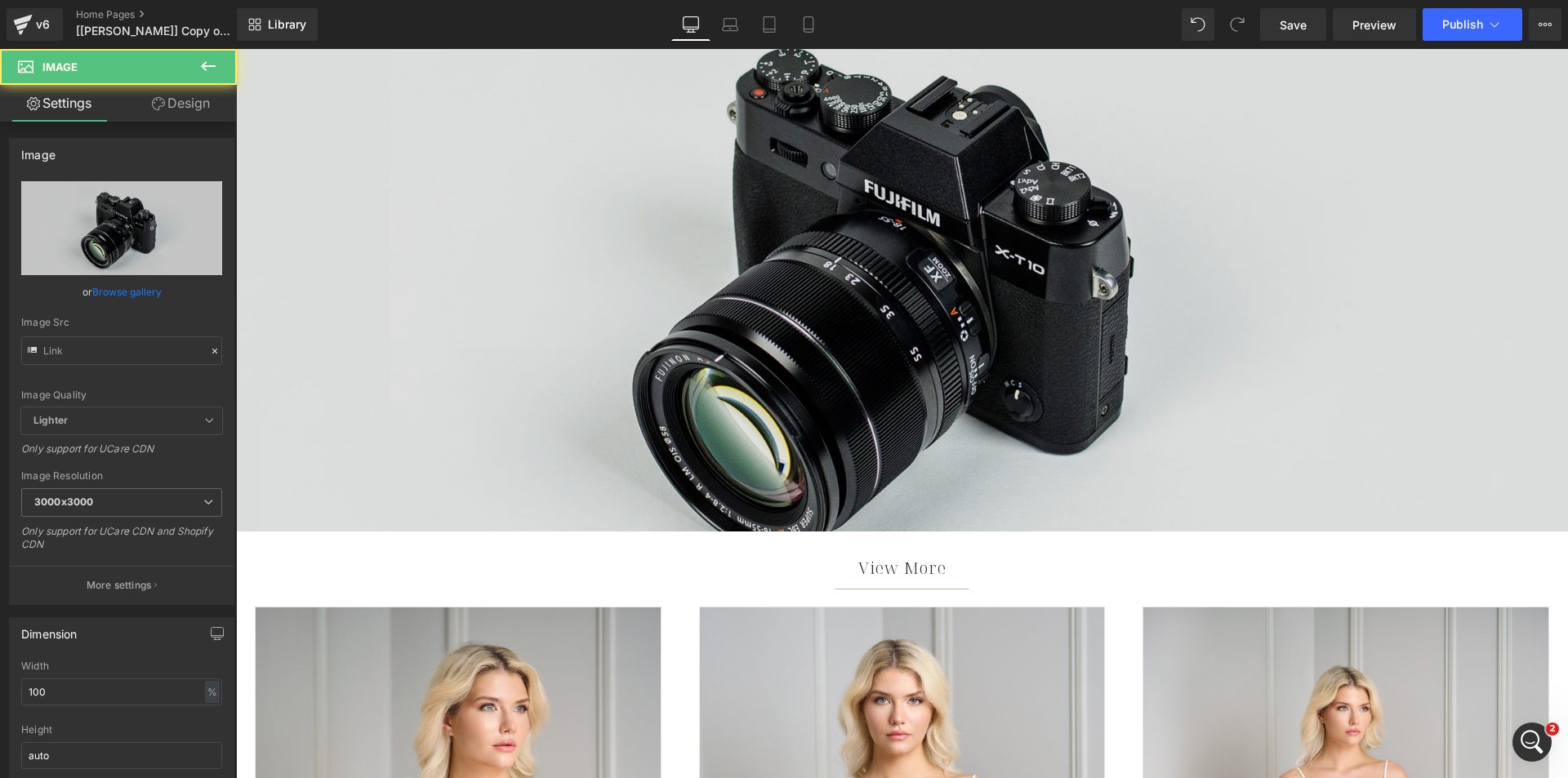
click at [832, 267] on img at bounding box center [901, 286] width 1332 height 883
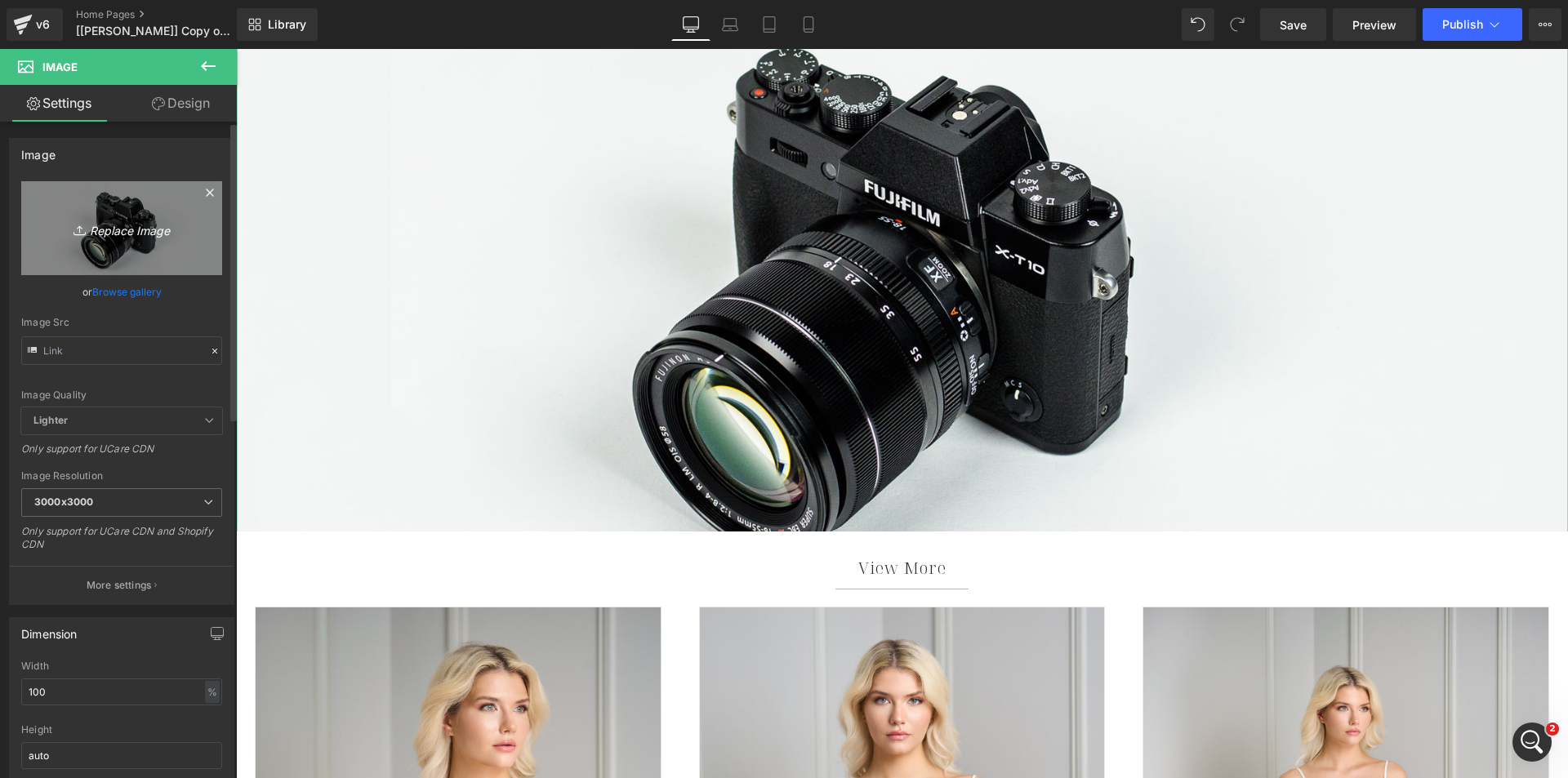
click at [109, 229] on icon "Replace Image" at bounding box center [122, 228] width 130 height 21
type input "C:\fakepath\Horizontal-bycatalfo-transp-logo-24-l.webp"
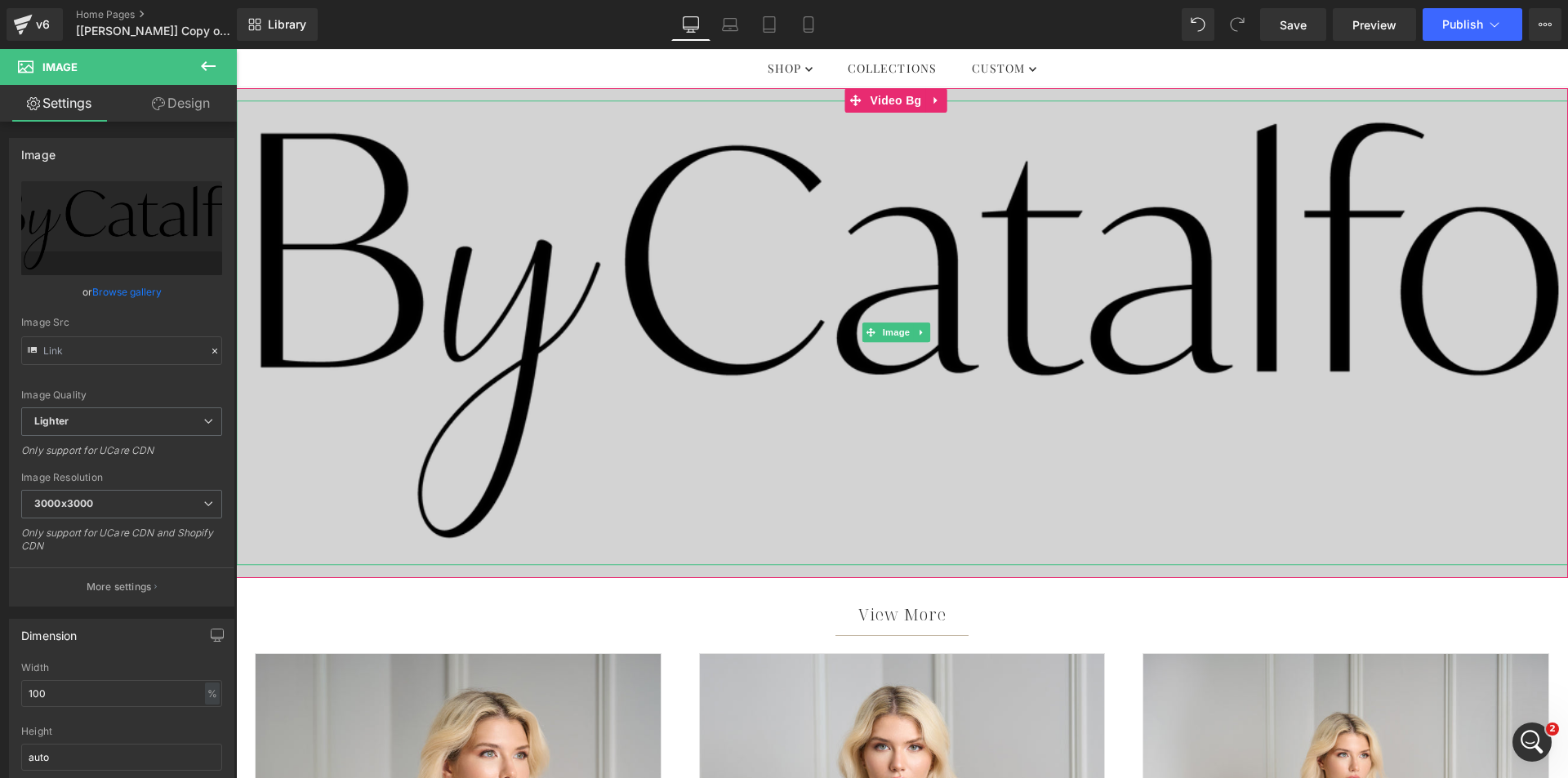
scroll to position [899, 0]
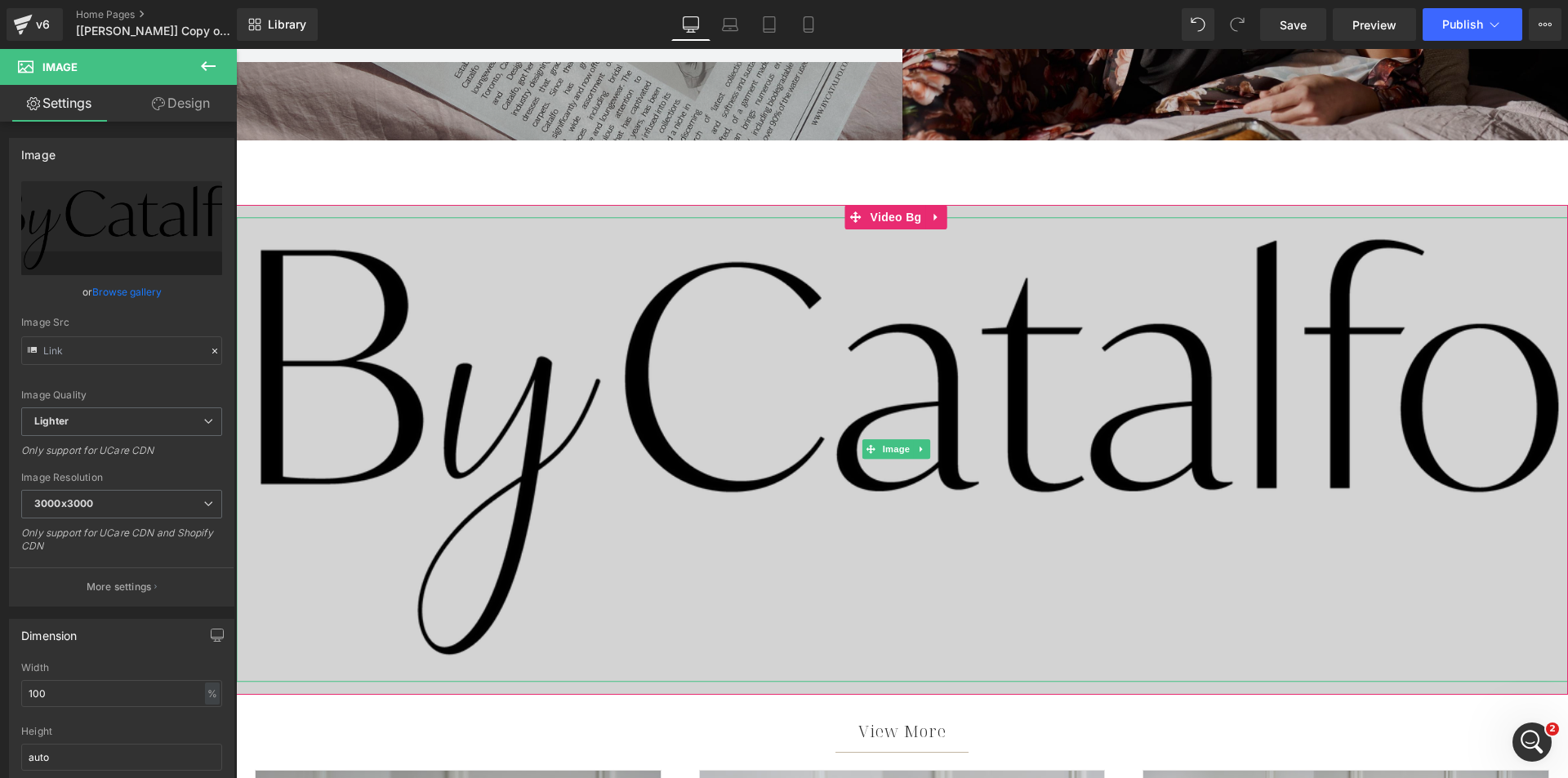
click at [821, 338] on img at bounding box center [901, 449] width 1332 height 464
drag, startPoint x: 94, startPoint y: 689, endPoint x: 147, endPoint y: 698, distance: 53.8
click at [94, 690] on input "100" at bounding box center [122, 693] width 201 height 27
click at [196, 697] on input "100" at bounding box center [122, 693] width 201 height 27
click at [205, 693] on div "%" at bounding box center [212, 693] width 14 height 22
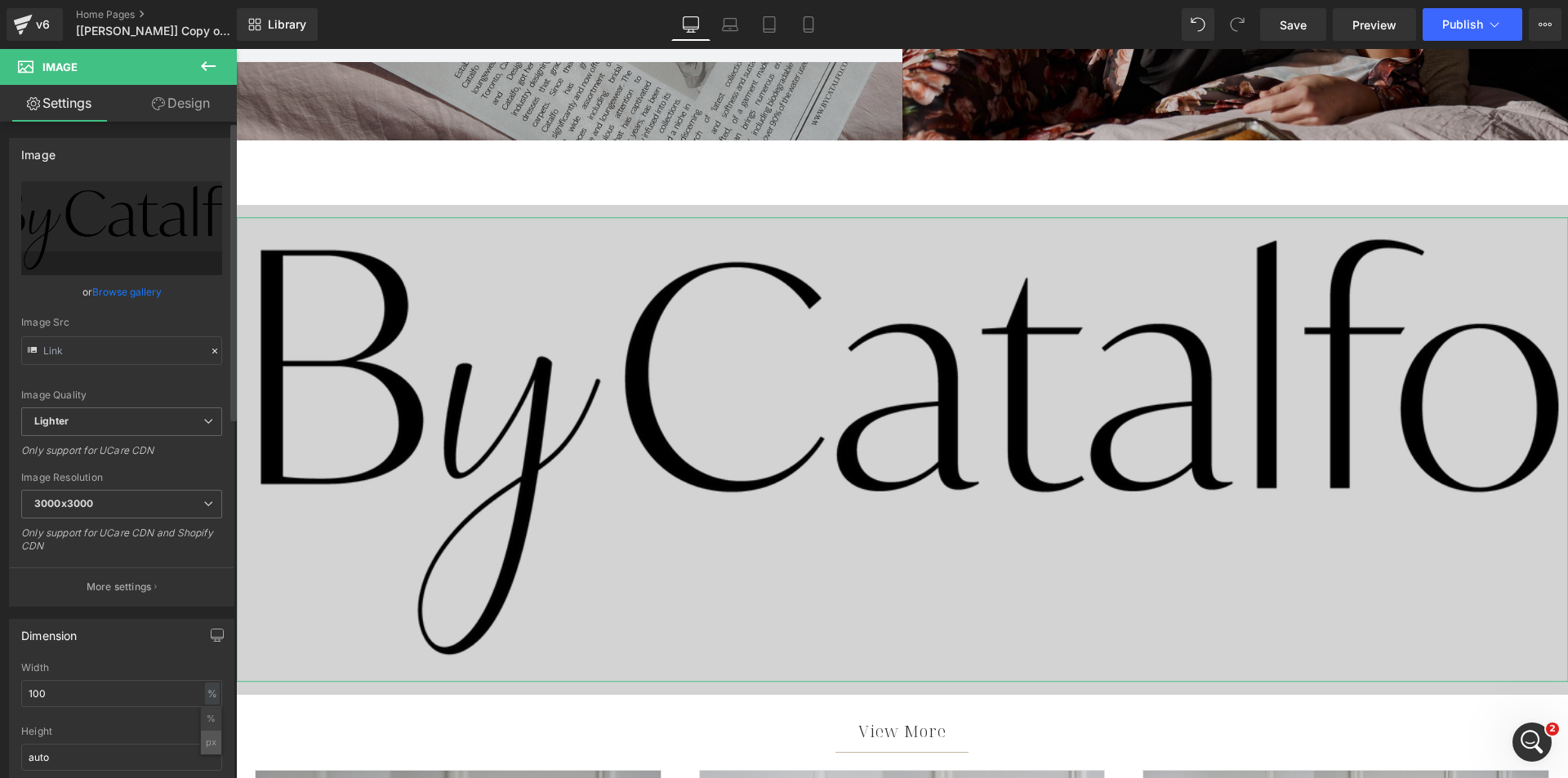
click at [204, 742] on li "px" at bounding box center [211, 742] width 21 height 24
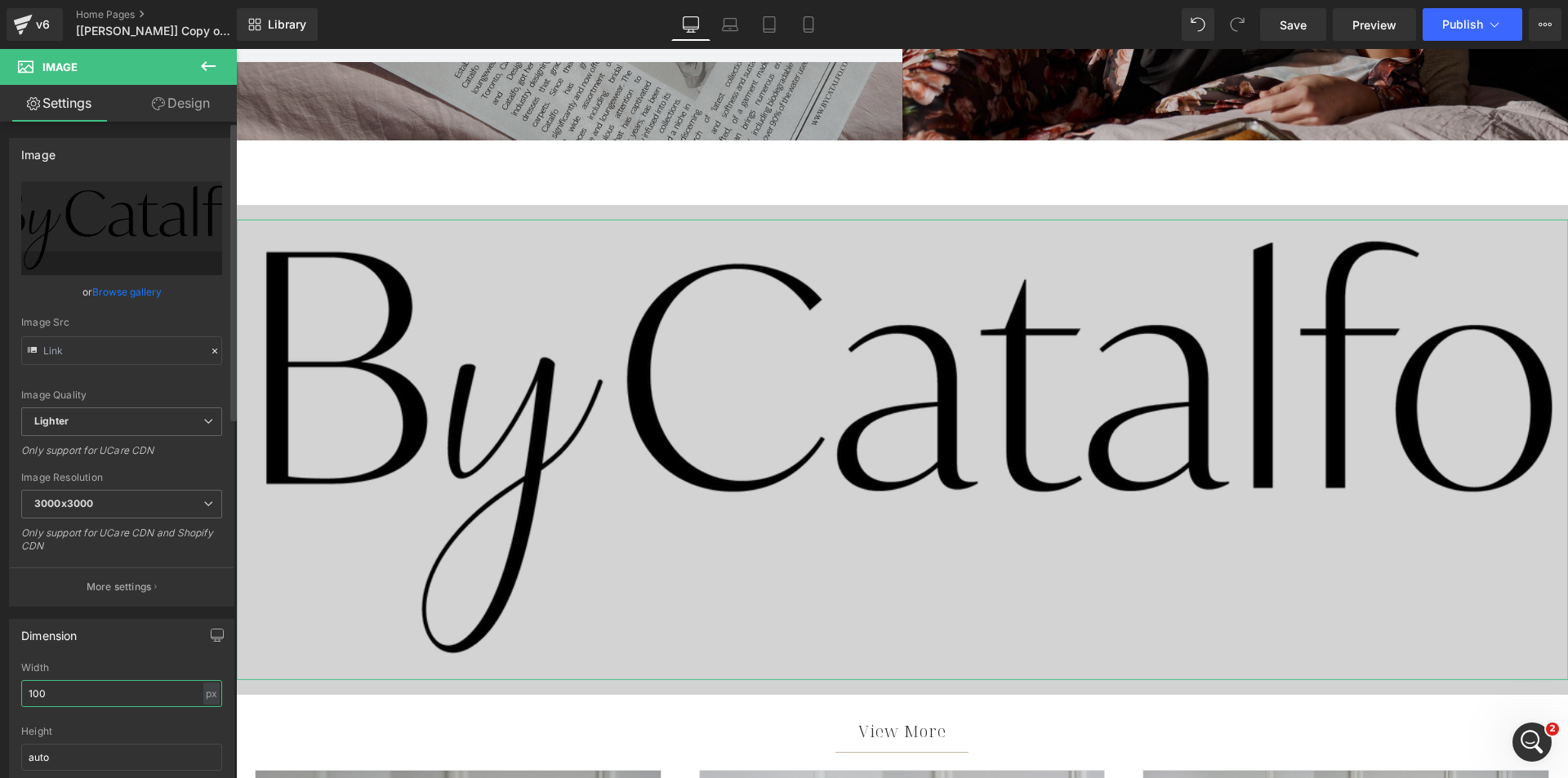
click at [116, 691] on input "100" at bounding box center [122, 693] width 201 height 27
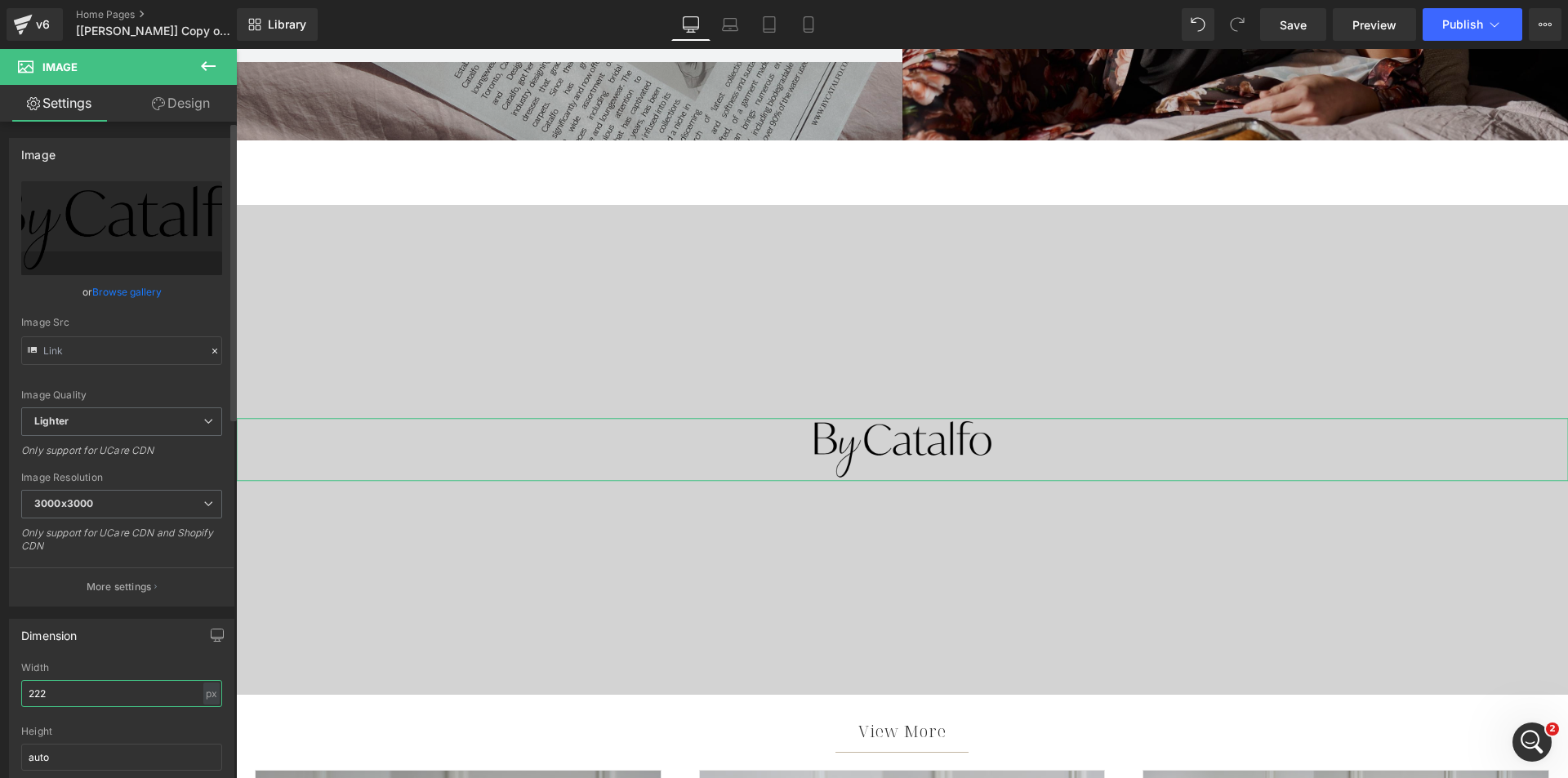
type input "222"
click at [135, 650] on div "Dimension" at bounding box center [122, 635] width 223 height 31
click at [806, 23] on icon at bounding box center [809, 24] width 16 height 16
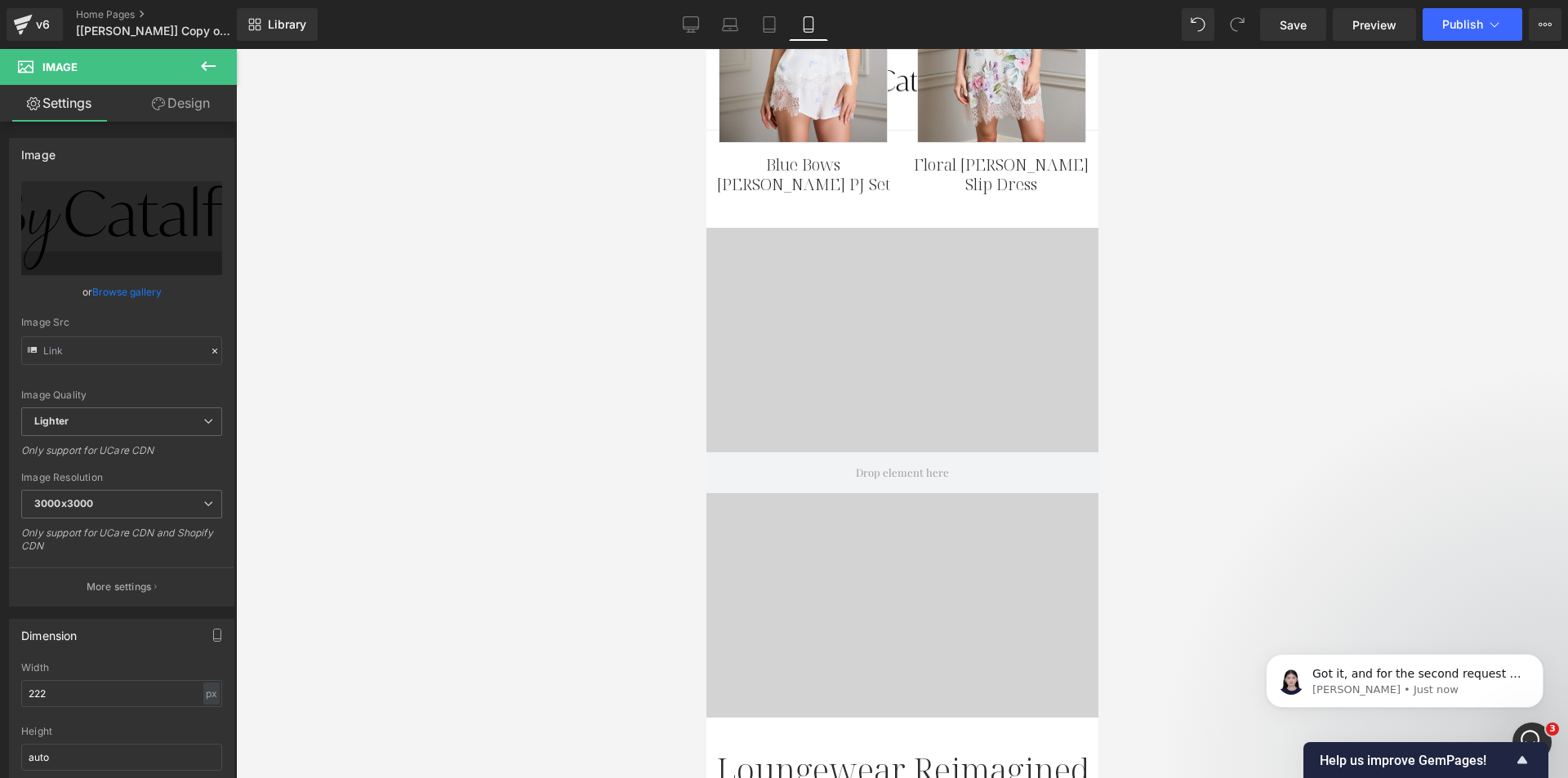
scroll to position [1143, 0]
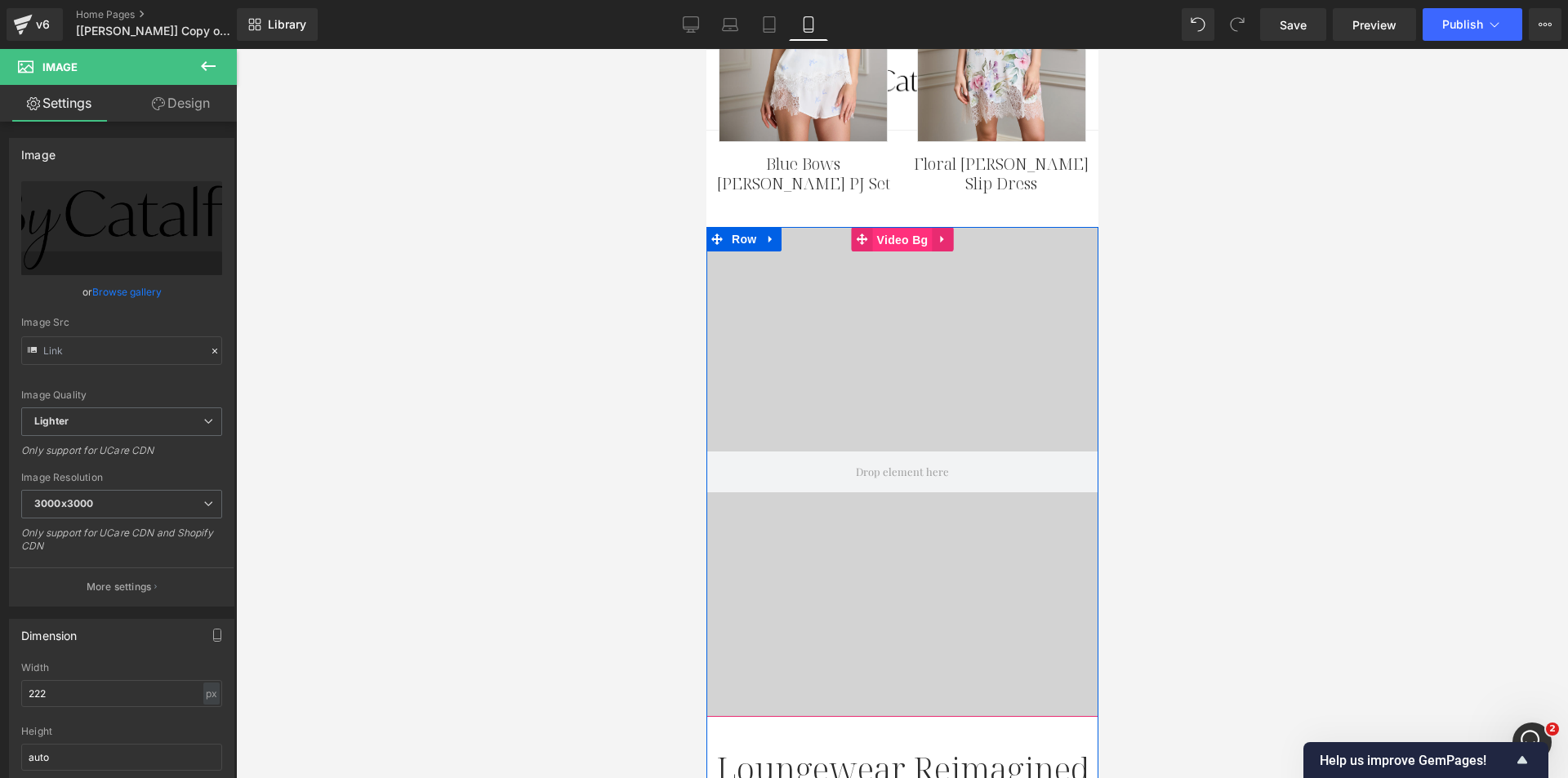
click at [884, 237] on span "Video Bg" at bounding box center [901, 239] width 60 height 24
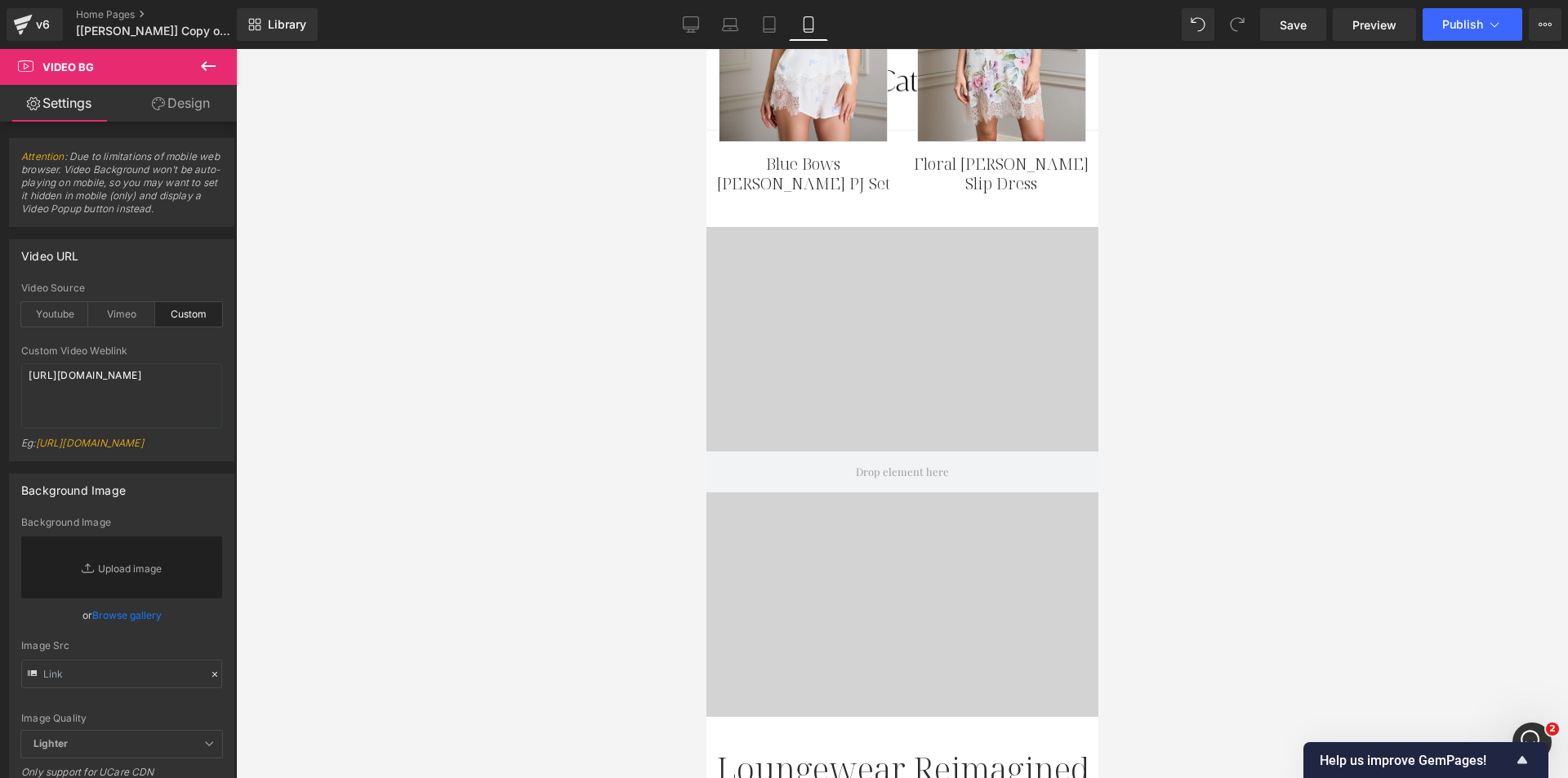
click at [205, 71] on icon at bounding box center [208, 66] width 14 height 10
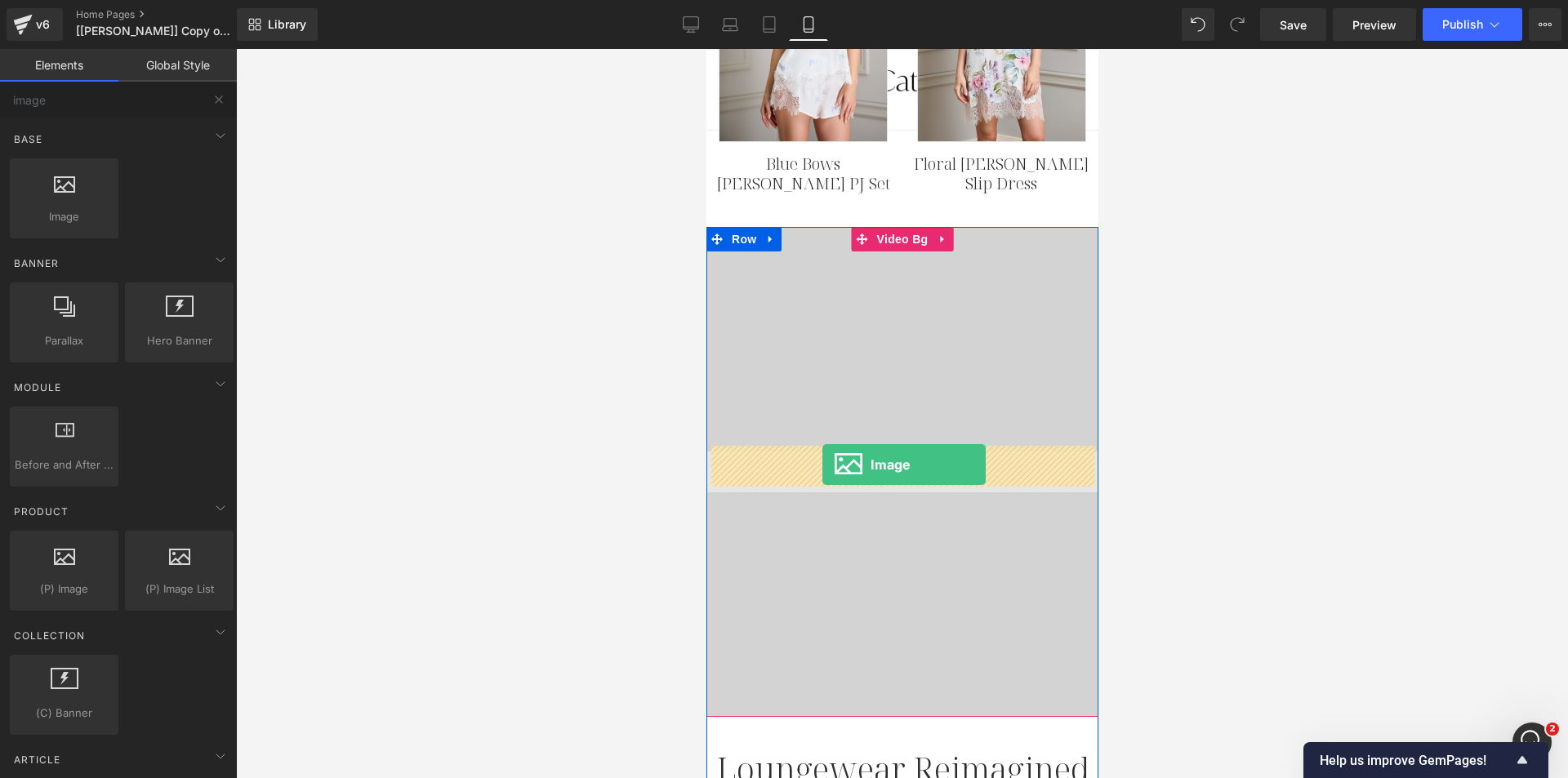
drag, startPoint x: 796, startPoint y: 242, endPoint x: 822, endPoint y: 464, distance: 223.5
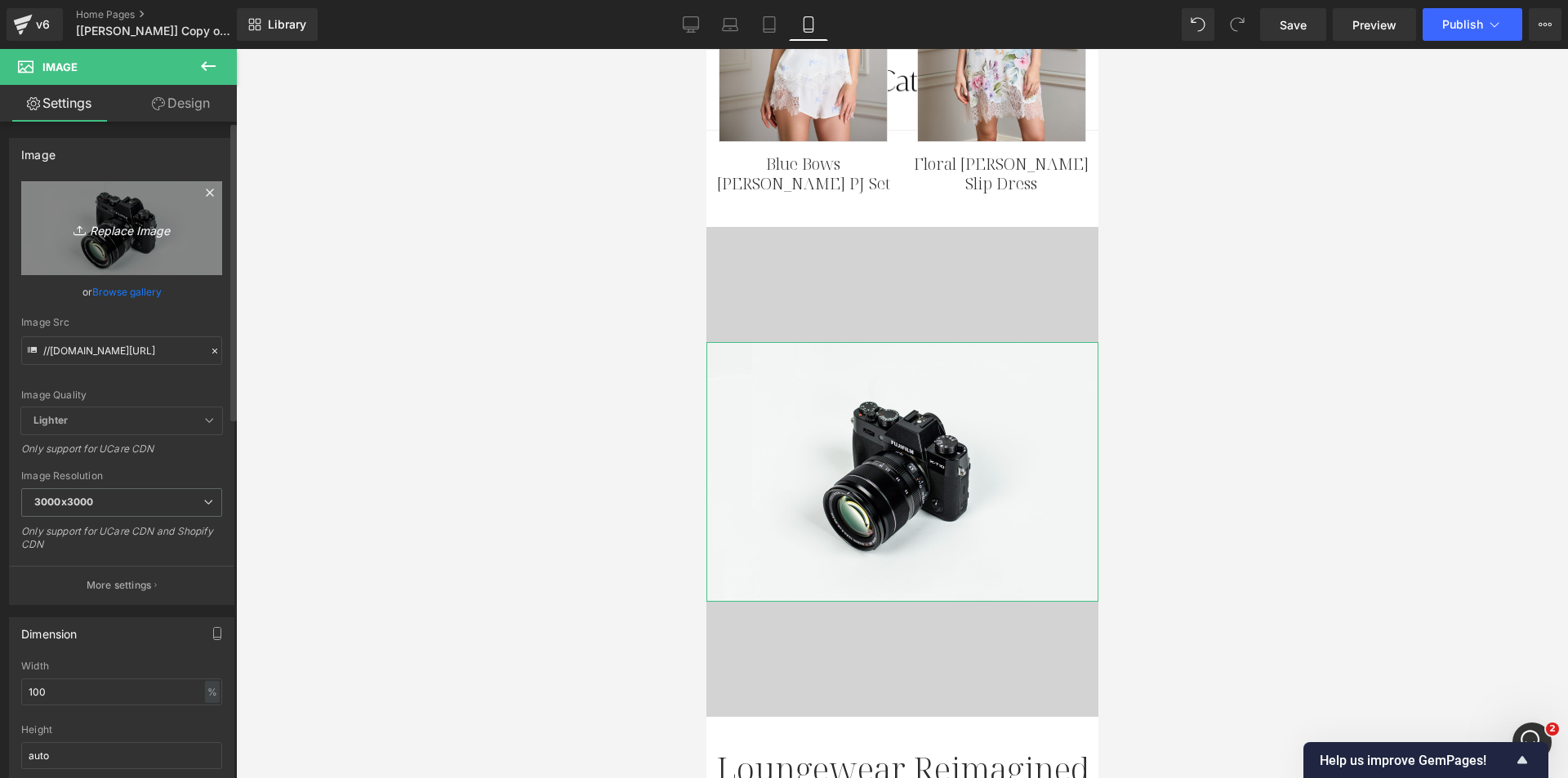
click at [103, 248] on link "Replace Image" at bounding box center [122, 228] width 201 height 94
type input "C:\fakepath\Horizontal-bycatalfo-transp-logo-24-l.webp"
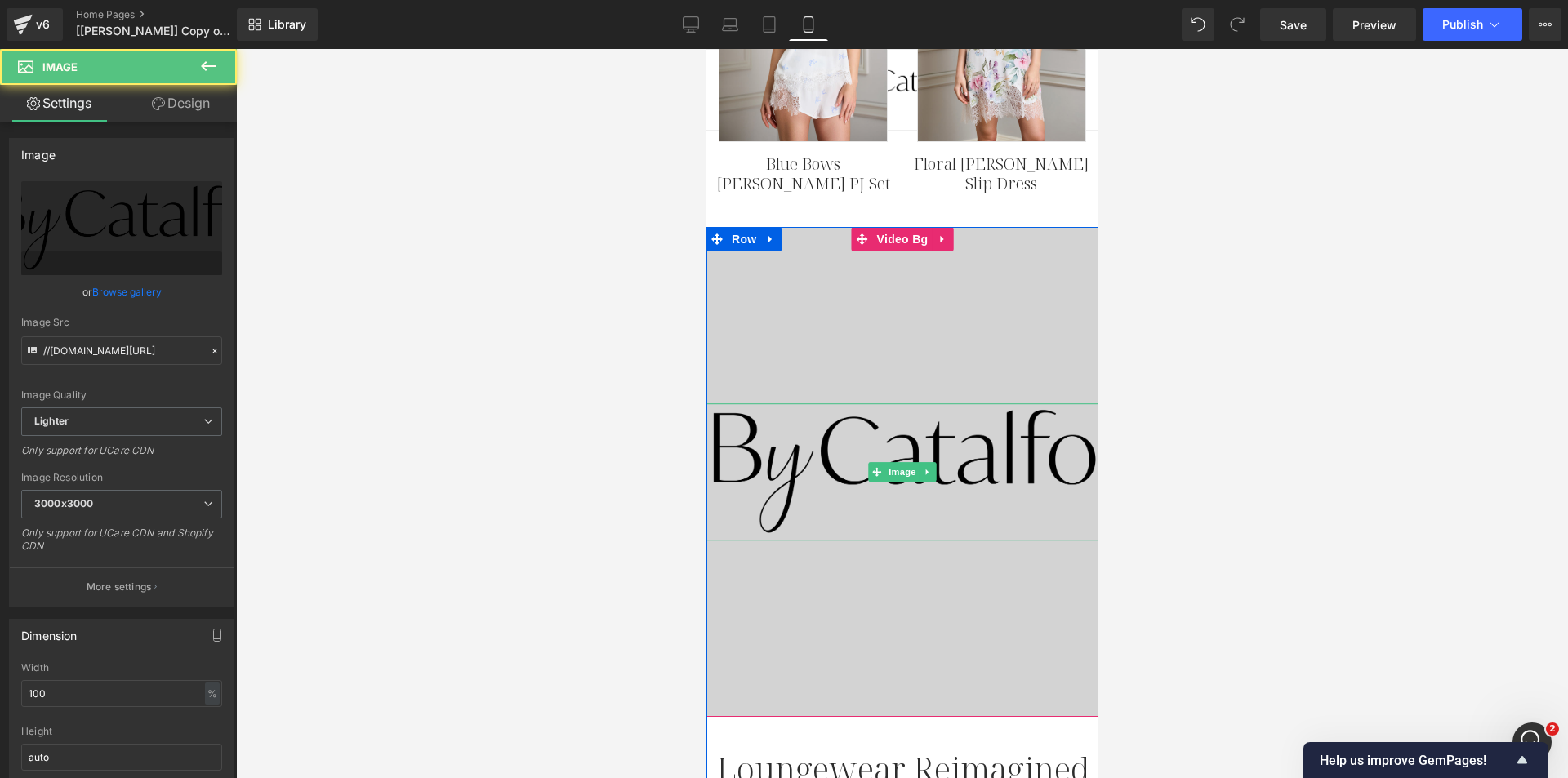
click at [818, 449] on img at bounding box center [901, 473] width 392 height 138
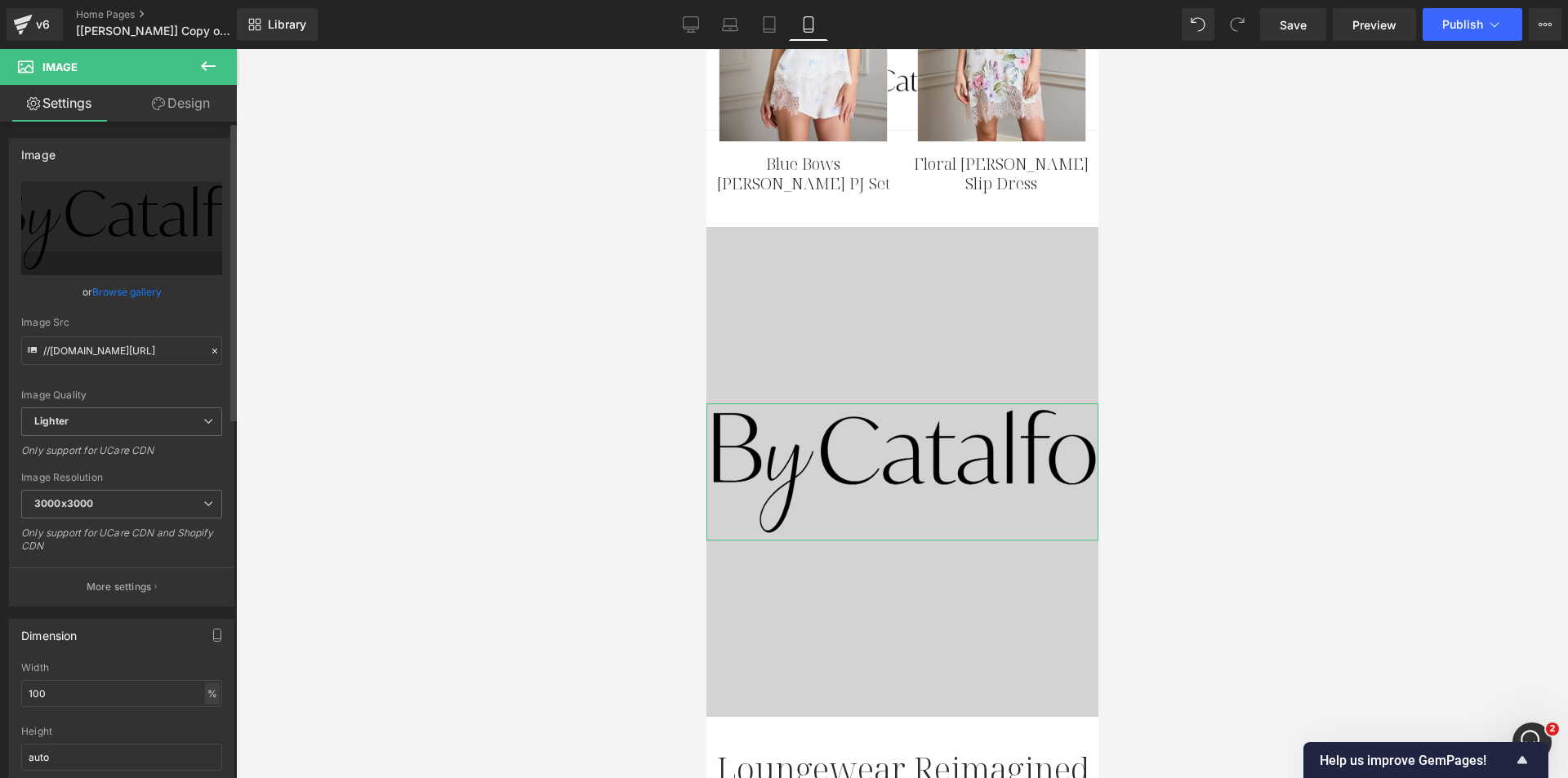
click at [208, 696] on div "%" at bounding box center [212, 693] width 14 height 22
click at [205, 747] on li "px" at bounding box center [211, 742] width 21 height 24
click at [115, 699] on input "100" at bounding box center [122, 693] width 201 height 27
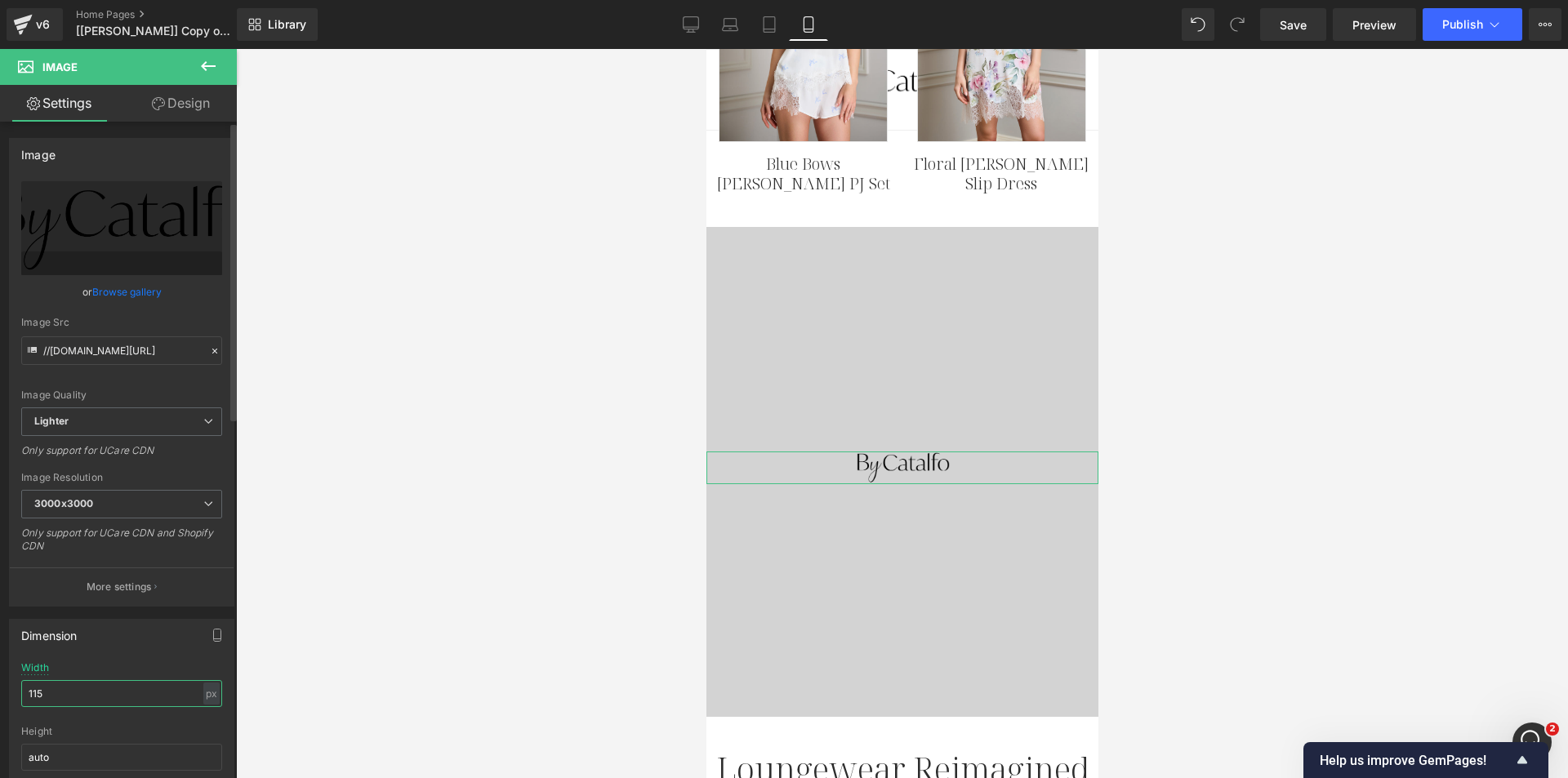
type input "115"
click at [105, 661] on div "Dimension 100% Width 115 px % px auto Height auto 0 Circle Image" at bounding box center [122, 723] width 225 height 207
click at [699, 21] on icon at bounding box center [691, 23] width 15 height 13
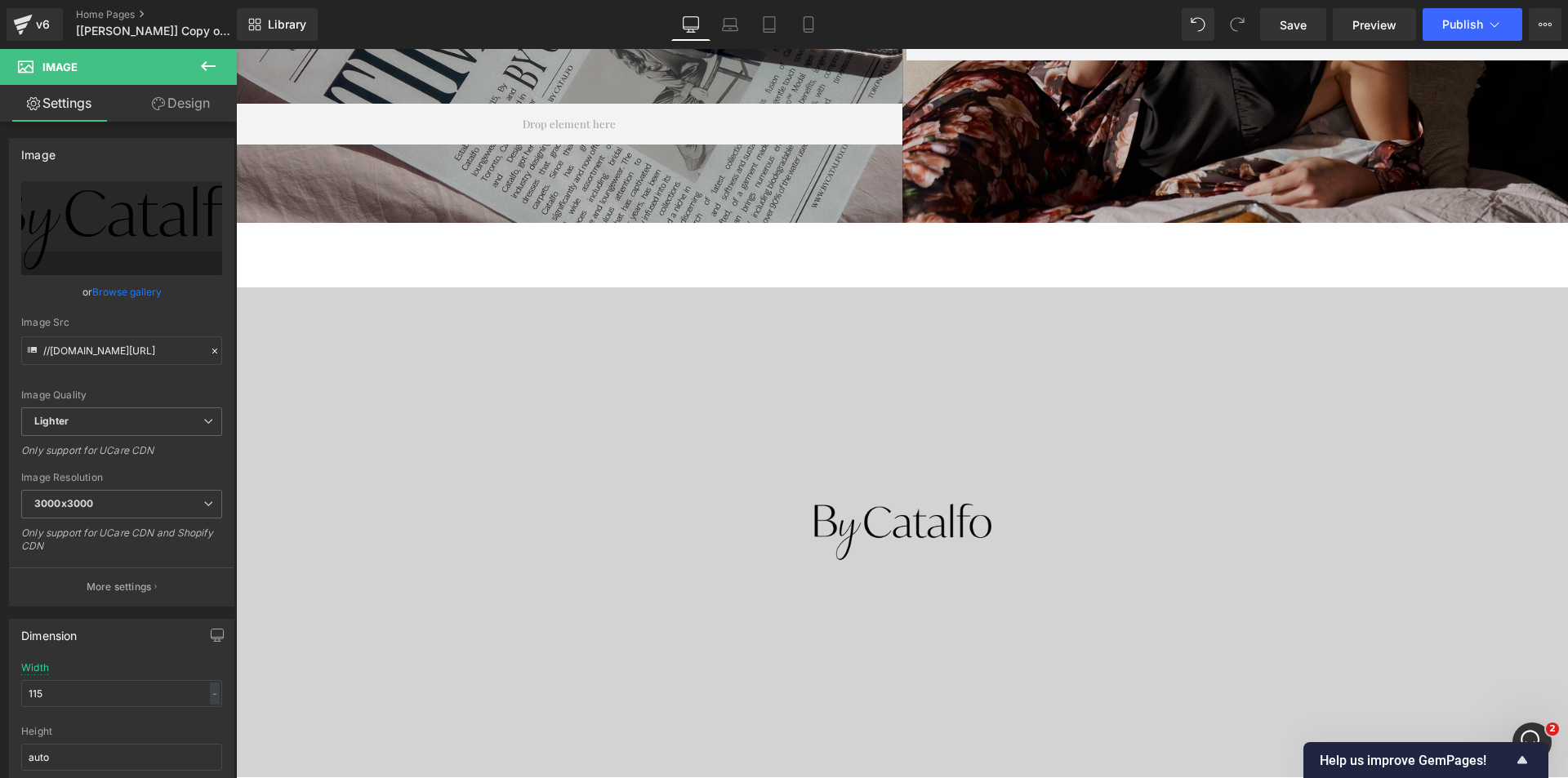
scroll to position [899, 0]
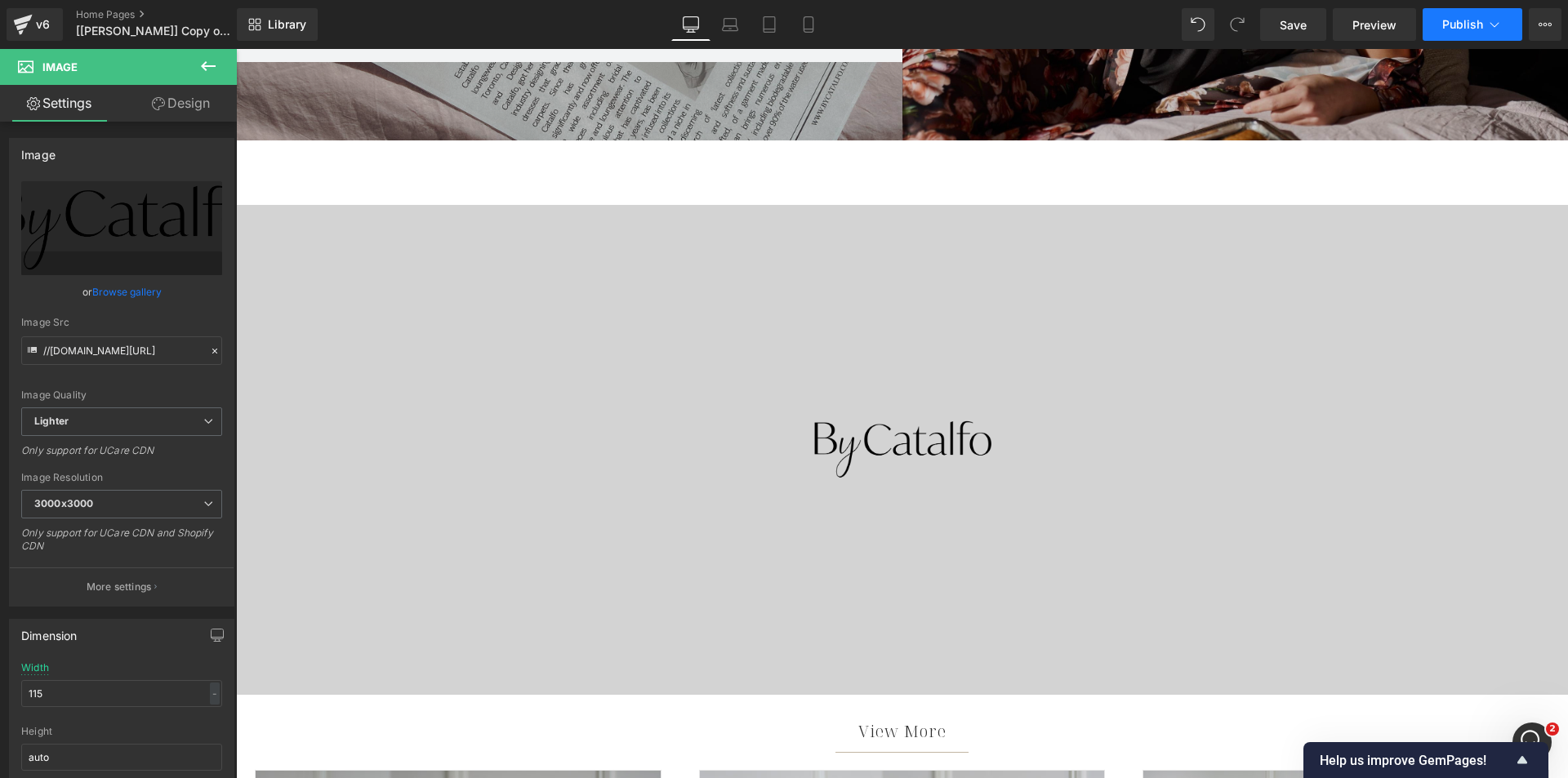
click at [1461, 25] on span "Publish" at bounding box center [1463, 24] width 41 height 13
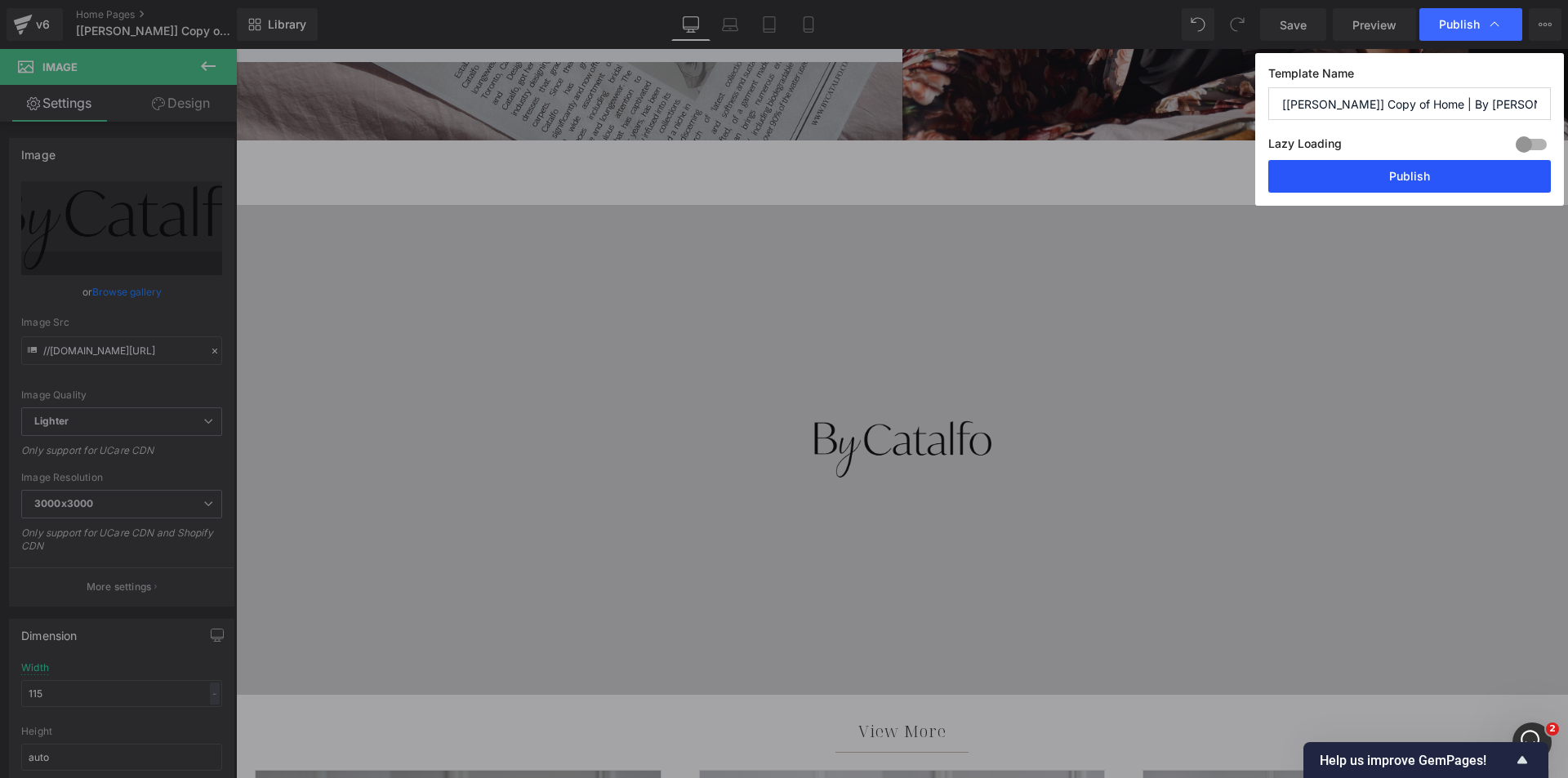
drag, startPoint x: 1364, startPoint y: 185, endPoint x: 876, endPoint y: 139, distance: 490.2
click at [1364, 185] on button "Publish" at bounding box center [1410, 176] width 282 height 33
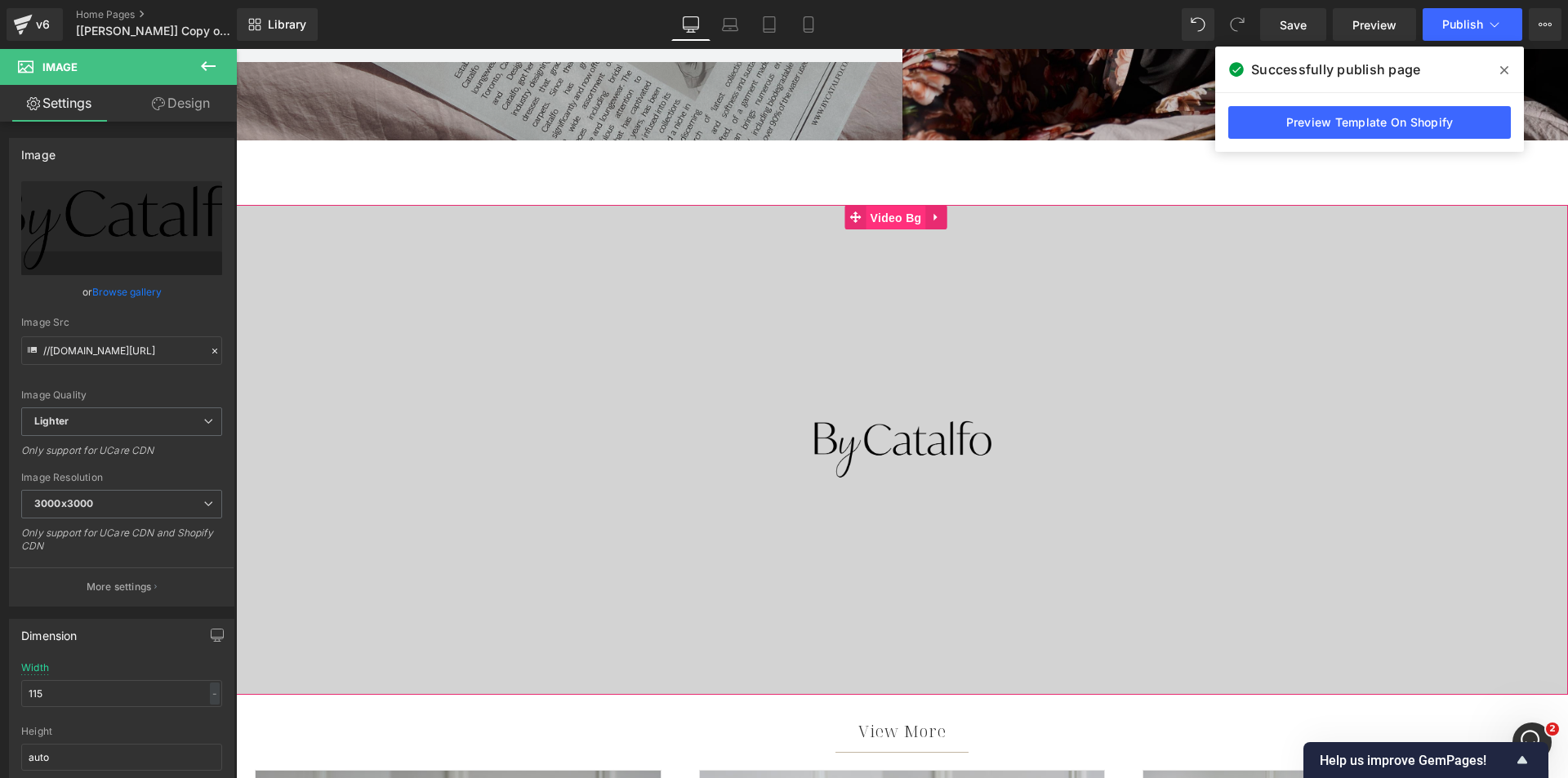
drag, startPoint x: 881, startPoint y: 213, endPoint x: 781, endPoint y: 63, distance: 180.3
click at [881, 213] on span "Video Bg" at bounding box center [896, 217] width 60 height 24
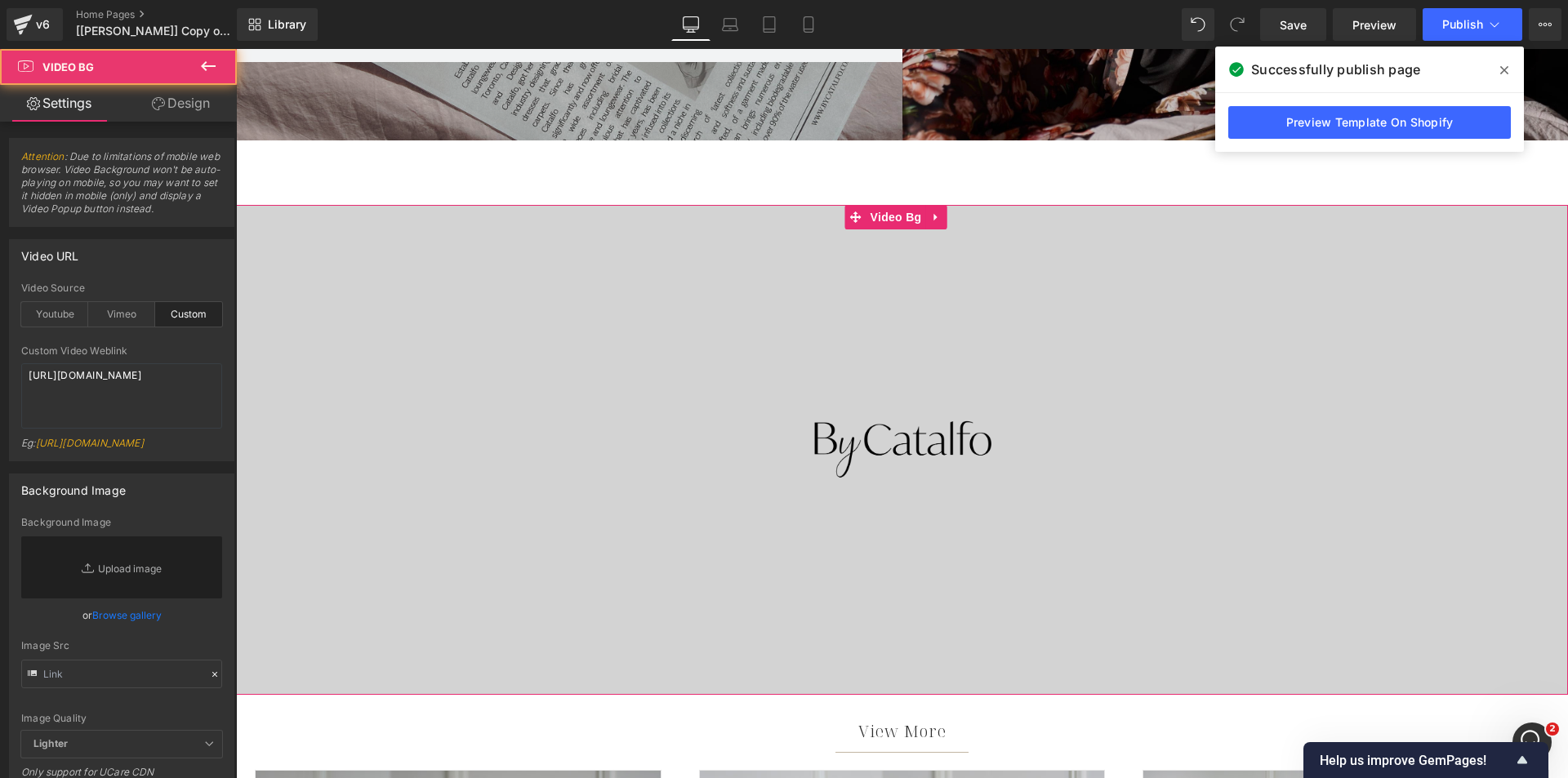
click at [521, 253] on div at bounding box center [901, 449] width 1332 height 489
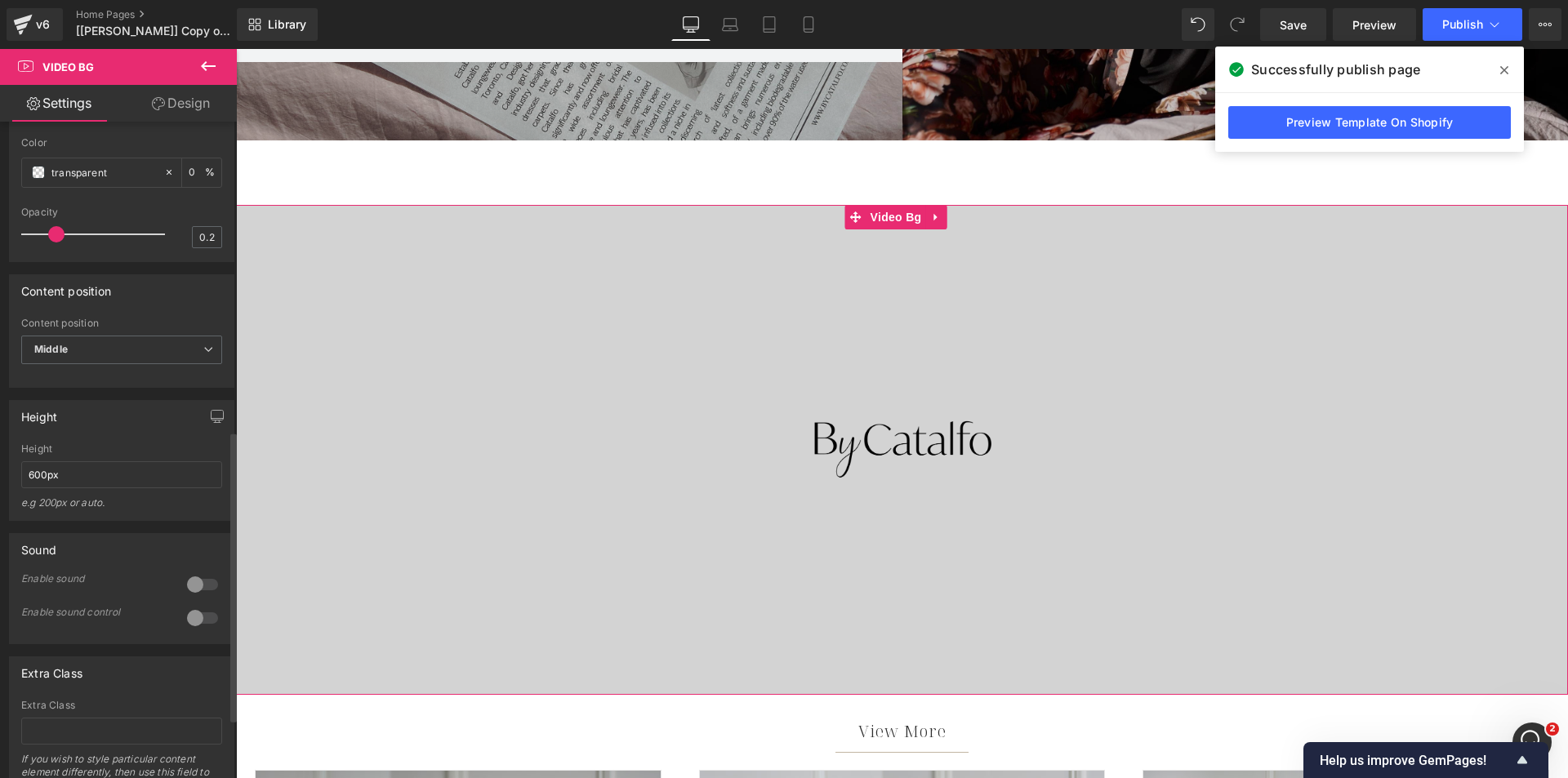
scroll to position [735, 0]
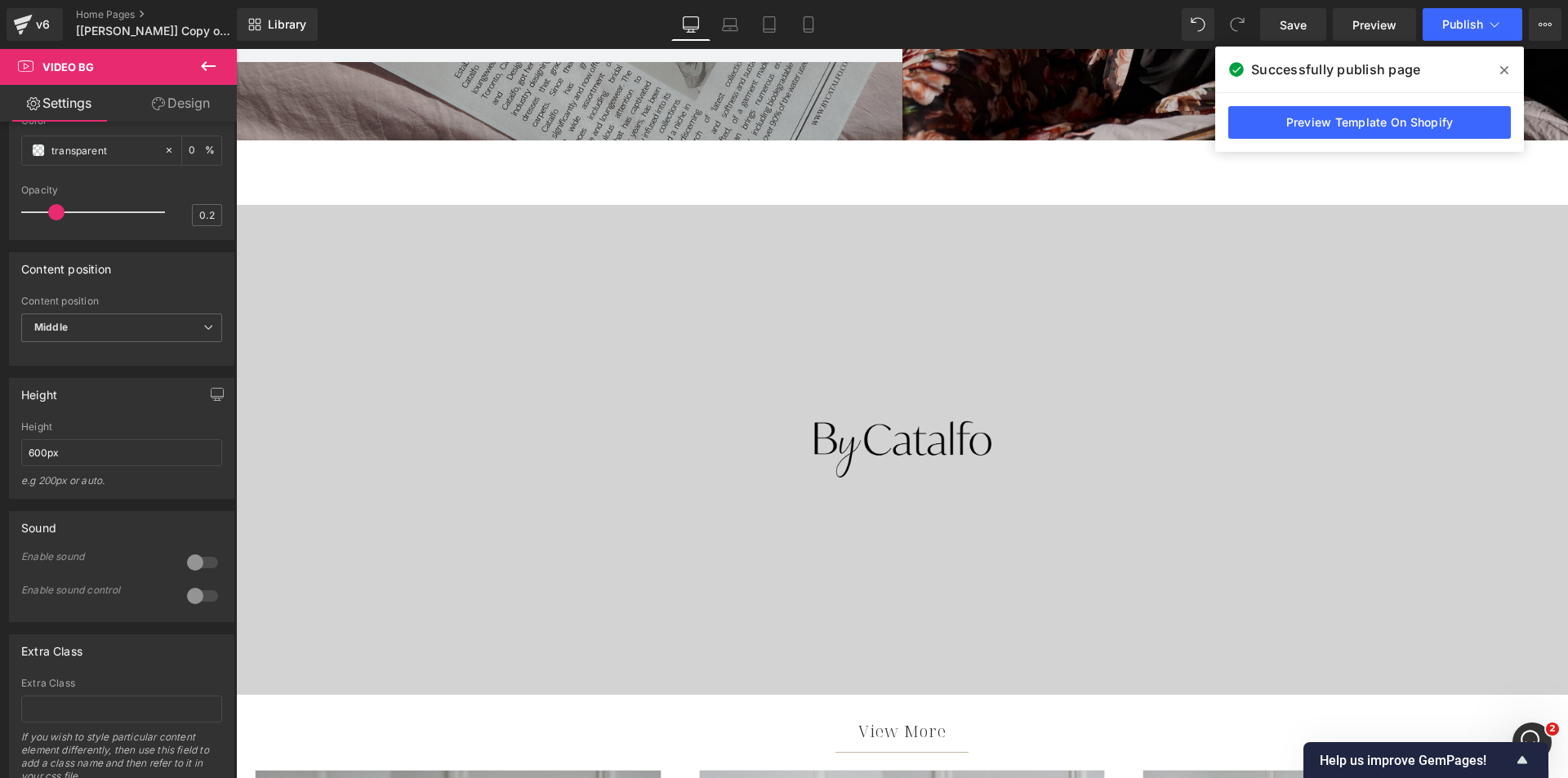
click at [1510, 64] on span at bounding box center [1504, 70] width 26 height 26
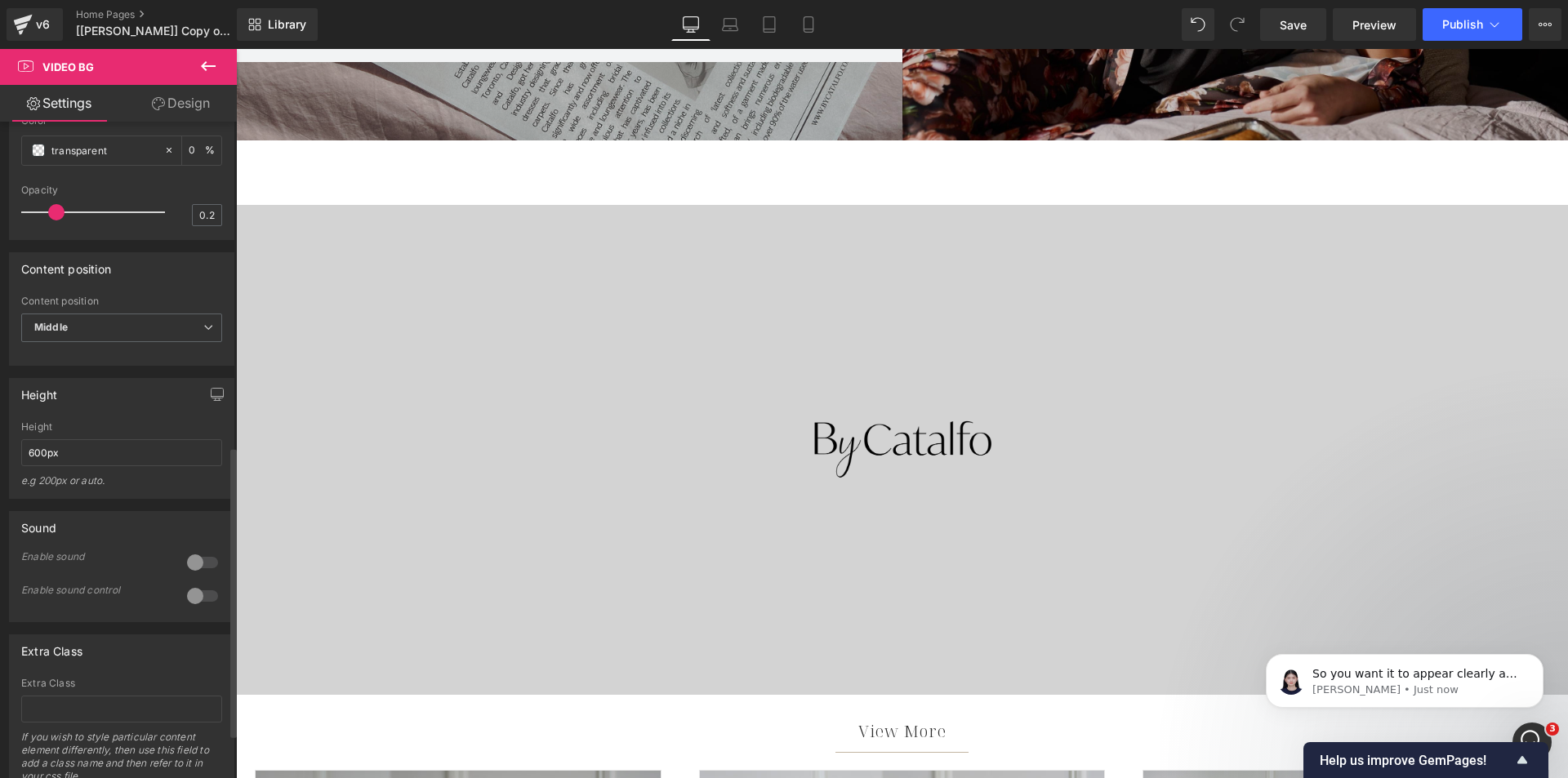
scroll to position [0, 0]
click at [804, 433] on div at bounding box center [901, 449] width 1332 height 63
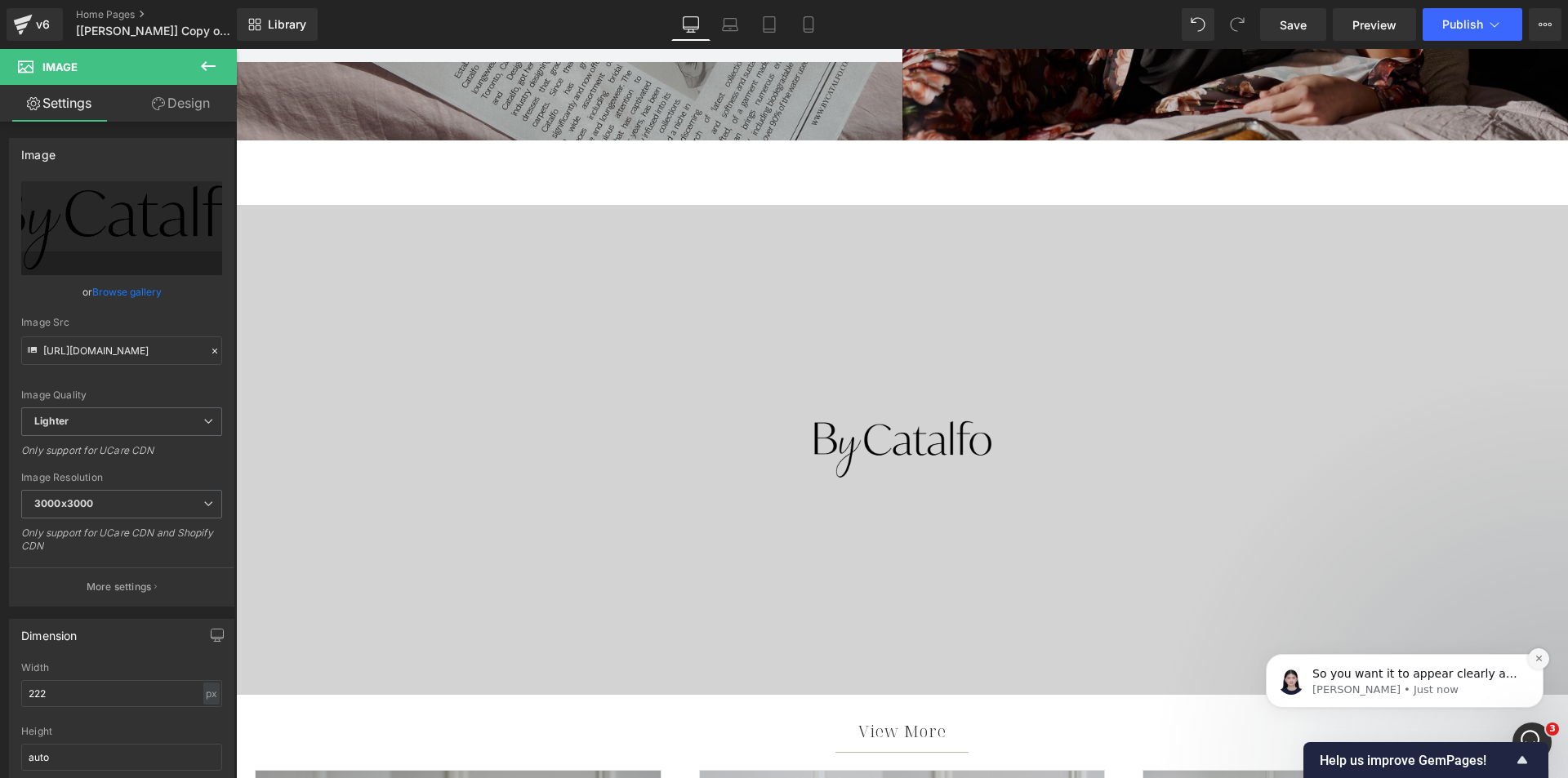
click at [1540, 658] on icon "Dismiss notification" at bounding box center [1539, 658] width 9 height 9
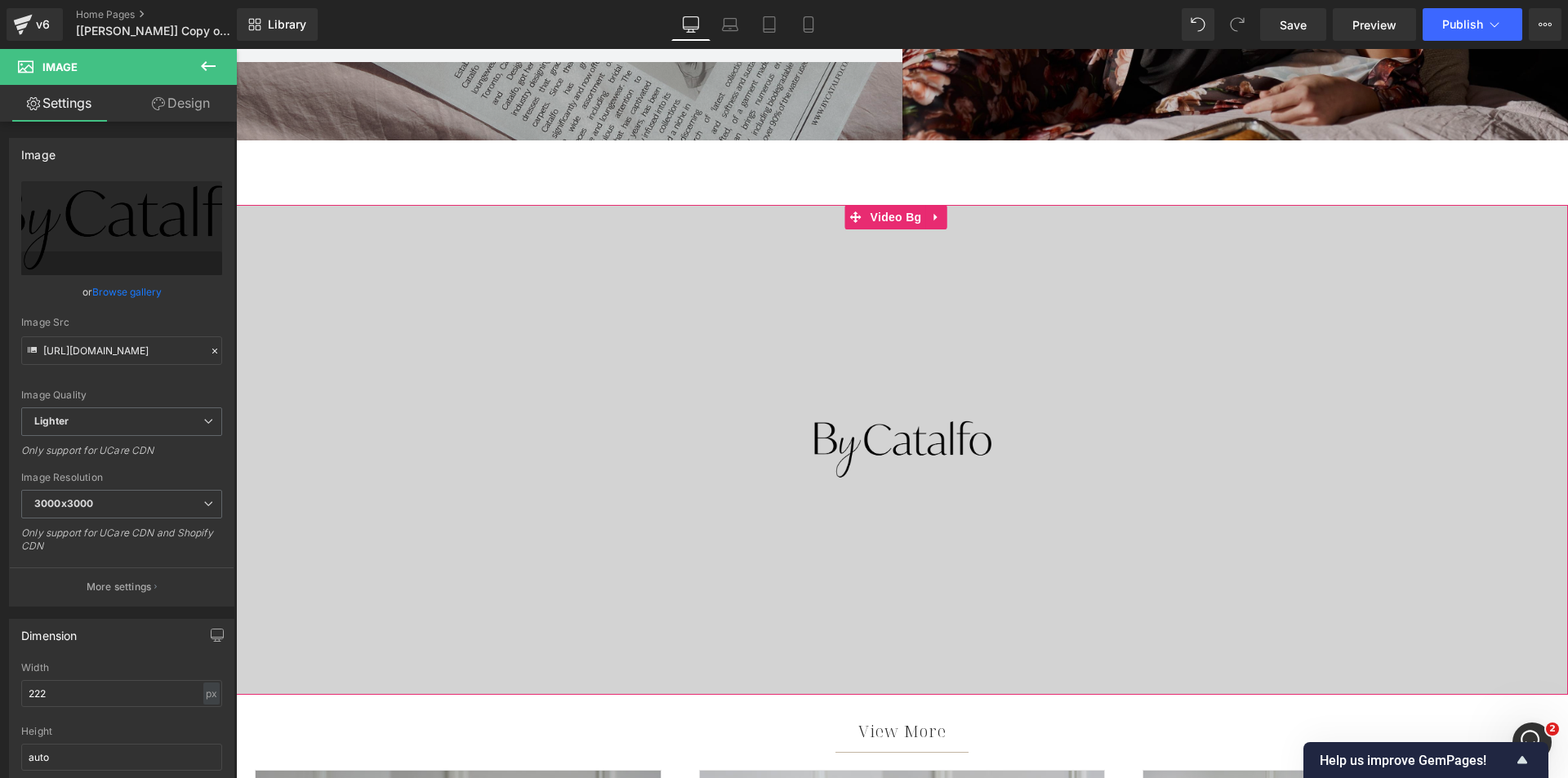
click at [450, 249] on div at bounding box center [901, 449] width 1332 height 489
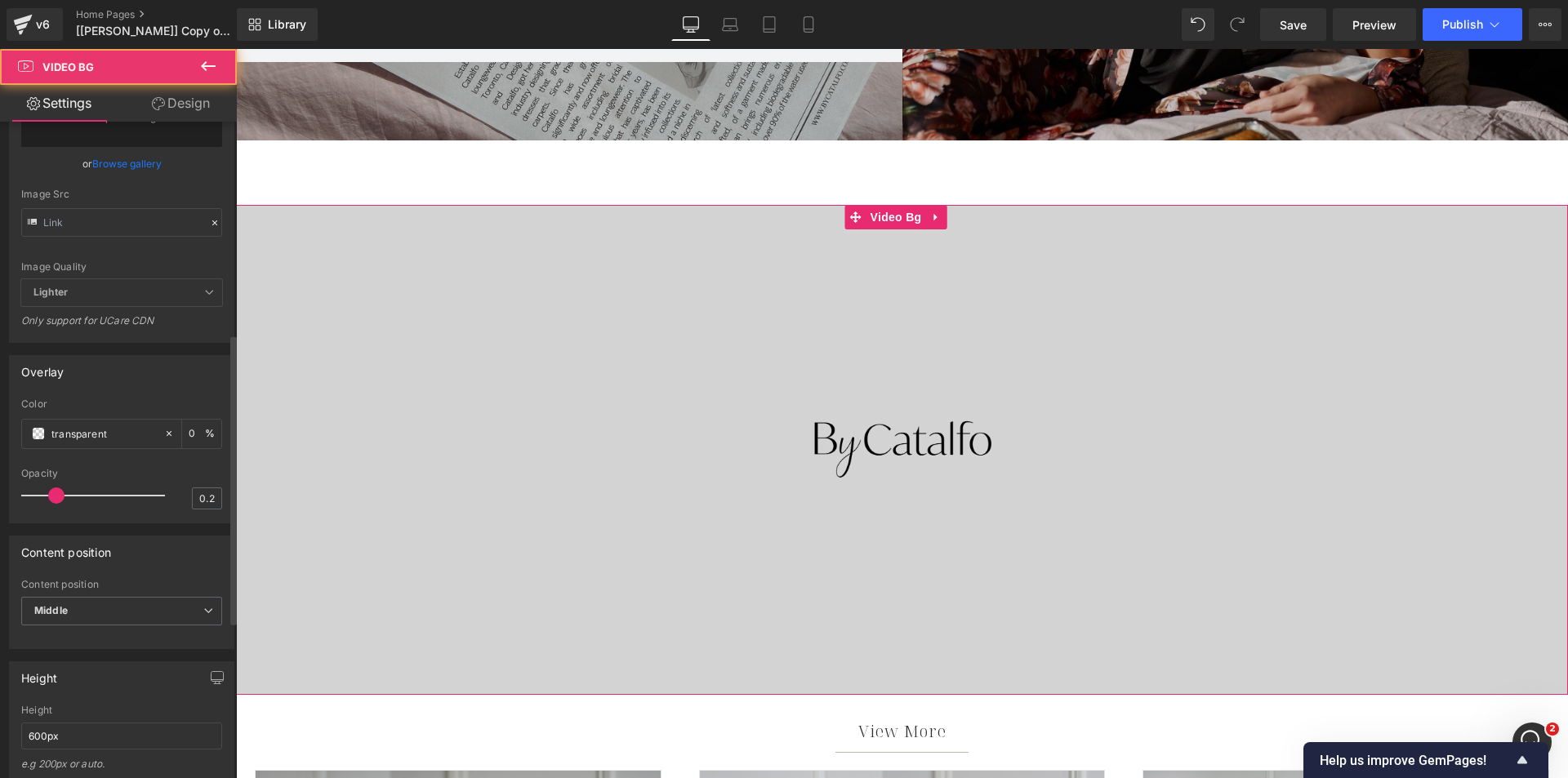
scroll to position [489, 0]
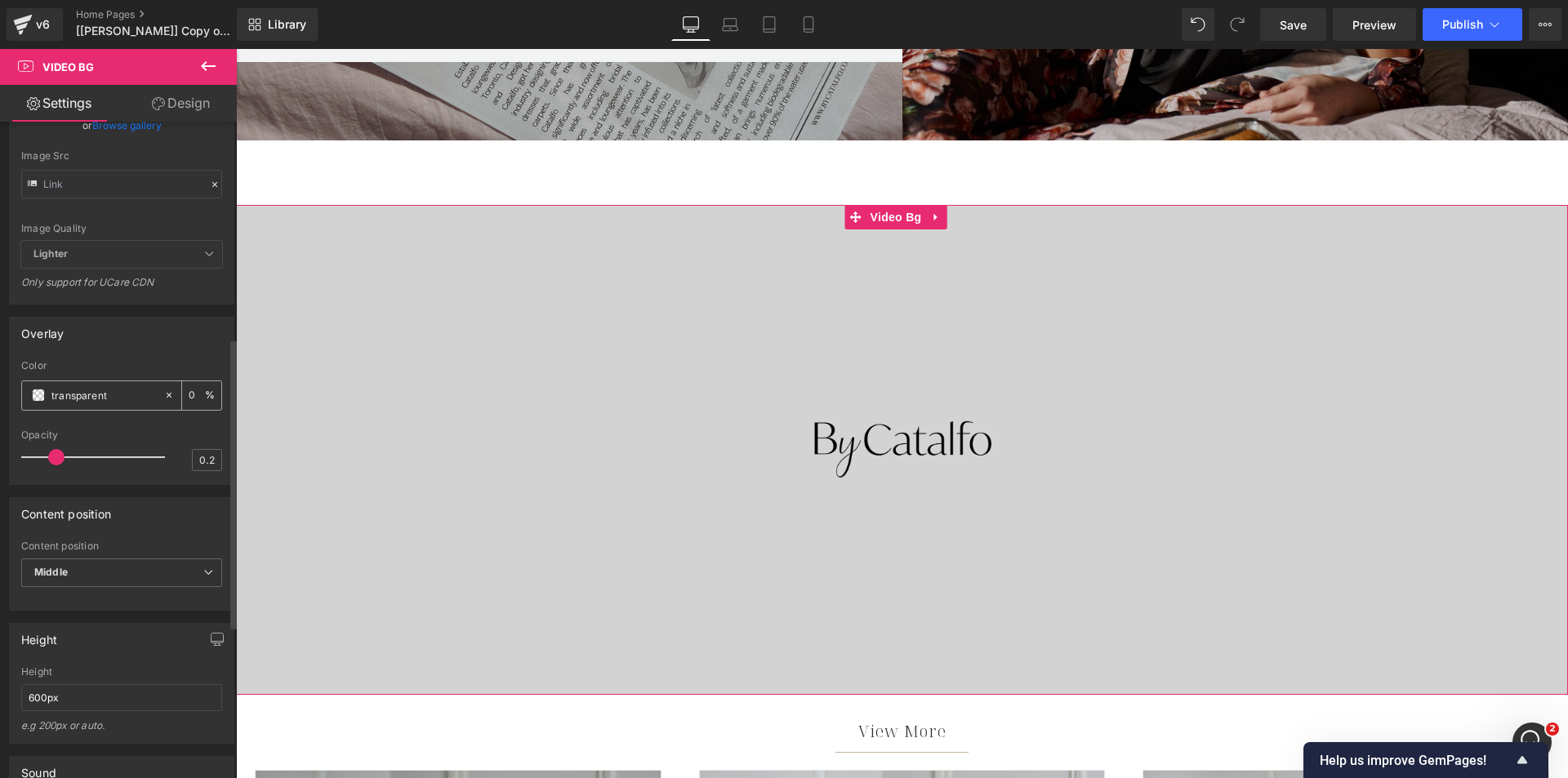
click at [41, 402] on span at bounding box center [38, 395] width 13 height 13
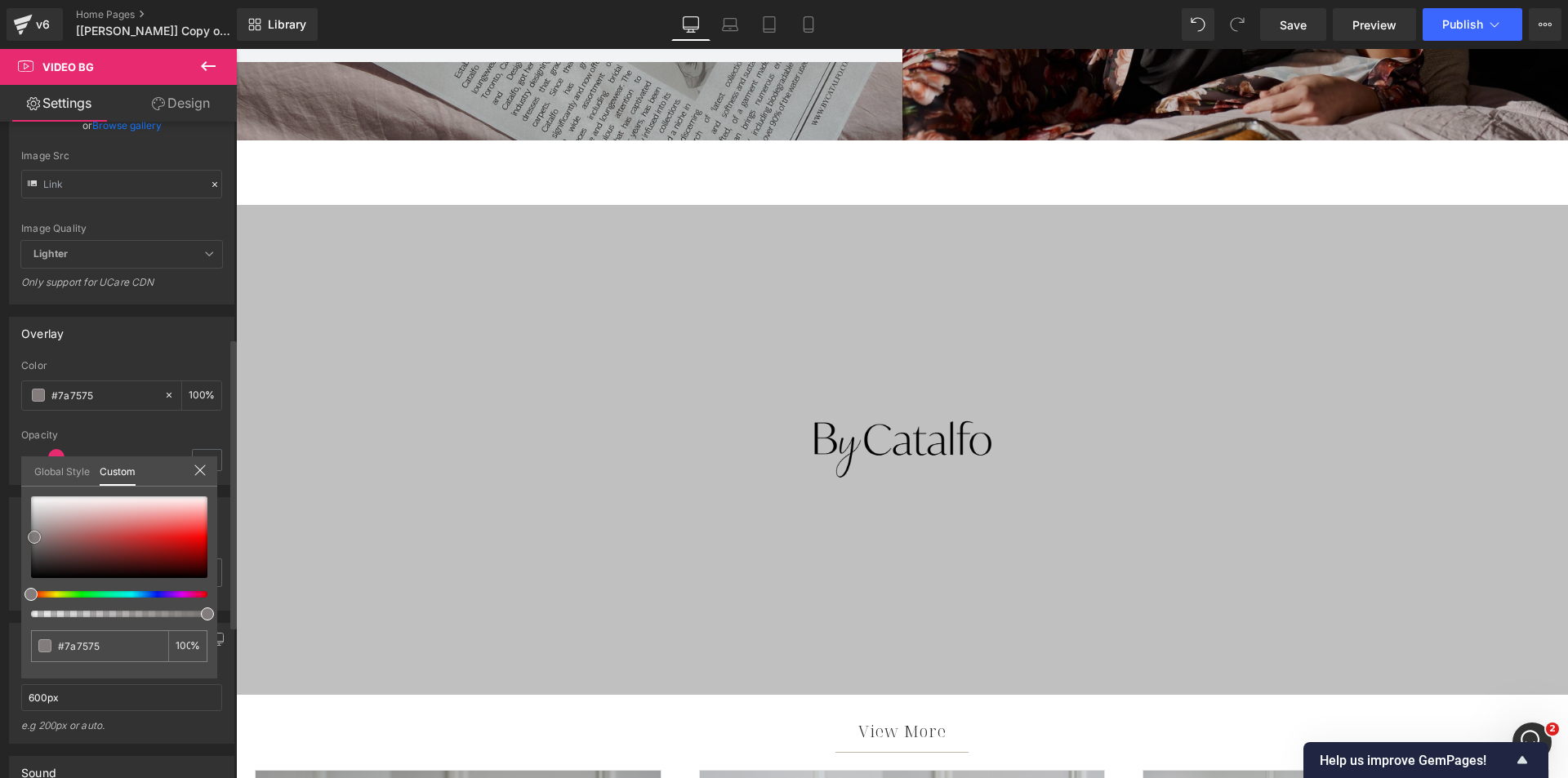
drag, startPoint x: 30, startPoint y: 573, endPoint x: 35, endPoint y: 528, distance: 45.3
click at [28, 531] on span at bounding box center [34, 537] width 13 height 13
drag, startPoint x: 30, startPoint y: 504, endPoint x: 34, endPoint y: 491, distance: 13.6
click at [34, 492] on span at bounding box center [35, 498] width 13 height 13
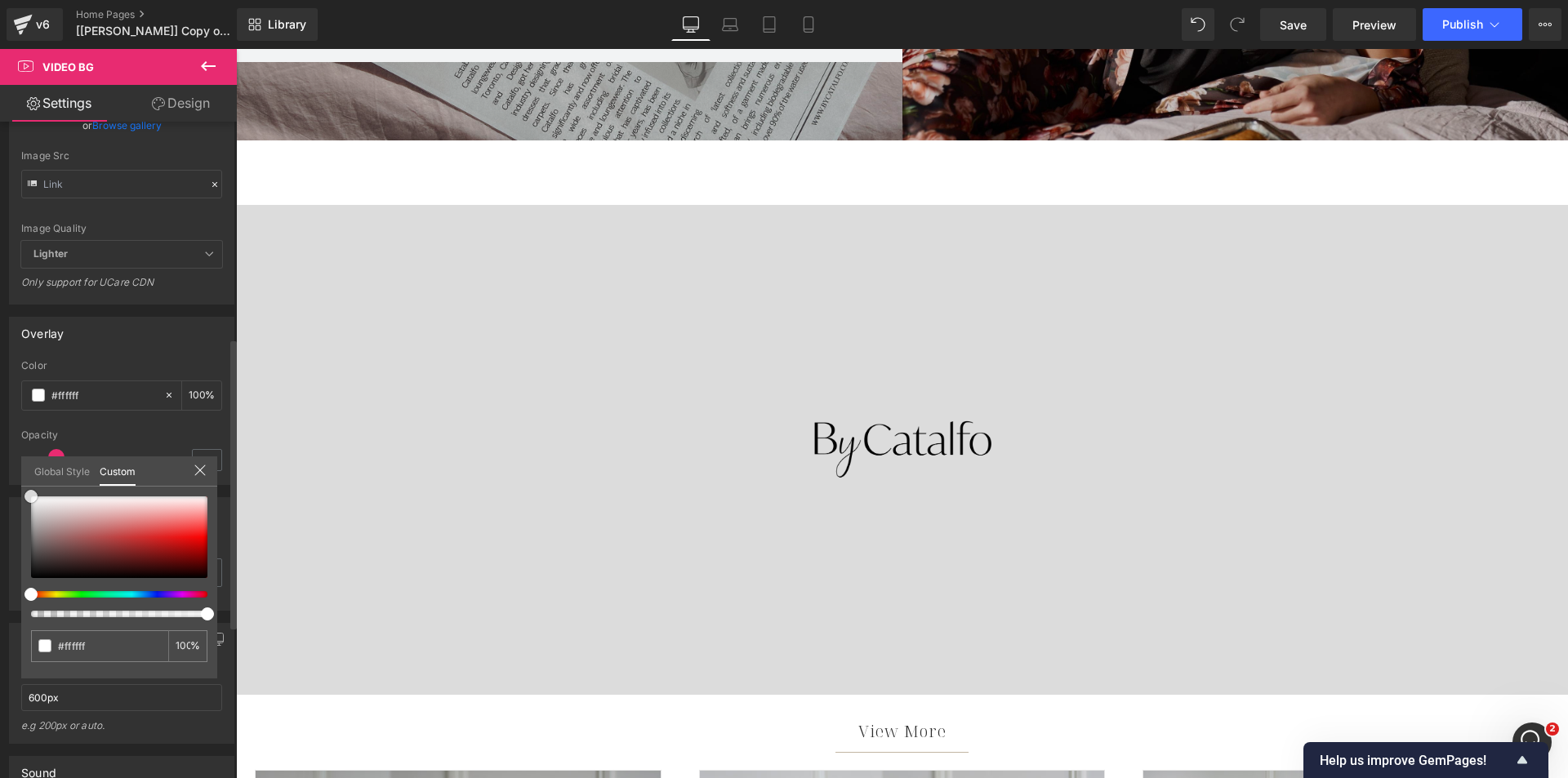
drag, startPoint x: 33, startPoint y: 494, endPoint x: 5, endPoint y: 481, distance: 30.9
click at [5, 481] on div "Overlay transparent Color transparent 0 % 0.2 Opacity 0.2 Global Style Custom E…" at bounding box center [122, 395] width 244 height 180
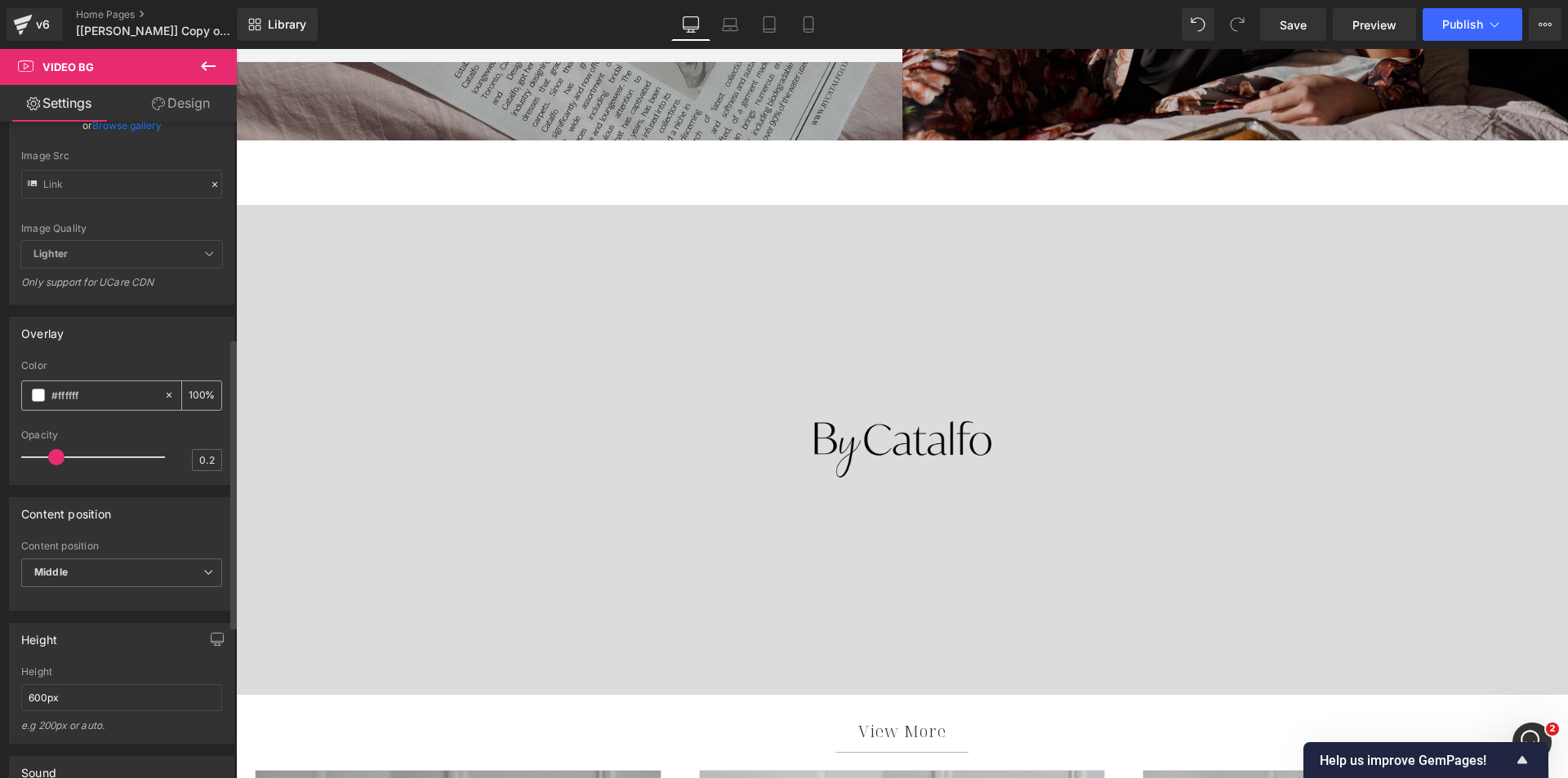
drag, startPoint x: 192, startPoint y: 432, endPoint x: 180, endPoint y: 427, distance: 13.0
click at [182, 410] on div "0 %" at bounding box center [202, 396] width 39 height 29
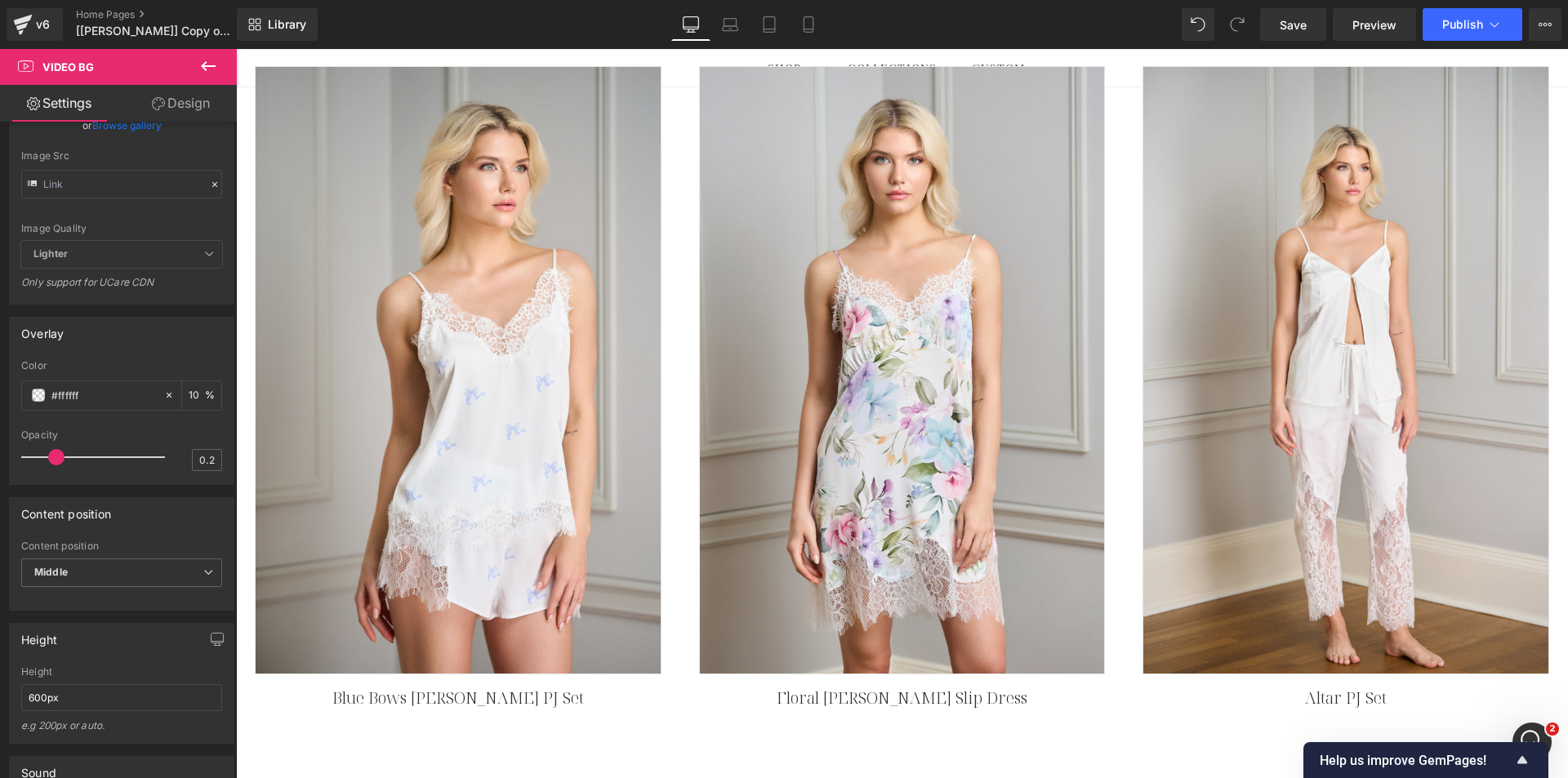
scroll to position [1031, 0]
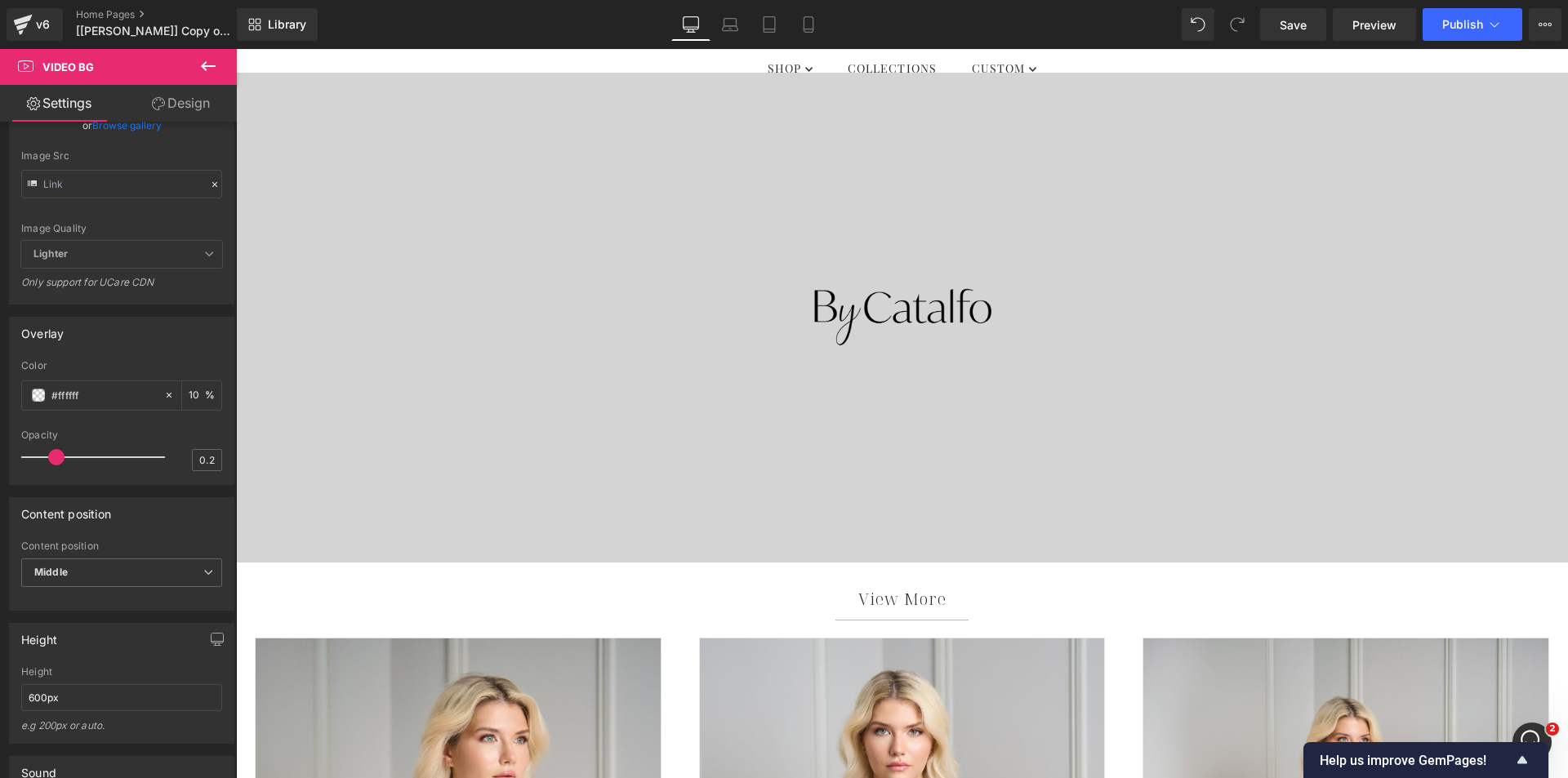
type input "10"
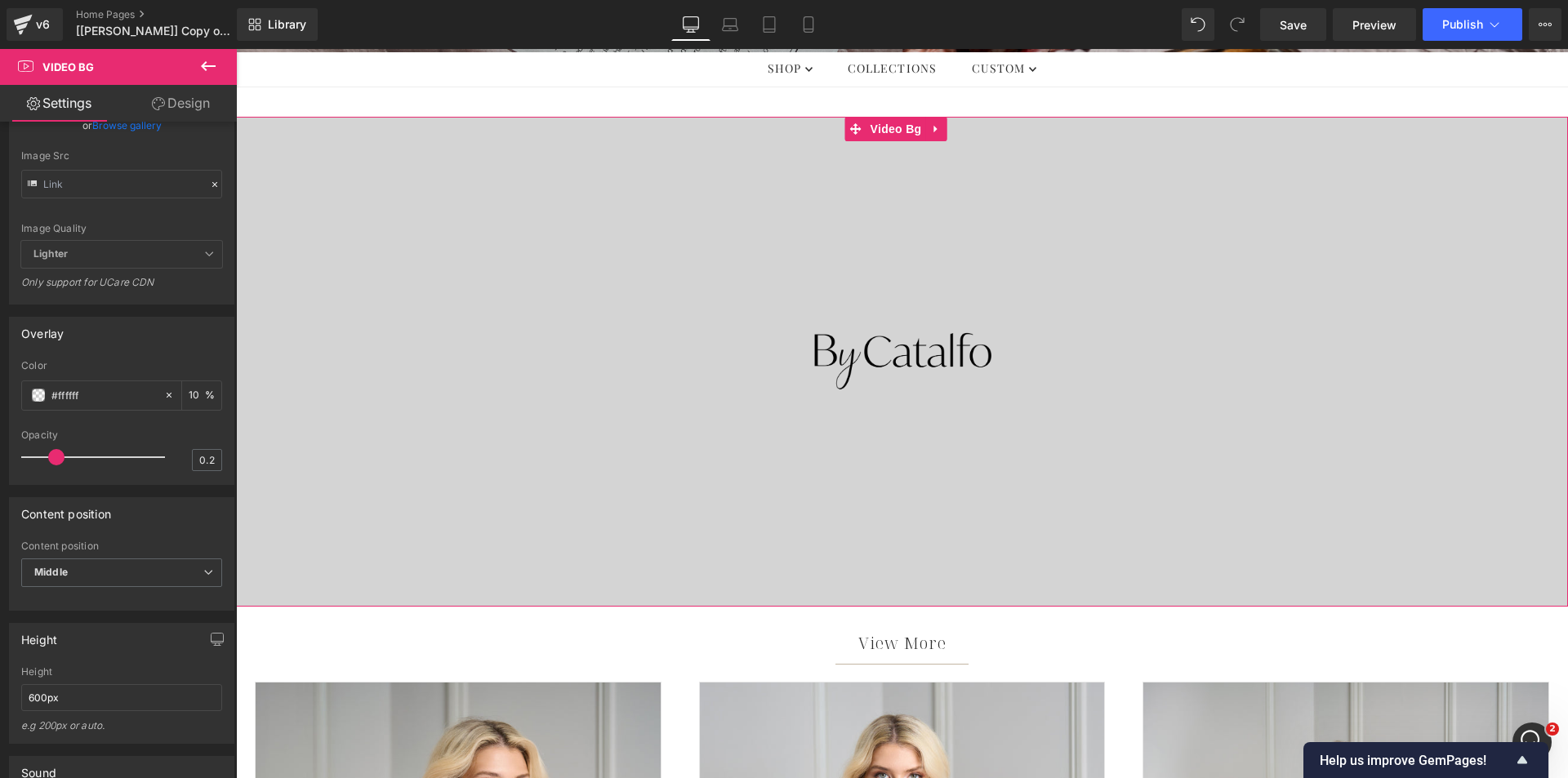
scroll to position [949, 0]
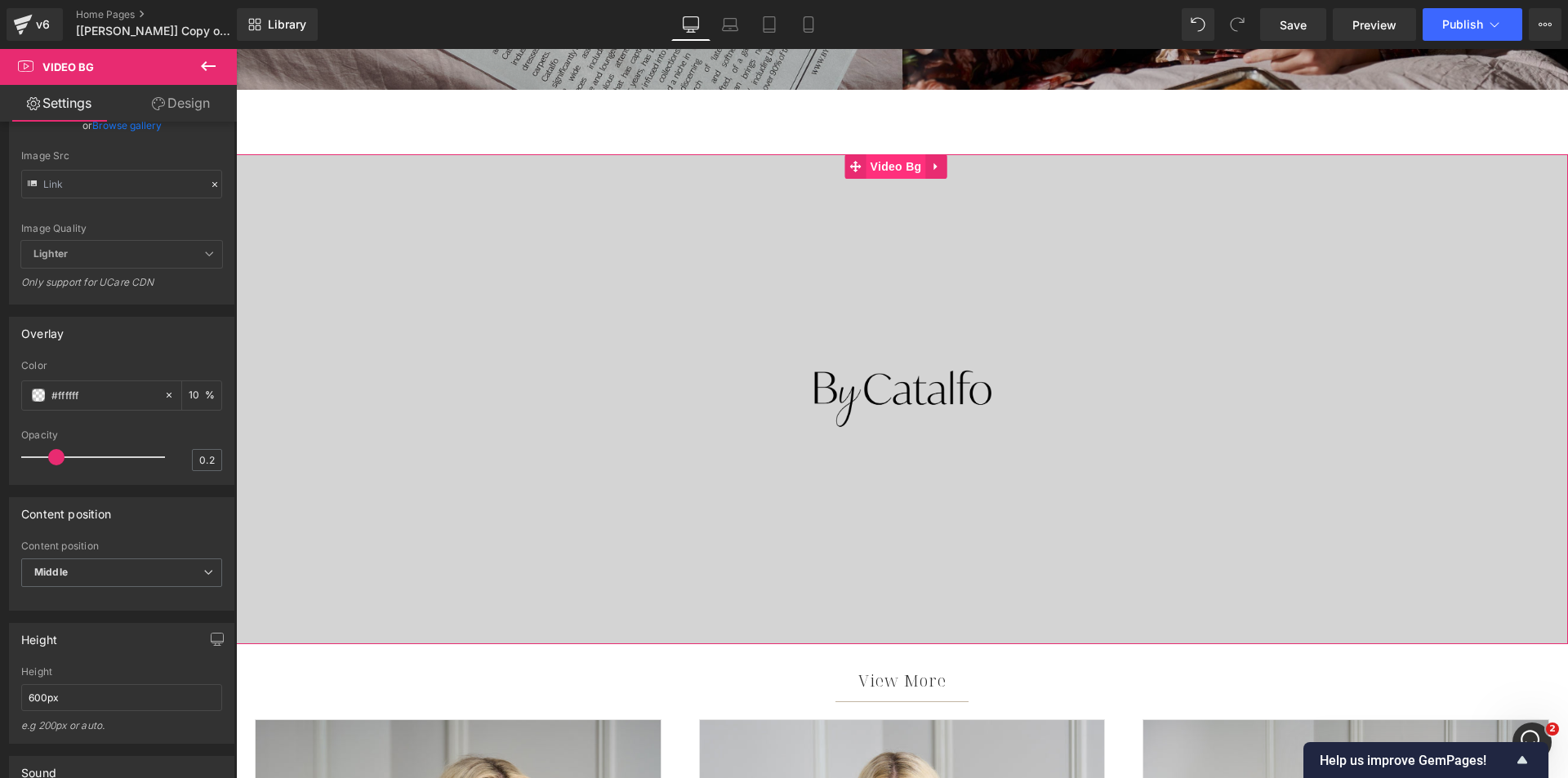
click at [891, 170] on span "Video Bg" at bounding box center [896, 166] width 60 height 24
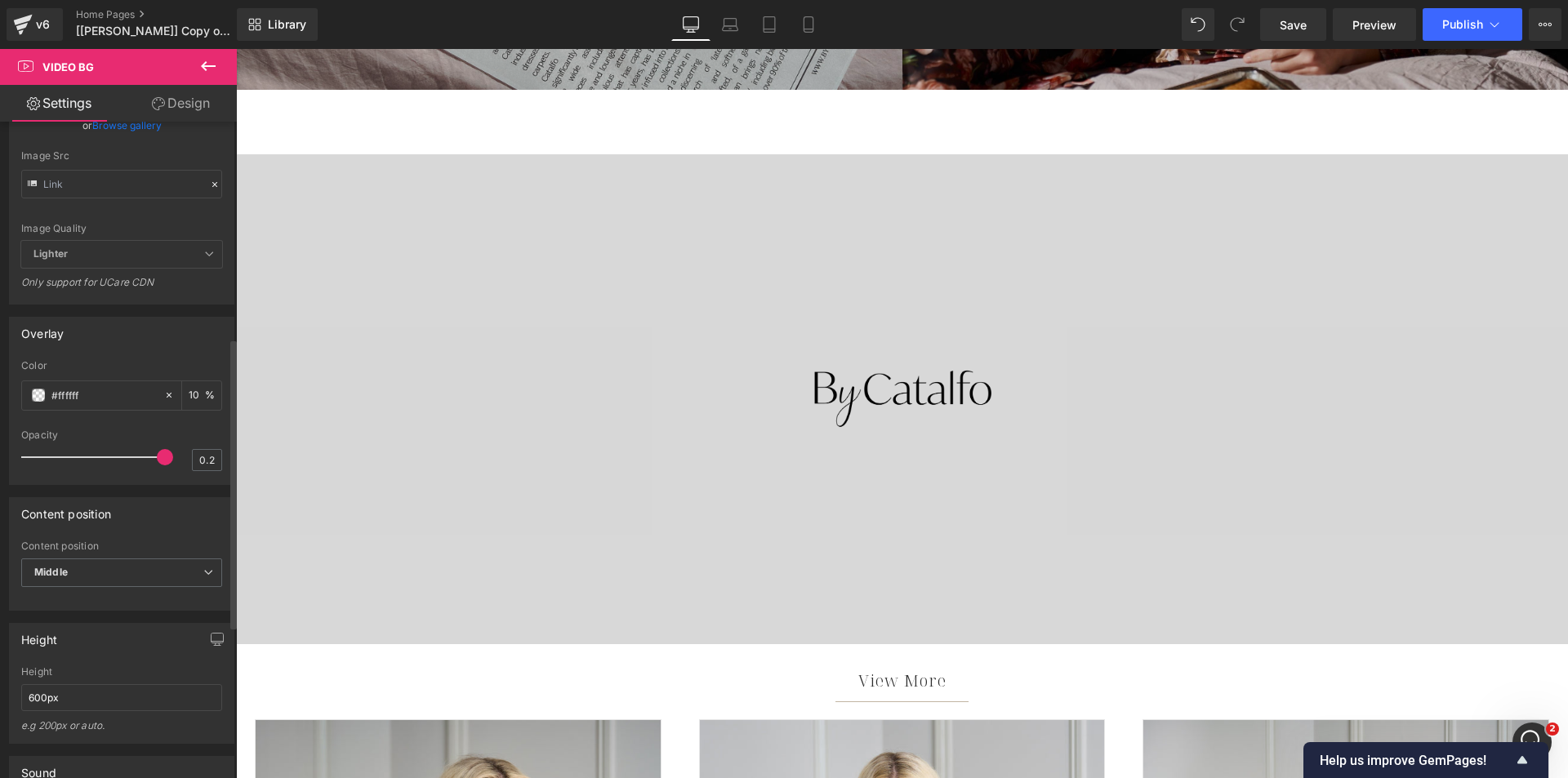
drag, startPoint x: 55, startPoint y: 495, endPoint x: 234, endPoint y: 475, distance: 180.1
click at [218, 484] on div "transparent Color transparent 10 % 0.2 Opacity 0.2" at bounding box center [122, 422] width 223 height 124
click at [164, 401] on icon at bounding box center [169, 395] width 12 height 12
click at [164, 389] on div "Overlay transparent Color transparent 10 % 0.2 Opacity 0.2" at bounding box center [122, 401] width 225 height 168
drag, startPoint x: 157, startPoint y: 496, endPoint x: 0, endPoint y: 499, distance: 157.0
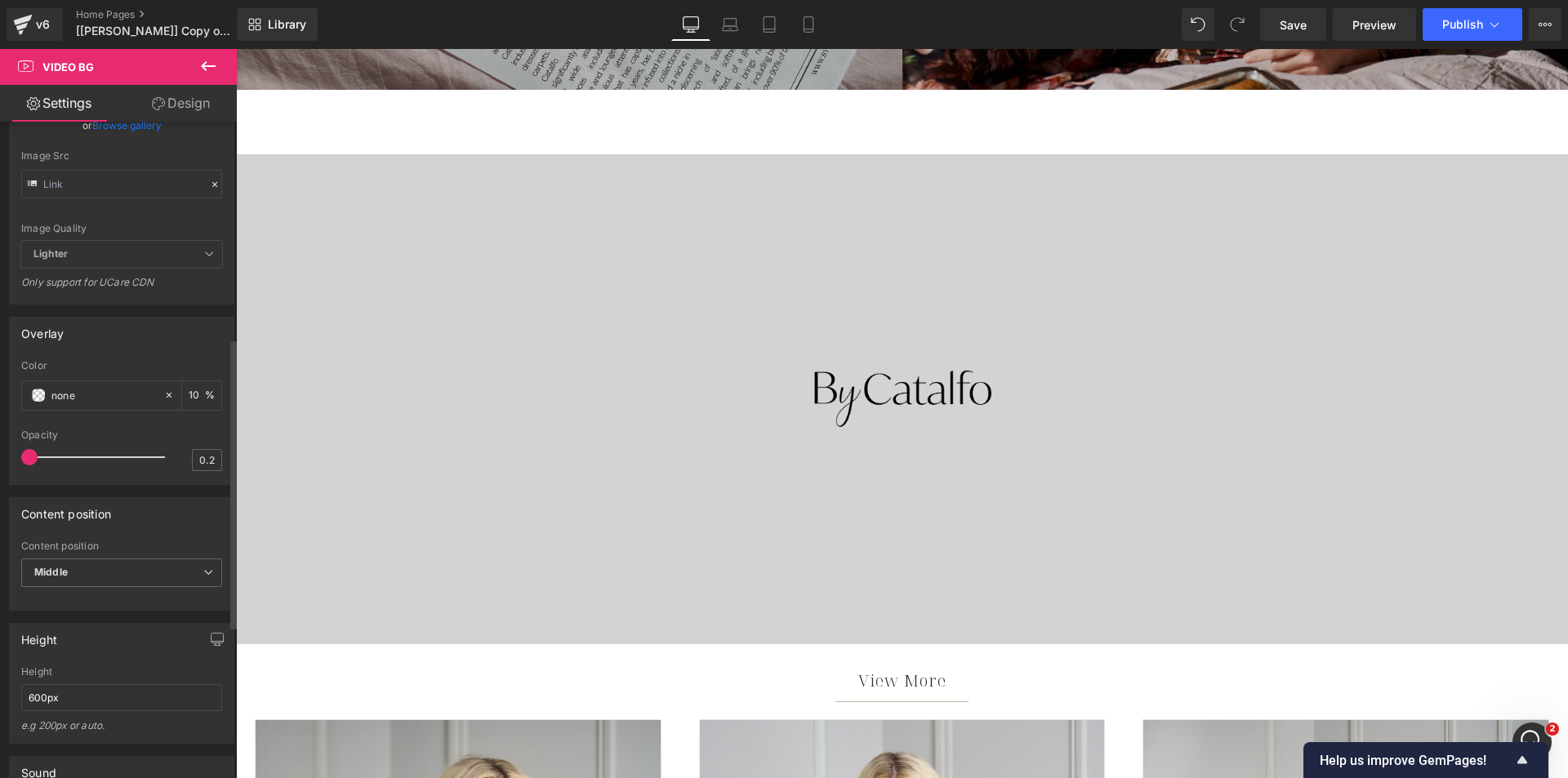
click at [0, 485] on div "Overlay transparent Color transparent 10 % 0.2 Opacity 0.2" at bounding box center [122, 395] width 244 height 180
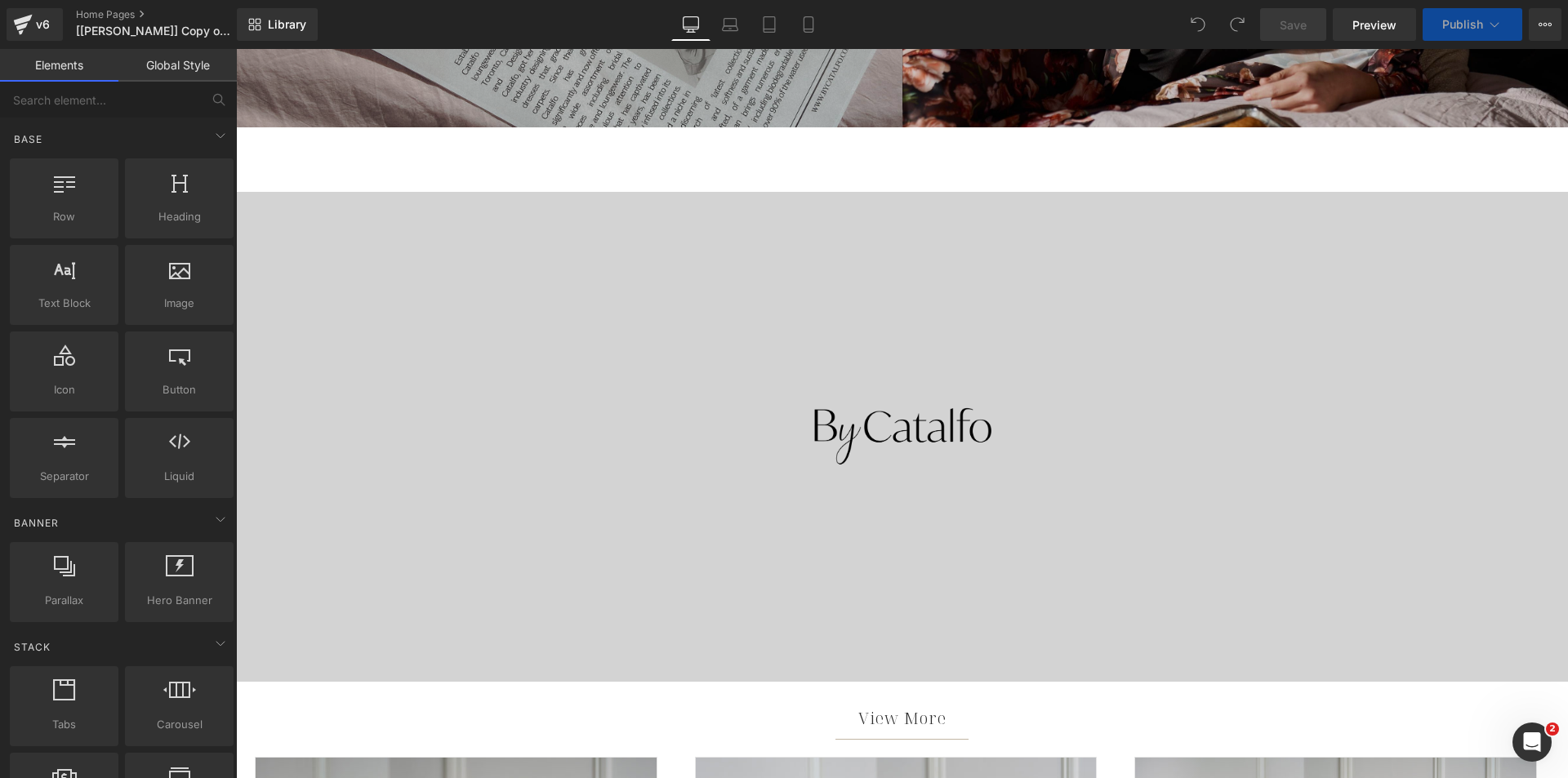
scroll to position [980, 0]
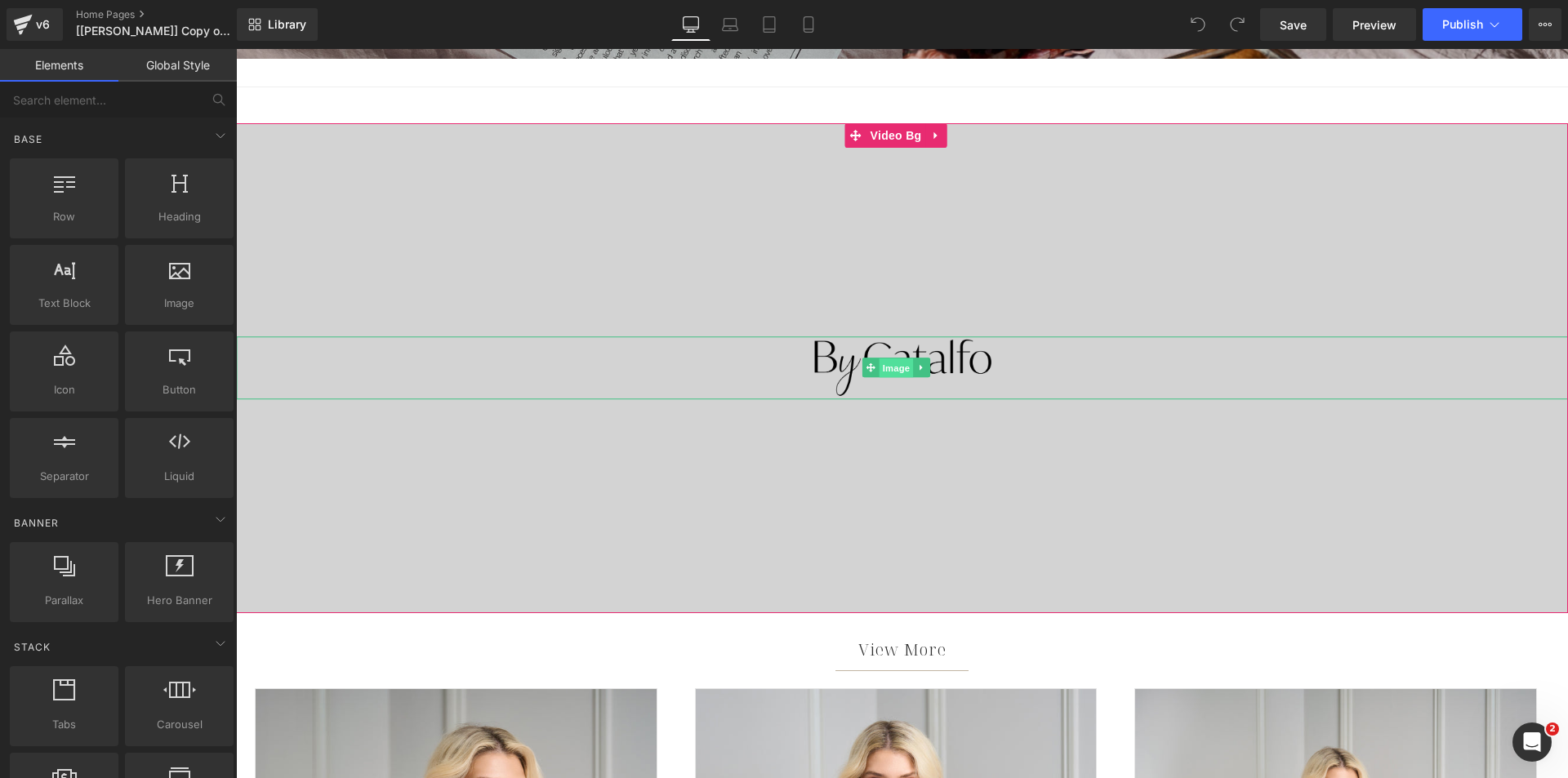
click at [882, 366] on span "Image" at bounding box center [896, 368] width 34 height 20
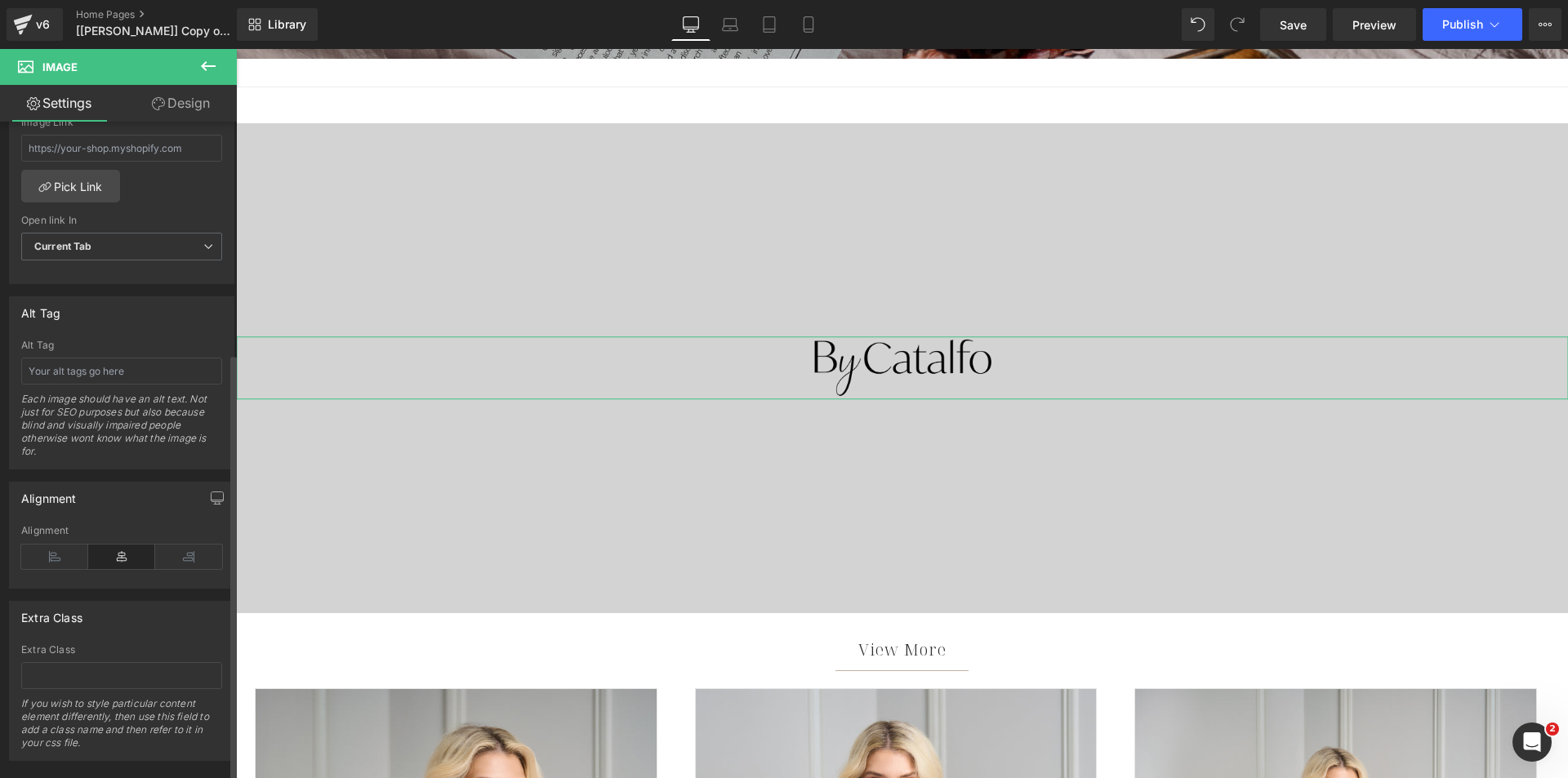
scroll to position [794, 0]
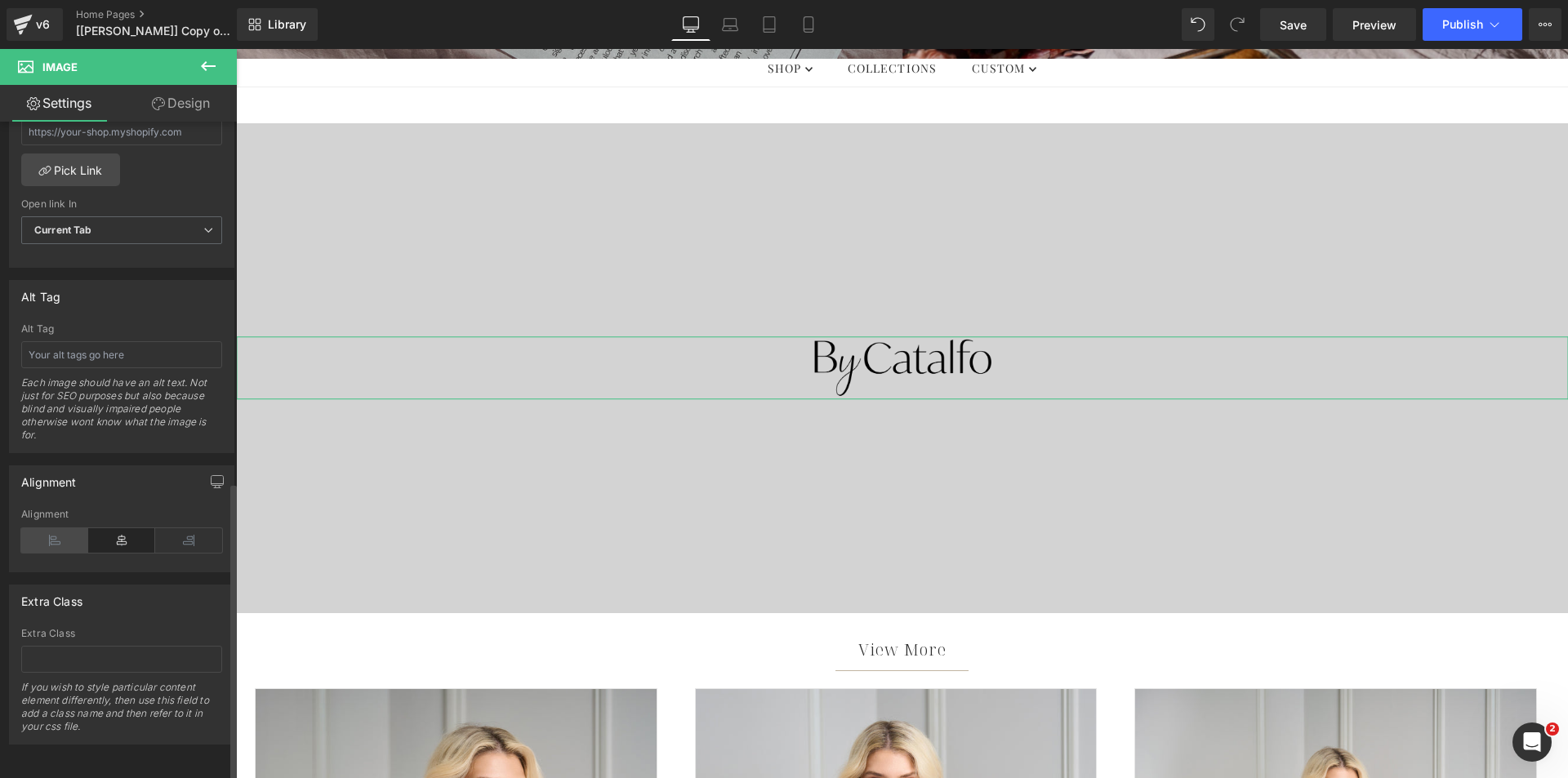
click at [56, 534] on icon at bounding box center [55, 540] width 67 height 24
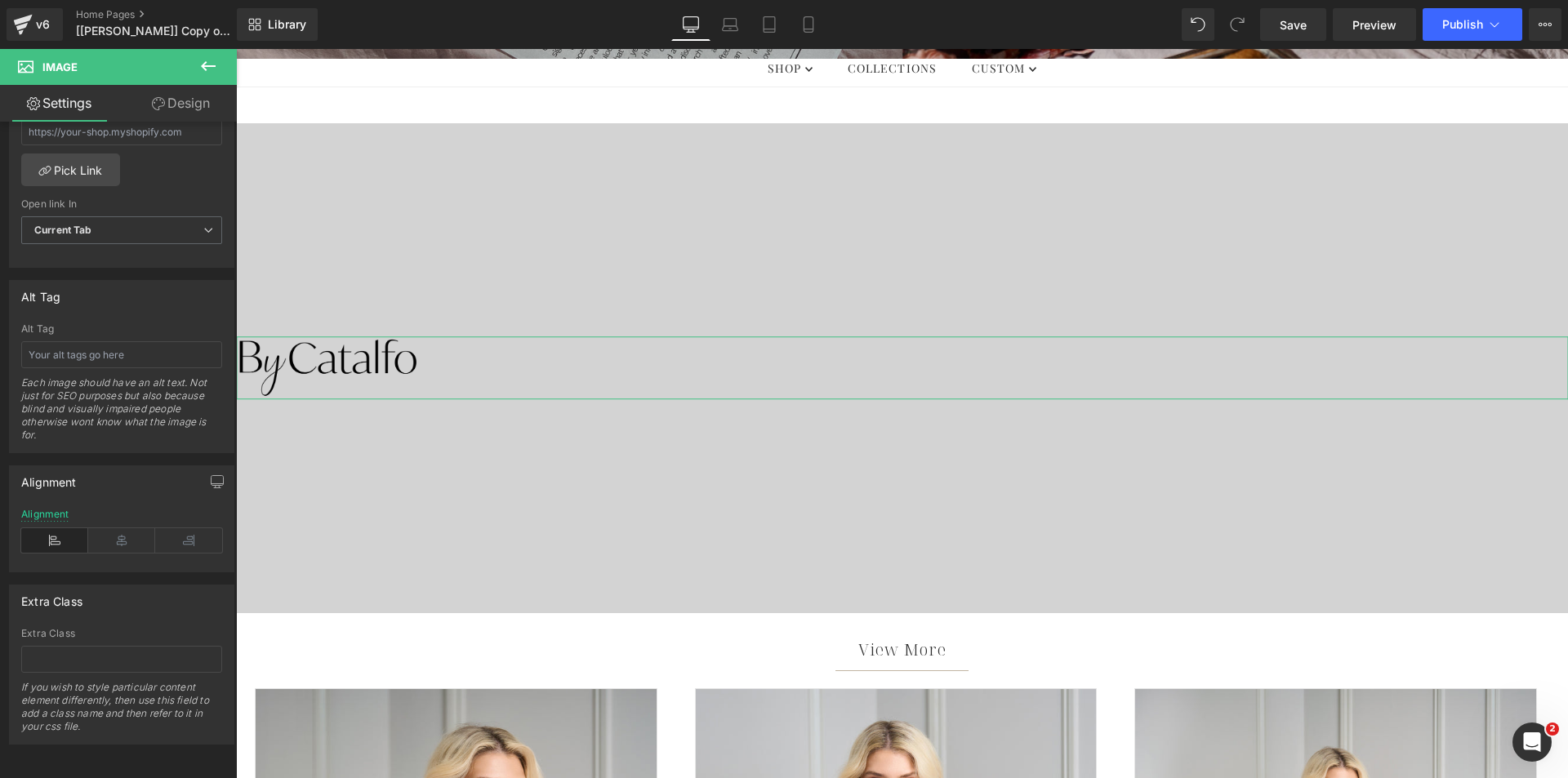
click at [186, 101] on link "Design" at bounding box center [180, 103] width 119 height 37
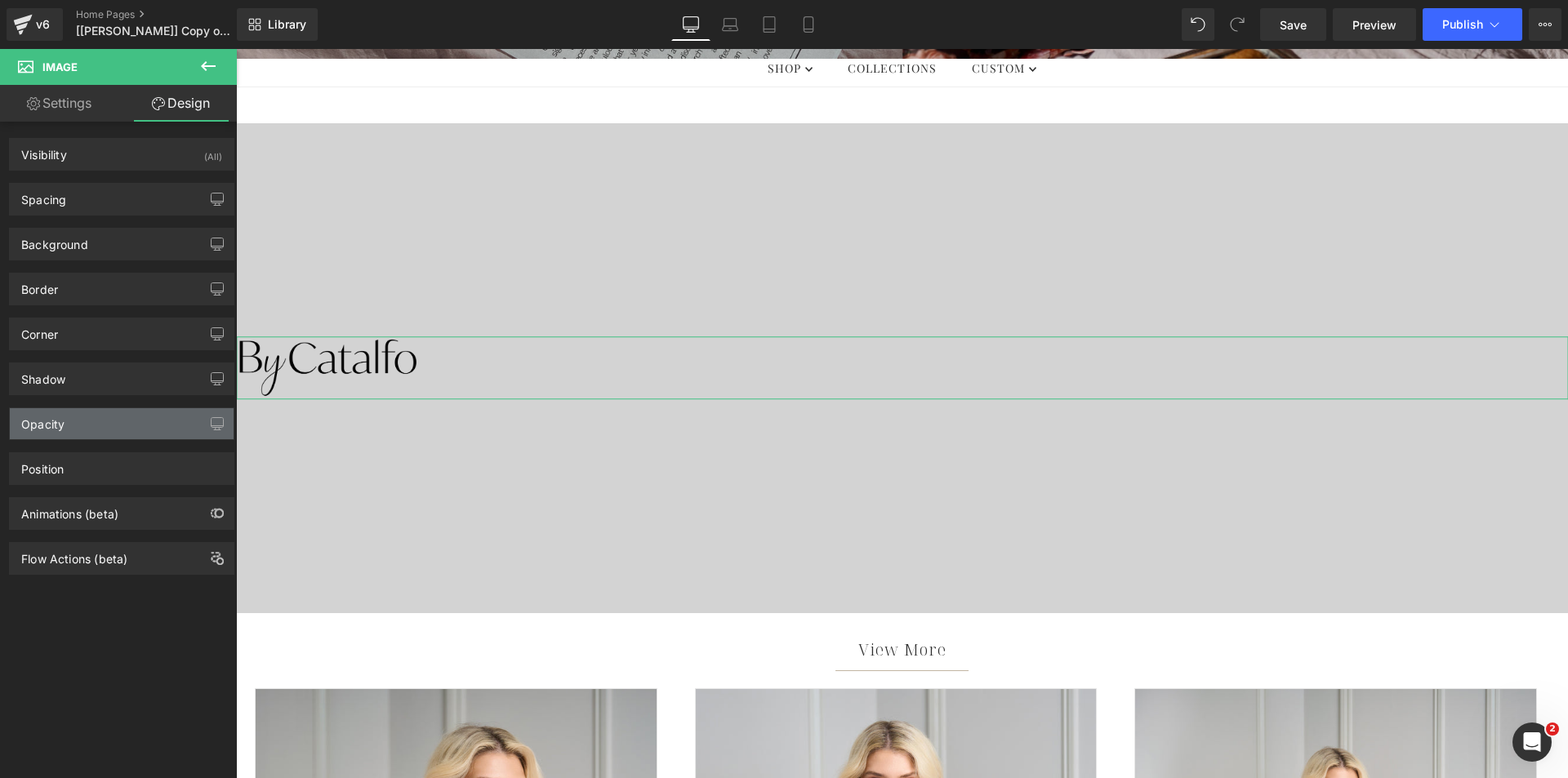
click at [55, 423] on div "Opacity" at bounding box center [43, 420] width 43 height 23
click at [194, 427] on div "Opacity" at bounding box center [122, 423] width 223 height 31
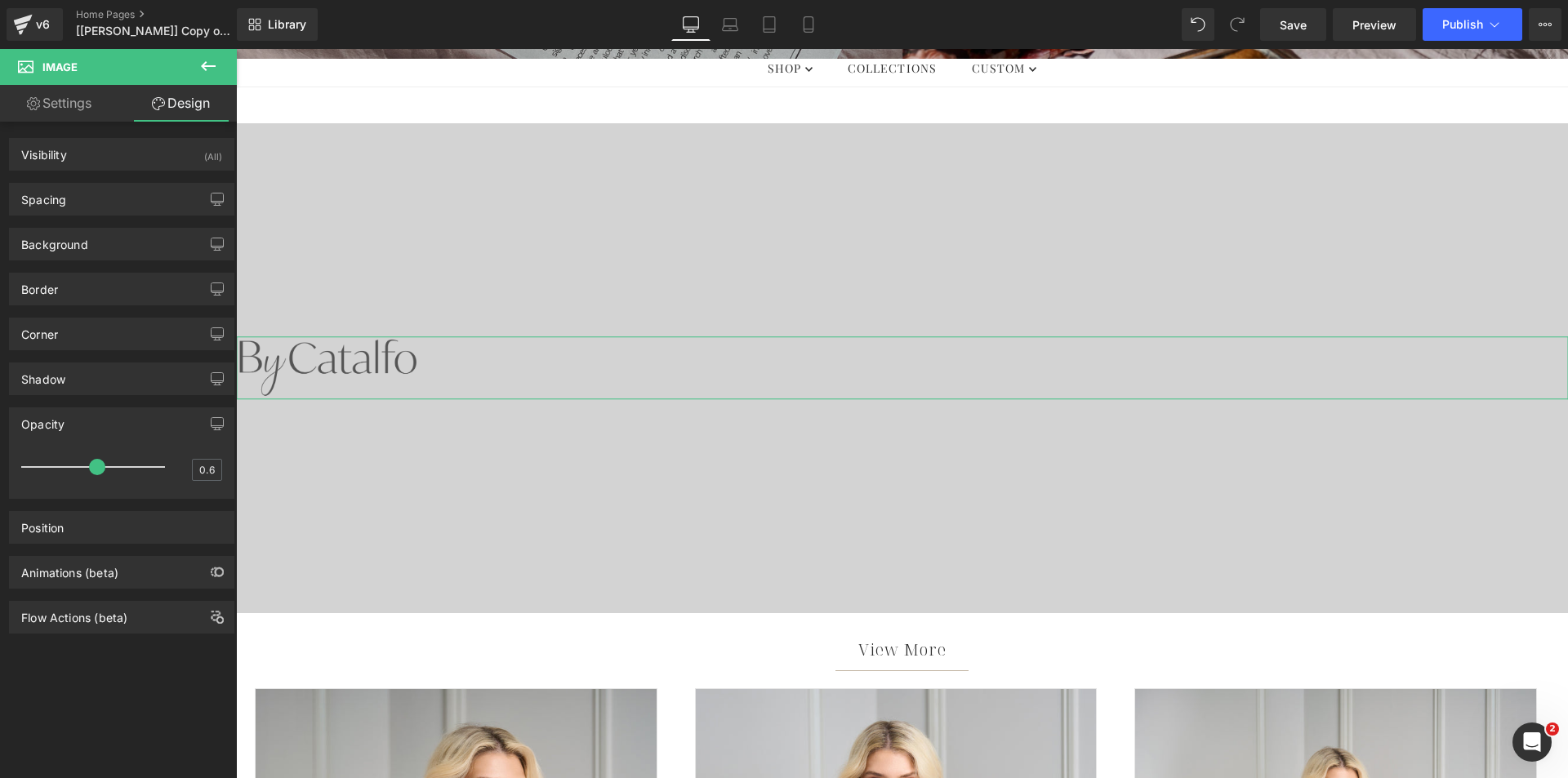
type input "0.5"
drag, startPoint x: 154, startPoint y: 471, endPoint x: 74, endPoint y: 474, distance: 80.1
click at [74, 474] on span at bounding box center [80, 467] width 16 height 16
click at [1291, 28] on span "Save" at bounding box center [1293, 24] width 27 height 17
click at [1470, 27] on span "Publish" at bounding box center [1463, 24] width 41 height 13
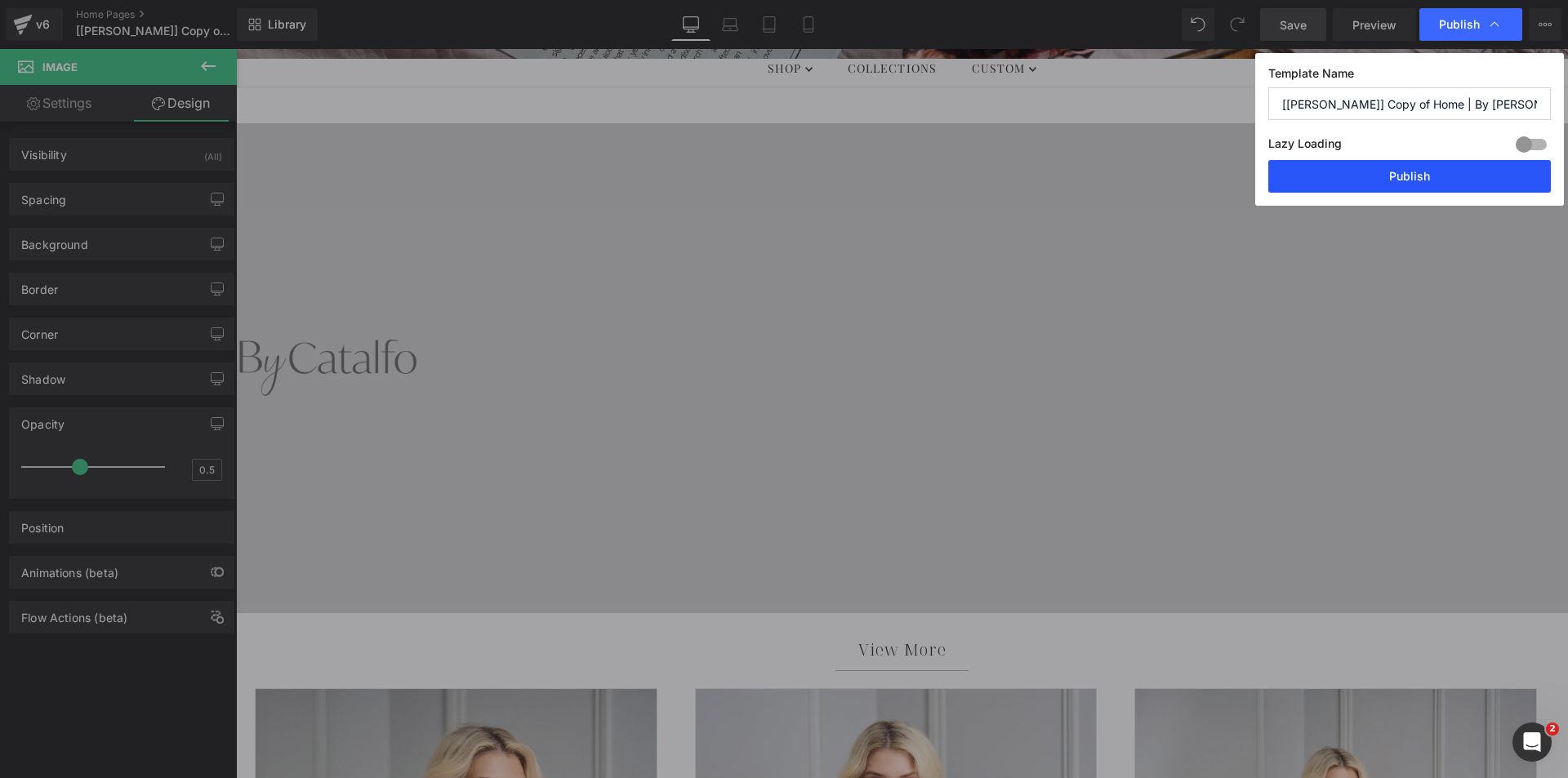
click at [1339, 180] on button "Publish" at bounding box center [1410, 176] width 282 height 33
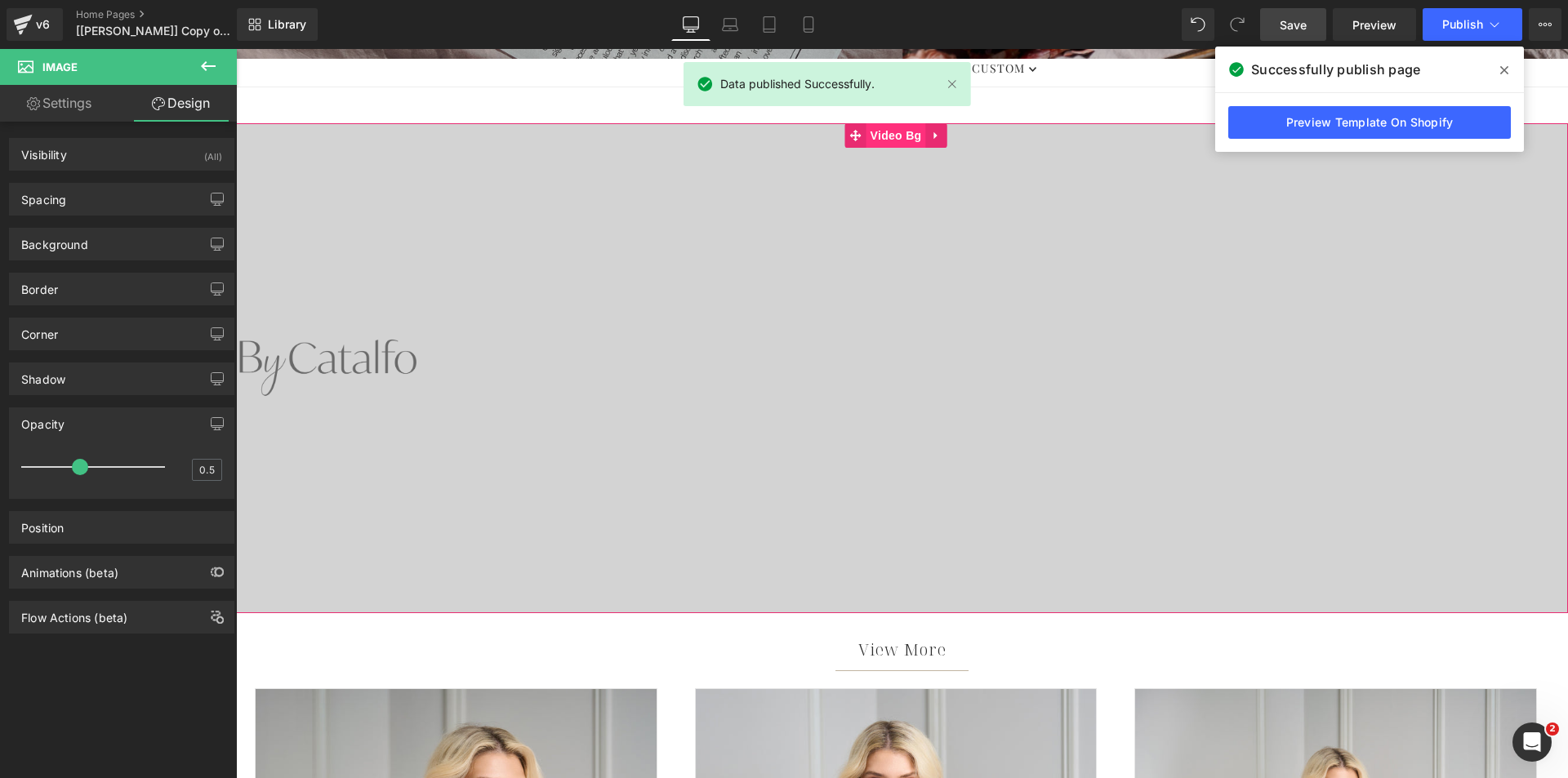
click at [872, 134] on span "Video Bg" at bounding box center [896, 135] width 60 height 24
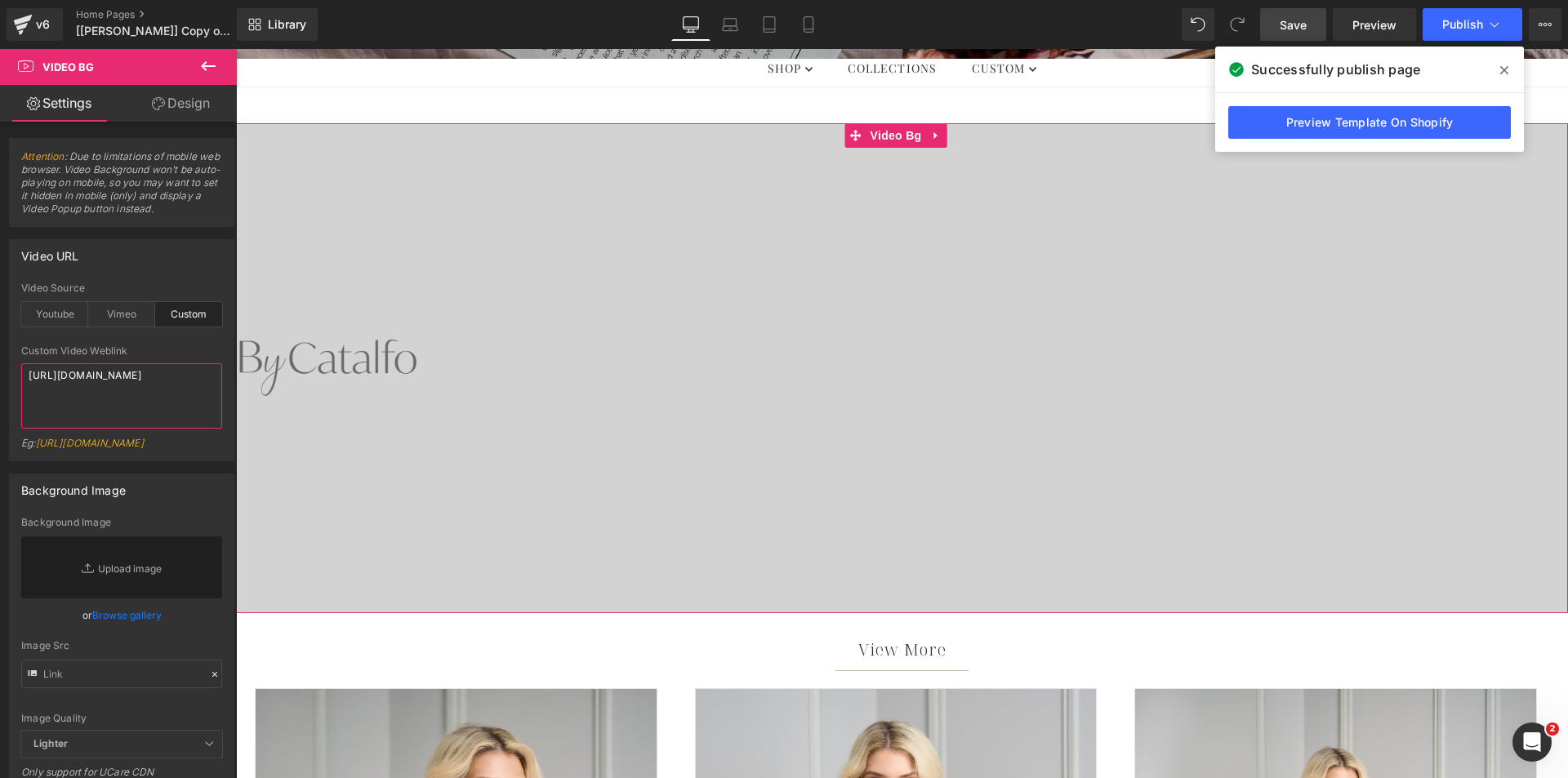
click at [113, 413] on textarea "[URL][DOMAIN_NAME]" at bounding box center [122, 396] width 201 height 65
click at [317, 366] on span "Image" at bounding box center [326, 368] width 34 height 20
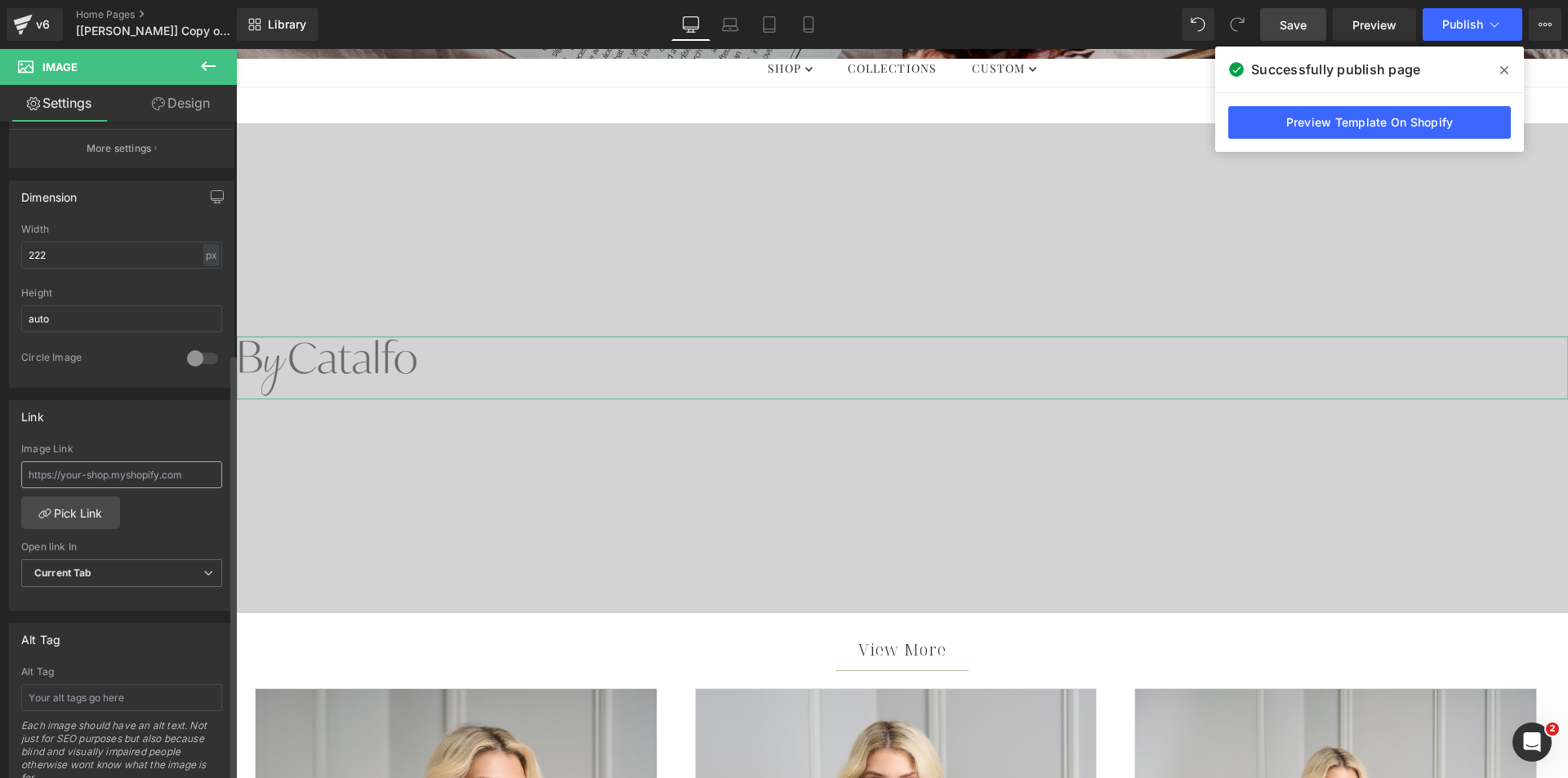
scroll to position [489, 0]
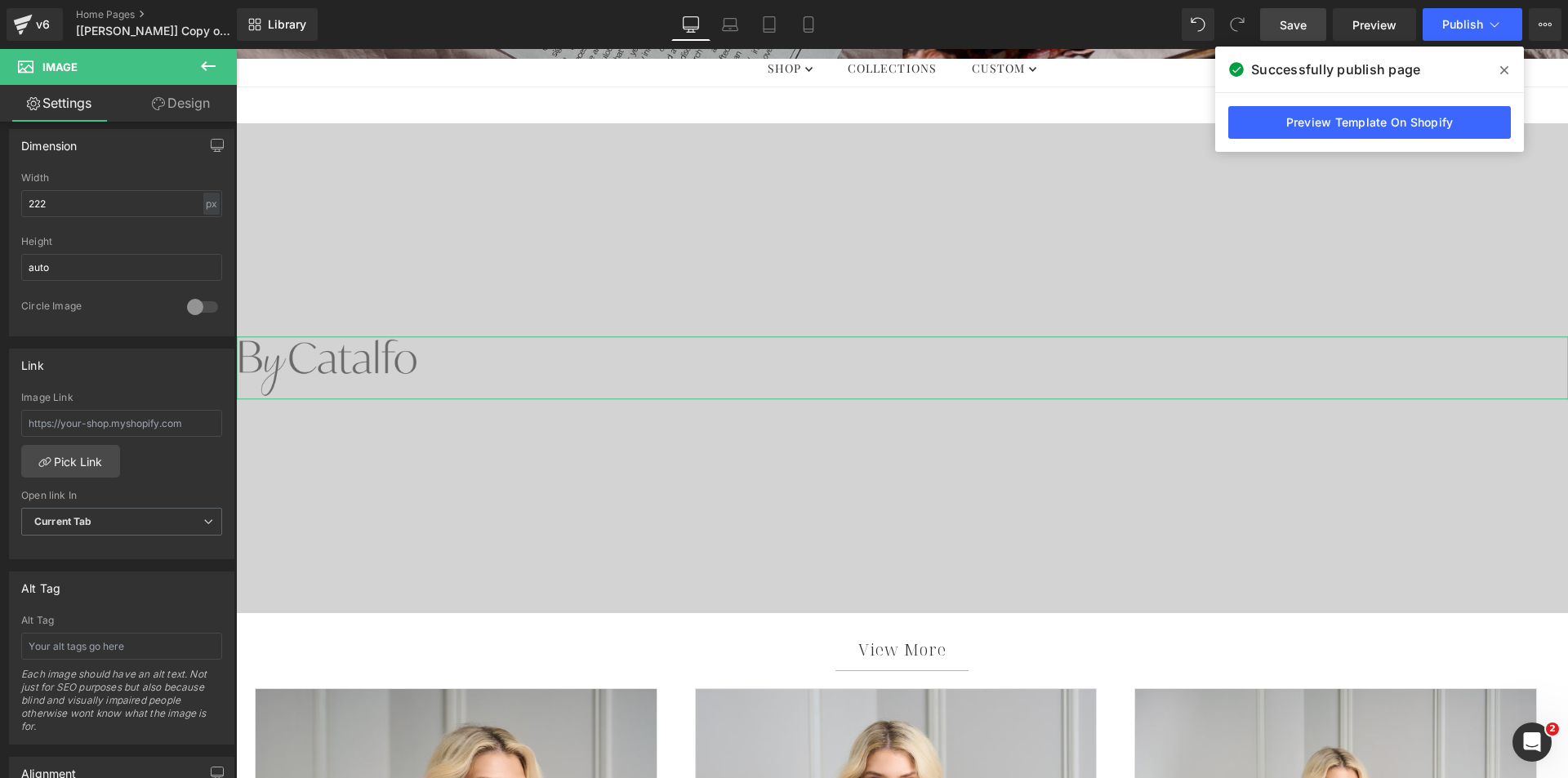
click at [157, 100] on icon at bounding box center [158, 104] width 13 height 13
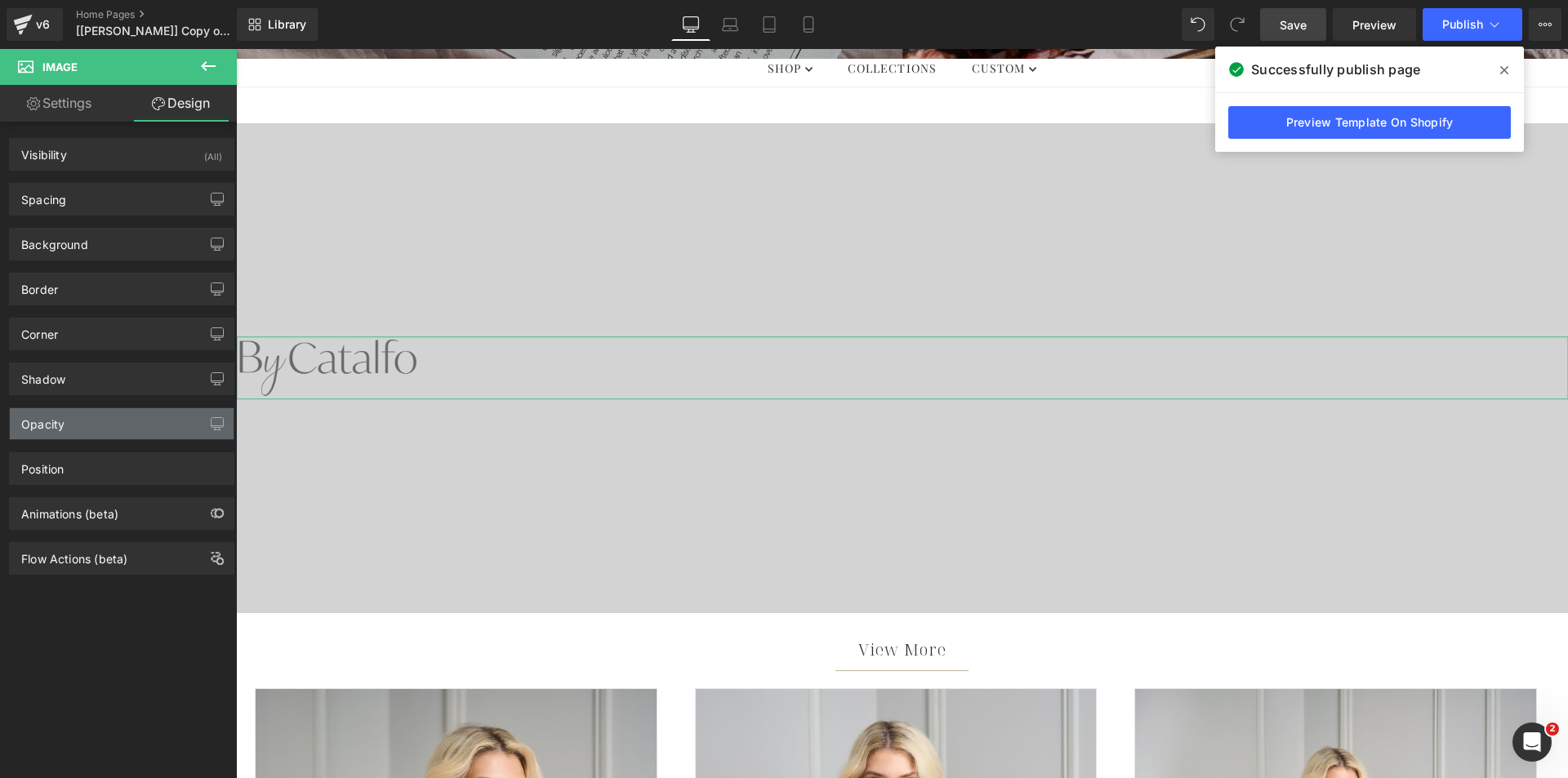
click at [74, 412] on div "Opacity" at bounding box center [122, 423] width 223 height 31
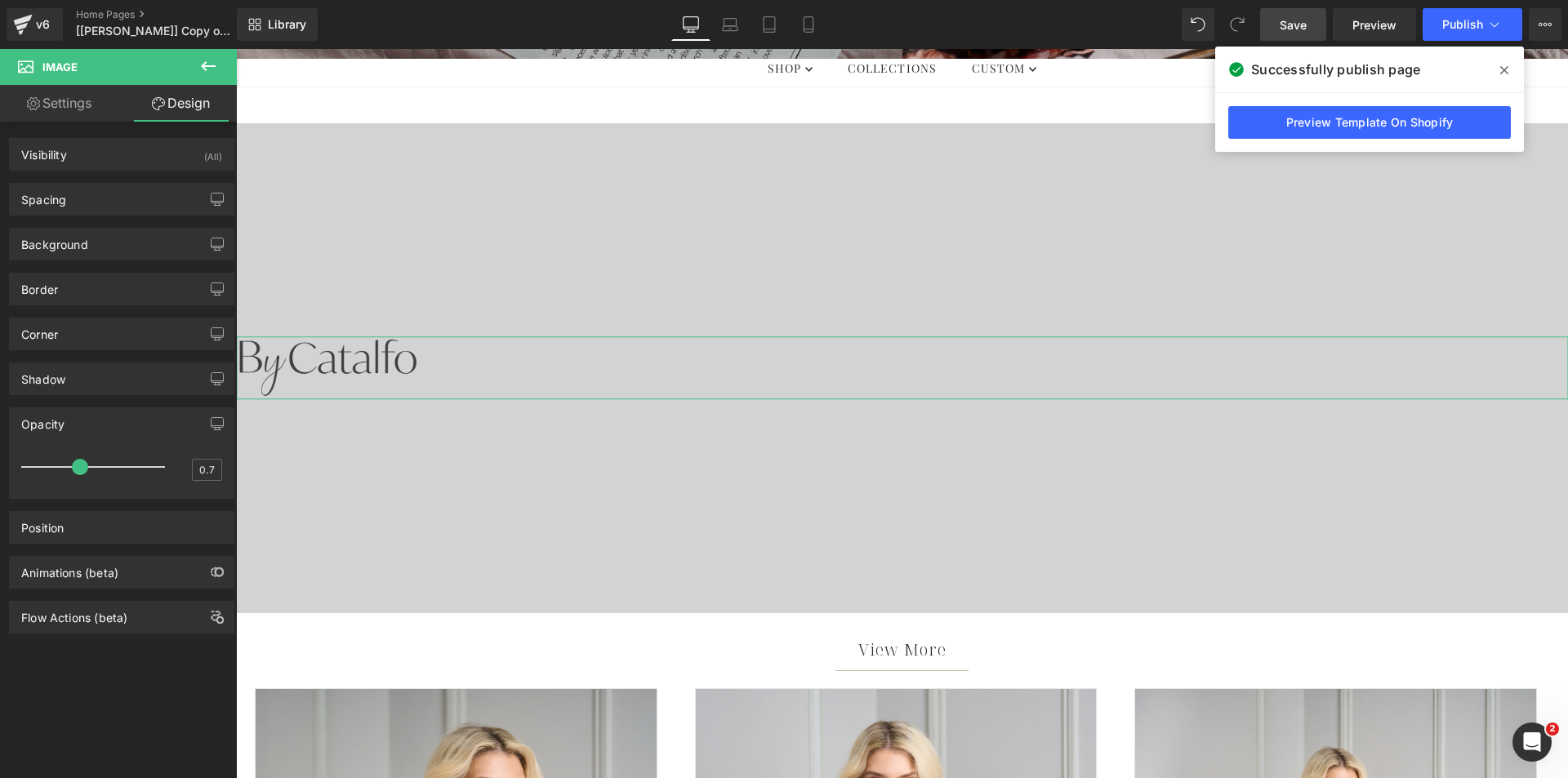
type input "1"
drag, startPoint x: 308, startPoint y: 513, endPoint x: 248, endPoint y: 470, distance: 73.8
click at [319, 366] on span "Image" at bounding box center [326, 368] width 34 height 20
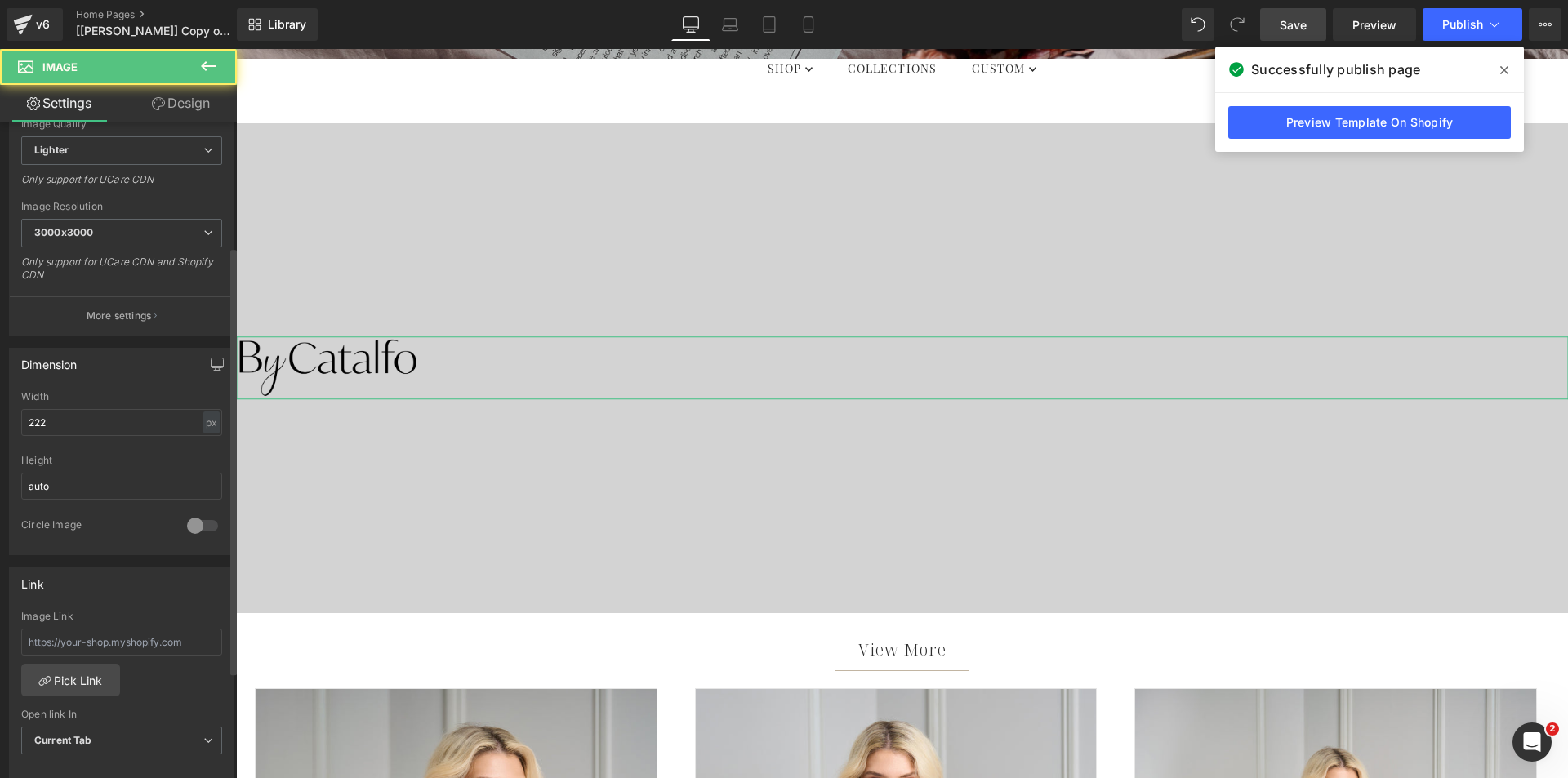
scroll to position [327, 0]
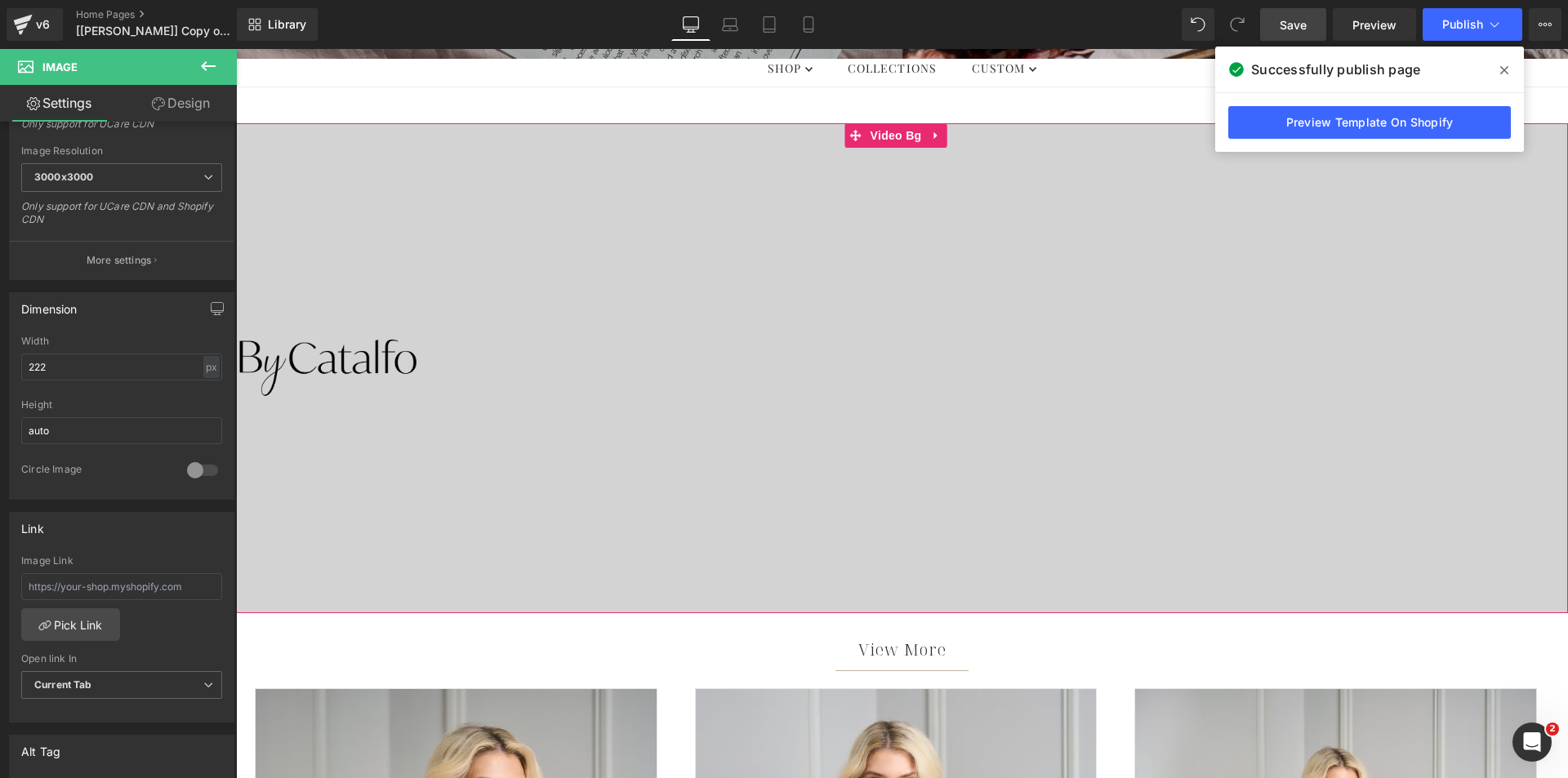
click at [378, 240] on div at bounding box center [901, 368] width 1332 height 489
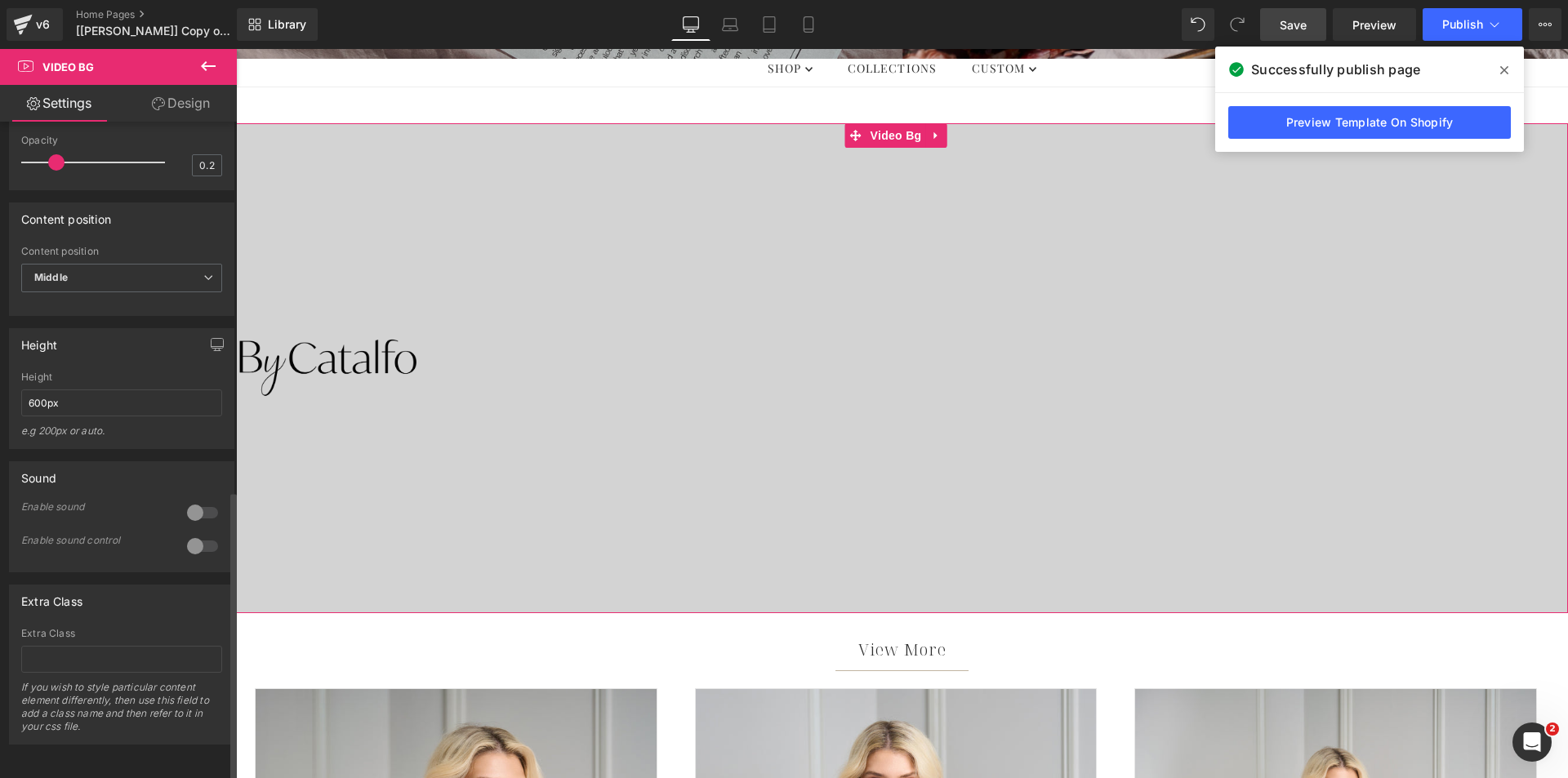
scroll to position [836, 0]
click at [508, 359] on div at bounding box center [901, 368] width 1332 height 63
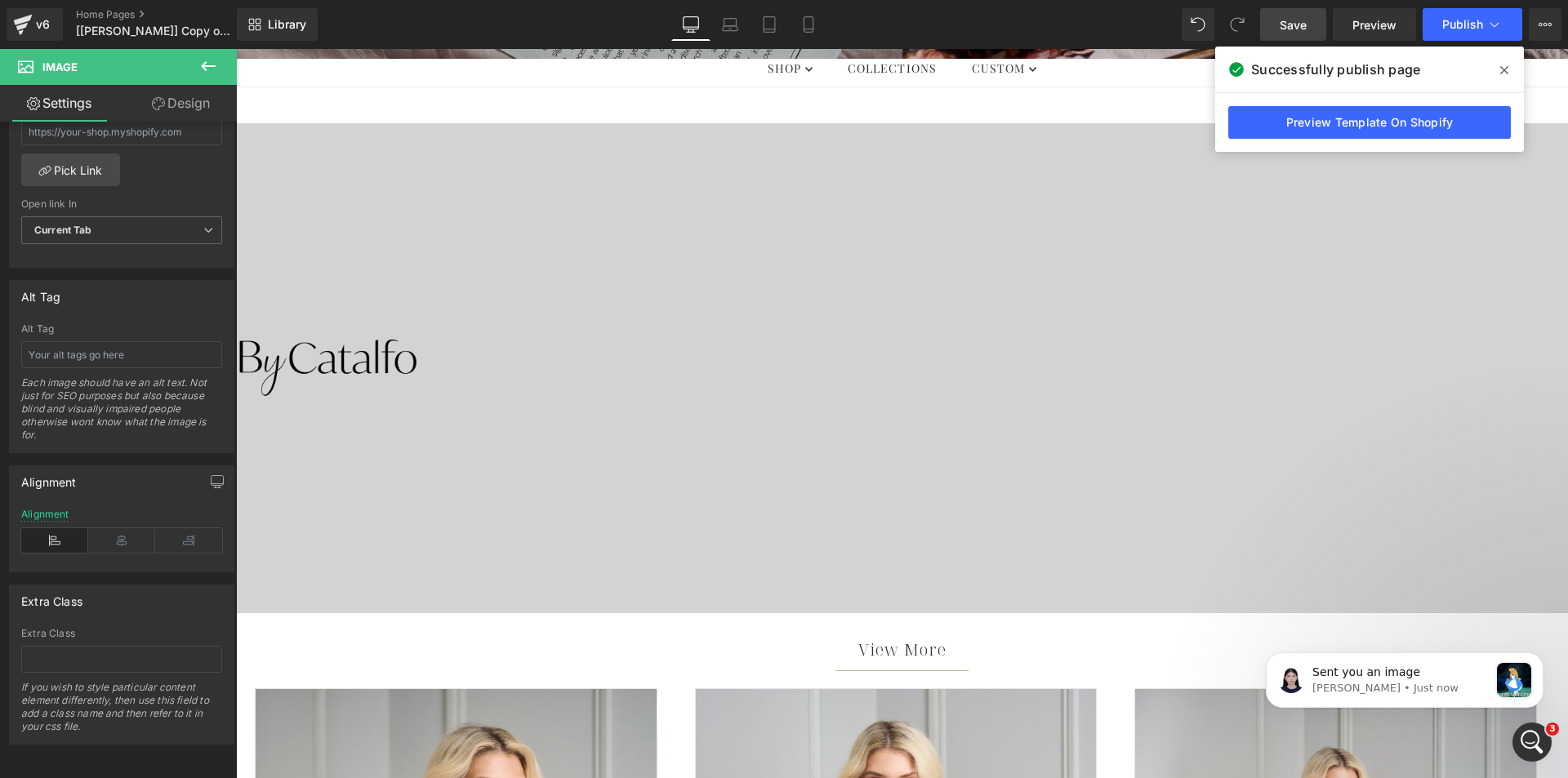
scroll to position [0, 0]
click at [880, 138] on span "Video Bg" at bounding box center [896, 136] width 60 height 24
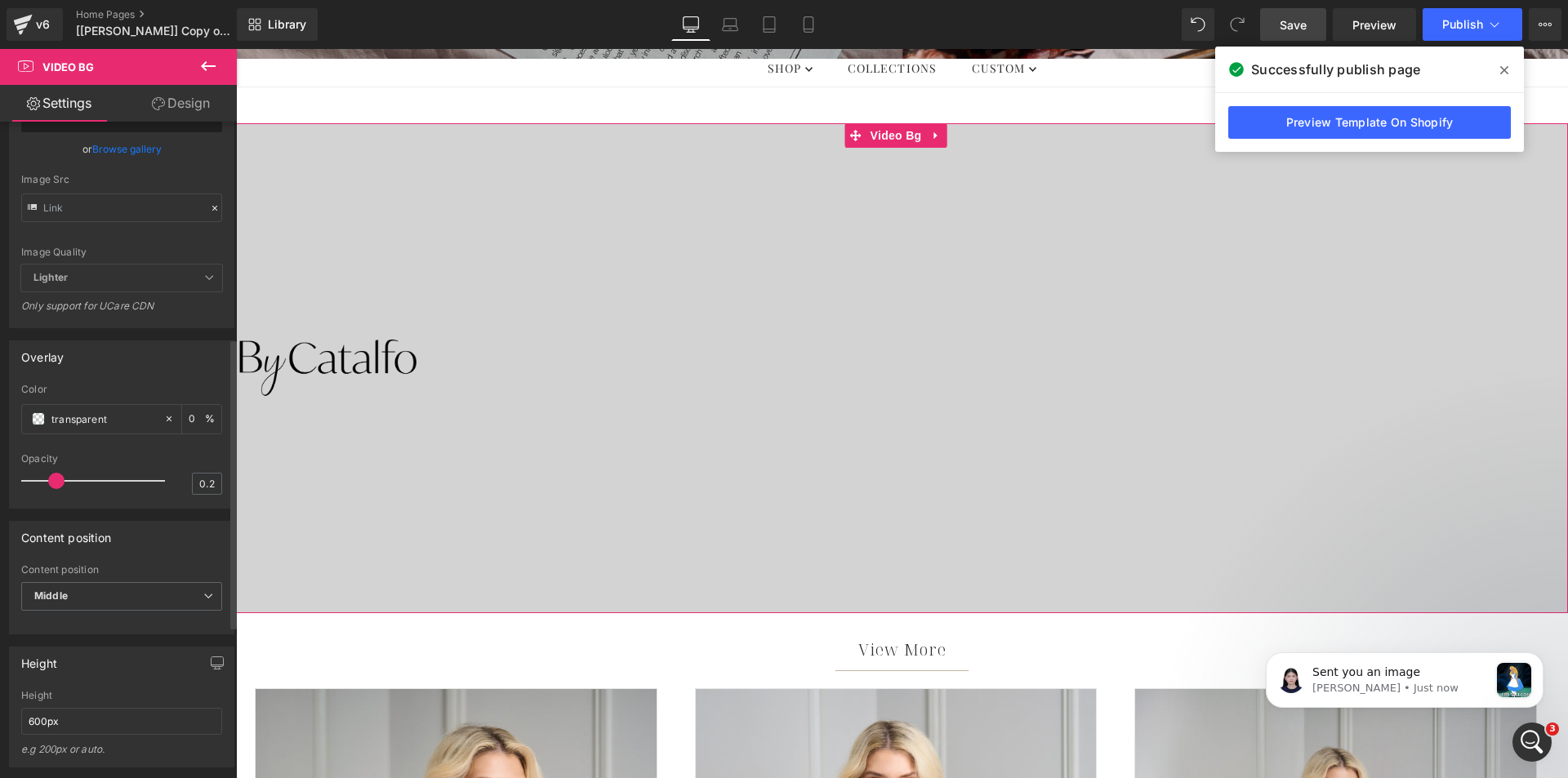
scroll to position [489, 0]
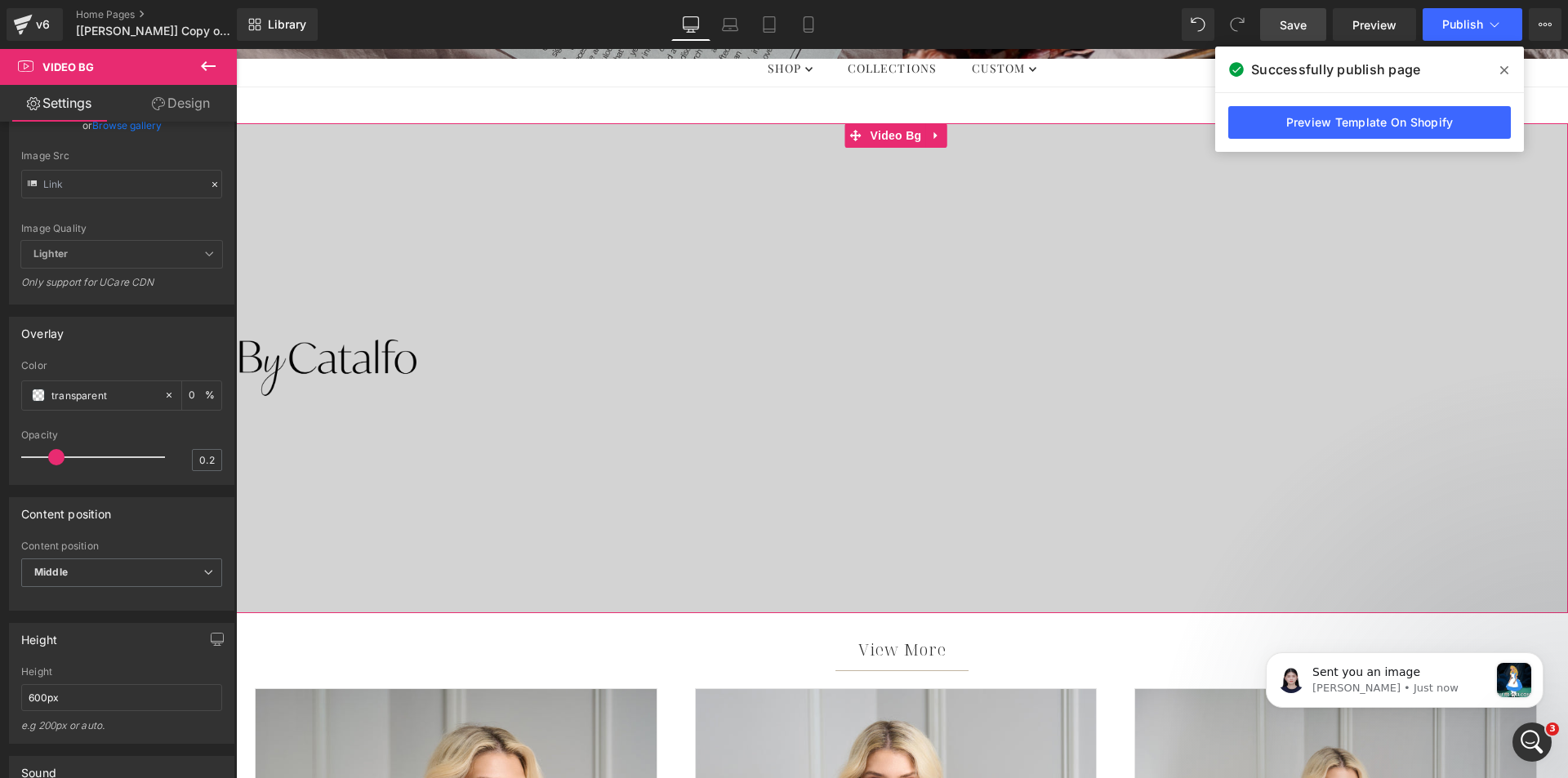
click at [47, 106] on link "Settings" at bounding box center [59, 103] width 119 height 37
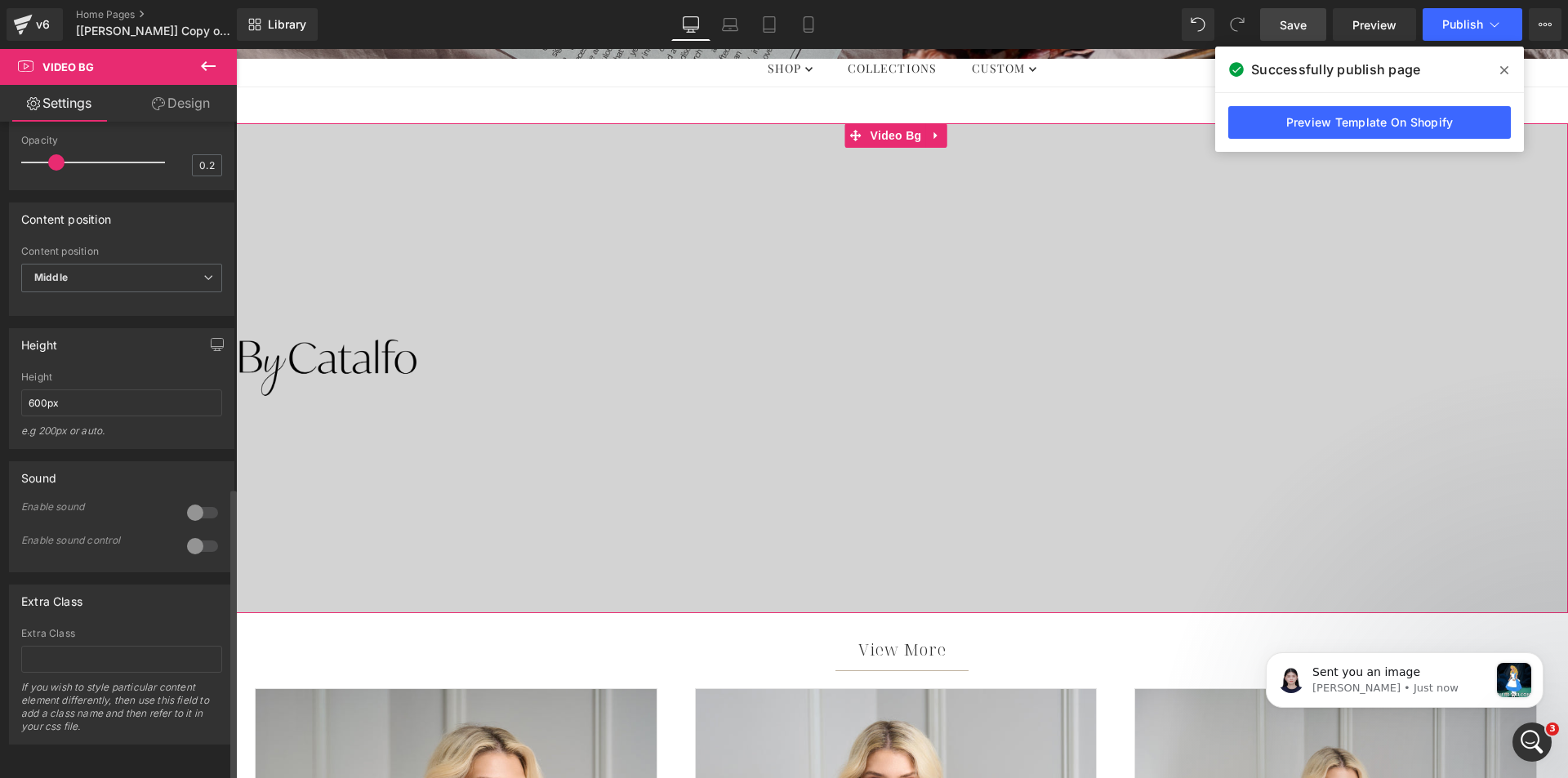
scroll to position [836, 0]
click at [1464, 25] on span "Publish" at bounding box center [1463, 24] width 41 height 13
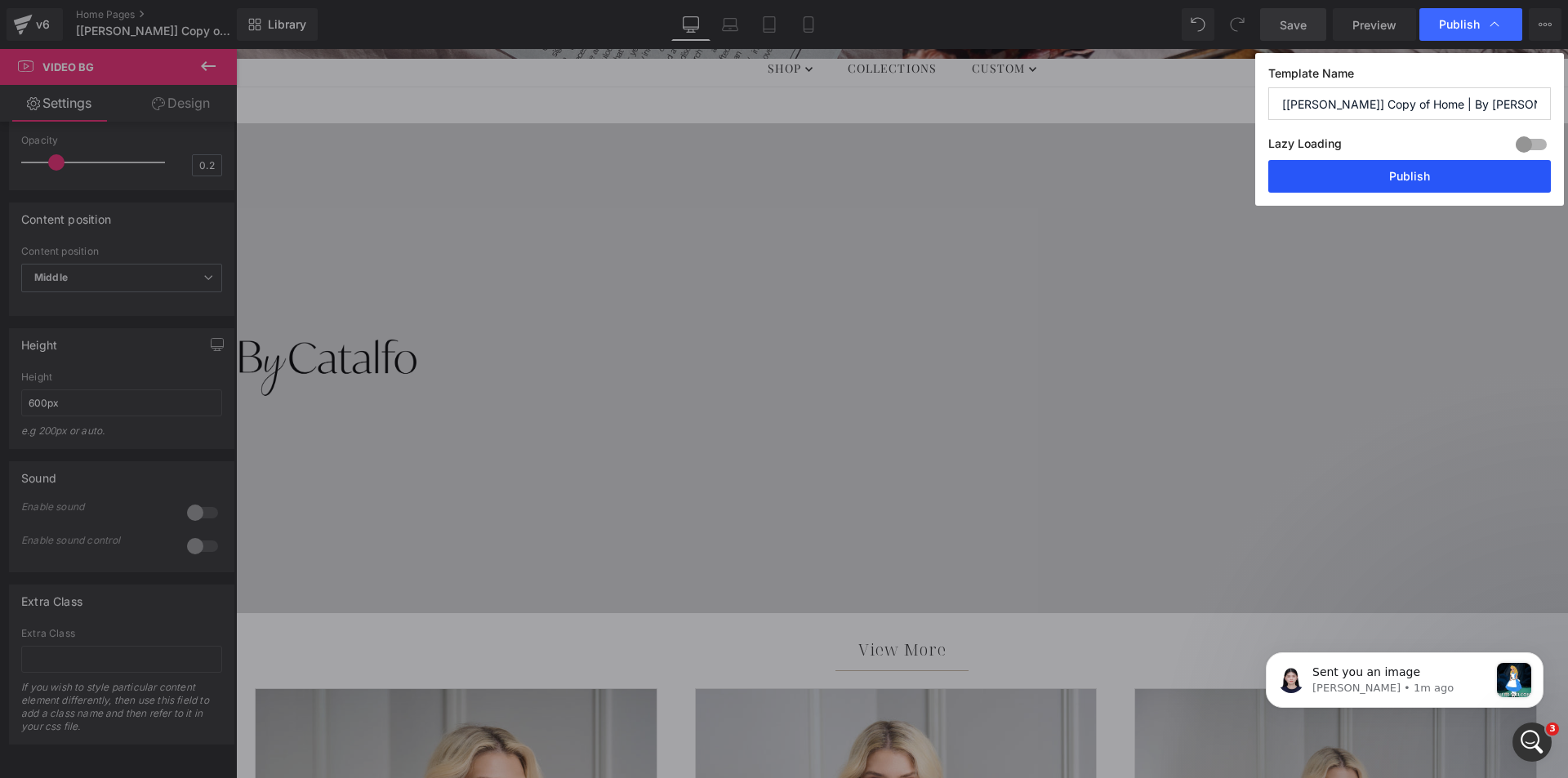
click at [1376, 171] on button "Publish" at bounding box center [1410, 176] width 282 height 33
